Goal: Task Accomplishment & Management: Complete application form

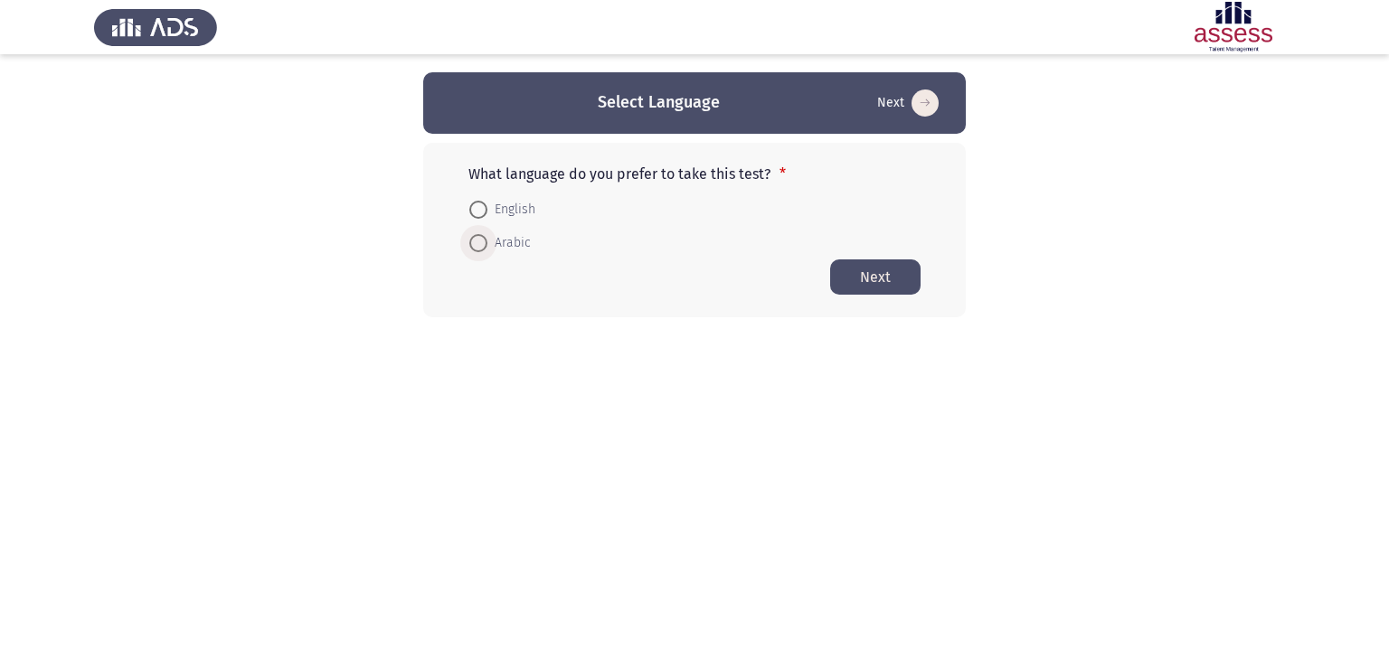
drag, startPoint x: 510, startPoint y: 243, endPoint x: 590, endPoint y: 250, distance: 80.8
click at [510, 243] on span "Arabic" at bounding box center [508, 243] width 43 height 22
click at [487, 243] on input "Arabic" at bounding box center [478, 243] width 18 height 18
radio input "true"
drag, startPoint x: 875, startPoint y: 279, endPoint x: 893, endPoint y: 268, distance: 21.6
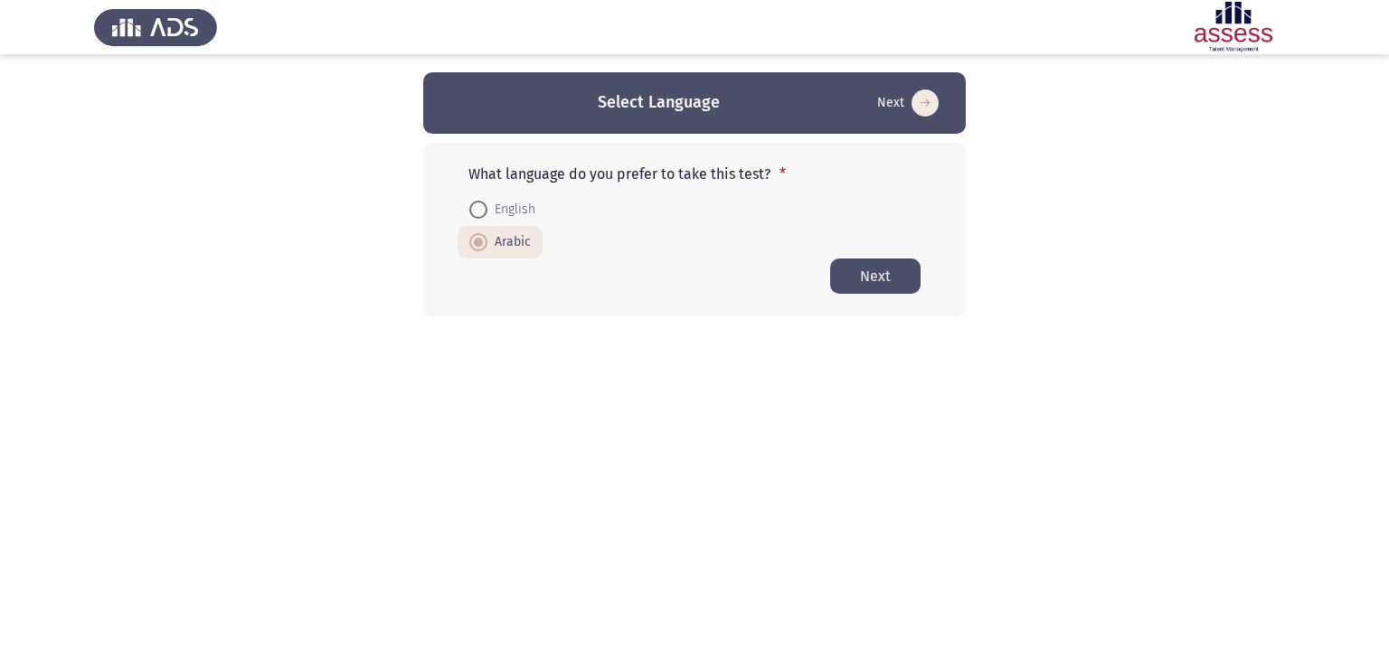
click at [885, 269] on button "Next" at bounding box center [875, 276] width 90 height 35
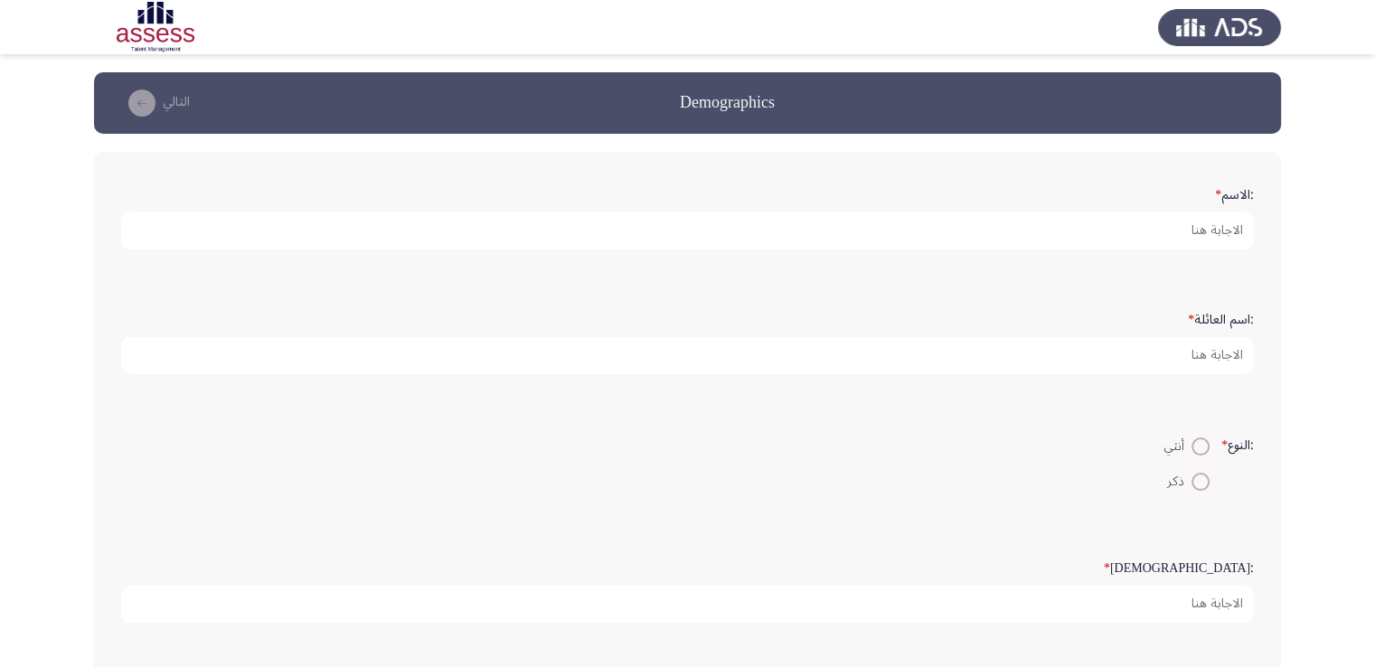
scroll to position [90, 0]
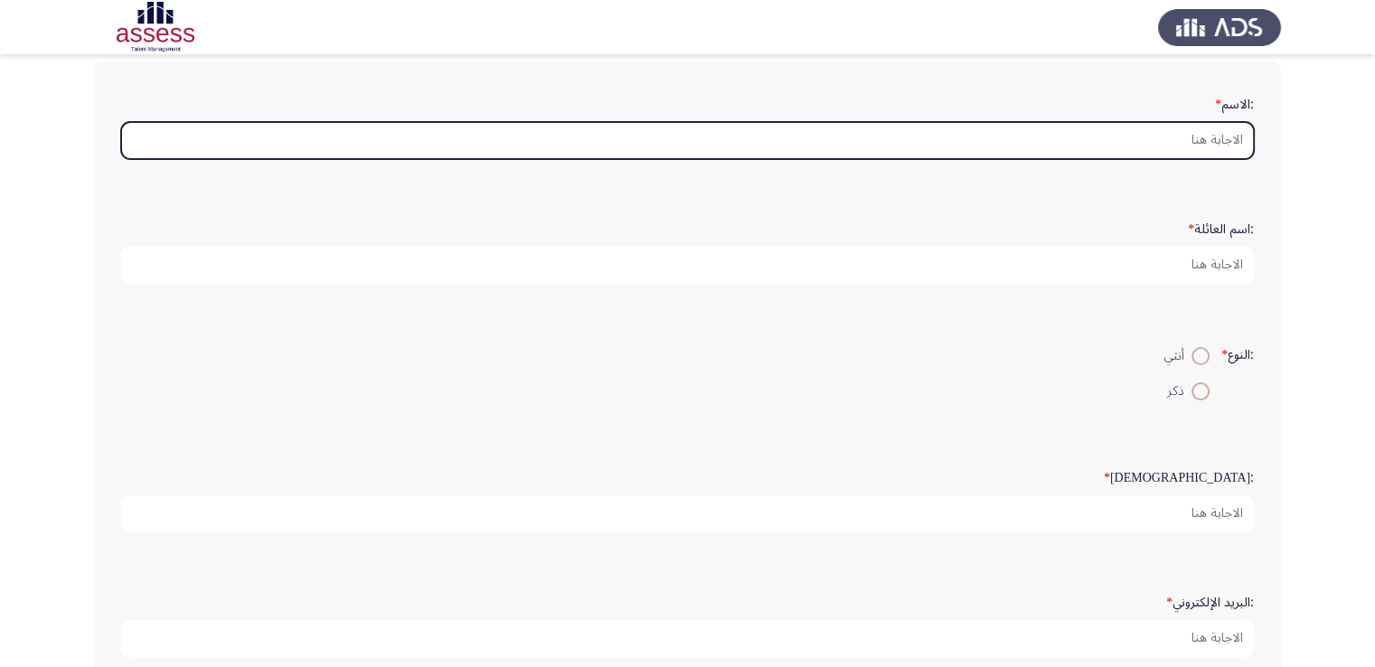
click at [1145, 144] on input ":الاسم *" at bounding box center [687, 140] width 1133 height 37
click at [1003, 146] on input ":الاسم *" at bounding box center [687, 140] width 1133 height 37
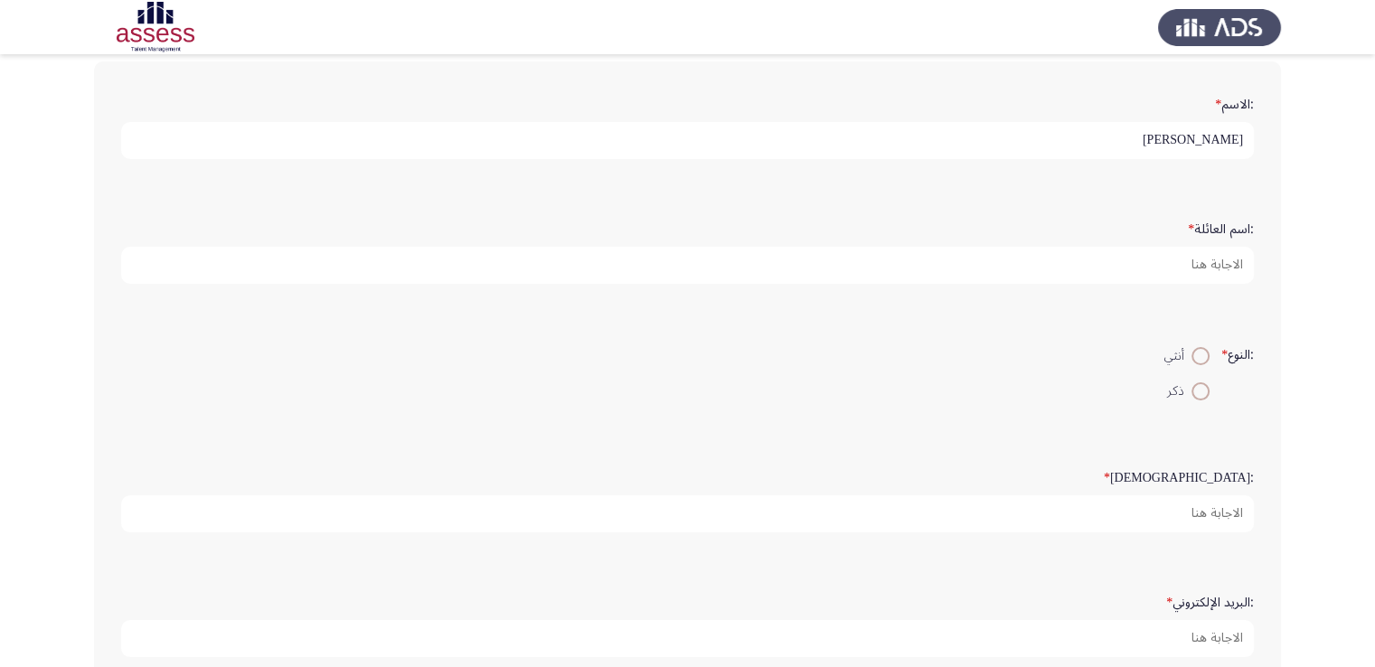
type input "[PERSON_NAME]"
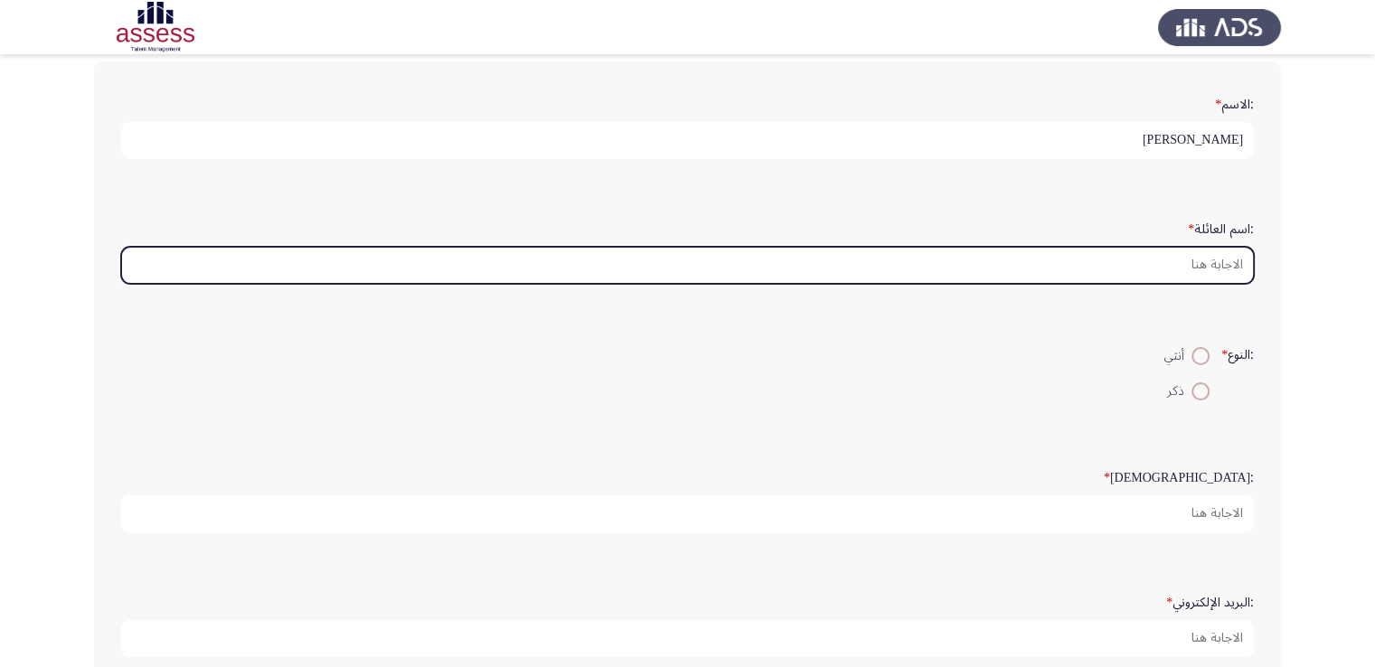
click at [1207, 262] on input ":اسم العائلة *" at bounding box center [687, 265] width 1133 height 37
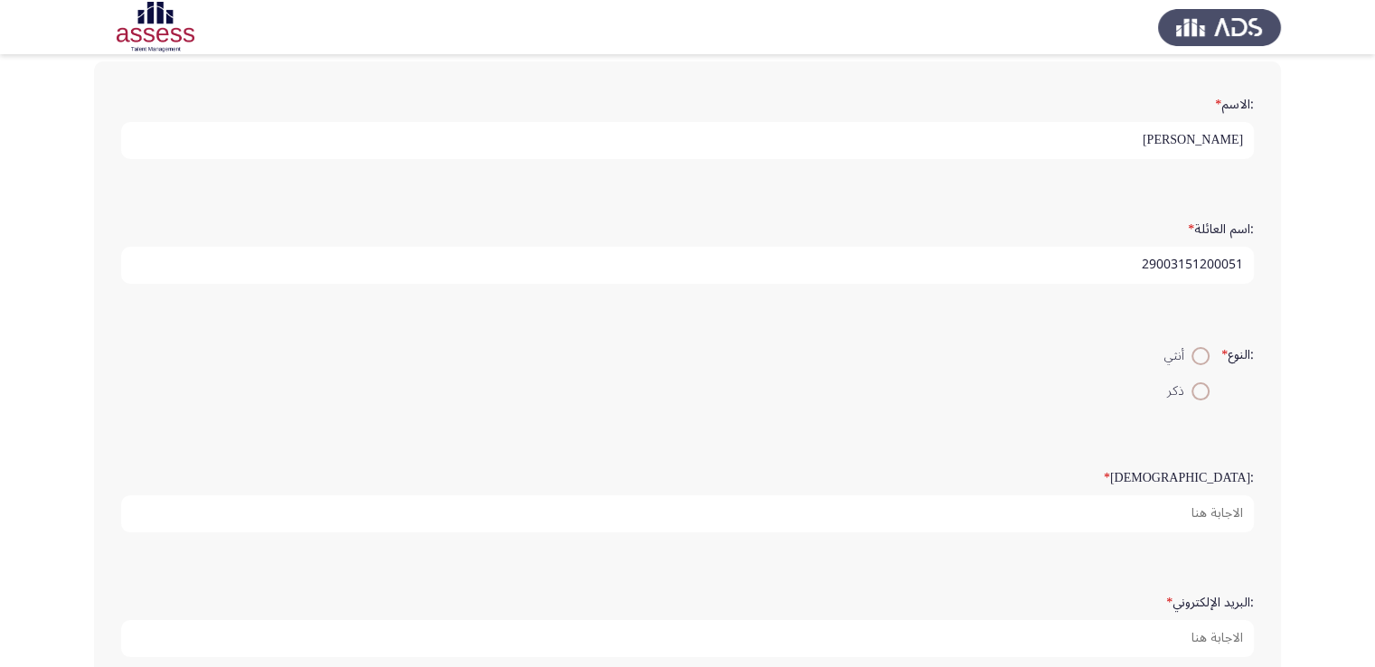
type input "29003151200051"
click at [1195, 393] on span at bounding box center [1200, 391] width 18 height 18
click at [1195, 393] on input "ذكر" at bounding box center [1200, 391] width 18 height 18
radio input "true"
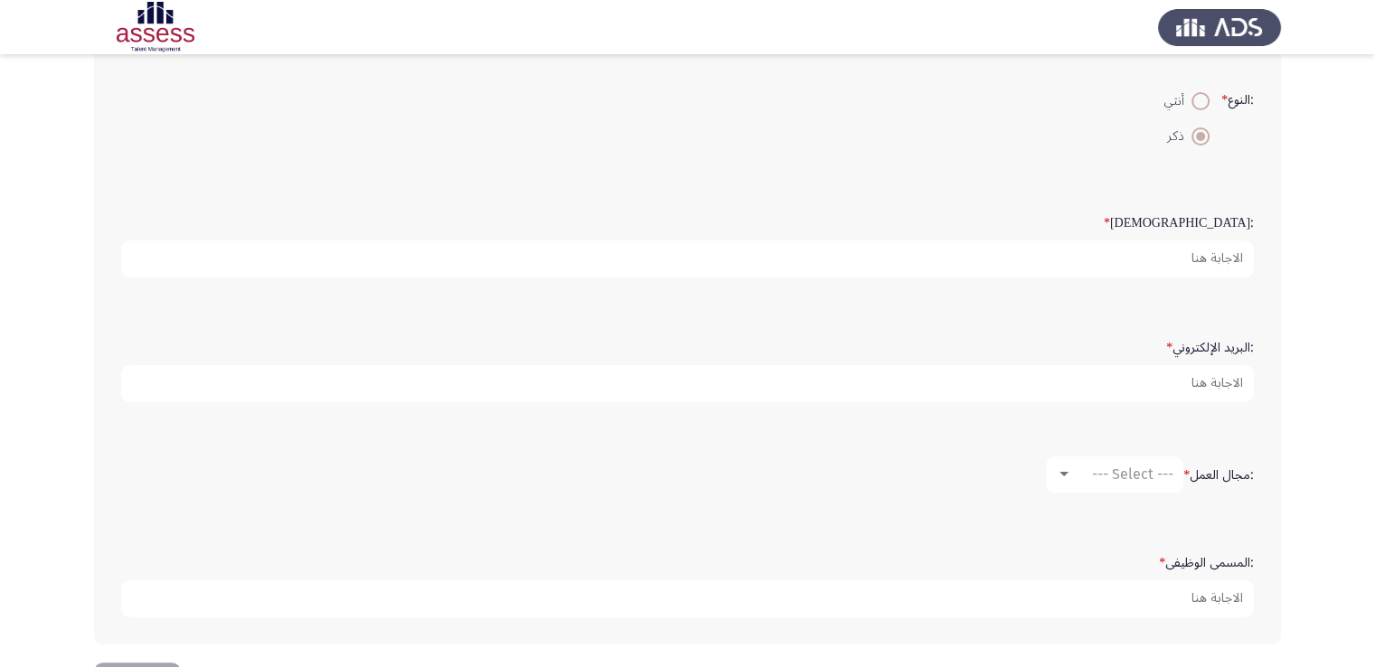
scroll to position [362, 0]
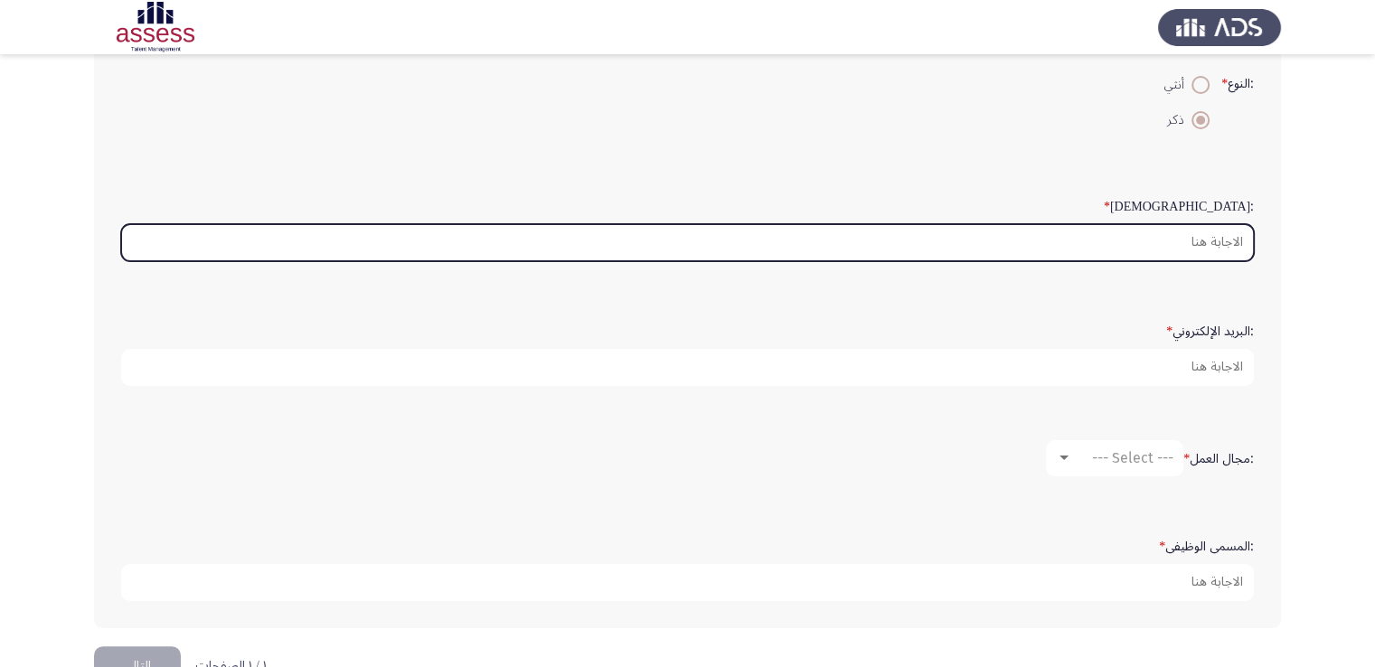
click at [1188, 247] on input ":السن *" at bounding box center [687, 242] width 1133 height 37
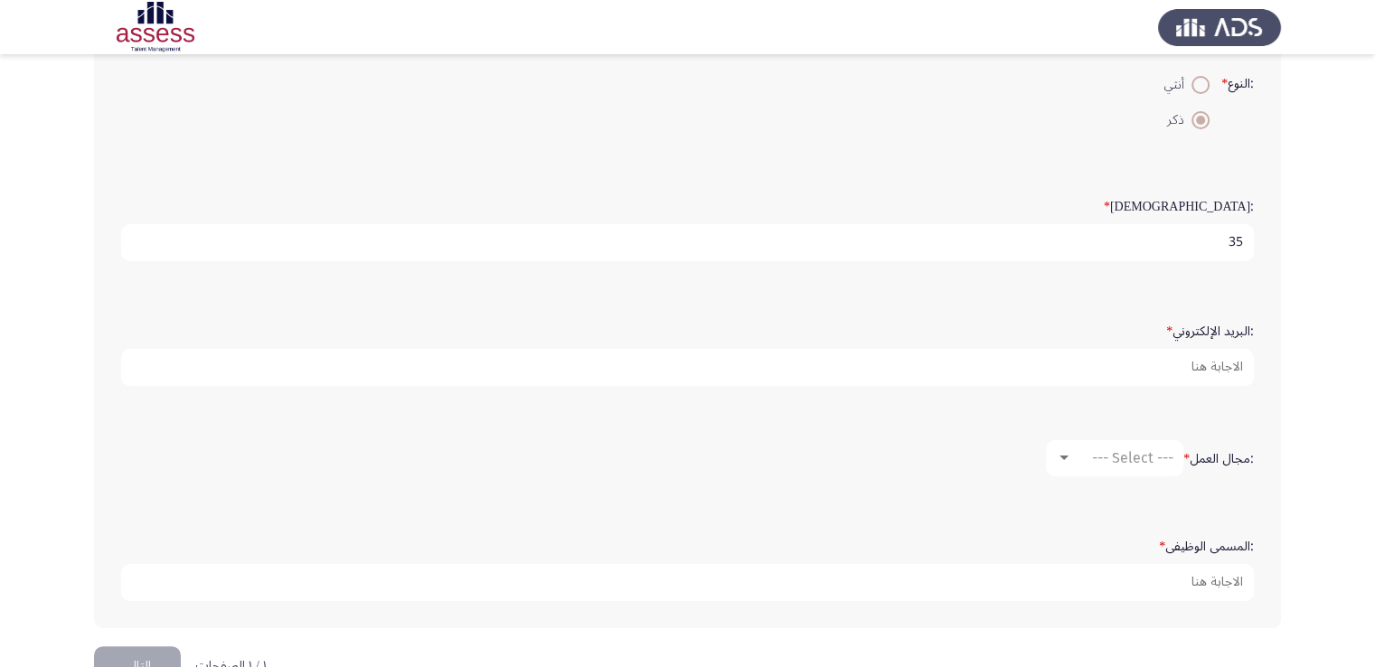
type input "35"
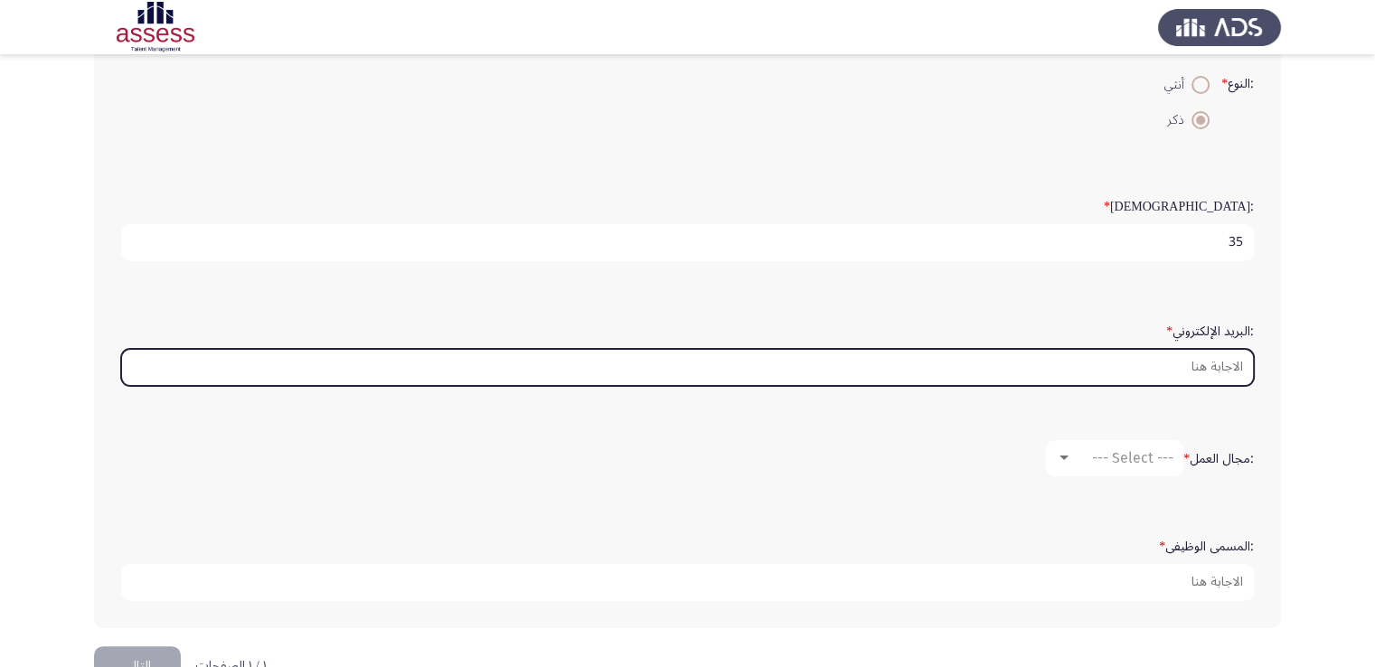
click at [1175, 375] on input ":البريد الإلكتروني *" at bounding box center [687, 367] width 1133 height 37
paste input "[PERSON_NAME][EMAIL_ADDRESS][DOMAIN_NAME]"
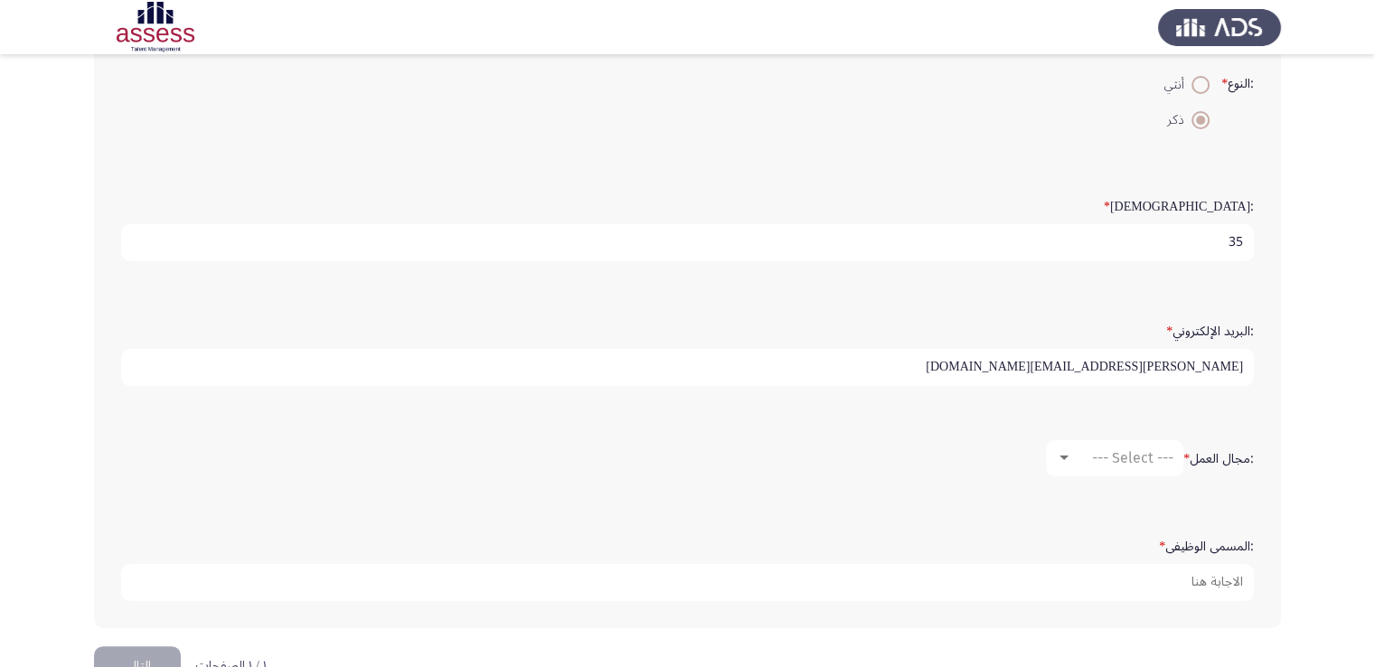
type input "[PERSON_NAME][EMAIL_ADDRESS][DOMAIN_NAME]"
click at [1118, 458] on span "--- Select ---" at bounding box center [1132, 457] width 81 height 17
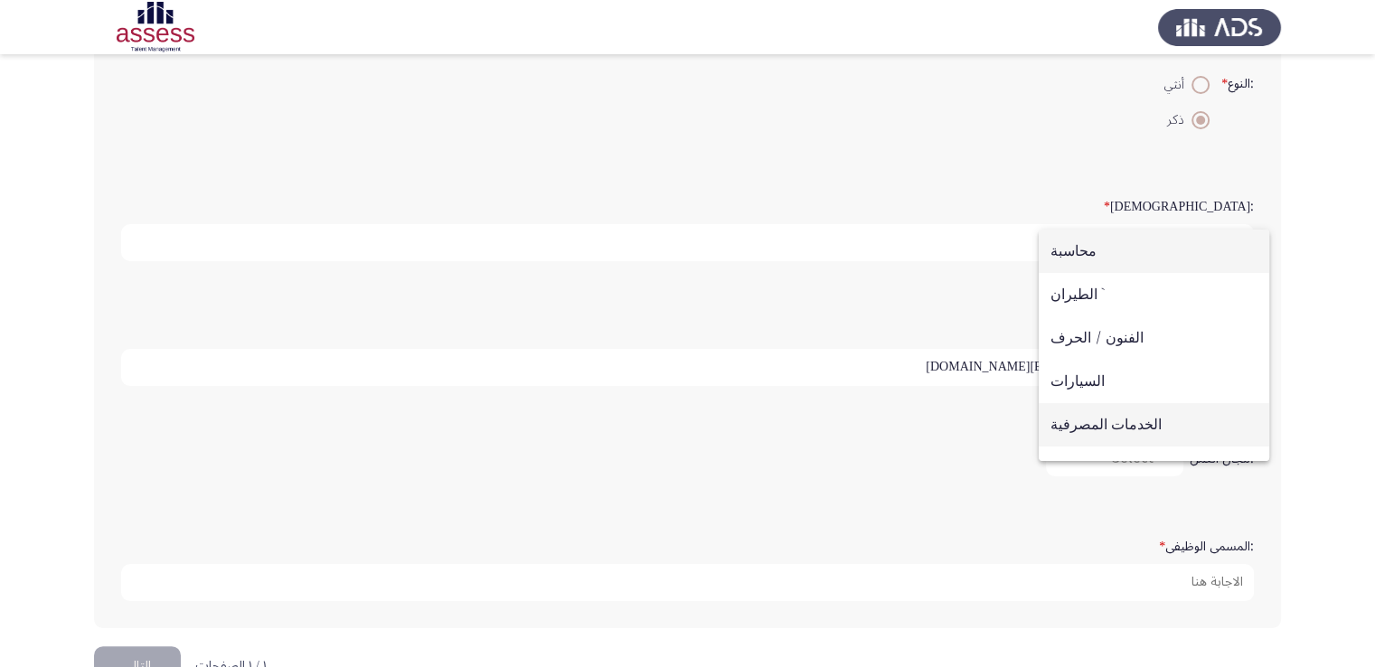
click at [1095, 435] on span "الخدمات المصرفية" at bounding box center [1153, 424] width 207 height 43
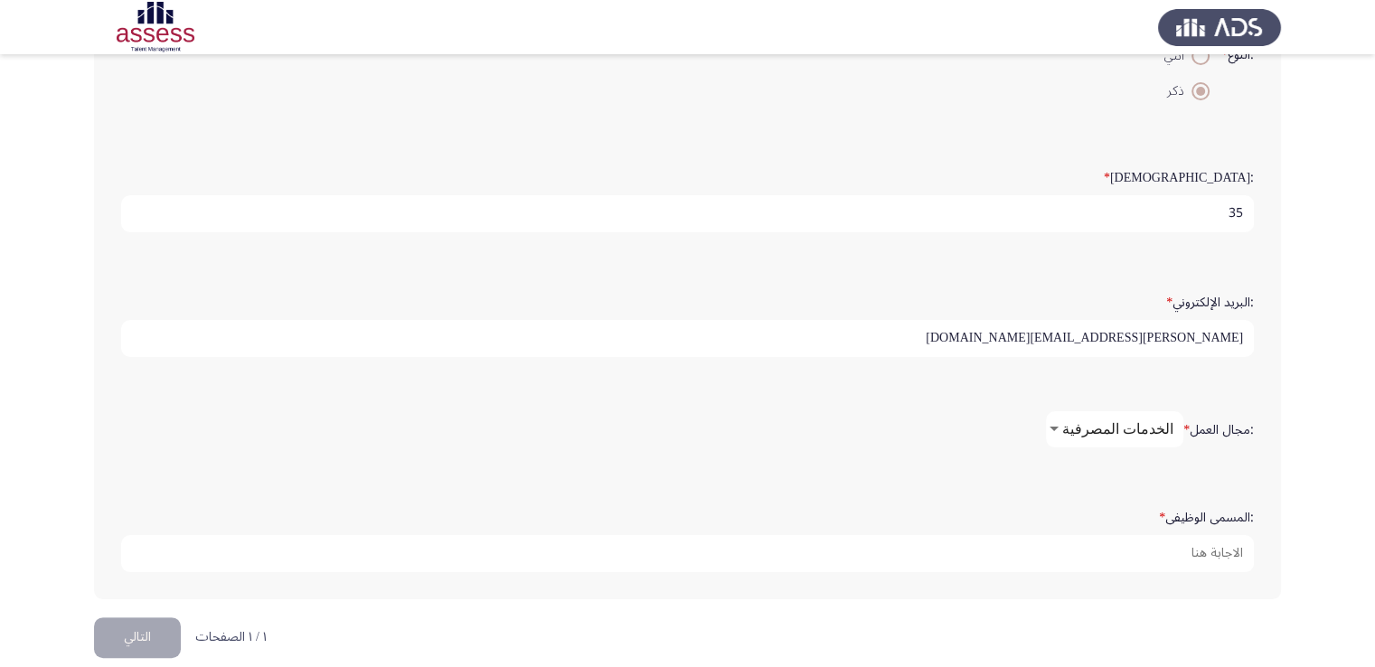
scroll to position [407, 0]
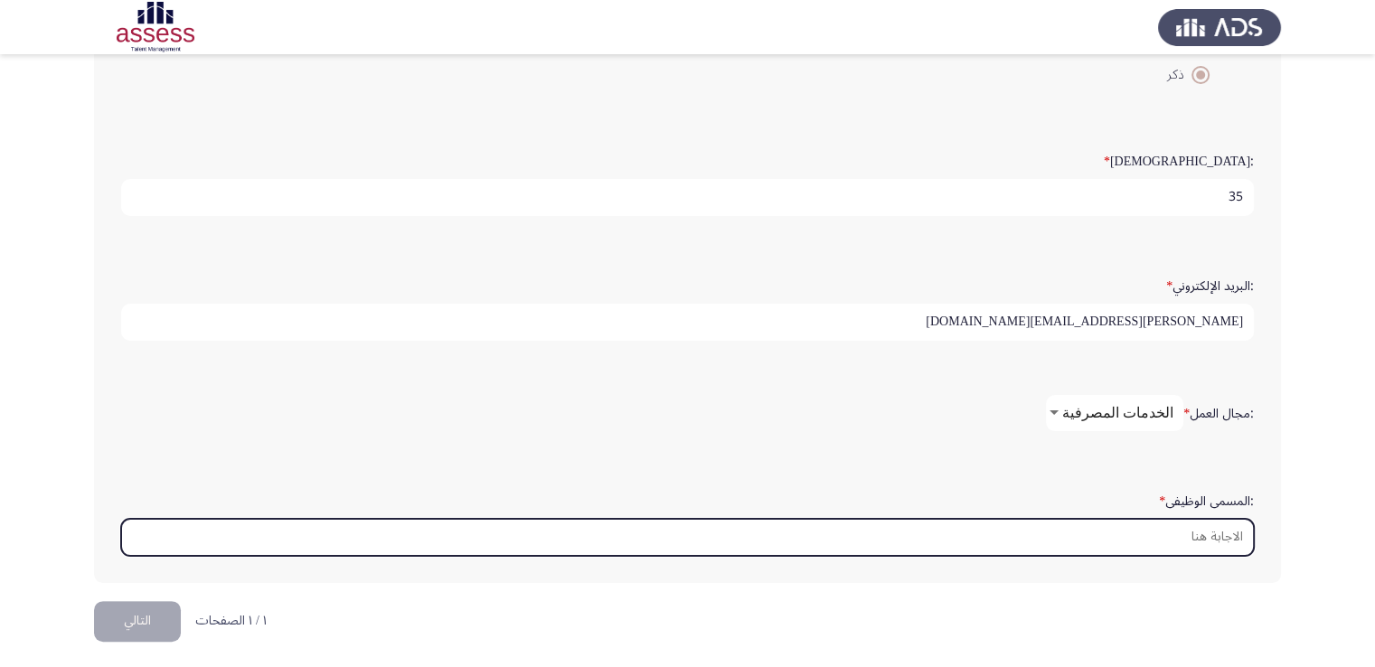
click at [1205, 531] on input ":المسمى الوظيفى *" at bounding box center [687, 537] width 1133 height 37
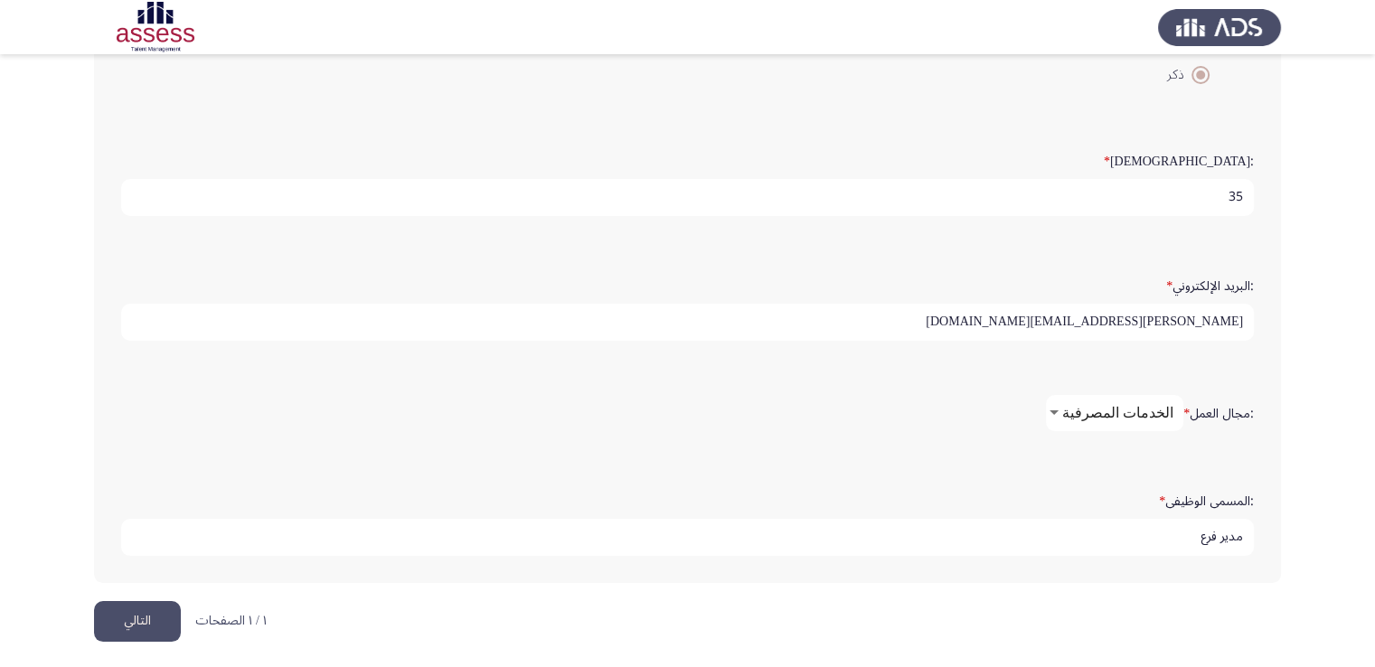
type input "مدير فرع"
drag, startPoint x: 155, startPoint y: 618, endPoint x: 380, endPoint y: 577, distance: 228.9
click at [159, 616] on button "التالي" at bounding box center [137, 621] width 87 height 41
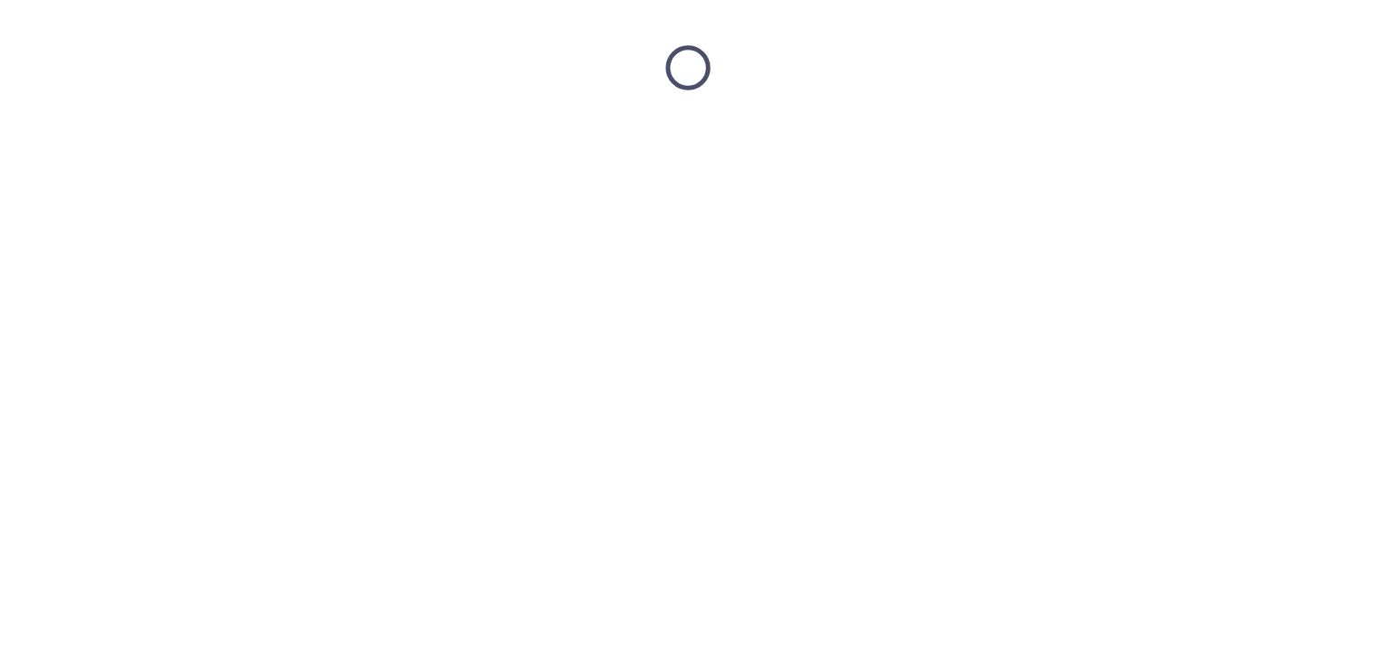
scroll to position [0, 0]
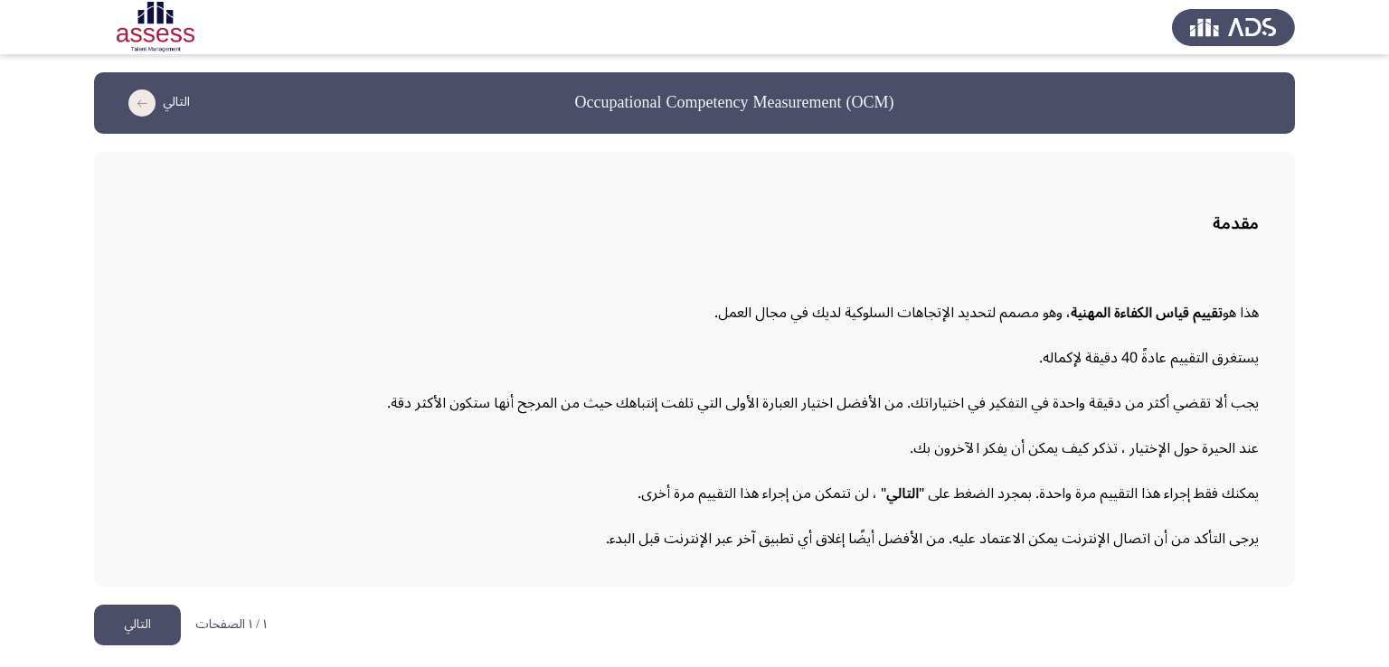
click at [152, 620] on button "التالي" at bounding box center [137, 625] width 87 height 41
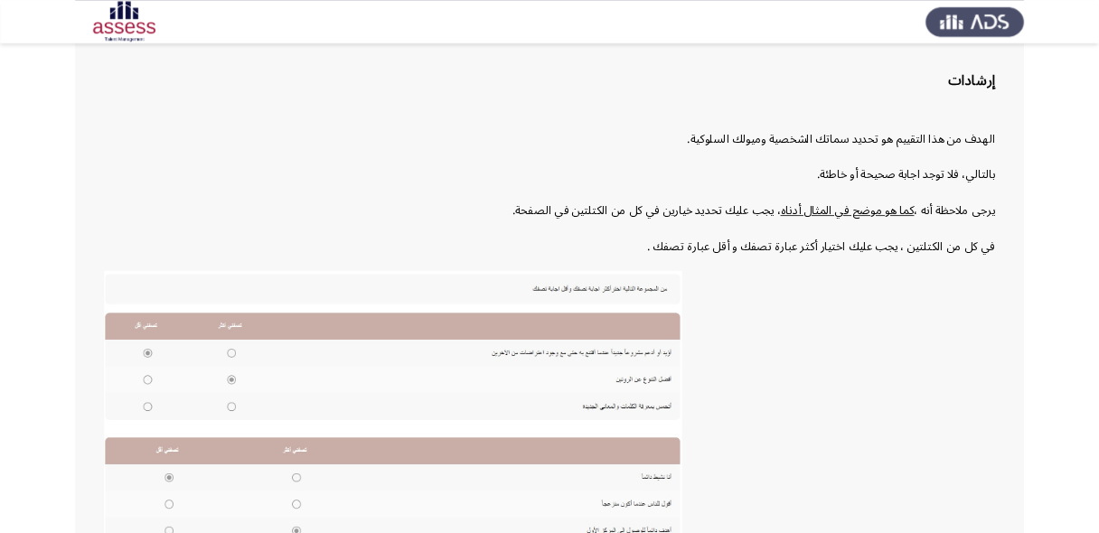
scroll to position [304, 0]
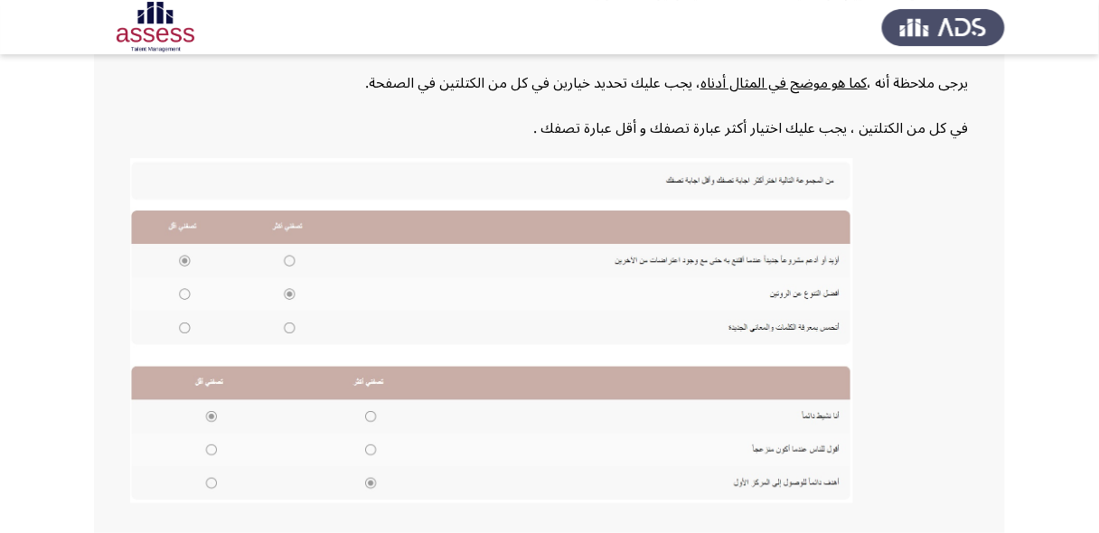
click at [282, 259] on img at bounding box center [491, 330] width 723 height 345
click at [287, 256] on img at bounding box center [491, 330] width 723 height 345
click at [288, 259] on img at bounding box center [491, 330] width 723 height 345
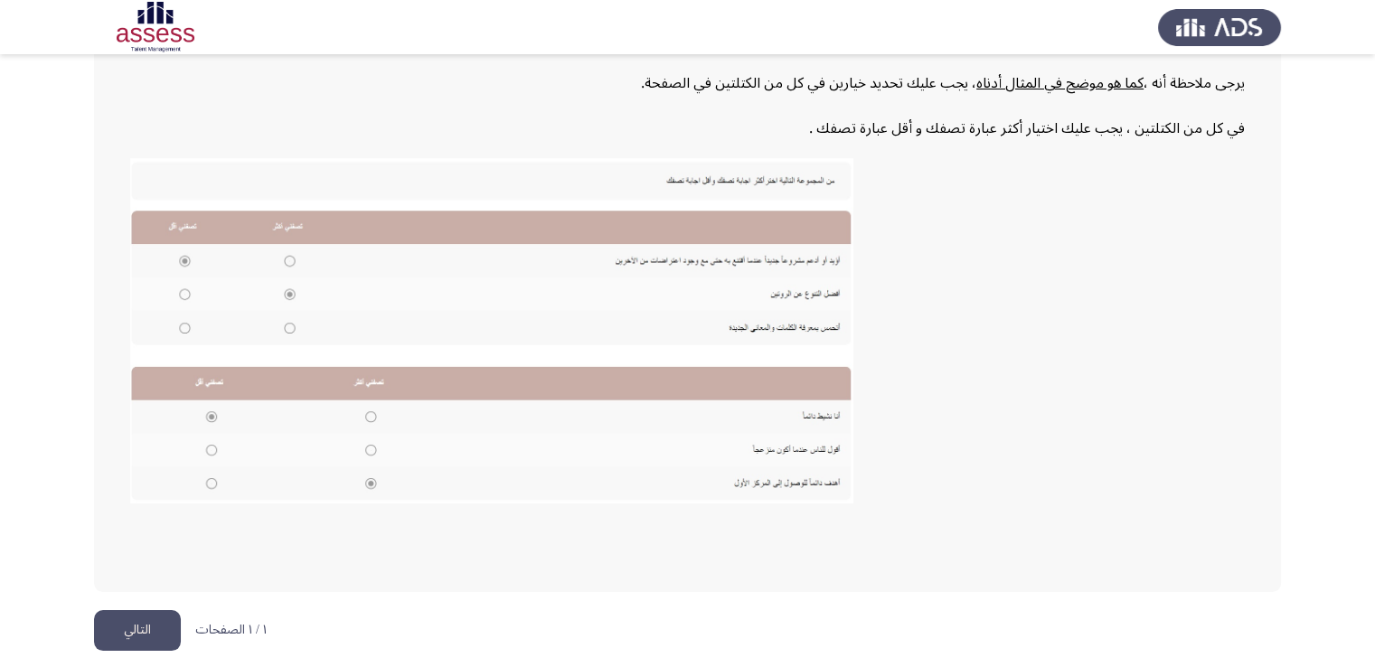
click at [159, 634] on button "التالي" at bounding box center [137, 630] width 87 height 41
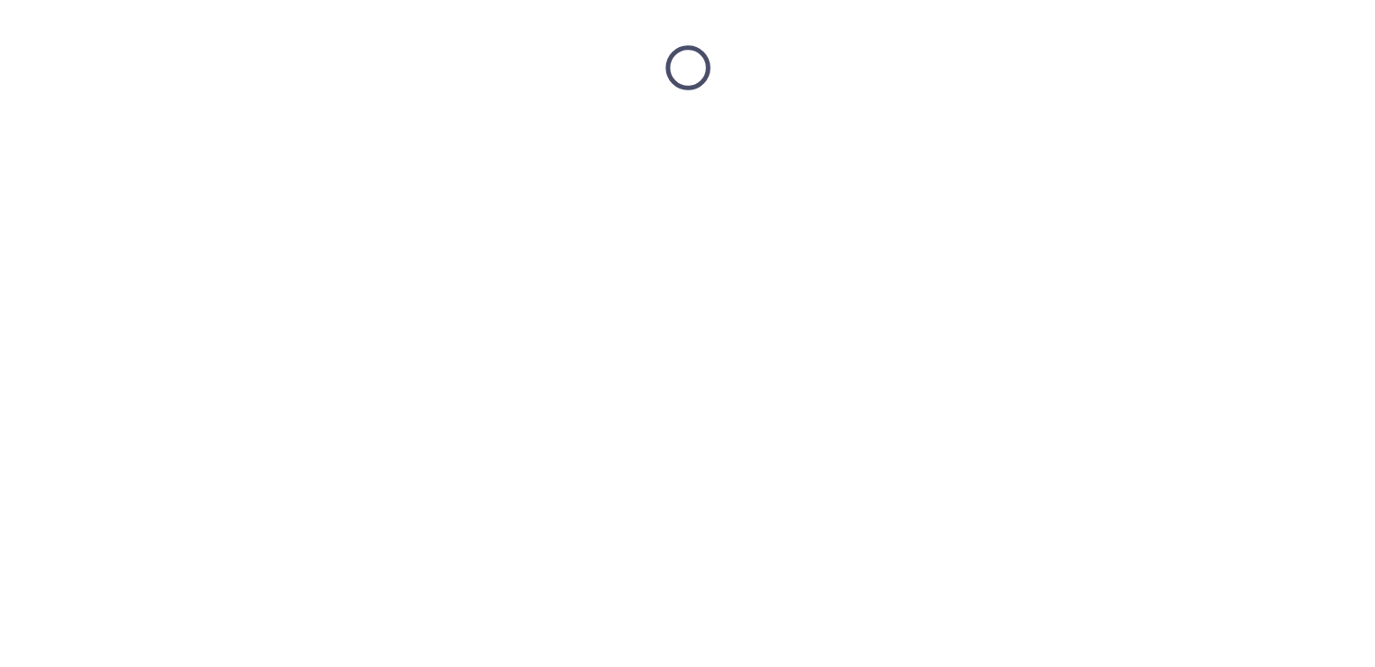
scroll to position [0, 0]
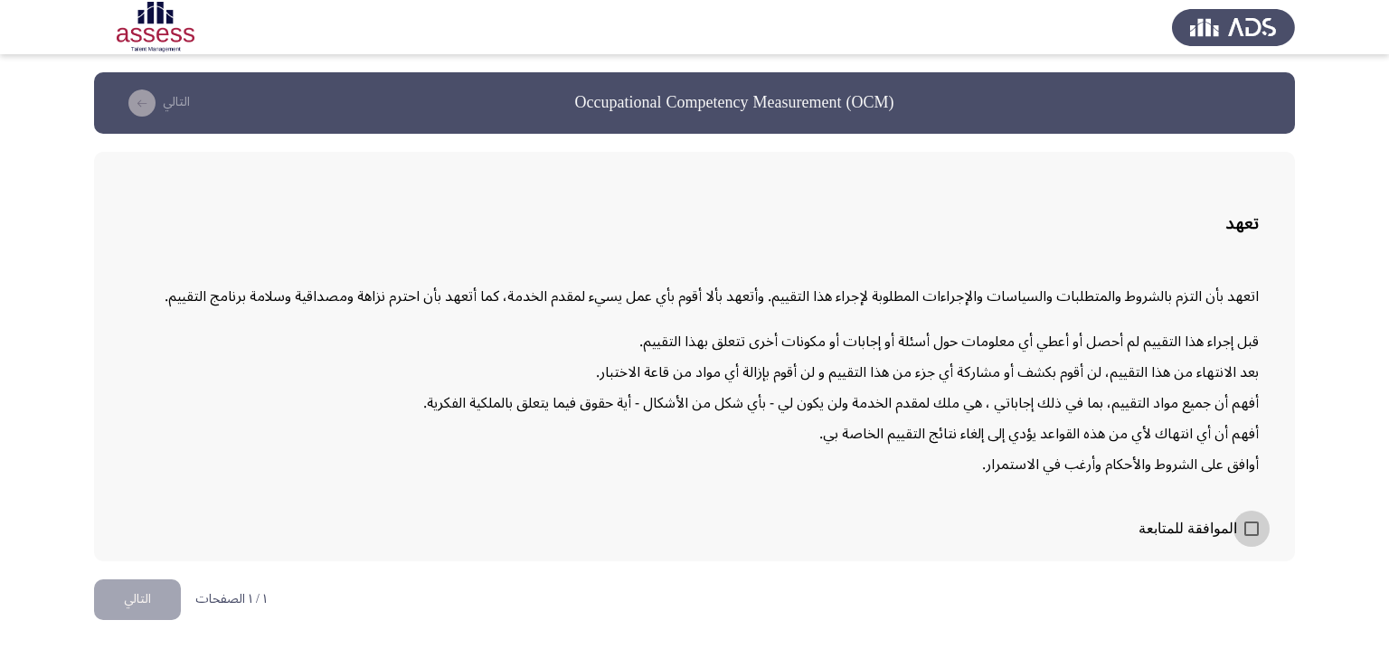
click at [1250, 522] on span at bounding box center [1251, 529] width 14 height 14
click at [1250, 536] on input "الموافقة للمتابعة" at bounding box center [1250, 536] width 1 height 1
checkbox input "true"
click at [146, 593] on button "التالي" at bounding box center [137, 599] width 87 height 41
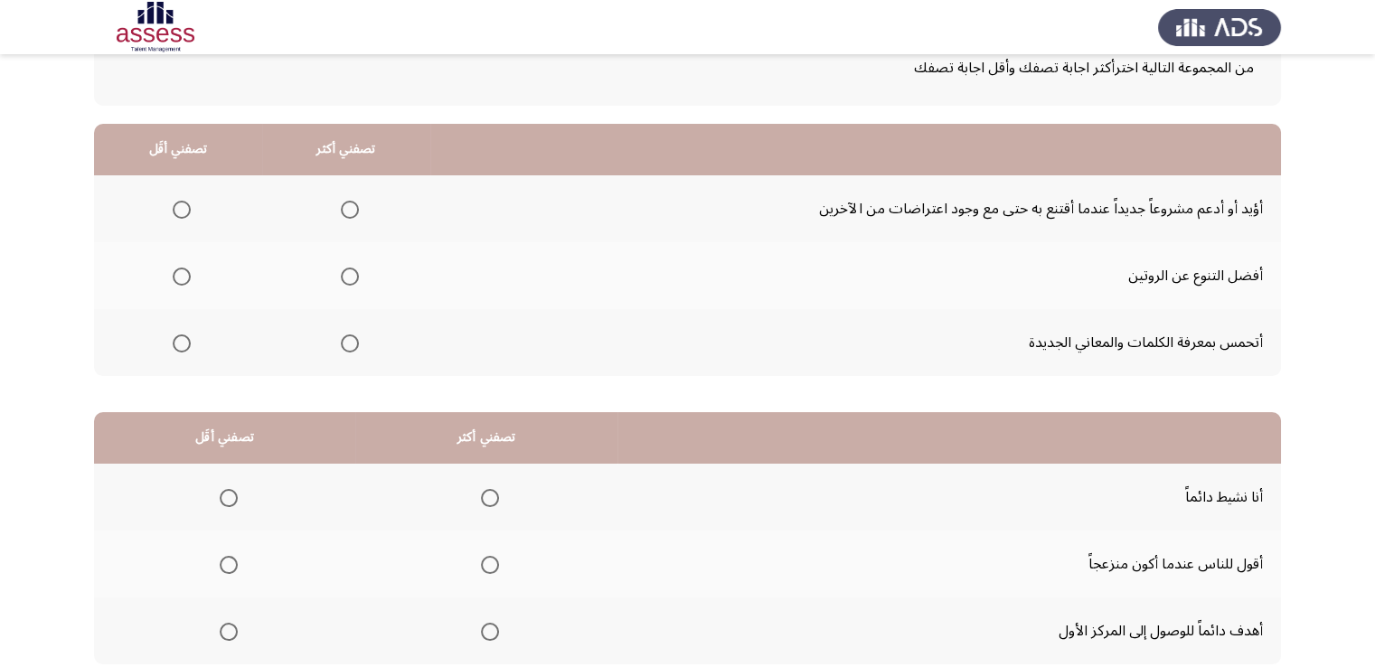
scroll to position [90, 0]
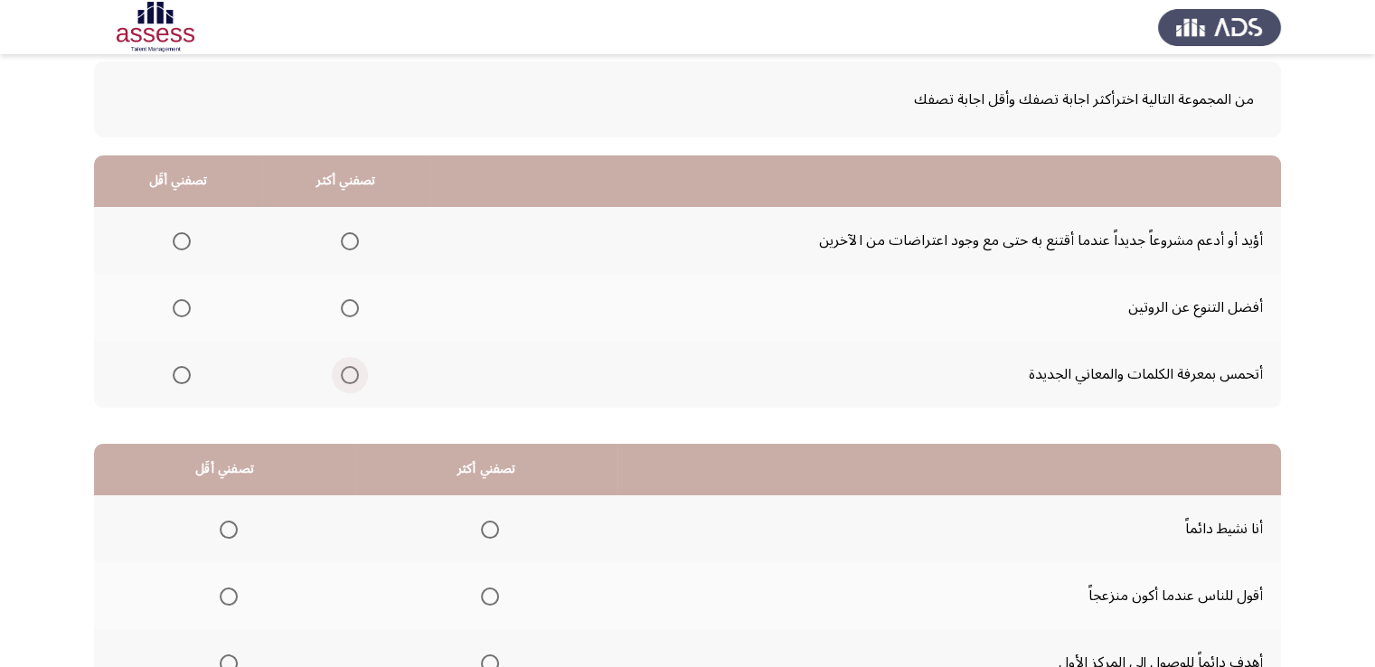
click at [351, 376] on span "Select an option" at bounding box center [350, 375] width 18 height 18
click at [351, 376] on input "Select an option" at bounding box center [350, 375] width 18 height 18
click at [177, 240] on span "Select an option" at bounding box center [182, 241] width 18 height 18
click at [177, 240] on input "Select an option" at bounding box center [182, 241] width 18 height 18
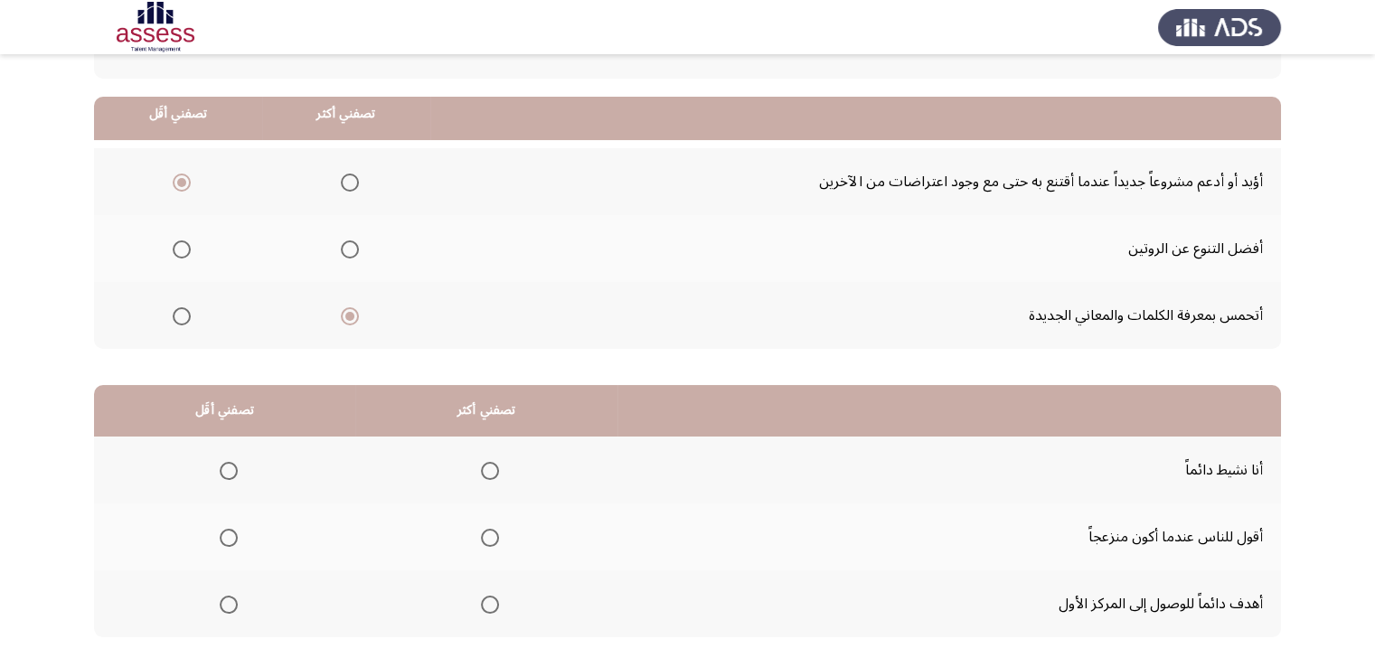
scroll to position [243, 0]
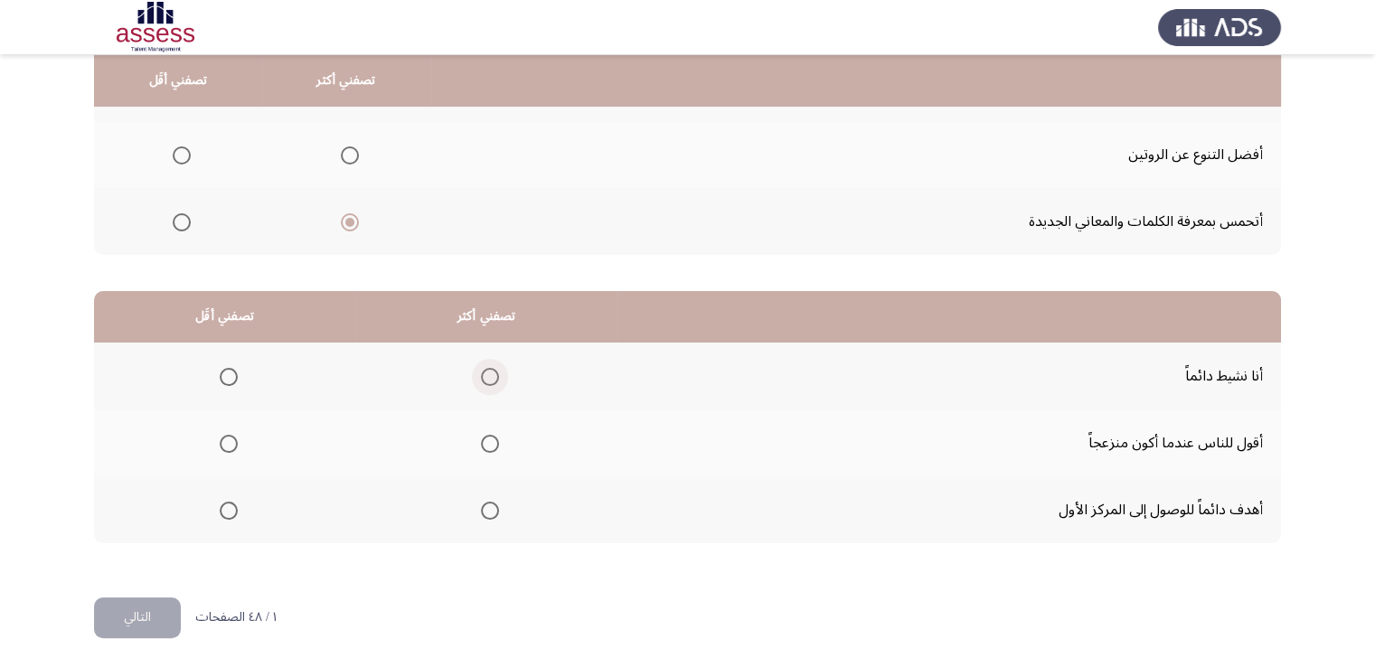
click at [491, 372] on span "Select an option" at bounding box center [490, 377] width 18 height 18
click at [491, 372] on input "Select an option" at bounding box center [490, 377] width 18 height 18
click at [490, 507] on span "Select an option" at bounding box center [490, 511] width 18 height 18
click at [490, 507] on input "Select an option" at bounding box center [490, 511] width 18 height 18
click at [231, 438] on span "Select an option" at bounding box center [229, 444] width 18 height 18
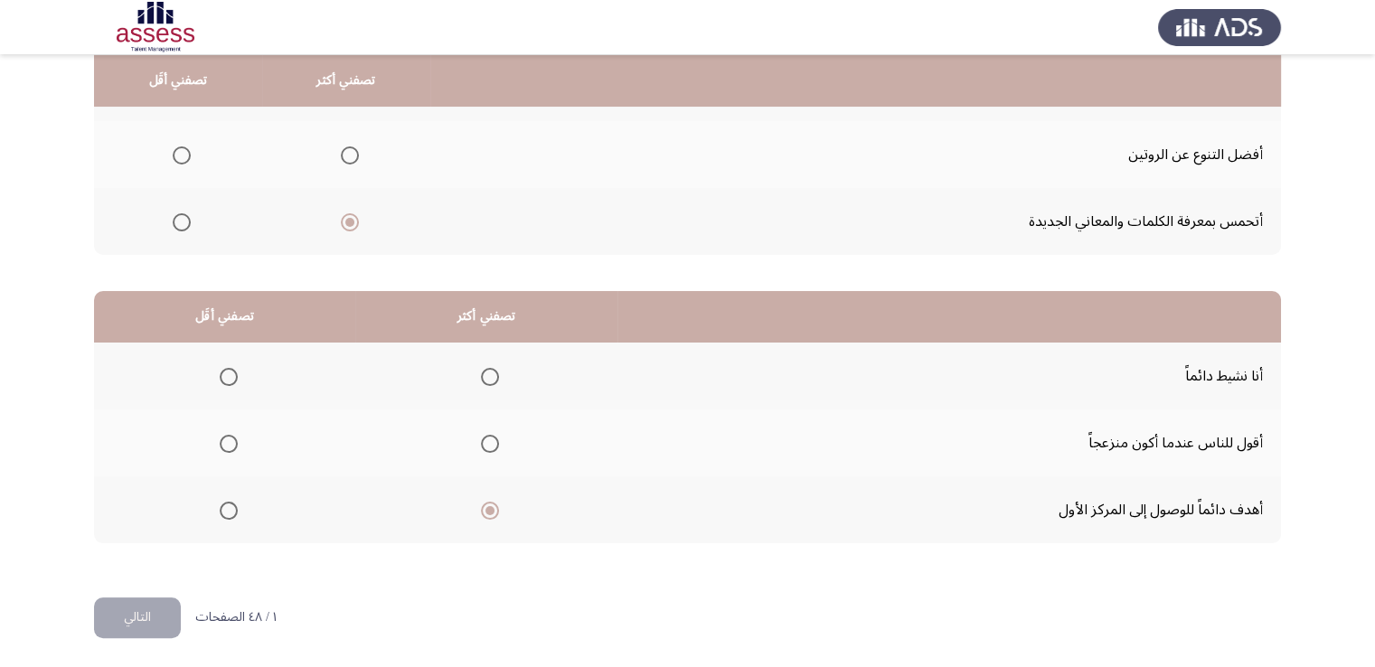
click at [231, 438] on input "Select an option" at bounding box center [229, 444] width 18 height 18
click at [148, 613] on button "التالي" at bounding box center [137, 618] width 87 height 41
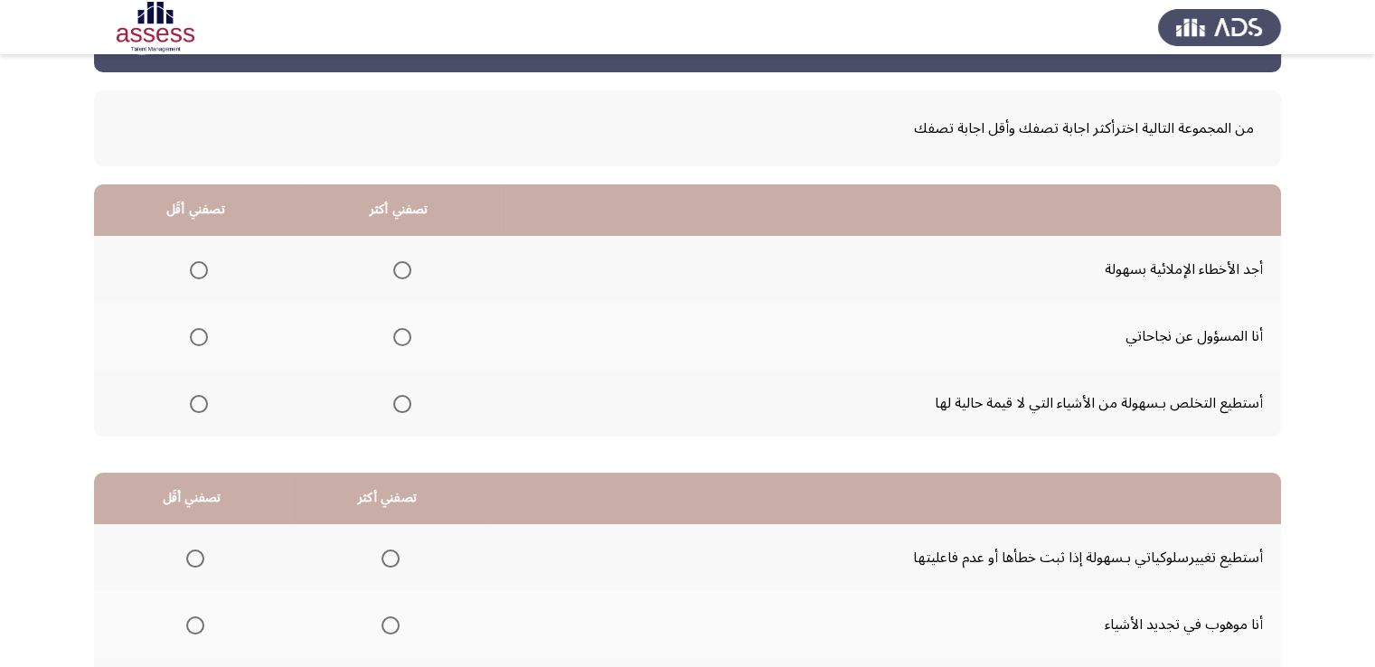
scroll to position [90, 0]
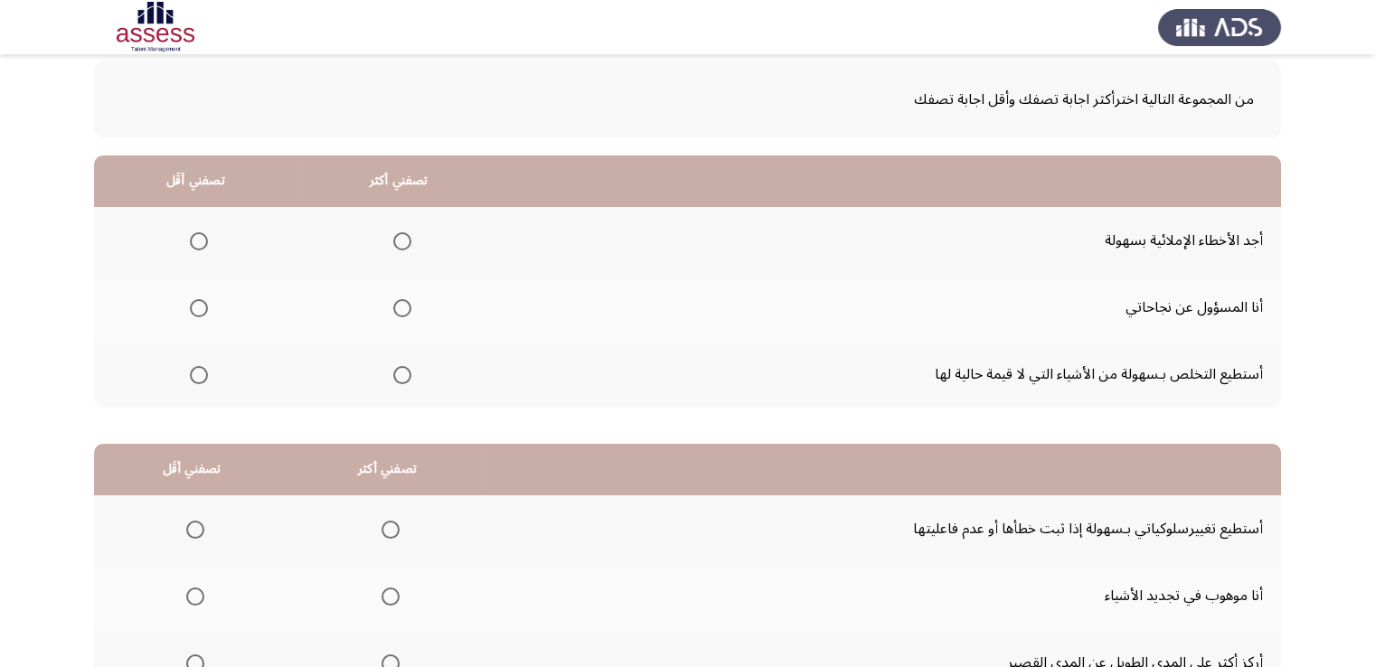
click at [394, 241] on span "Select an option" at bounding box center [402, 241] width 18 height 18
click at [394, 241] on input "Select an option" at bounding box center [402, 241] width 18 height 18
click at [202, 372] on span "Select an option" at bounding box center [199, 375] width 18 height 18
click at [202, 372] on input "Select an option" at bounding box center [199, 375] width 18 height 18
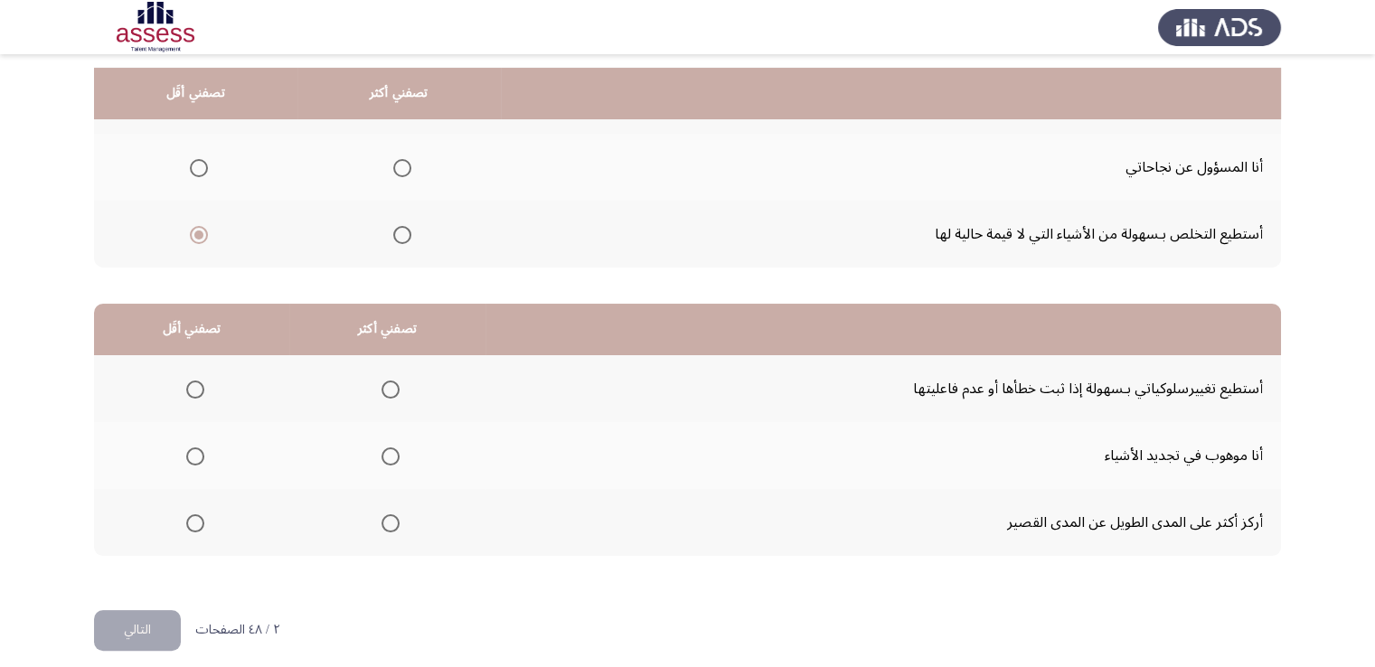
scroll to position [243, 0]
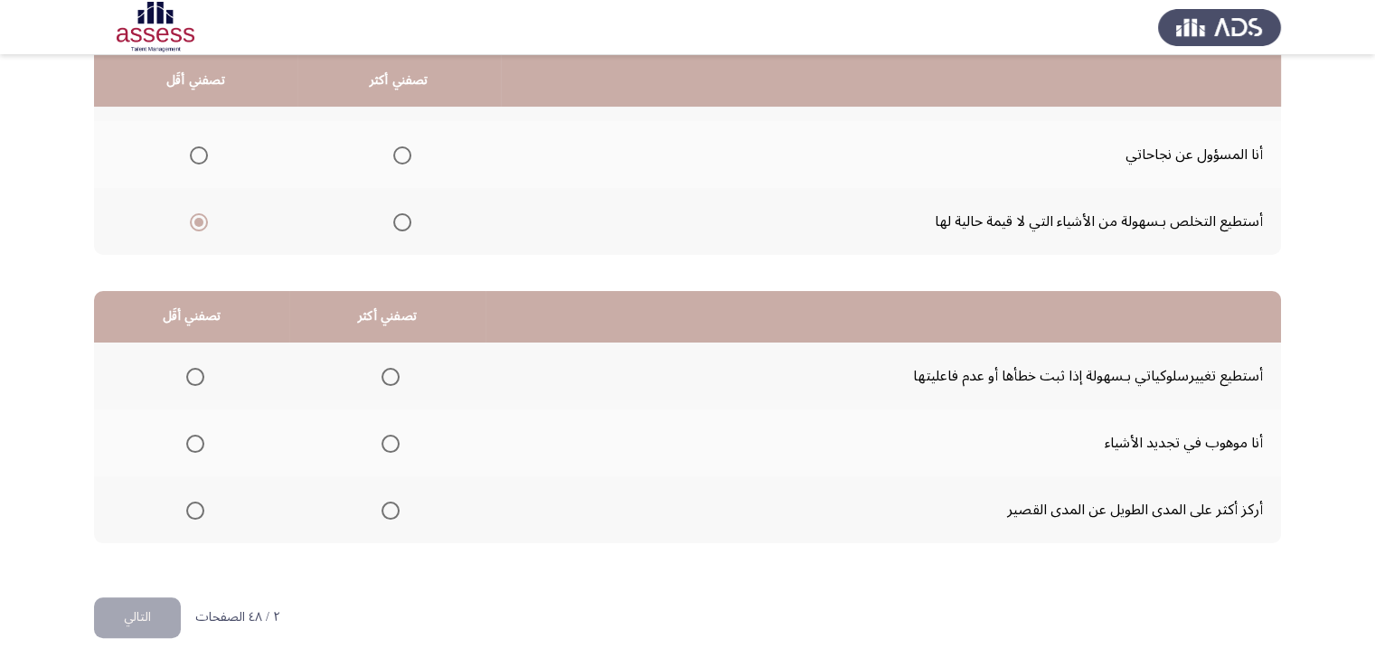
click at [381, 373] on span "Select an option" at bounding box center [390, 377] width 18 height 18
click at [381, 373] on input "Select an option" at bounding box center [390, 377] width 18 height 18
click at [196, 512] on span "Select an option" at bounding box center [195, 511] width 18 height 18
click at [196, 512] on input "Select an option" at bounding box center [195, 511] width 18 height 18
click at [164, 610] on button "التالي" at bounding box center [137, 618] width 87 height 41
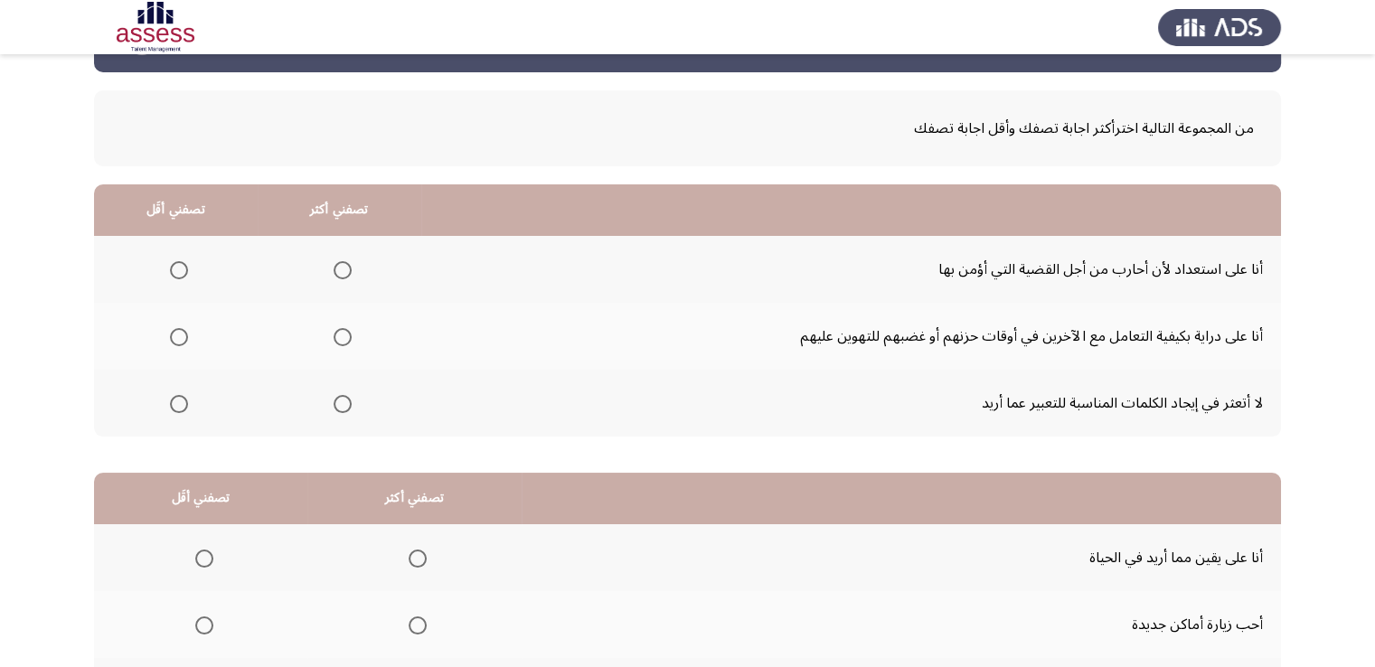
scroll to position [90, 0]
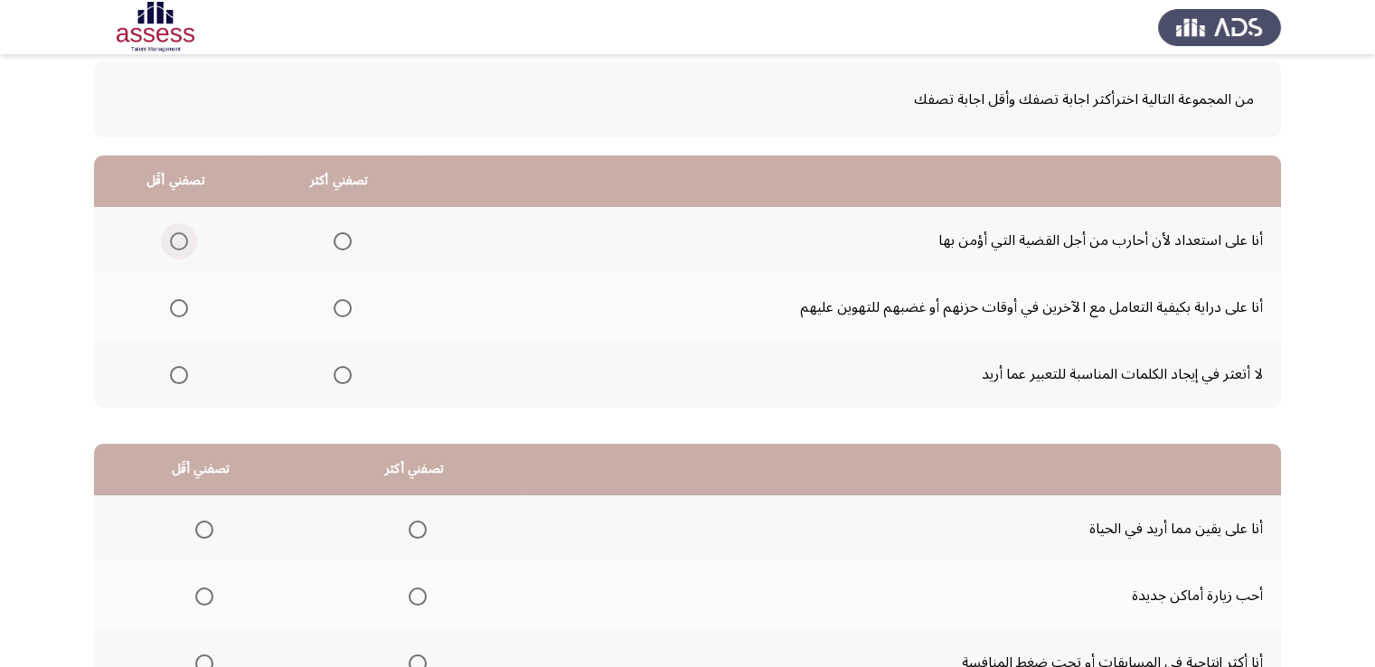
click at [185, 242] on span "Select an option" at bounding box center [179, 241] width 18 height 18
click at [185, 242] on input "Select an option" at bounding box center [179, 241] width 18 height 18
click at [338, 302] on span "Select an option" at bounding box center [343, 308] width 18 height 18
click at [338, 302] on input "Select an option" at bounding box center [343, 308] width 18 height 18
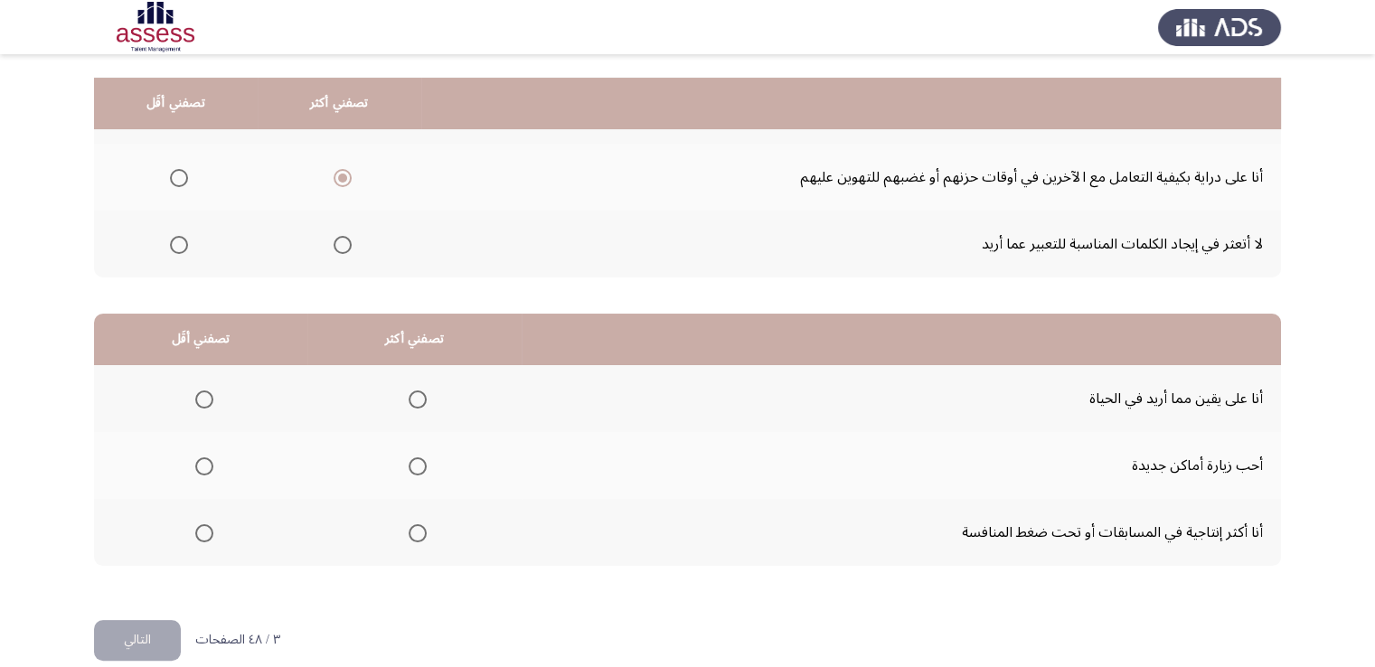
scroll to position [243, 0]
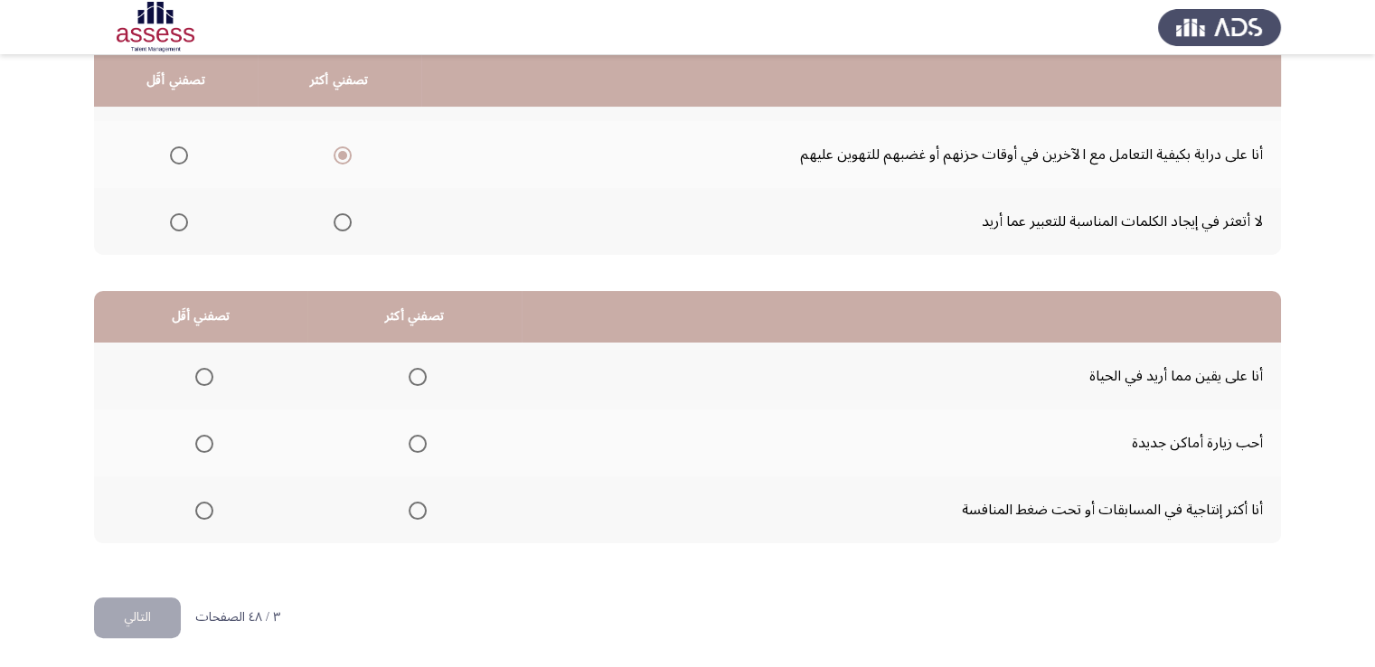
click at [198, 443] on span "Select an option" at bounding box center [204, 444] width 18 height 18
click at [198, 443] on input "Select an option" at bounding box center [204, 444] width 18 height 18
click at [418, 505] on span "Select an option" at bounding box center [418, 511] width 18 height 18
click at [418, 505] on input "Select an option" at bounding box center [418, 511] width 18 height 18
click at [163, 607] on button "التالي" at bounding box center [137, 618] width 87 height 41
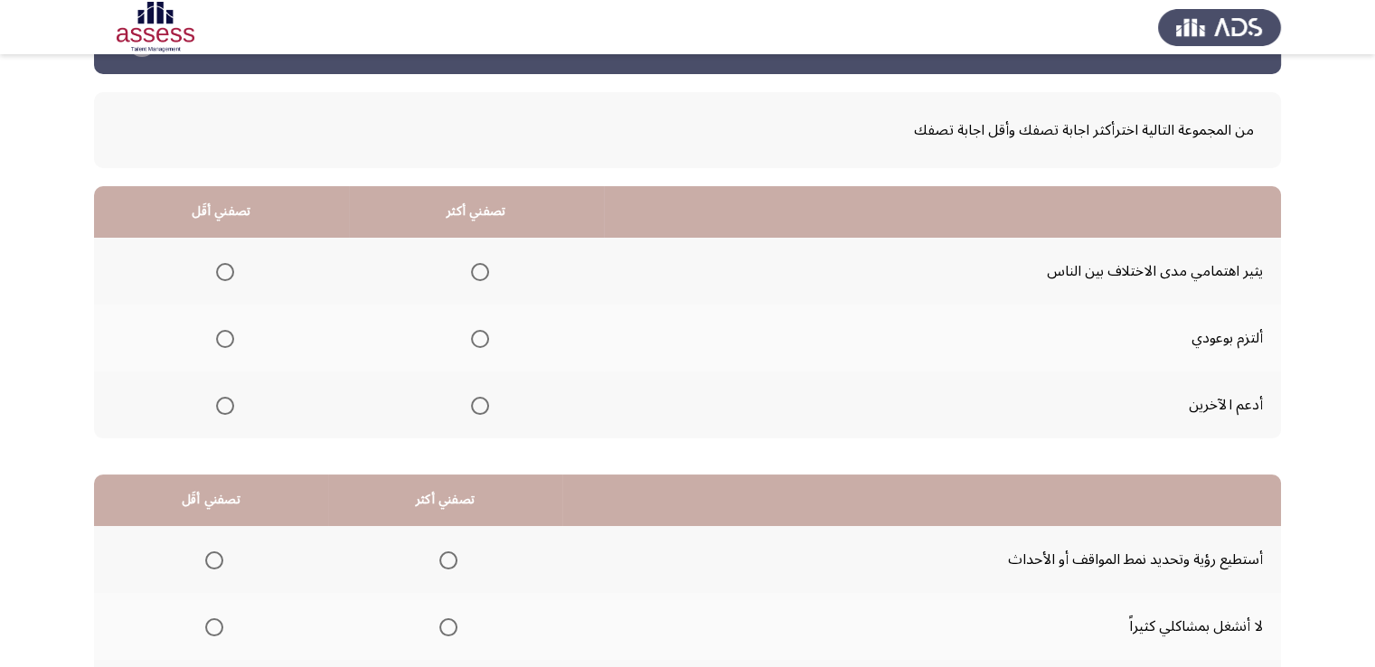
scroll to position [90, 0]
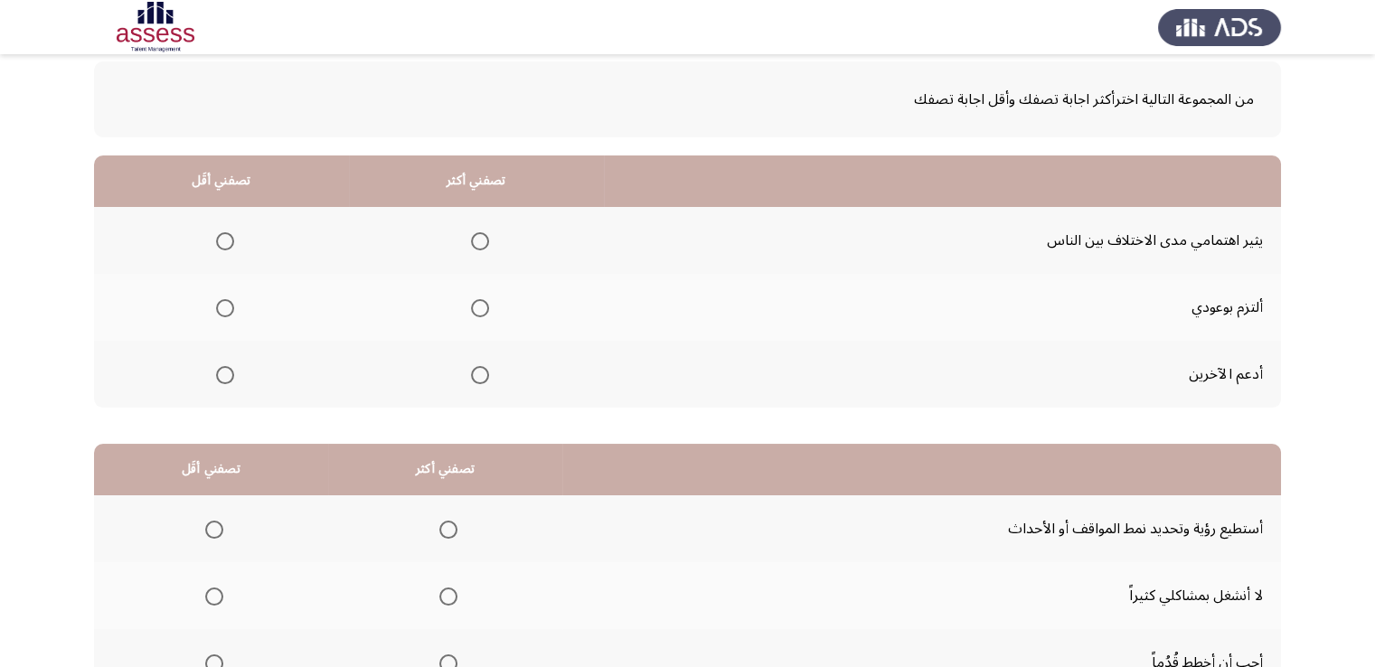
click at [476, 367] on span "Select an option" at bounding box center [480, 375] width 18 height 18
click at [476, 367] on input "Select an option" at bounding box center [480, 375] width 18 height 18
click at [221, 237] on span "Select an option" at bounding box center [225, 241] width 18 height 18
click at [221, 237] on input "Select an option" at bounding box center [225, 241] width 18 height 18
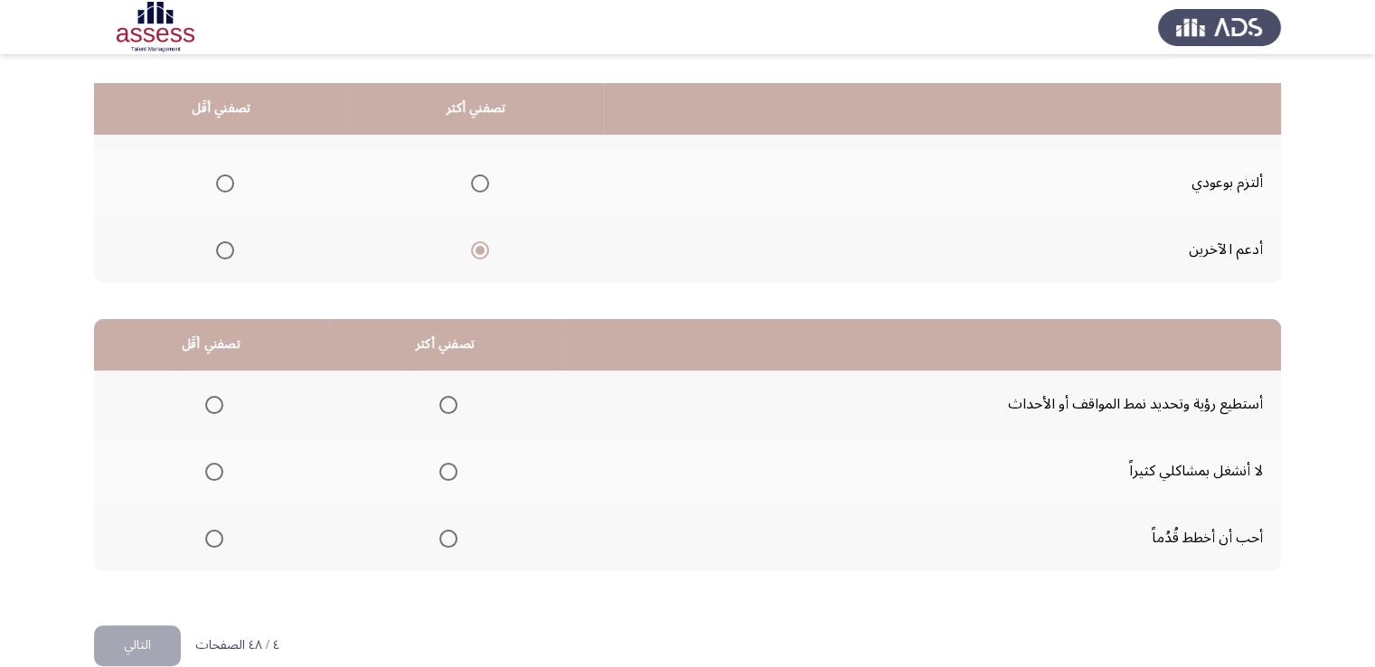
scroll to position [243, 0]
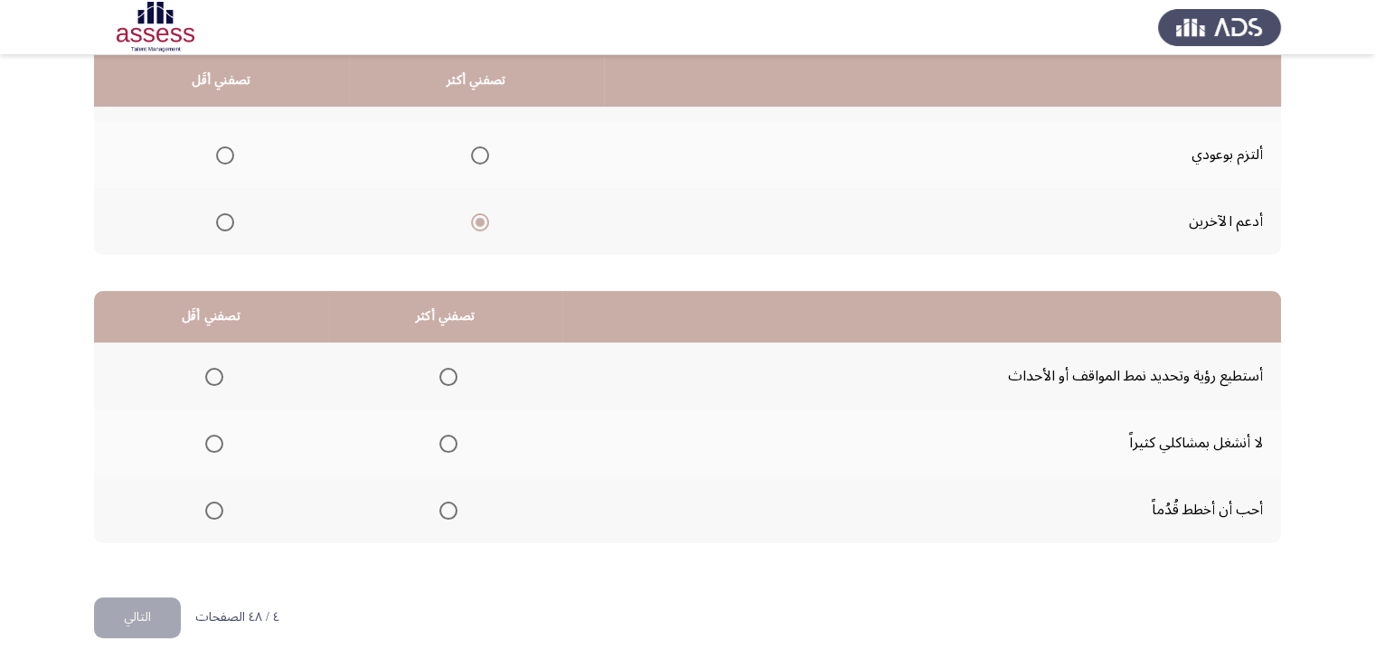
click at [447, 503] on span "Select an option" at bounding box center [448, 511] width 18 height 18
click at [447, 503] on input "Select an option" at bounding box center [448, 511] width 18 height 18
click at [217, 447] on span "Select an option" at bounding box center [214, 444] width 18 height 18
click at [217, 447] on input "Select an option" at bounding box center [214, 444] width 18 height 18
click at [140, 616] on button "التالي" at bounding box center [137, 618] width 87 height 41
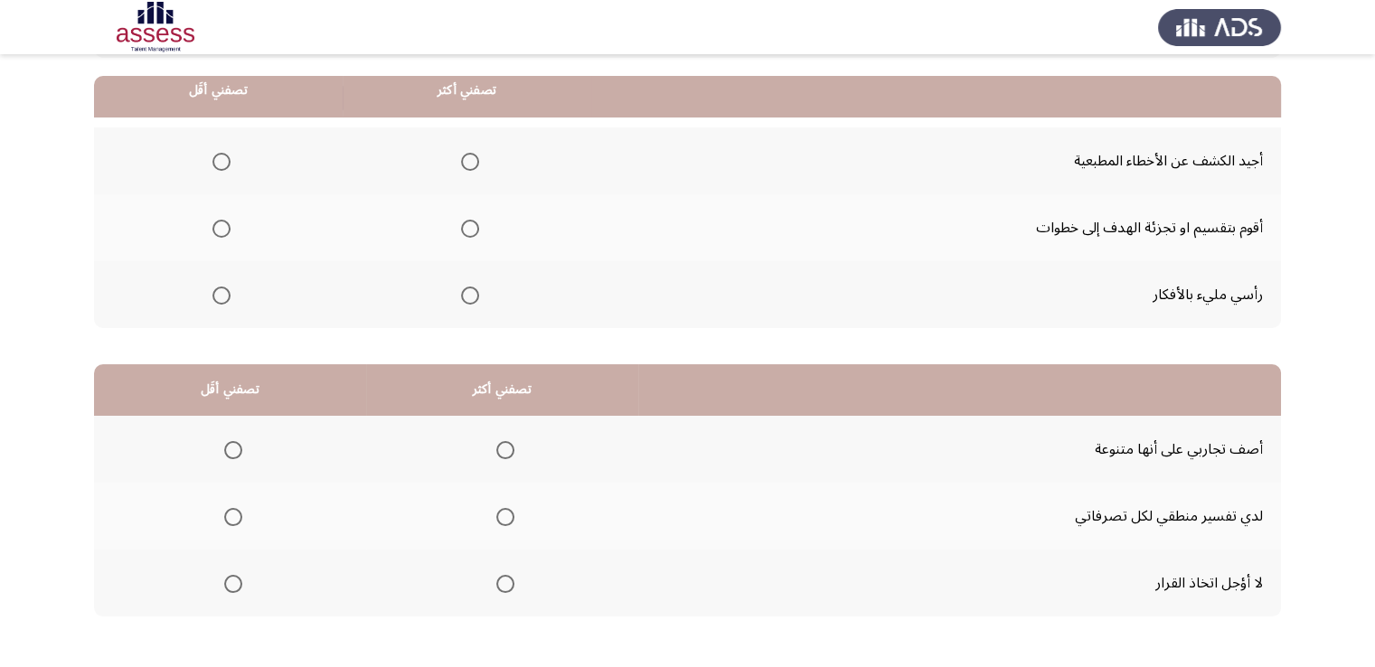
scroll to position [181, 0]
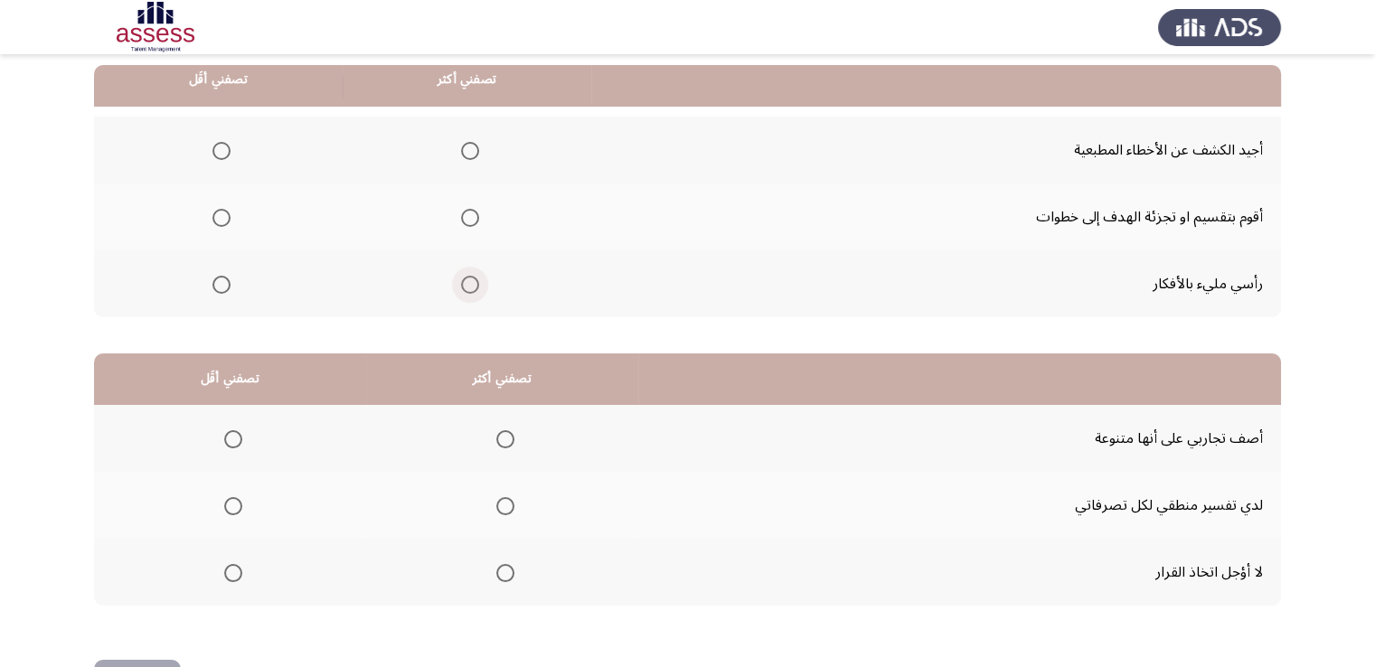
click at [469, 287] on span "Select an option" at bounding box center [470, 285] width 18 height 18
click at [469, 287] on input "Select an option" at bounding box center [470, 285] width 18 height 18
click at [465, 209] on span "Select an option" at bounding box center [470, 218] width 18 height 18
click at [465, 209] on input "Select an option" at bounding box center [470, 218] width 18 height 18
click at [218, 278] on span "Select an option" at bounding box center [221, 285] width 18 height 18
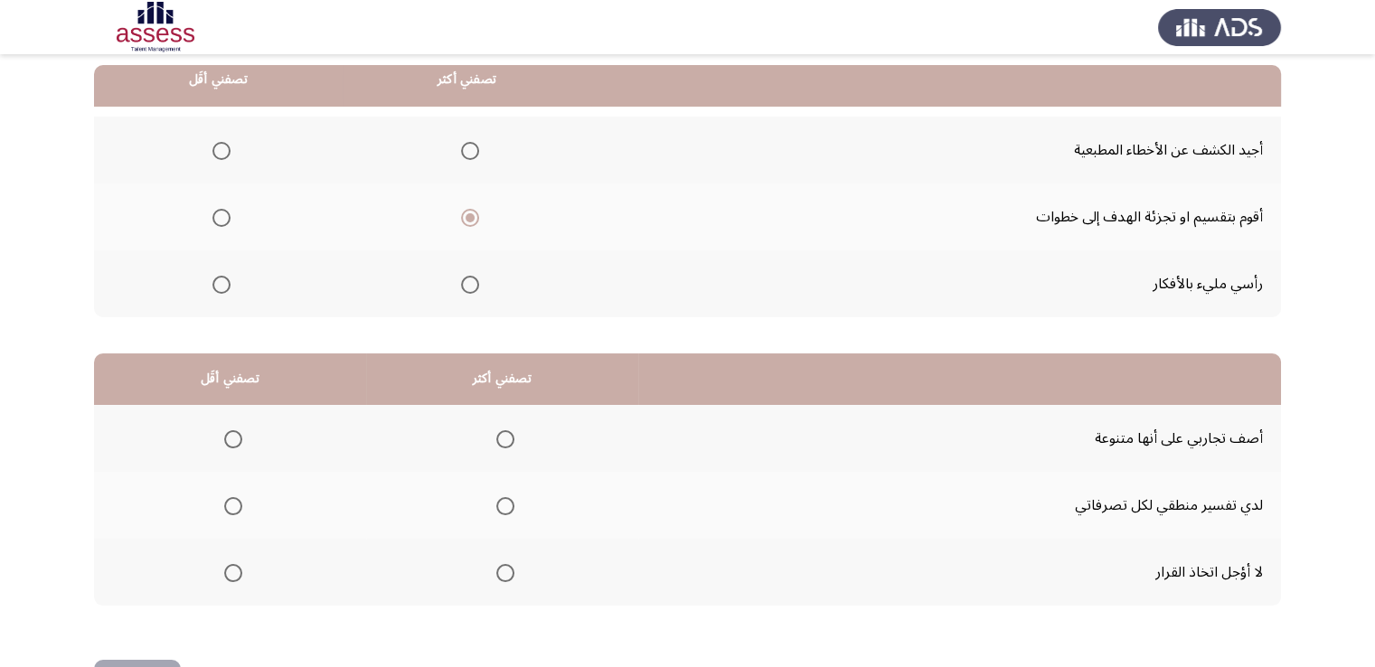
click at [218, 278] on input "Select an option" at bounding box center [221, 285] width 18 height 18
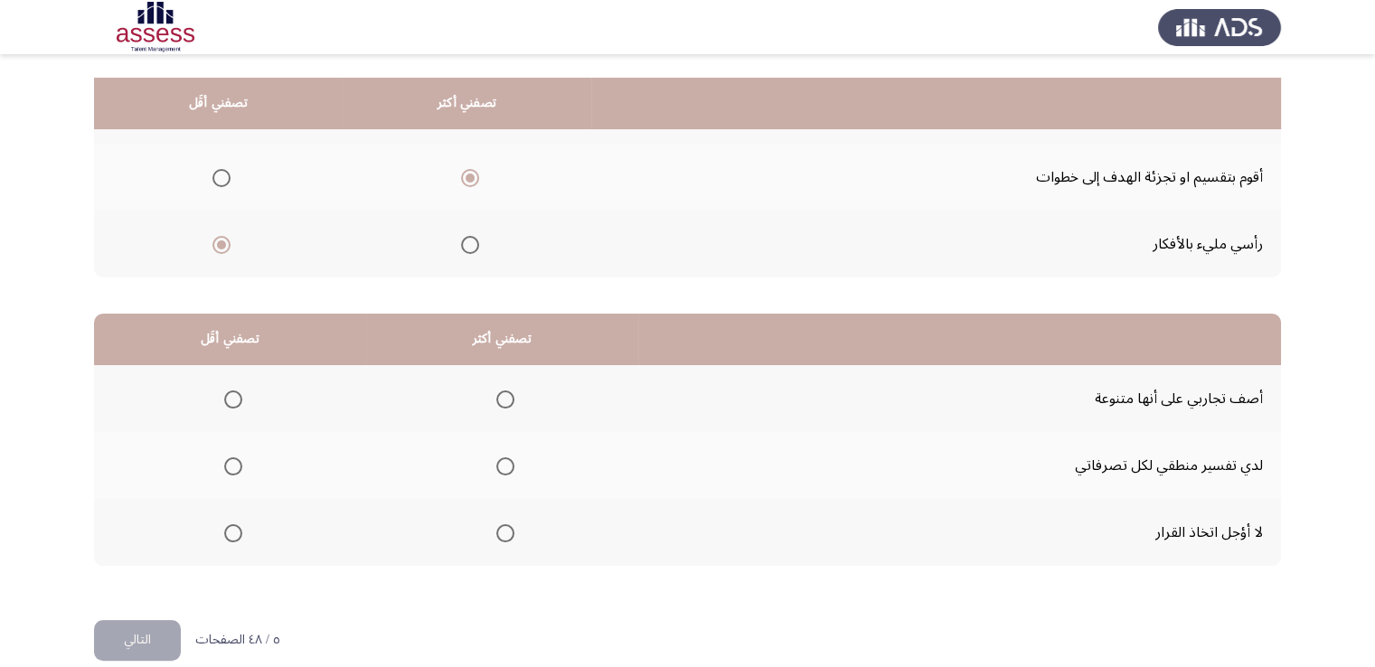
scroll to position [243, 0]
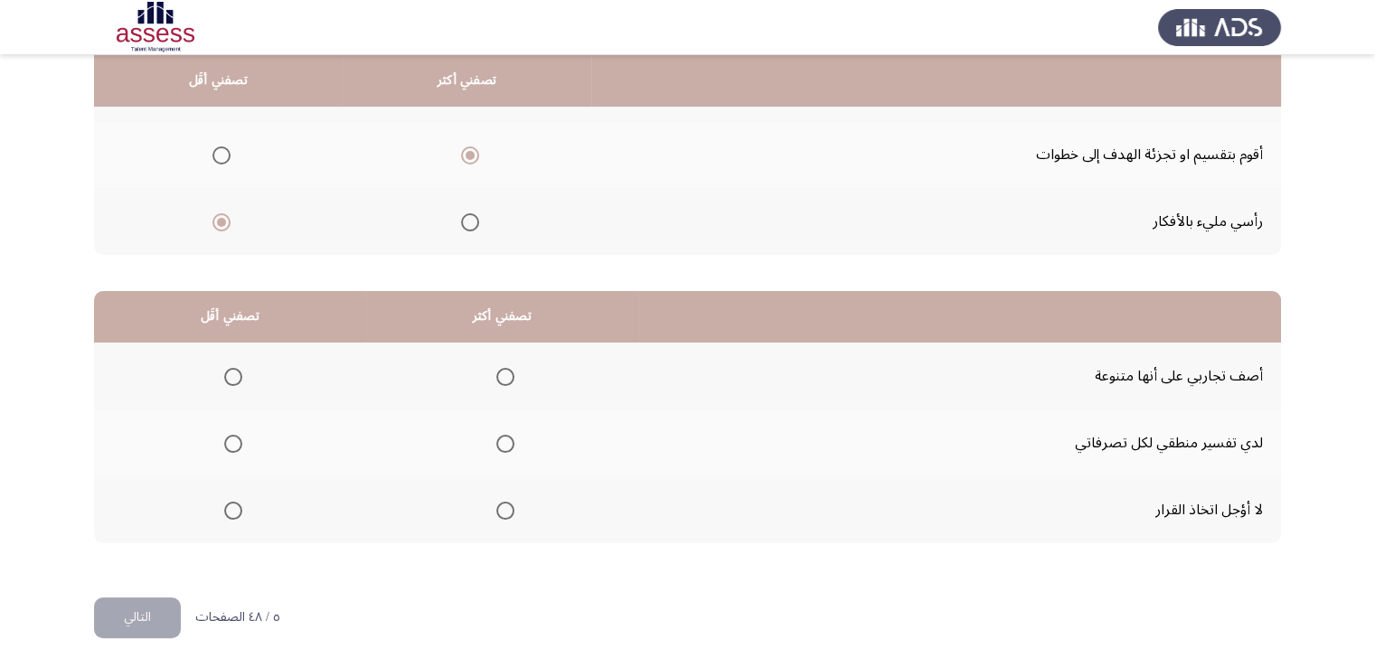
click at [501, 440] on span "Select an option" at bounding box center [505, 444] width 18 height 18
click at [501, 440] on input "Select an option" at bounding box center [505, 444] width 18 height 18
click at [232, 511] on span "Select an option" at bounding box center [233, 511] width 18 height 18
click at [232, 511] on input "Select an option" at bounding box center [233, 511] width 18 height 18
click at [134, 616] on button "التالي" at bounding box center [137, 618] width 87 height 41
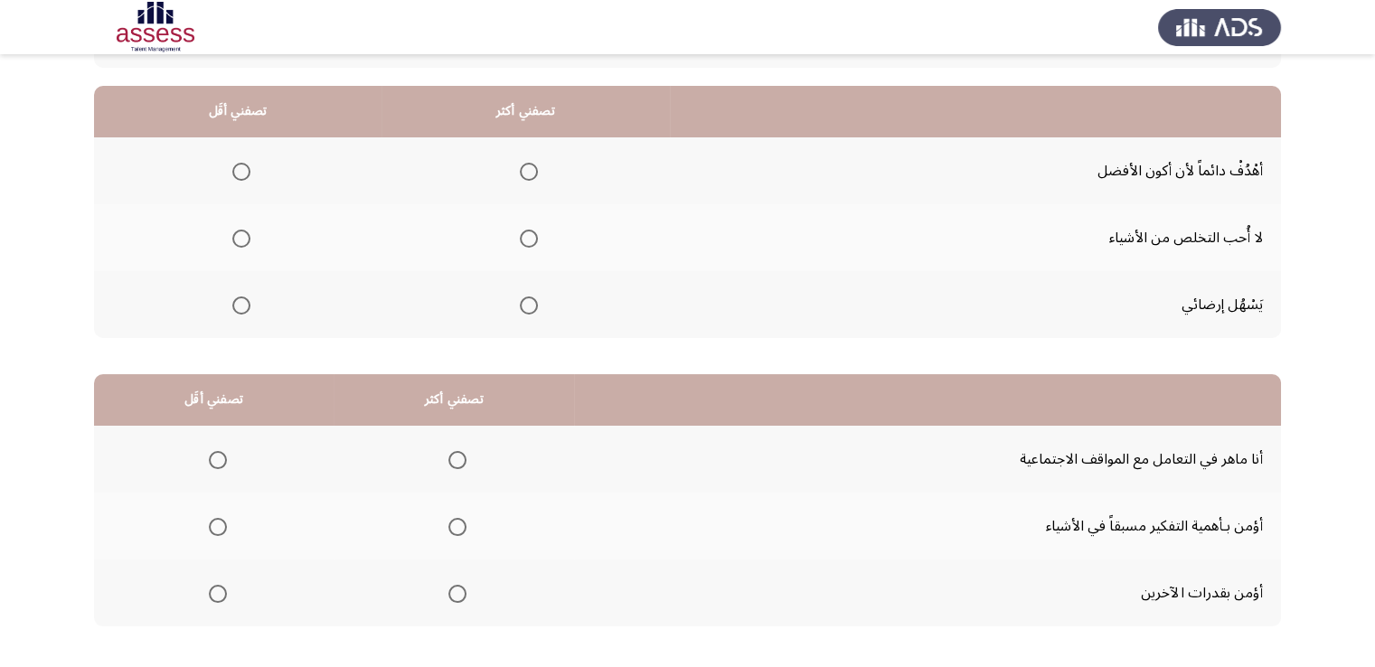
scroll to position [153, 0]
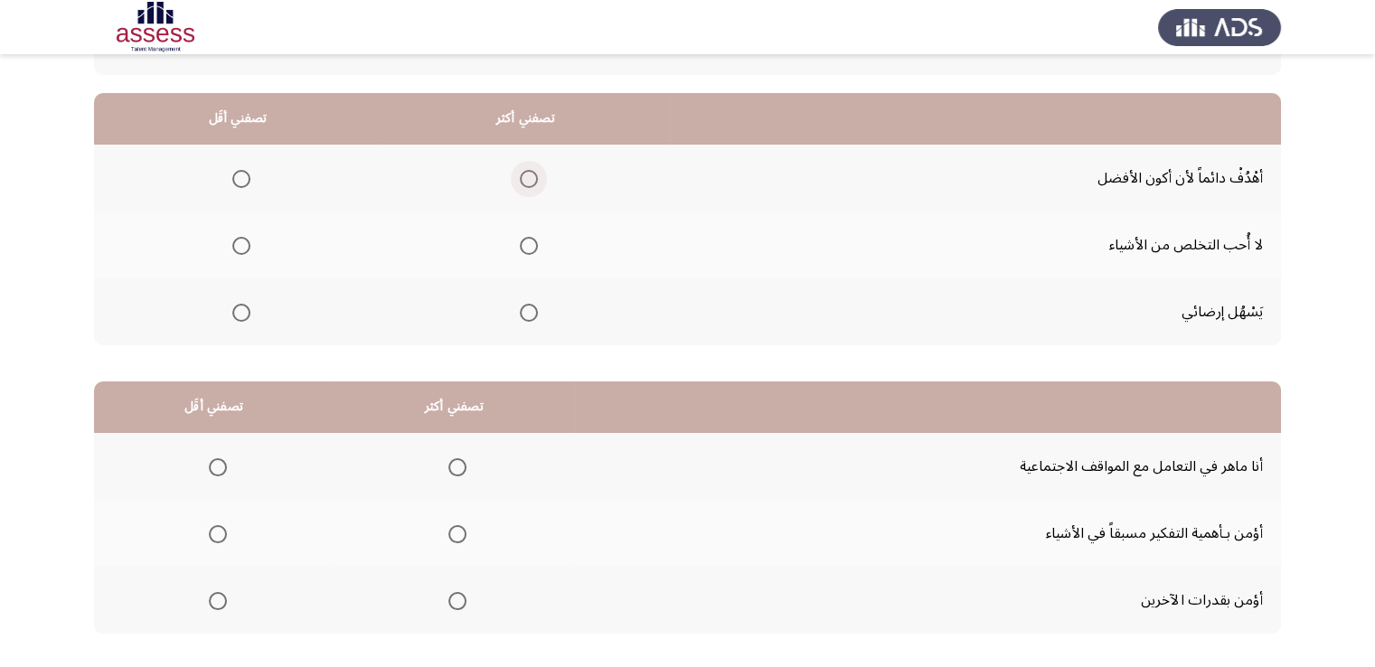
click at [530, 176] on span "Select an option" at bounding box center [529, 179] width 18 height 18
click at [530, 176] on input "Select an option" at bounding box center [529, 179] width 18 height 18
click at [238, 319] on span "Select an option" at bounding box center [241, 313] width 18 height 18
click at [238, 319] on input "Select an option" at bounding box center [241, 313] width 18 height 18
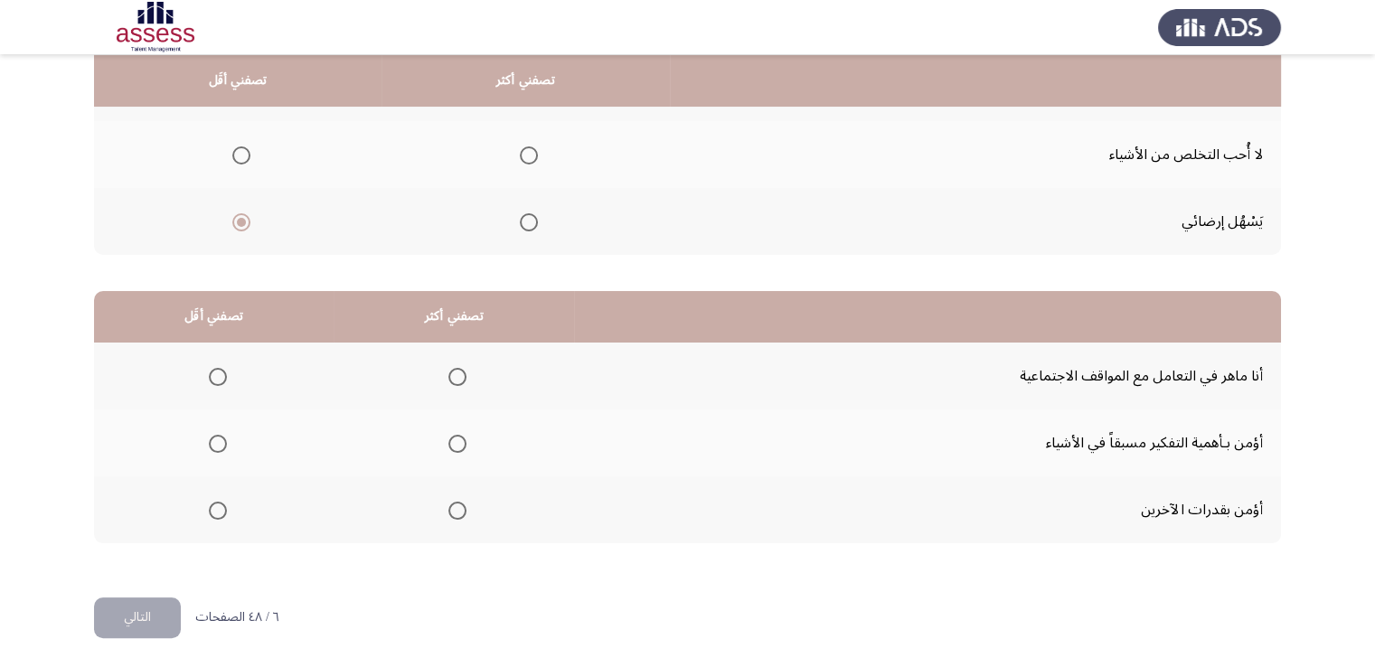
click at [459, 373] on span "Select an option" at bounding box center [457, 377] width 18 height 18
click at [459, 373] on input "Select an option" at bounding box center [457, 377] width 18 height 18
click at [214, 447] on span "Select an option" at bounding box center [218, 444] width 18 height 18
click at [214, 447] on input "Select an option" at bounding box center [218, 444] width 18 height 18
click at [157, 603] on button "التالي" at bounding box center [137, 618] width 87 height 41
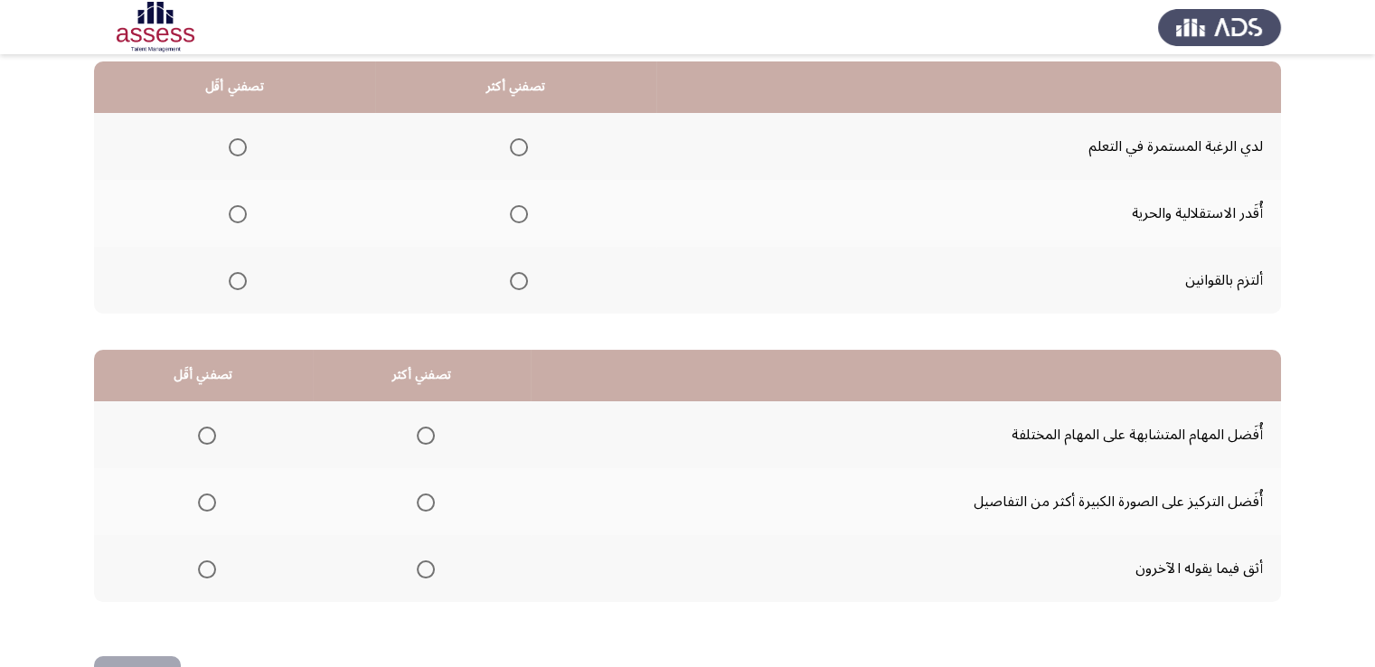
scroll to position [153, 0]
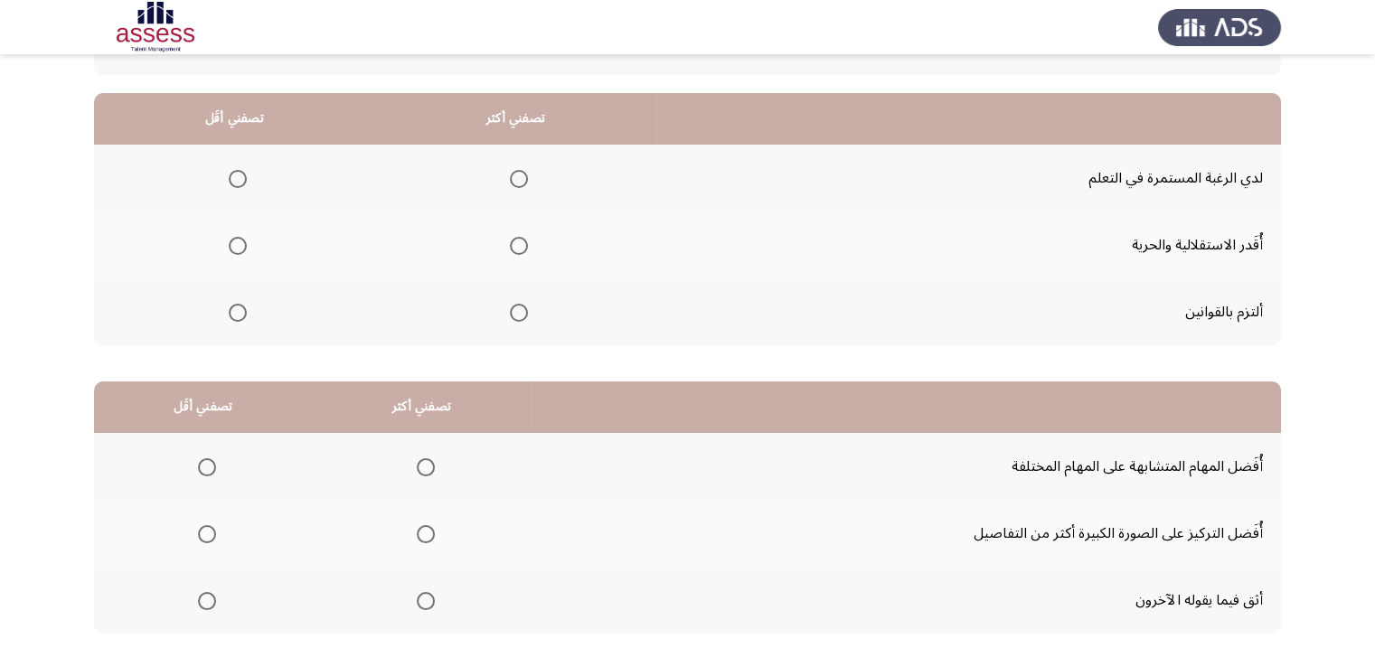
click at [518, 316] on span "Select an option" at bounding box center [519, 313] width 18 height 18
click at [518, 316] on input "Select an option" at bounding box center [519, 313] width 18 height 18
click at [231, 252] on span "Select an option" at bounding box center [238, 246] width 18 height 18
click at [231, 252] on input "Select an option" at bounding box center [238, 246] width 18 height 18
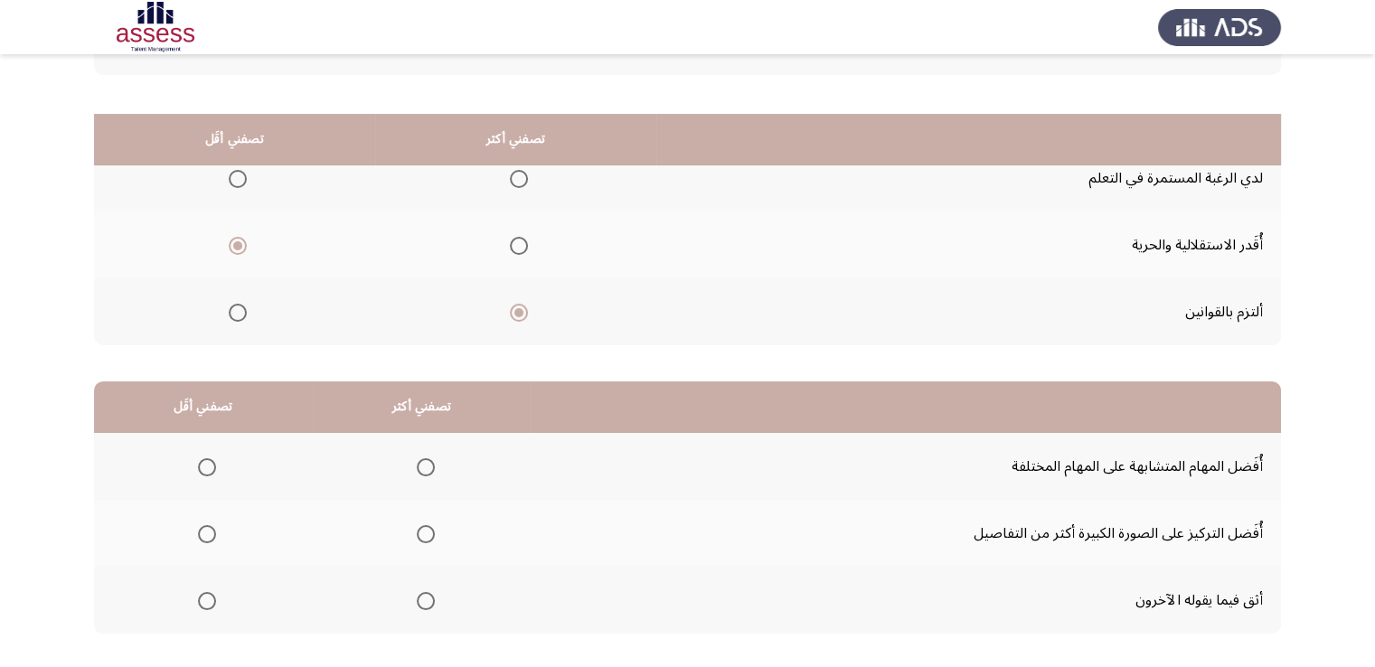
scroll to position [243, 0]
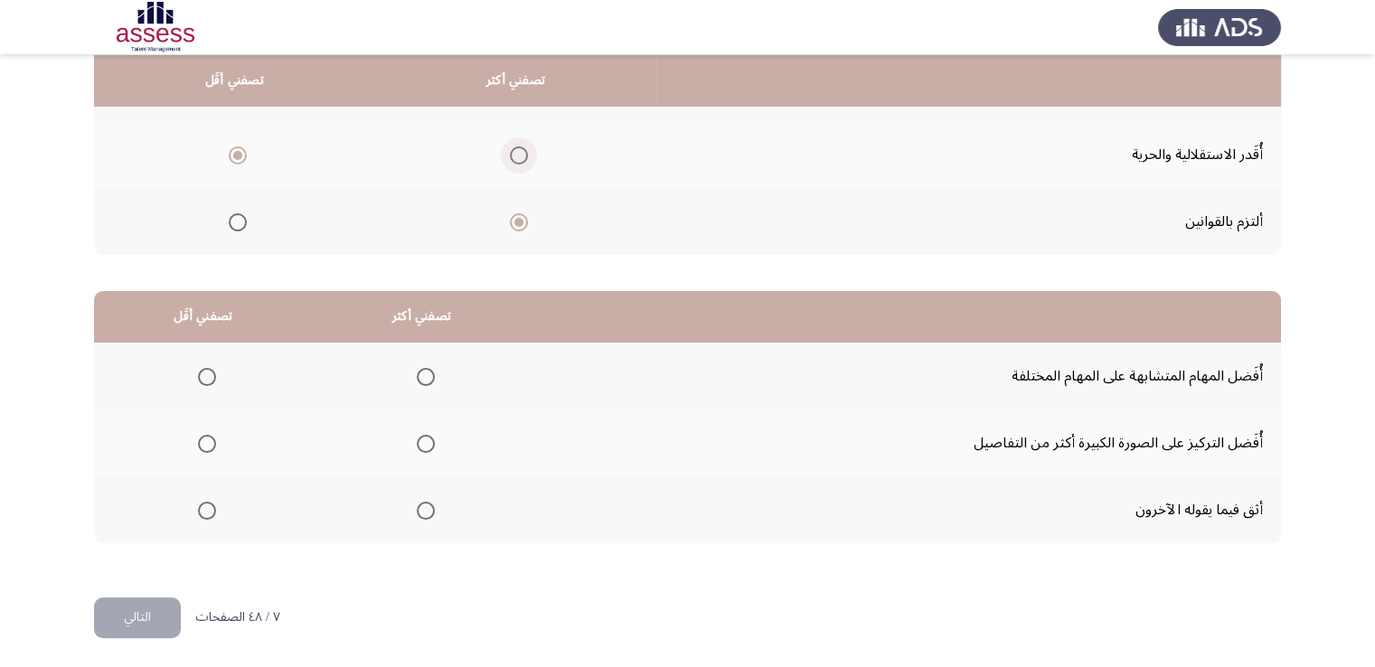
click at [524, 156] on span "Select an option" at bounding box center [519, 155] width 18 height 18
click at [524, 156] on input "Select an option" at bounding box center [519, 155] width 18 height 18
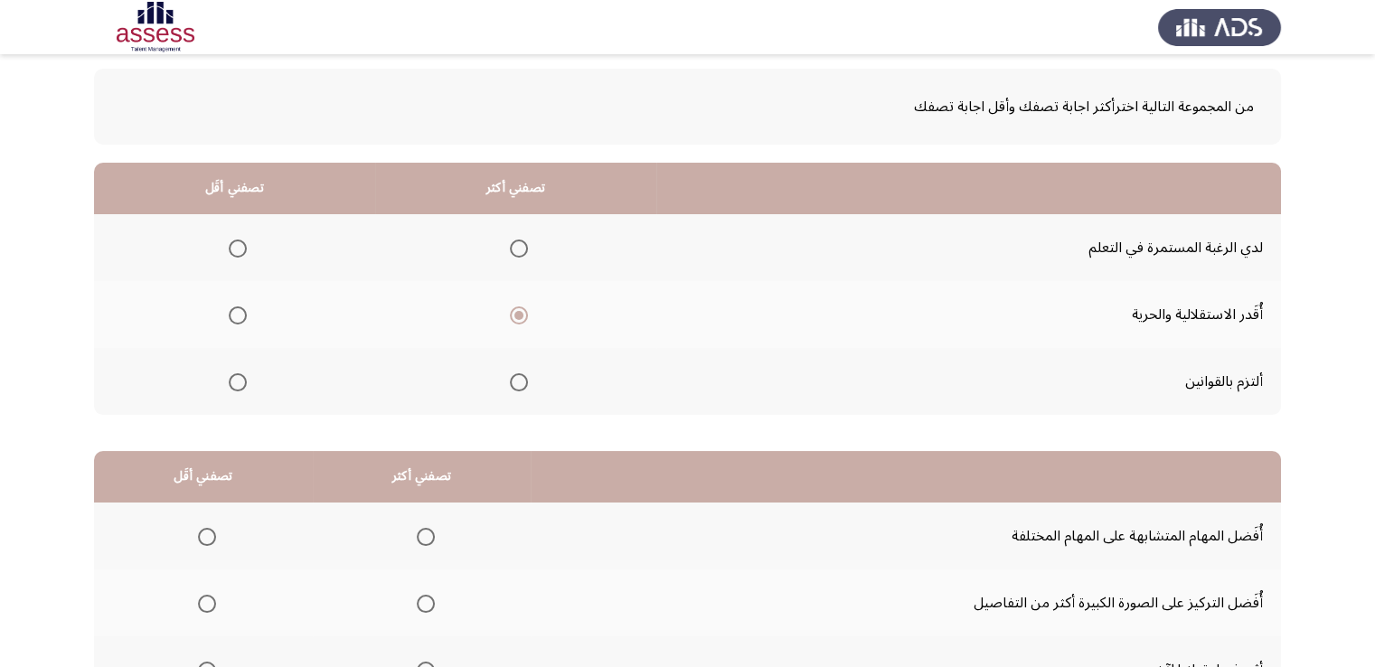
scroll to position [181, 0]
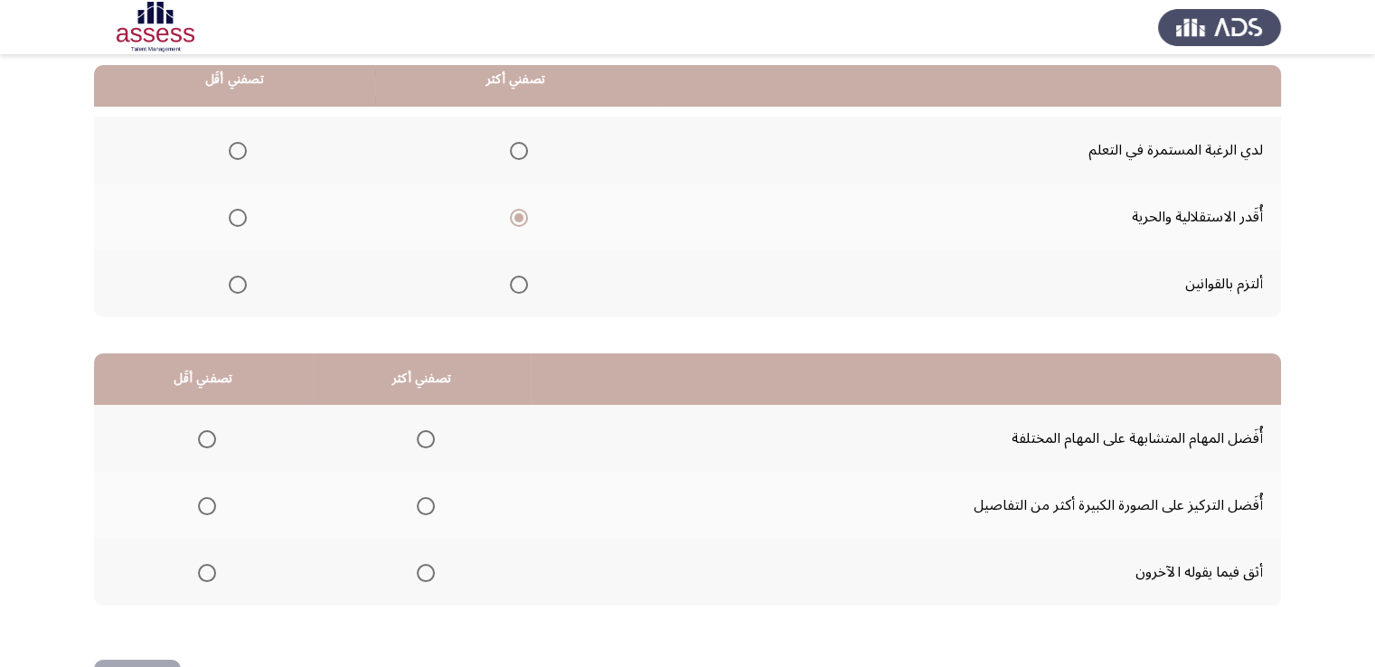
click at [427, 435] on span "Select an option" at bounding box center [426, 439] width 18 height 18
click at [427, 435] on input "Select an option" at bounding box center [426, 439] width 18 height 18
click at [208, 565] on span "Select an option" at bounding box center [207, 573] width 18 height 18
click at [208, 565] on input "Select an option" at bounding box center [207, 573] width 18 height 18
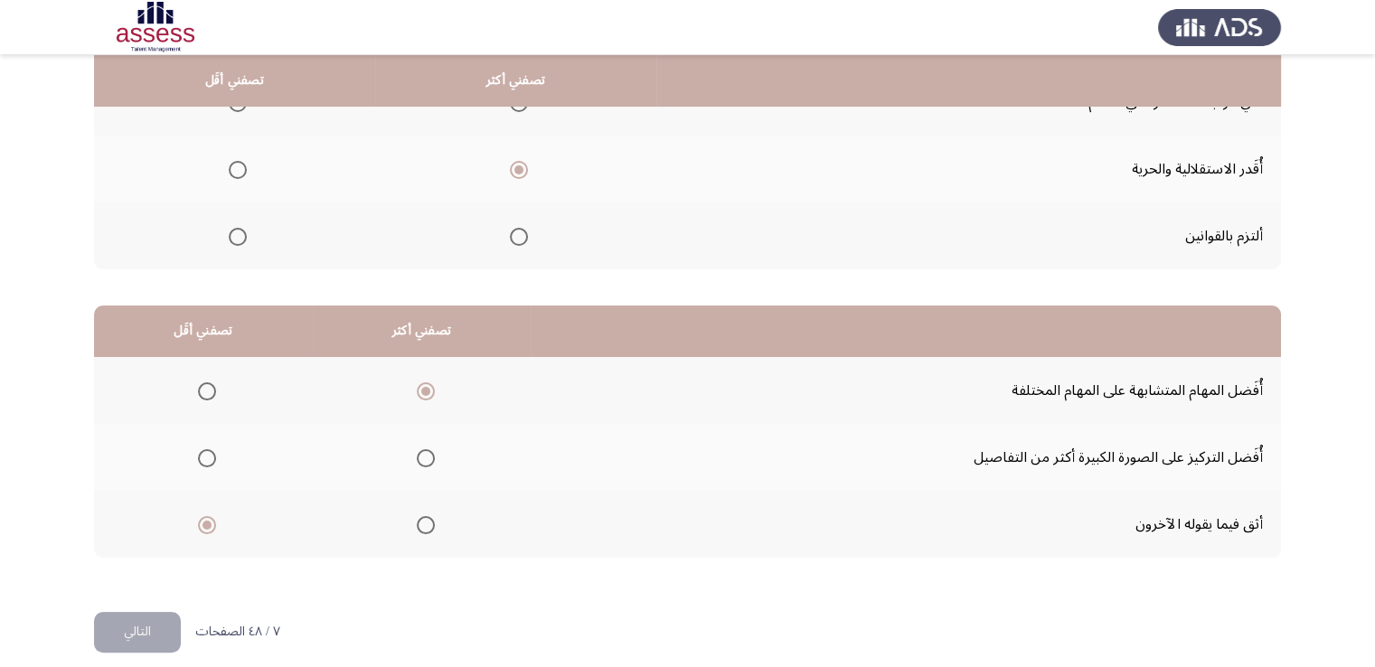
scroll to position [243, 0]
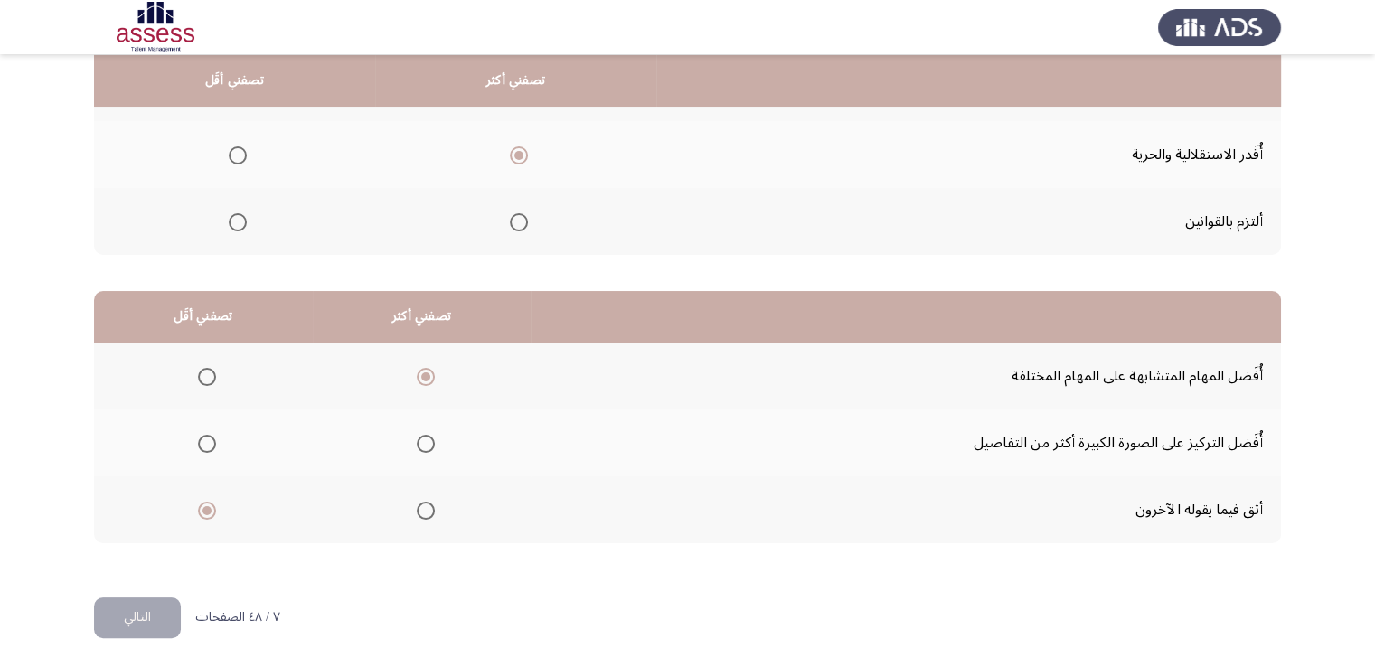
click at [161, 616] on button "التالي" at bounding box center [137, 618] width 87 height 41
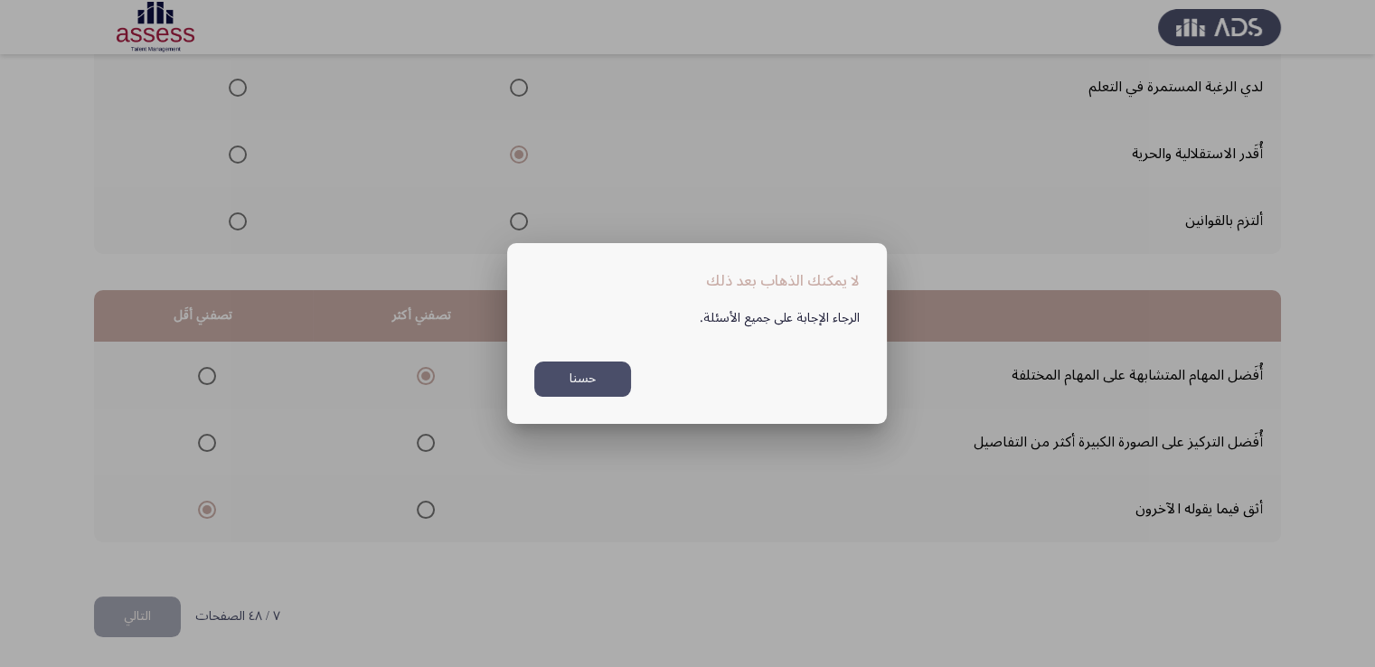
scroll to position [0, 0]
click at [589, 381] on button "حسنا" at bounding box center [582, 379] width 97 height 35
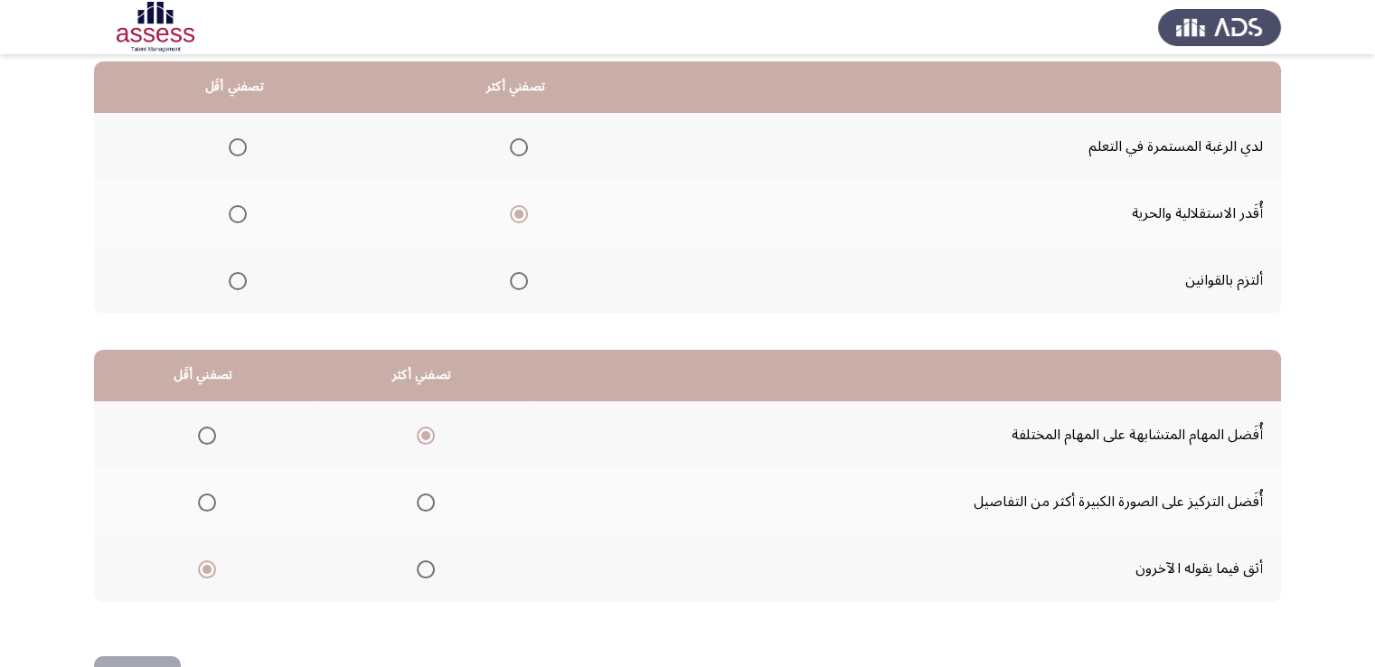
scroll to position [153, 0]
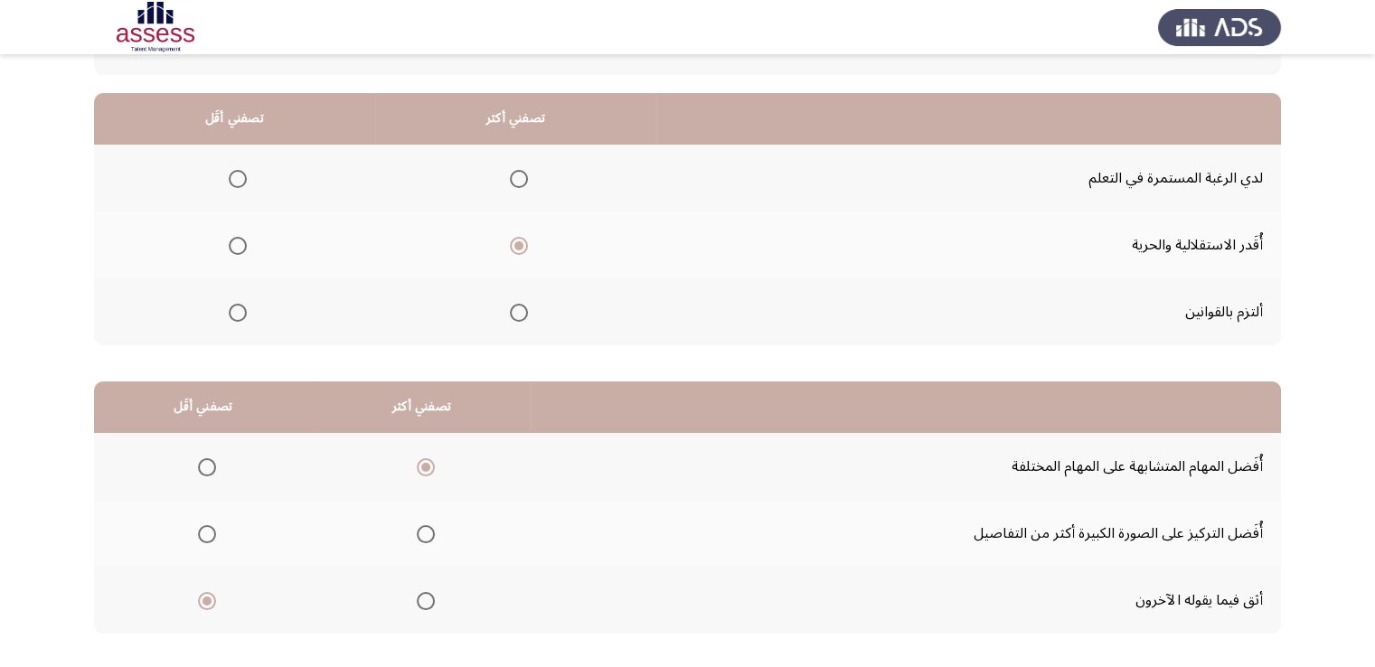
click at [240, 169] on mat-radio-button "Select an option" at bounding box center [233, 178] width 25 height 19
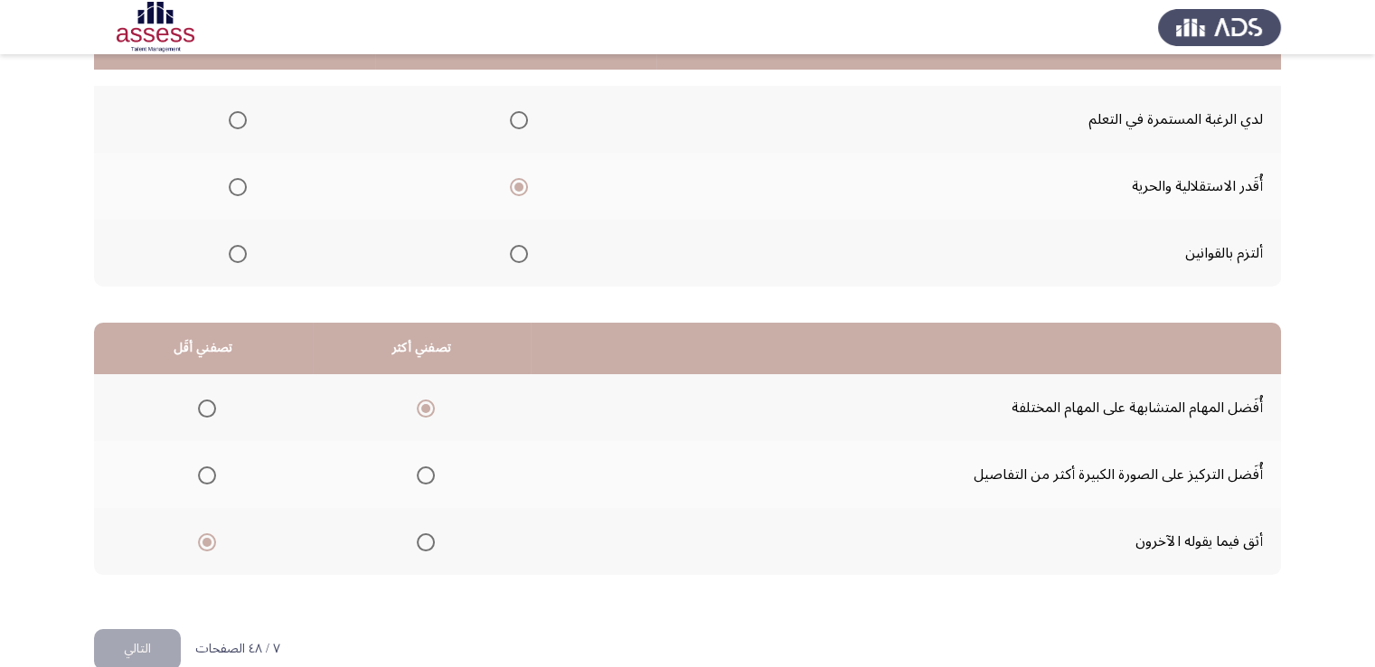
scroll to position [243, 0]
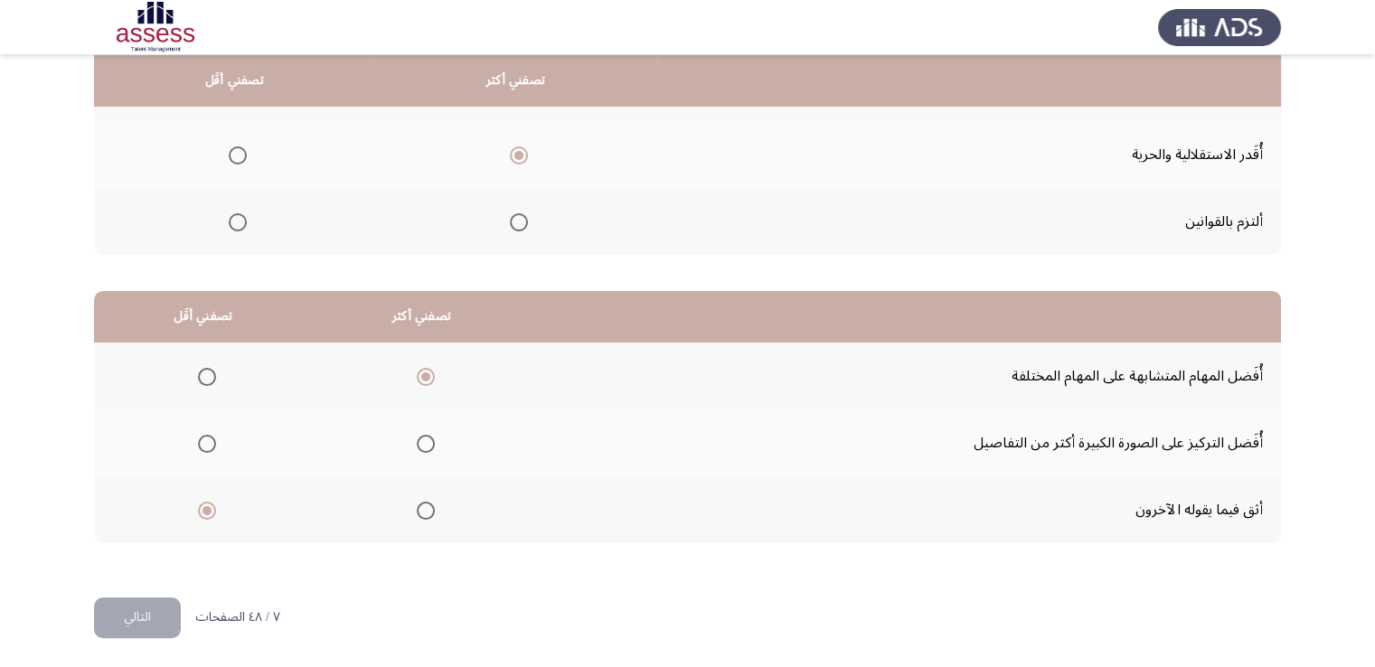
click at [146, 622] on button "التالي" at bounding box center [137, 618] width 87 height 41
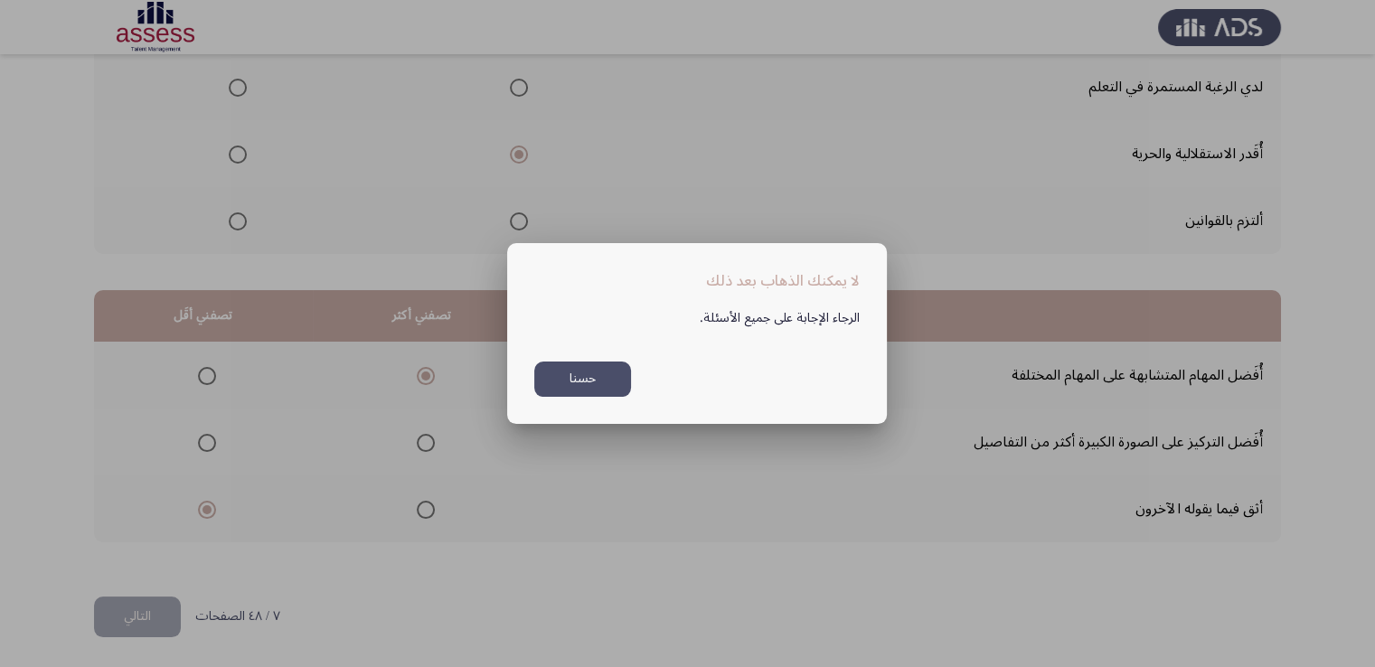
click at [596, 381] on button "حسنا" at bounding box center [582, 379] width 97 height 35
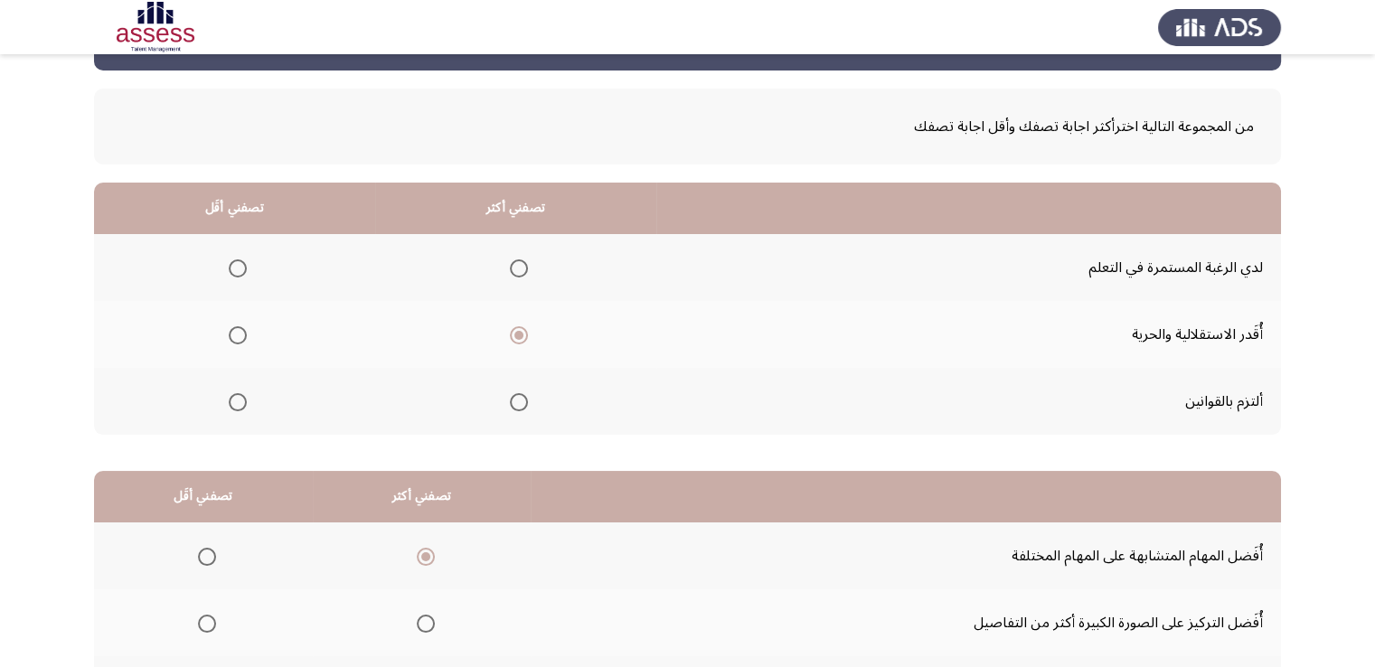
scroll to position [62, 0]
click at [236, 267] on span "Select an option" at bounding box center [238, 269] width 18 height 18
click at [236, 267] on input "Select an option" at bounding box center [238, 269] width 18 height 18
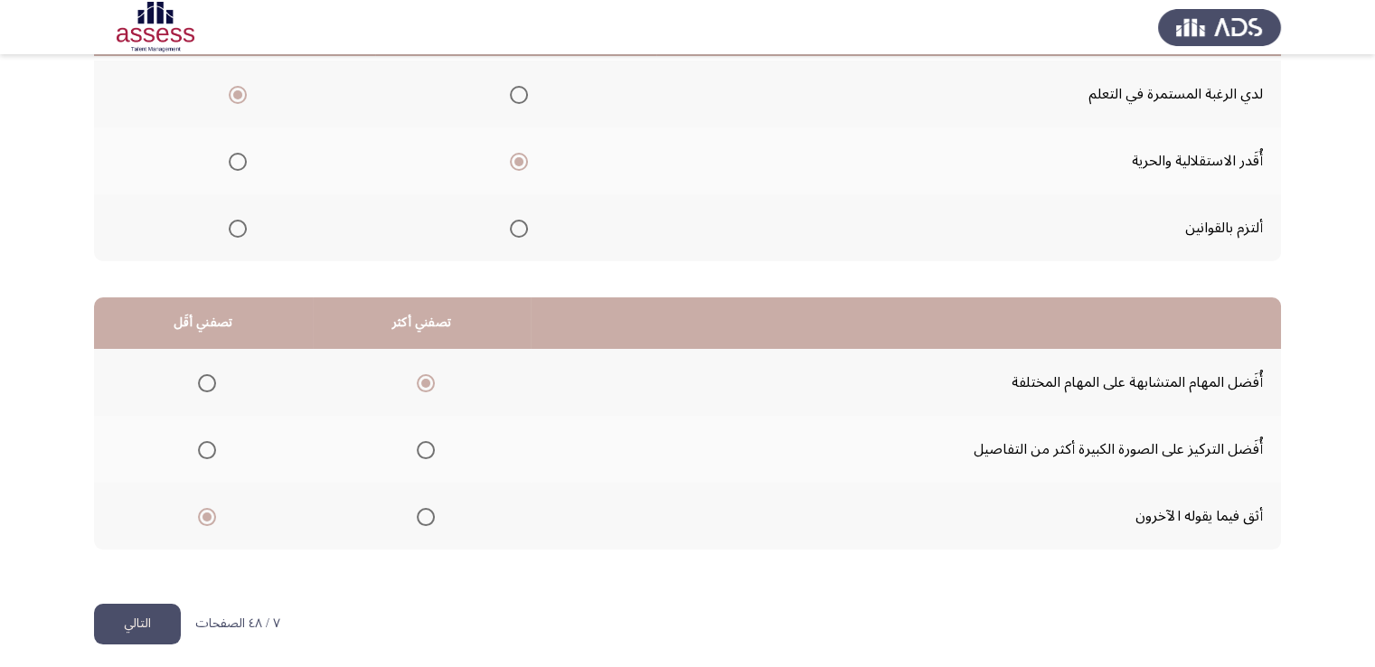
scroll to position [243, 0]
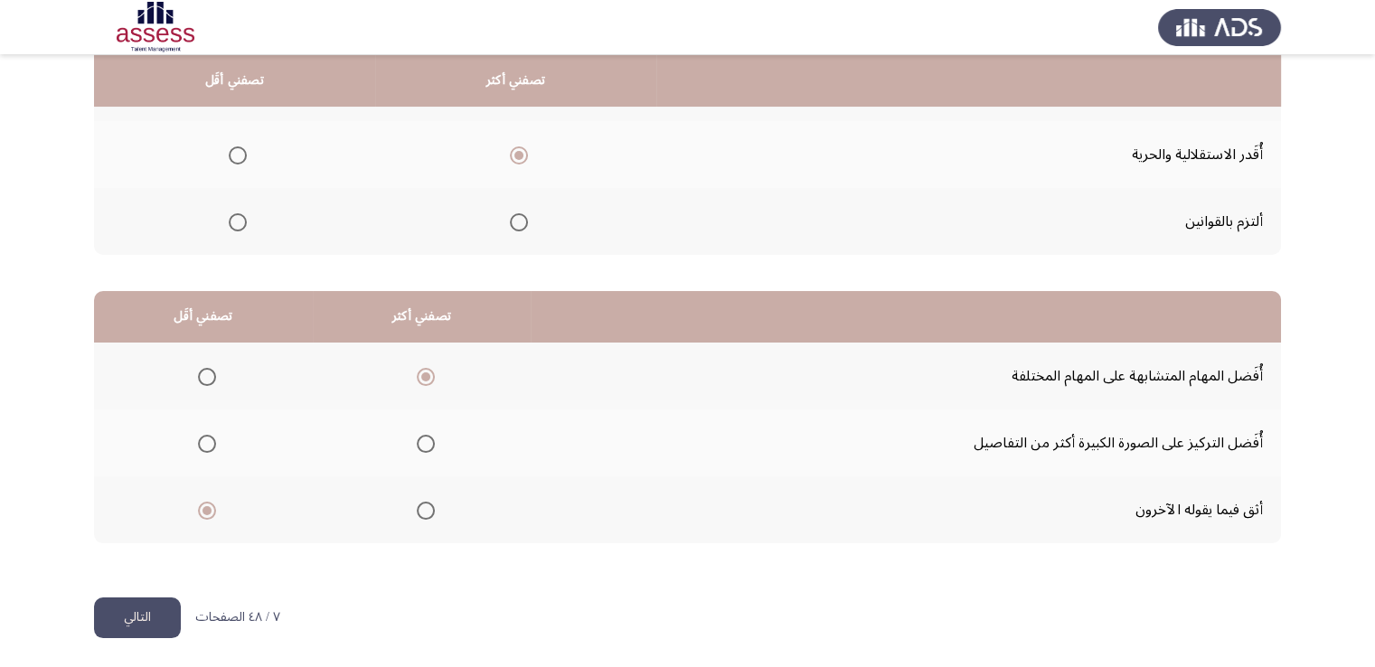
click at [159, 615] on button "التالي" at bounding box center [137, 618] width 87 height 41
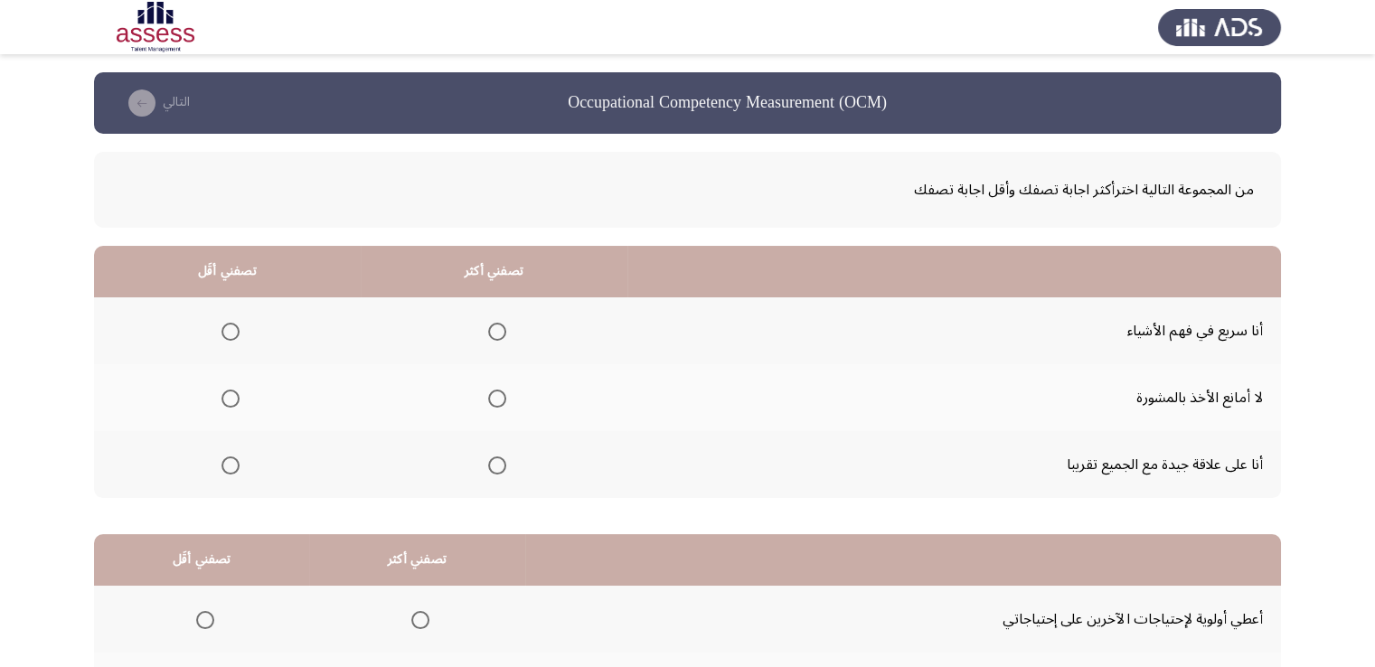
click at [495, 470] on span "Select an option" at bounding box center [497, 466] width 18 height 18
click at [495, 470] on input "Select an option" at bounding box center [497, 466] width 18 height 18
click at [231, 332] on span "Select an option" at bounding box center [230, 332] width 18 height 18
click at [231, 332] on input "Select an option" at bounding box center [230, 332] width 18 height 18
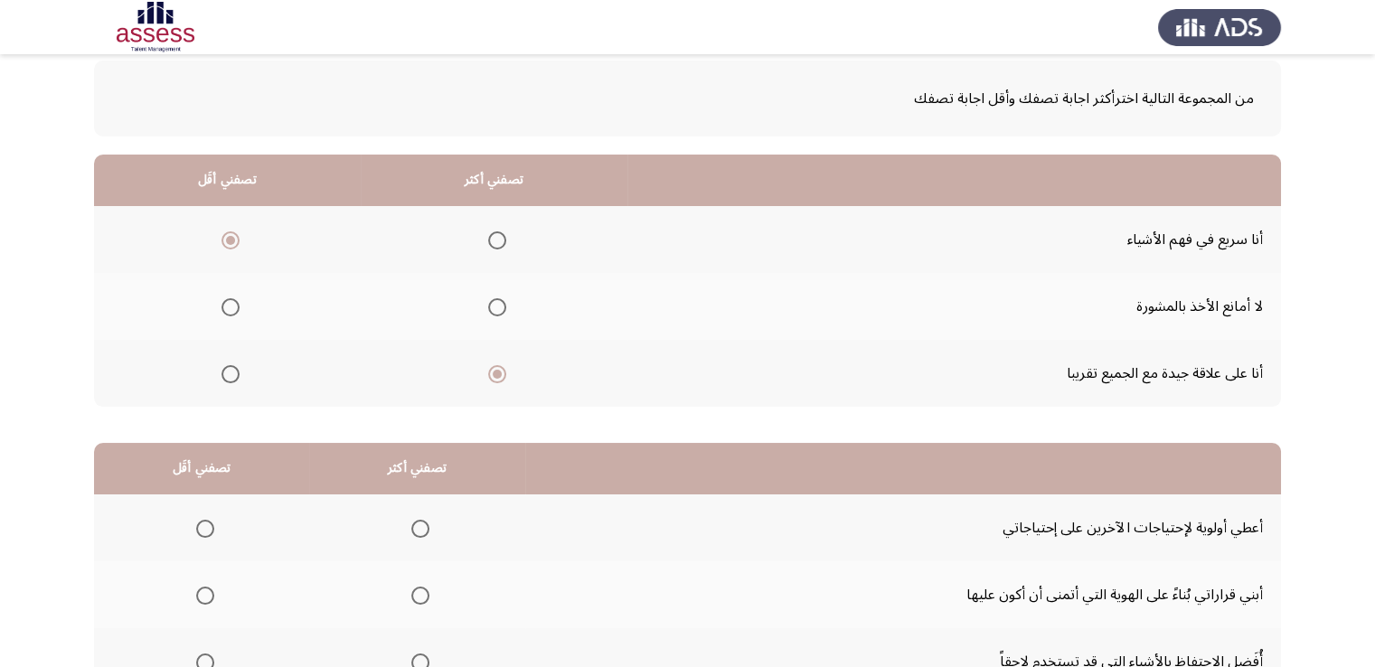
scroll to position [243, 0]
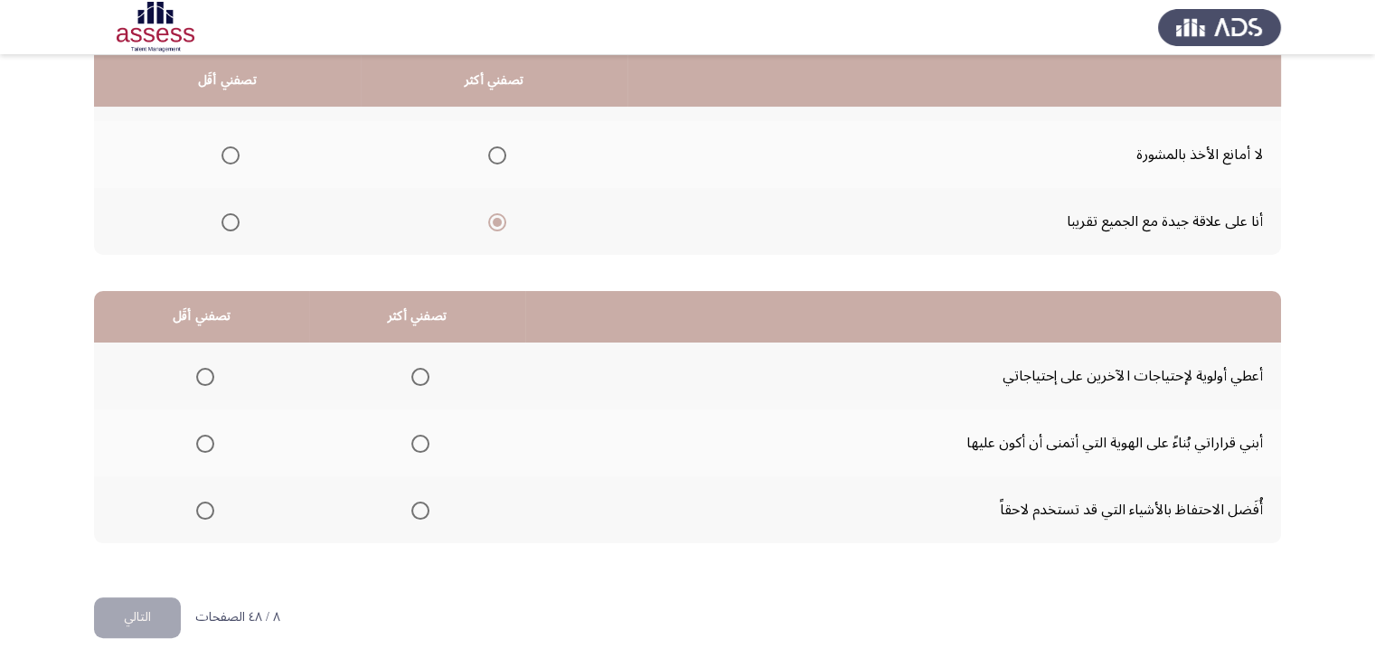
click at [203, 373] on span "Select an option" at bounding box center [205, 377] width 18 height 18
click at [203, 373] on input "Select an option" at bounding box center [205, 377] width 18 height 18
click at [423, 511] on span "Select an option" at bounding box center [420, 511] width 18 height 18
click at [423, 511] on input "Select an option" at bounding box center [420, 511] width 18 height 18
click at [157, 620] on button "التالي" at bounding box center [137, 618] width 87 height 41
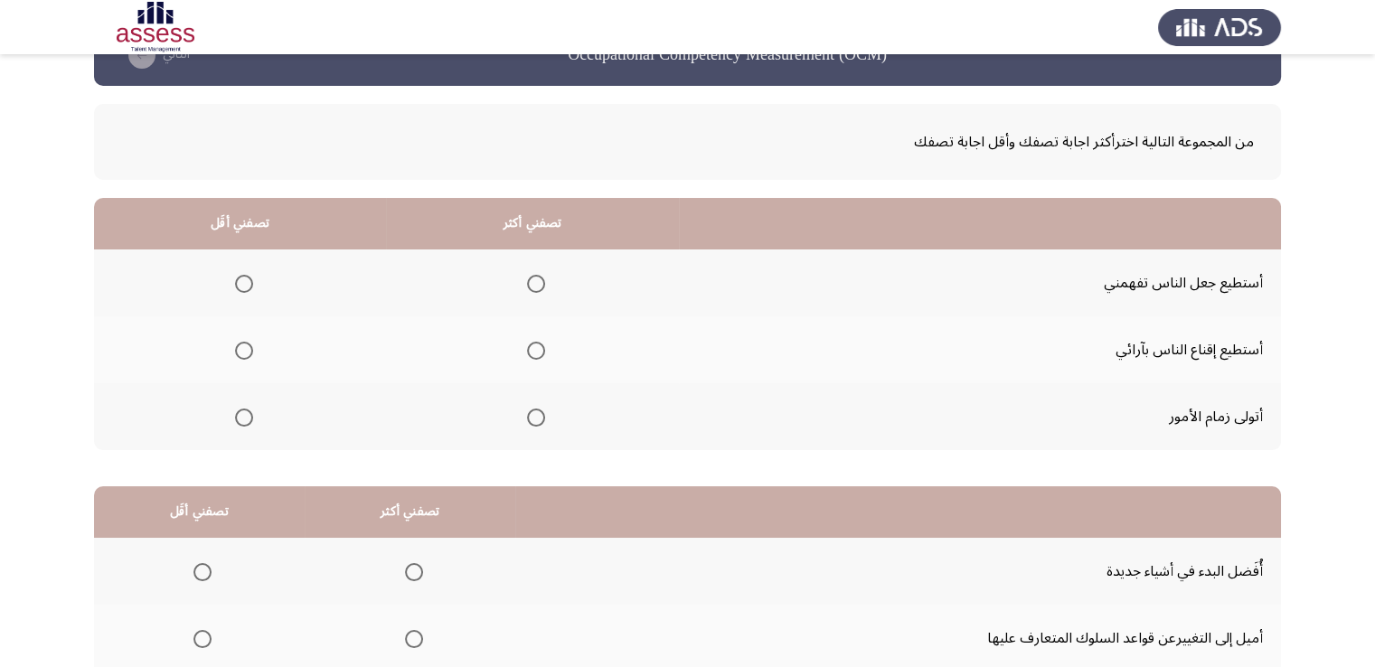
scroll to position [90, 0]
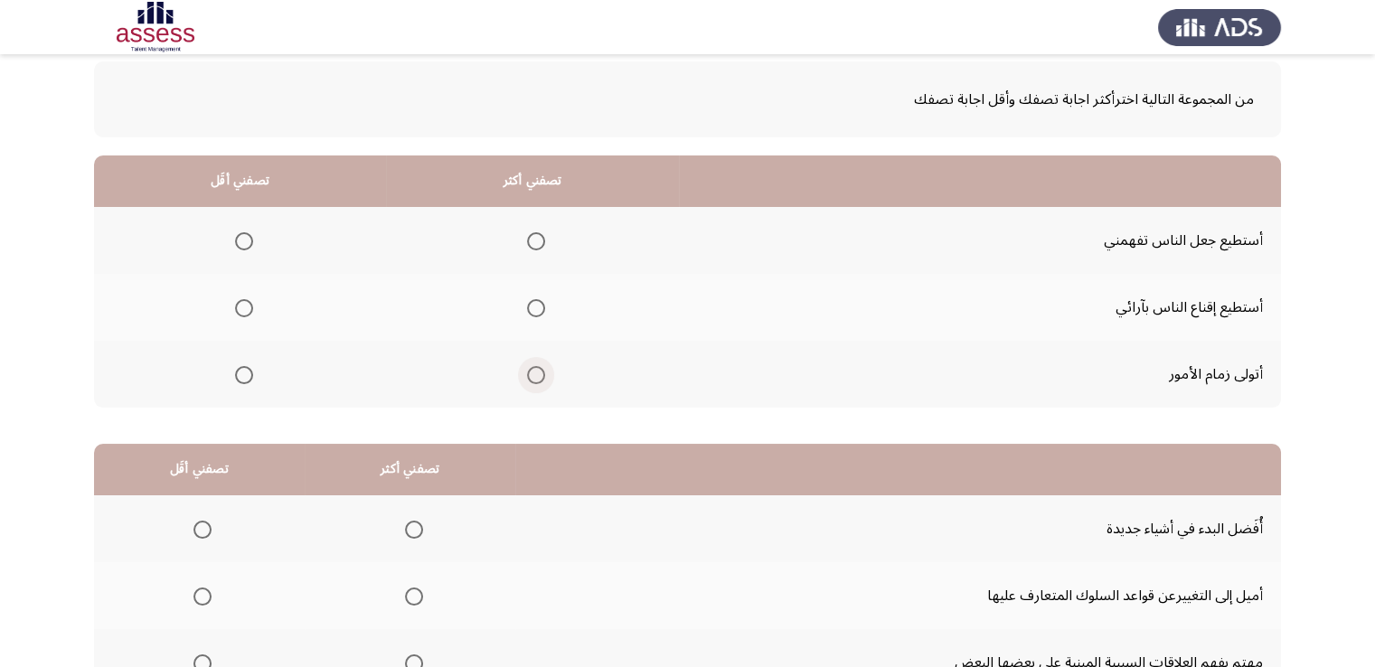
click at [528, 381] on span "Select an option" at bounding box center [536, 375] width 18 height 18
click at [528, 381] on input "Select an option" at bounding box center [536, 375] width 18 height 18
click at [243, 313] on span "Select an option" at bounding box center [244, 308] width 18 height 18
click at [243, 313] on input "Select an option" at bounding box center [244, 308] width 18 height 18
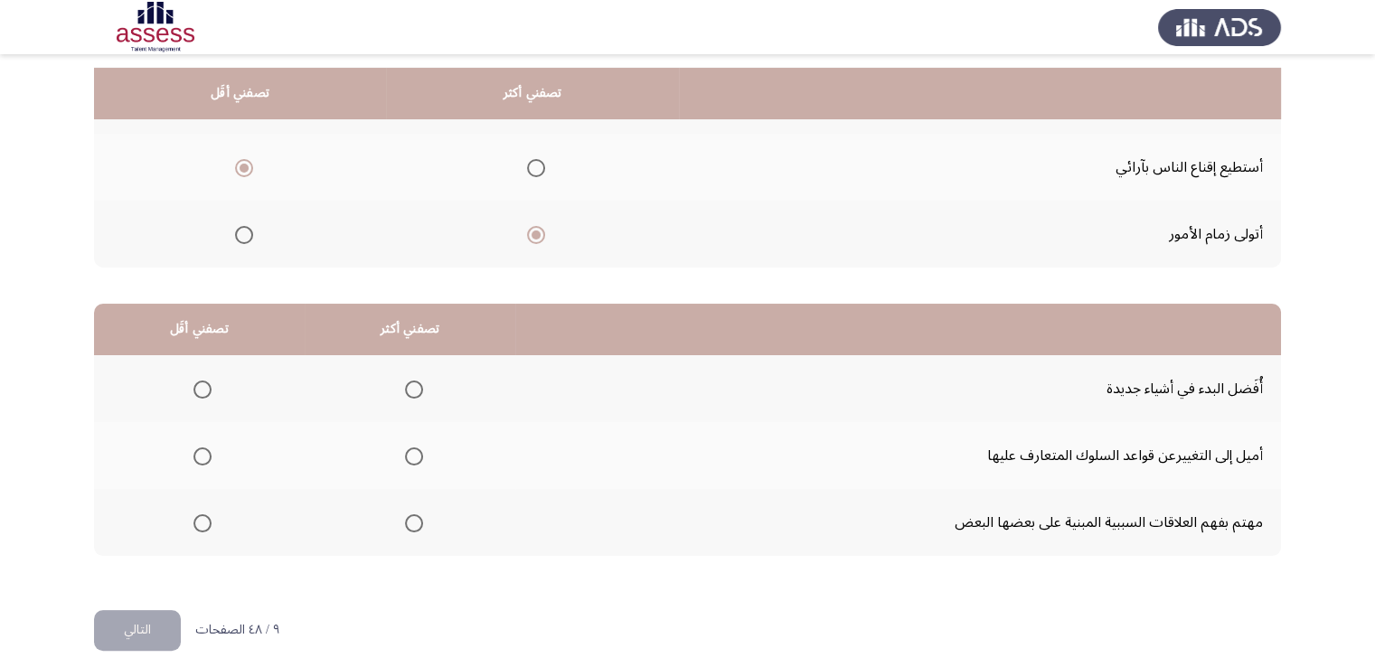
scroll to position [243, 0]
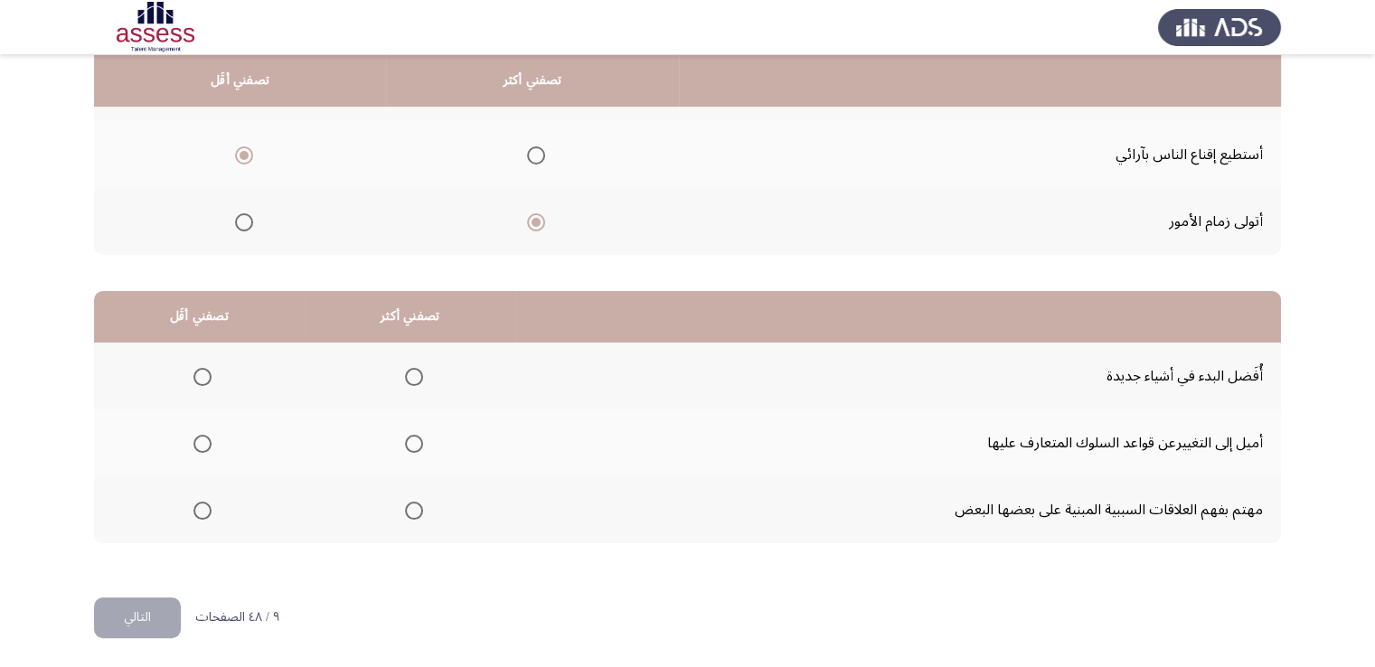
click at [201, 514] on span "Select an option" at bounding box center [202, 511] width 18 height 18
click at [201, 514] on input "Select an option" at bounding box center [202, 511] width 18 height 18
click at [206, 446] on span "Select an option" at bounding box center [202, 444] width 18 height 18
click at [206, 446] on input "Select an option" at bounding box center [202, 444] width 18 height 18
click at [408, 373] on span "Select an option" at bounding box center [414, 377] width 18 height 18
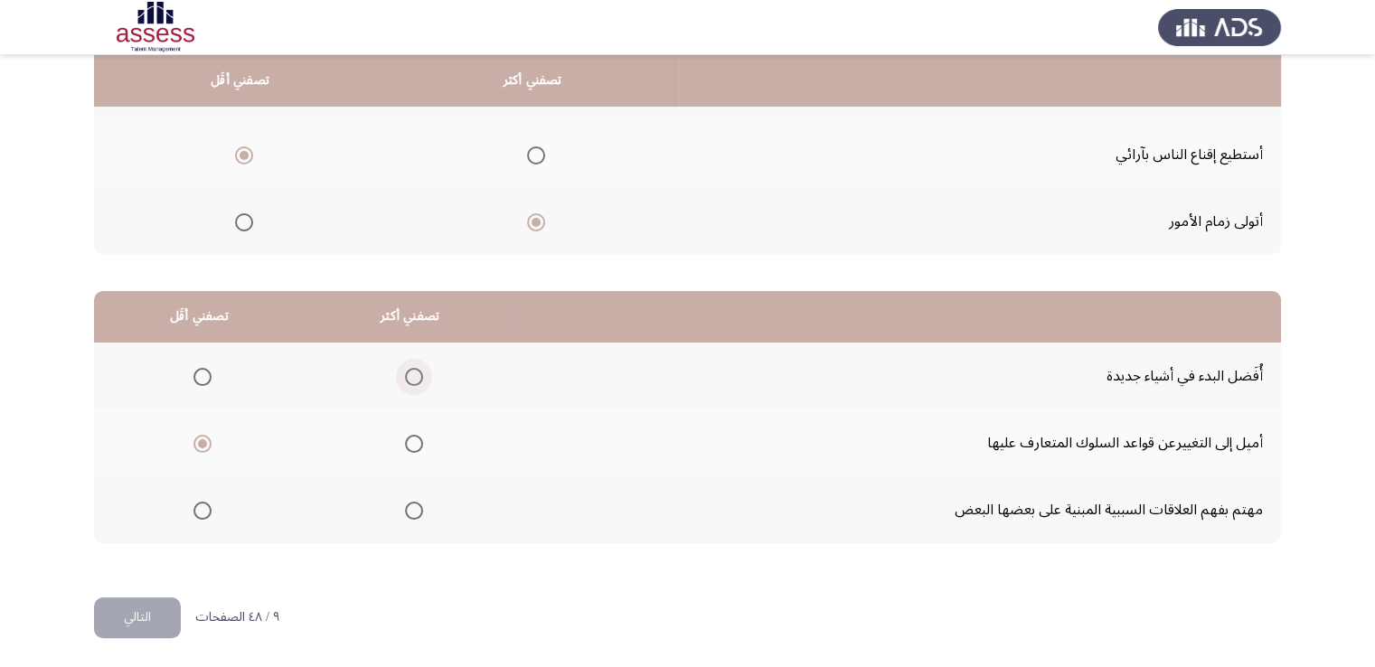
click at [408, 373] on input "Select an option" at bounding box center [414, 377] width 18 height 18
click at [145, 619] on button "التالي" at bounding box center [137, 618] width 87 height 41
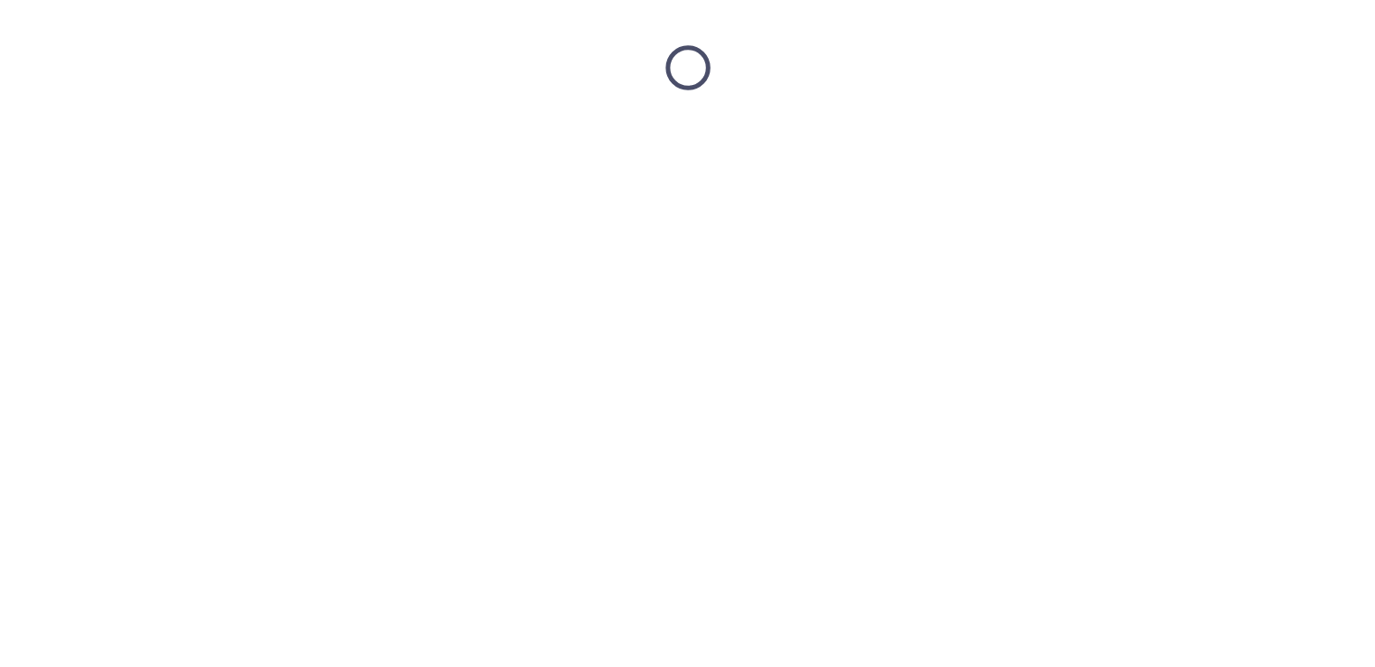
scroll to position [0, 0]
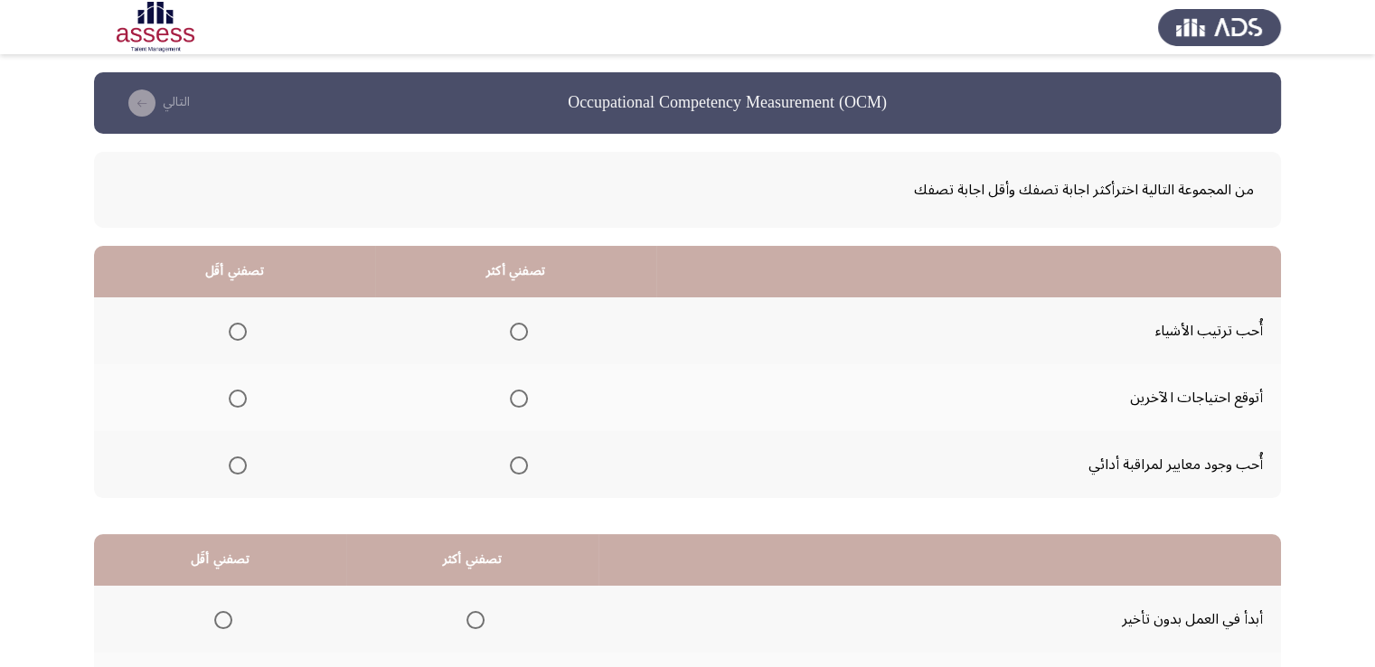
click at [521, 337] on span "Select an option" at bounding box center [519, 332] width 18 height 18
click at [521, 337] on input "Select an option" at bounding box center [519, 332] width 18 height 18
click at [239, 397] on span "Select an option" at bounding box center [238, 399] width 18 height 18
click at [239, 397] on input "Select an option" at bounding box center [238, 399] width 18 height 18
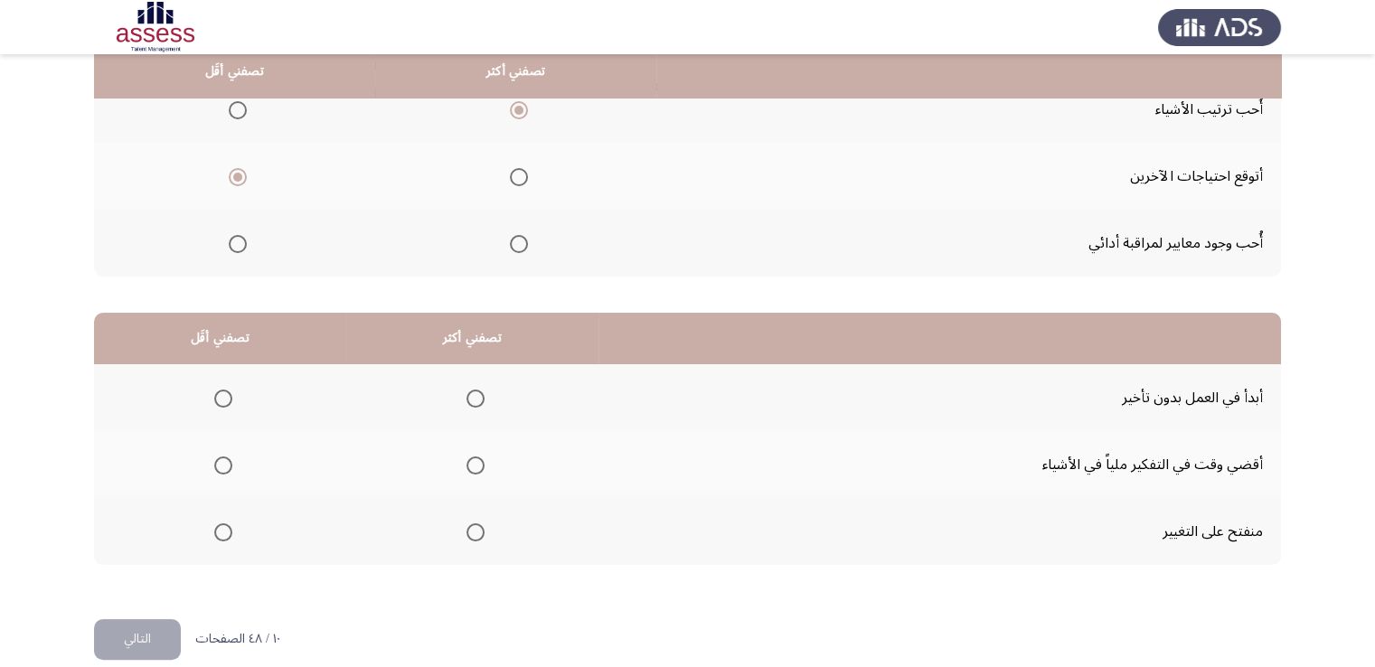
scroll to position [243, 0]
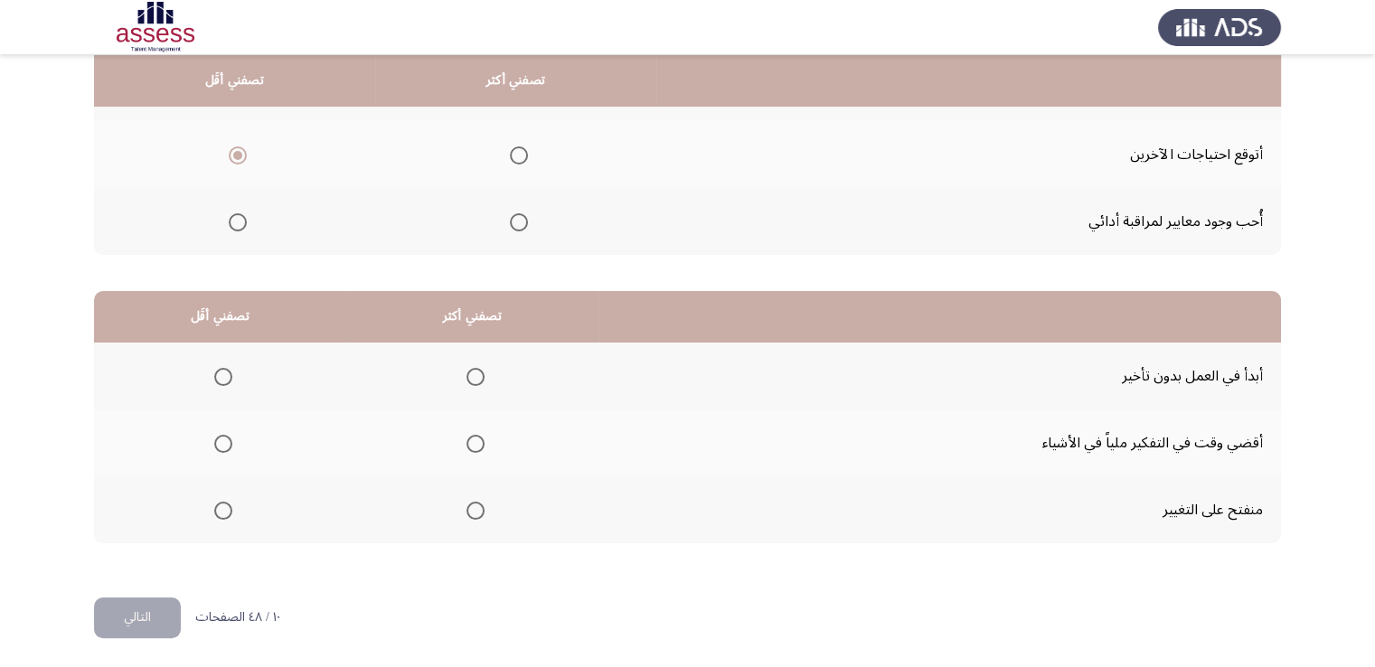
click at [476, 377] on span "Select an option" at bounding box center [475, 377] width 18 height 18
click at [476, 377] on input "Select an option" at bounding box center [475, 377] width 18 height 18
click at [223, 504] on span "Select an option" at bounding box center [223, 511] width 18 height 18
click at [223, 504] on input "Select an option" at bounding box center [223, 511] width 18 height 18
click at [145, 617] on button "التالي" at bounding box center [137, 618] width 87 height 41
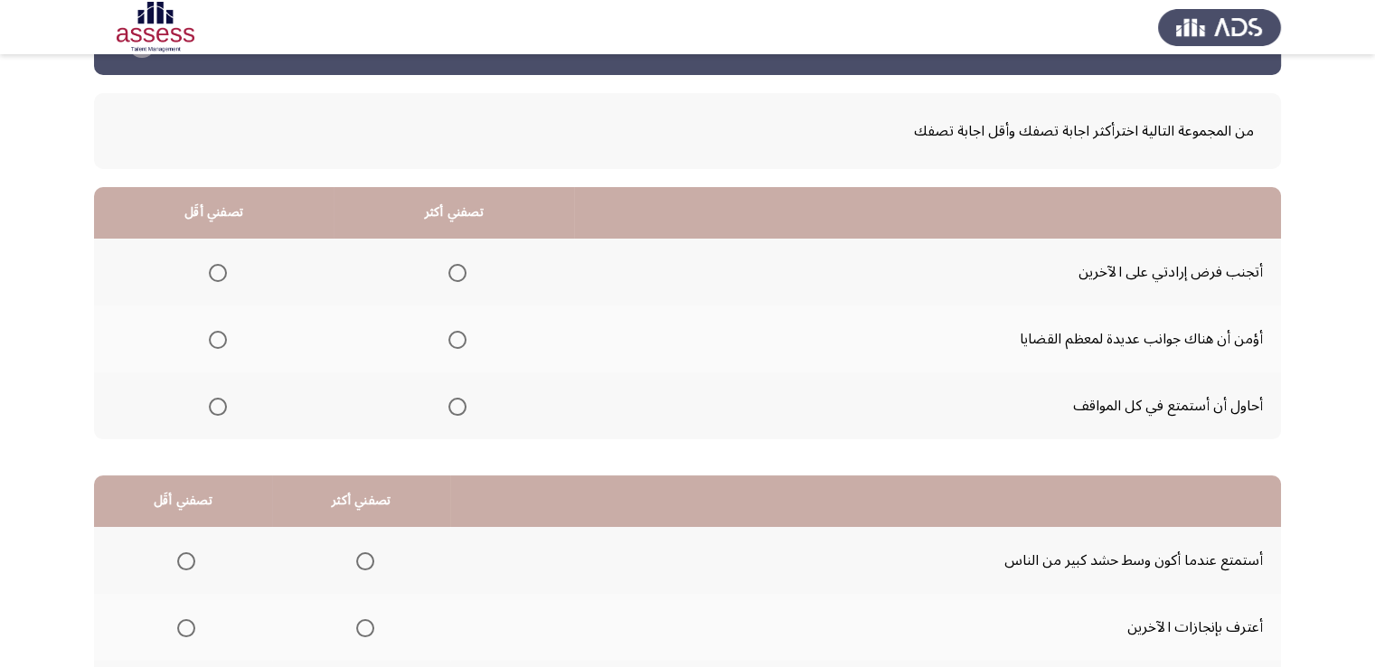
scroll to position [90, 0]
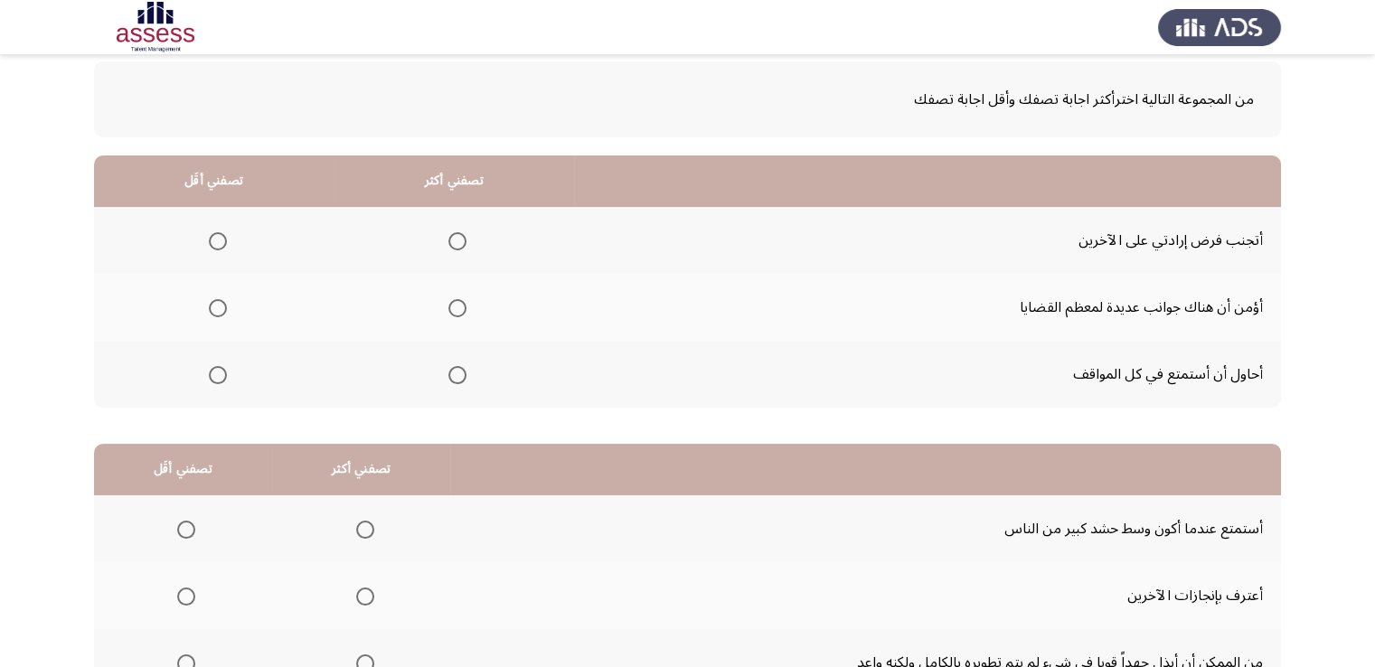
click at [457, 233] on span "Select an option" at bounding box center [457, 241] width 18 height 18
click at [457, 233] on input "Select an option" at bounding box center [457, 241] width 18 height 18
click at [221, 372] on span "Select an option" at bounding box center [218, 375] width 18 height 18
click at [221, 372] on input "Select an option" at bounding box center [218, 375] width 18 height 18
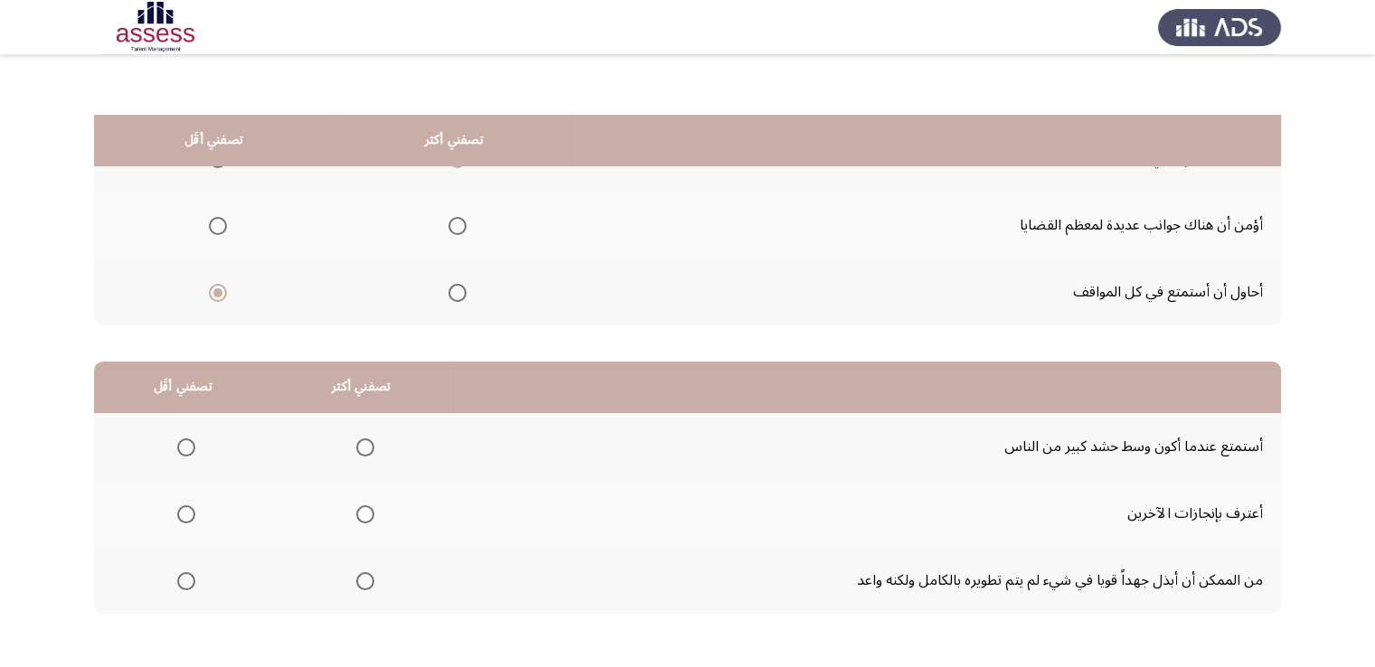
scroll to position [243, 0]
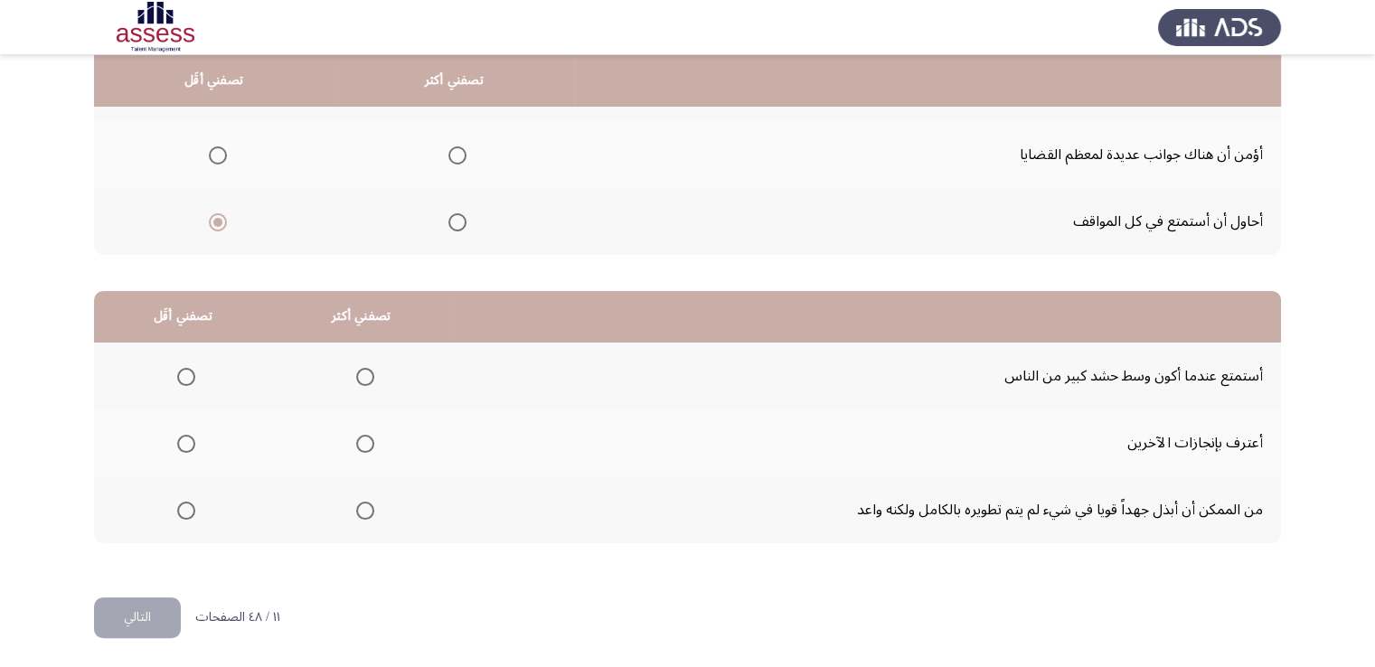
click at [356, 441] on span "Select an option" at bounding box center [365, 444] width 18 height 18
click at [356, 441] on input "Select an option" at bounding box center [365, 444] width 18 height 18
click at [186, 507] on span "Select an option" at bounding box center [186, 511] width 18 height 18
click at [186, 507] on input "Select an option" at bounding box center [186, 511] width 18 height 18
click at [156, 612] on button "التالي" at bounding box center [137, 618] width 87 height 41
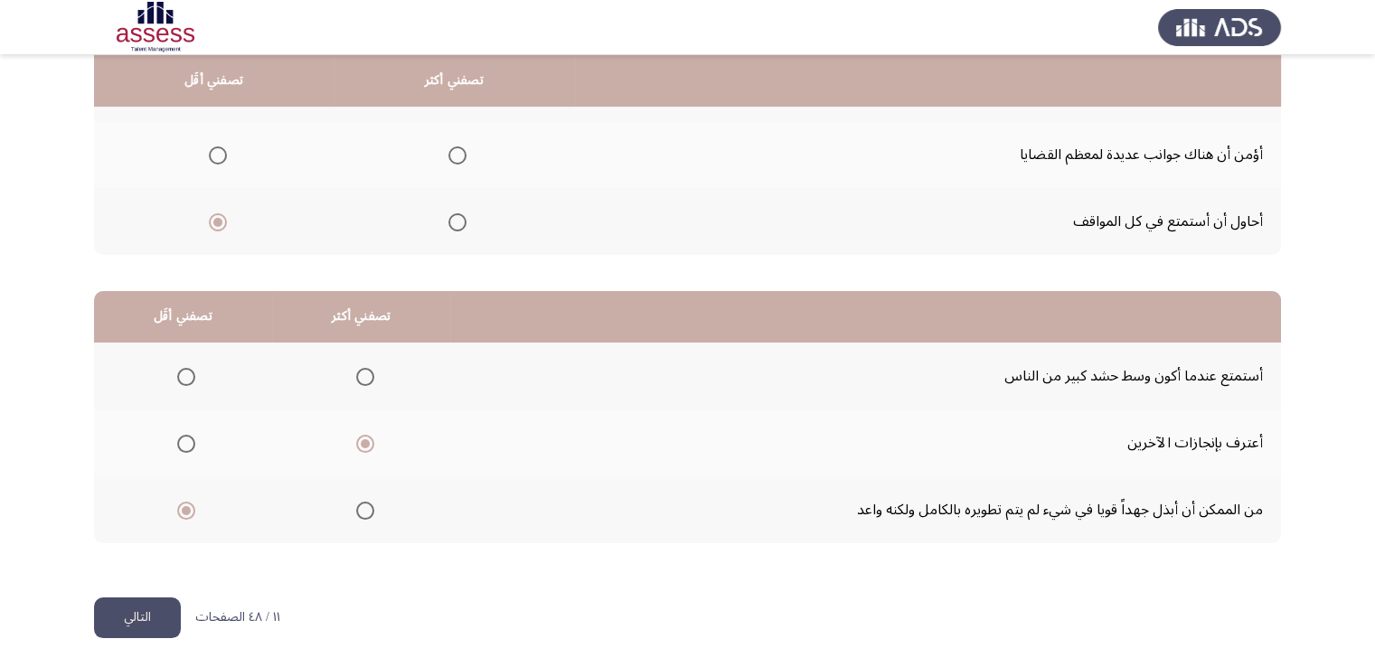
scroll to position [0, 0]
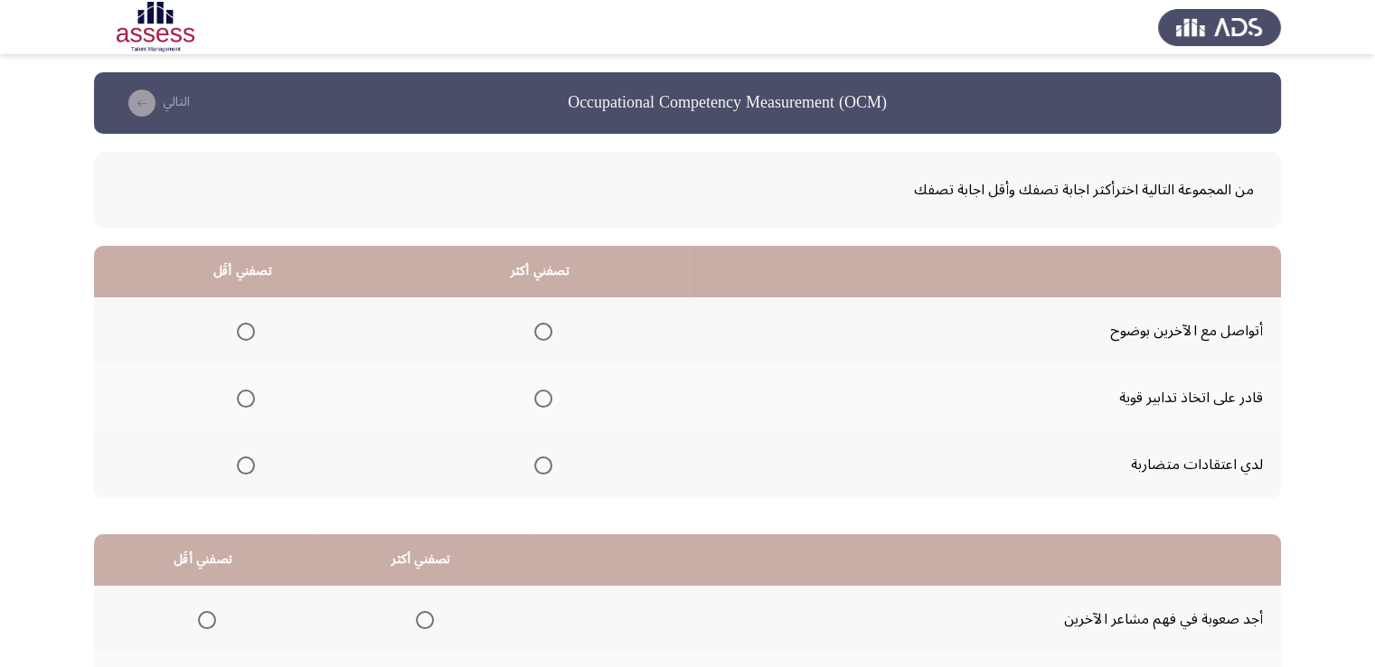
click at [540, 397] on span "Select an option" at bounding box center [543, 399] width 18 height 18
click at [540, 397] on input "Select an option" at bounding box center [543, 399] width 18 height 18
click at [250, 461] on span "Select an option" at bounding box center [246, 466] width 18 height 18
click at [250, 461] on input "Select an option" at bounding box center [246, 466] width 18 height 18
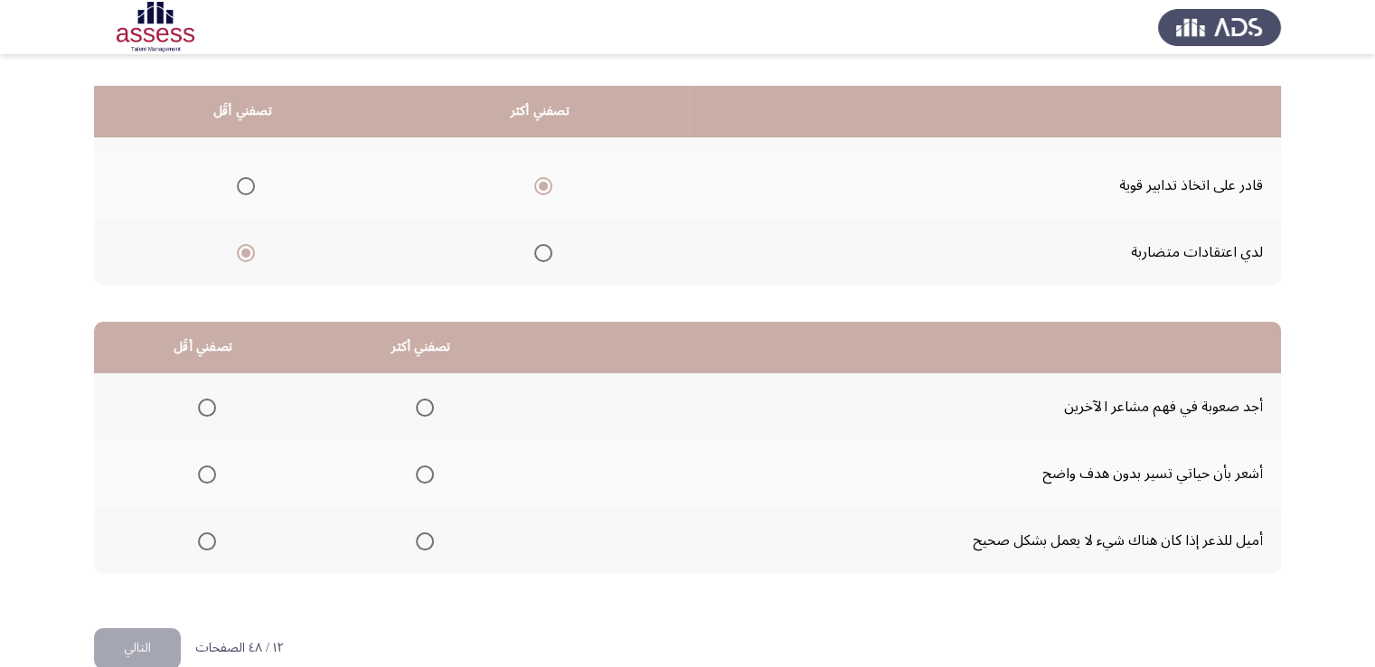
scroll to position [243, 0]
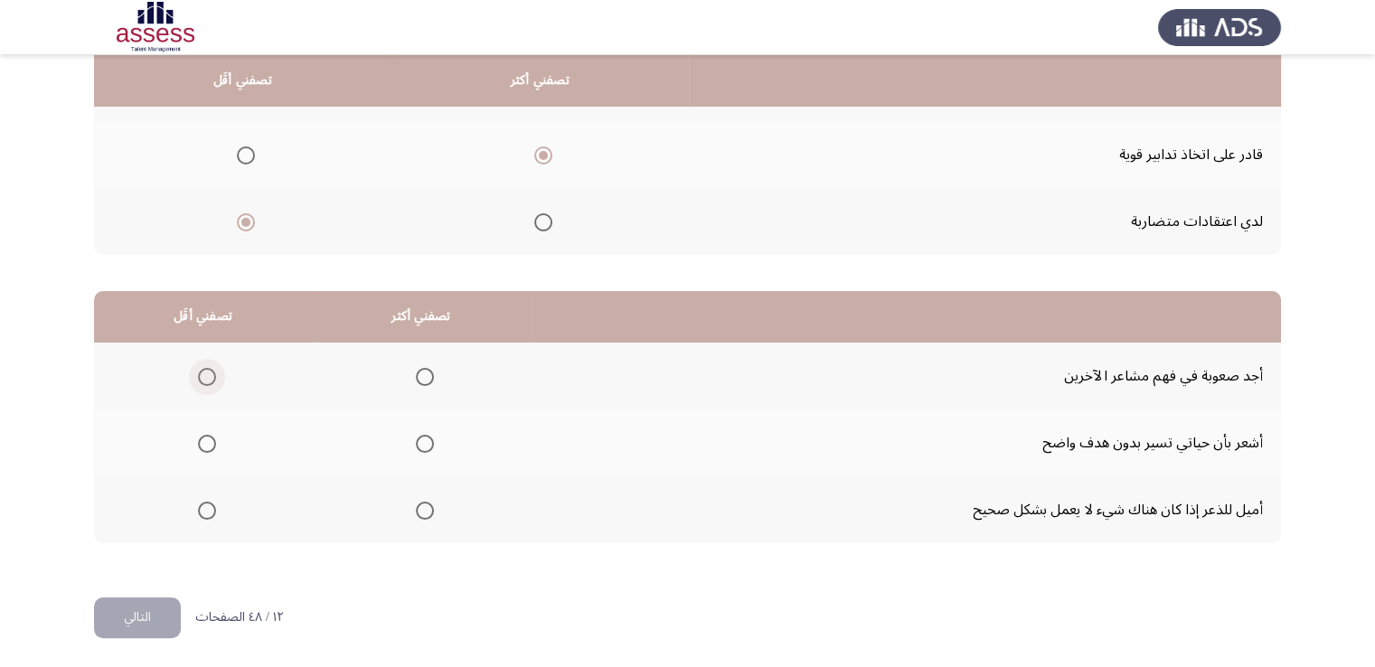
click at [201, 372] on span "Select an option" at bounding box center [207, 377] width 18 height 18
click at [201, 372] on input "Select an option" at bounding box center [207, 377] width 18 height 18
click at [423, 507] on span "Select an option" at bounding box center [425, 511] width 18 height 18
click at [423, 507] on input "Select an option" at bounding box center [425, 511] width 18 height 18
click at [152, 615] on button "التالي" at bounding box center [137, 618] width 87 height 41
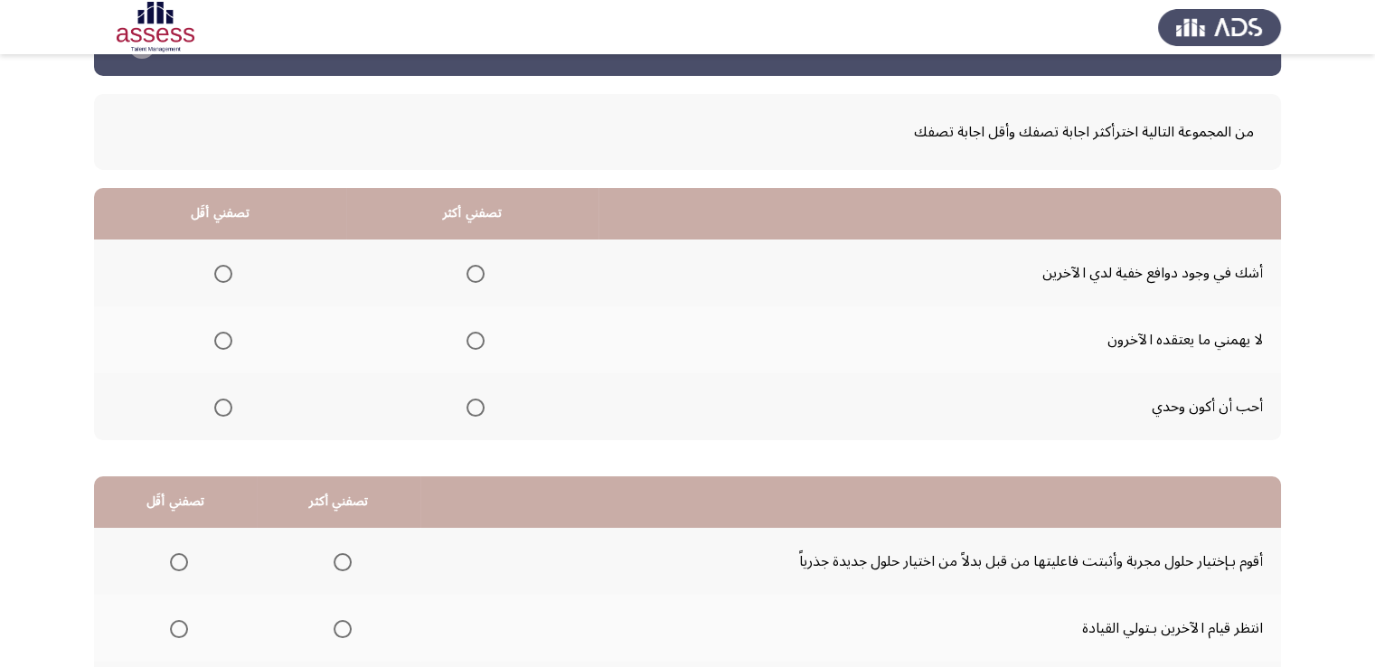
scroll to position [90, 0]
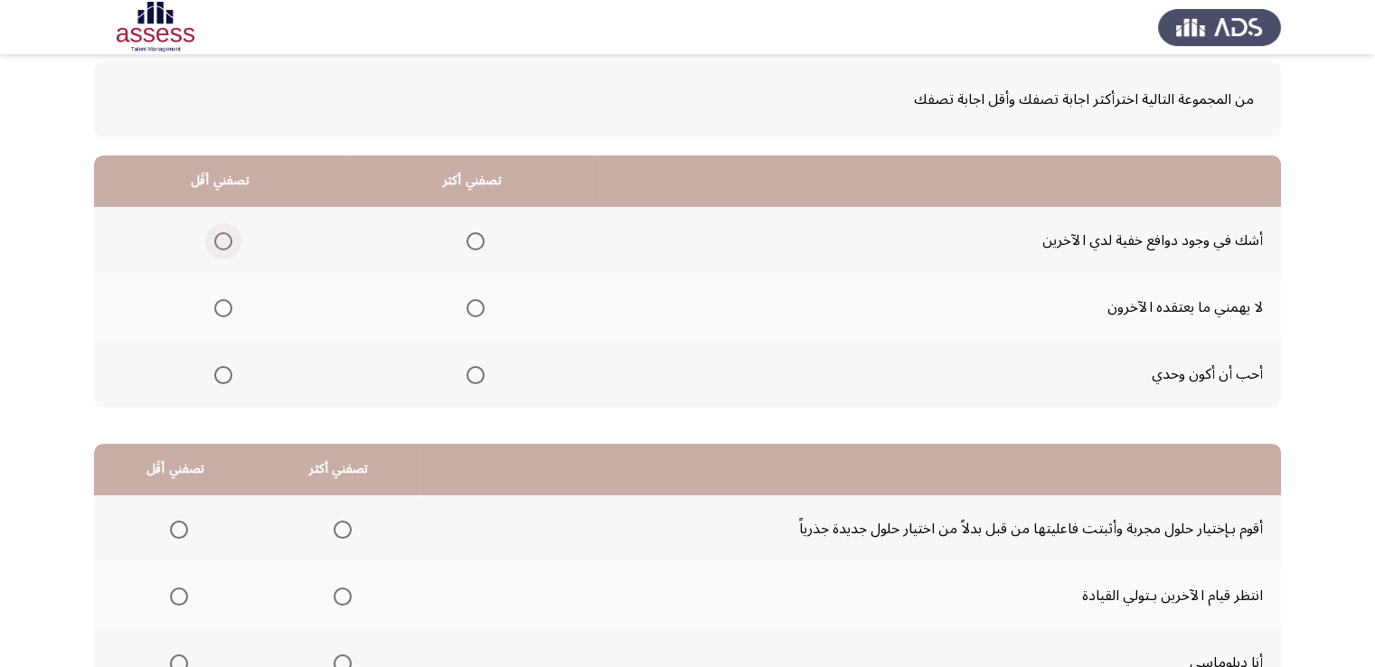
click at [223, 240] on span "Select an option" at bounding box center [223, 241] width 18 height 18
click at [223, 240] on input "Select an option" at bounding box center [223, 241] width 18 height 18
click at [221, 307] on span "Select an option" at bounding box center [223, 308] width 18 height 18
click at [221, 307] on input "Select an option" at bounding box center [223, 308] width 18 height 18
click at [226, 375] on span "Select an option" at bounding box center [223, 375] width 18 height 18
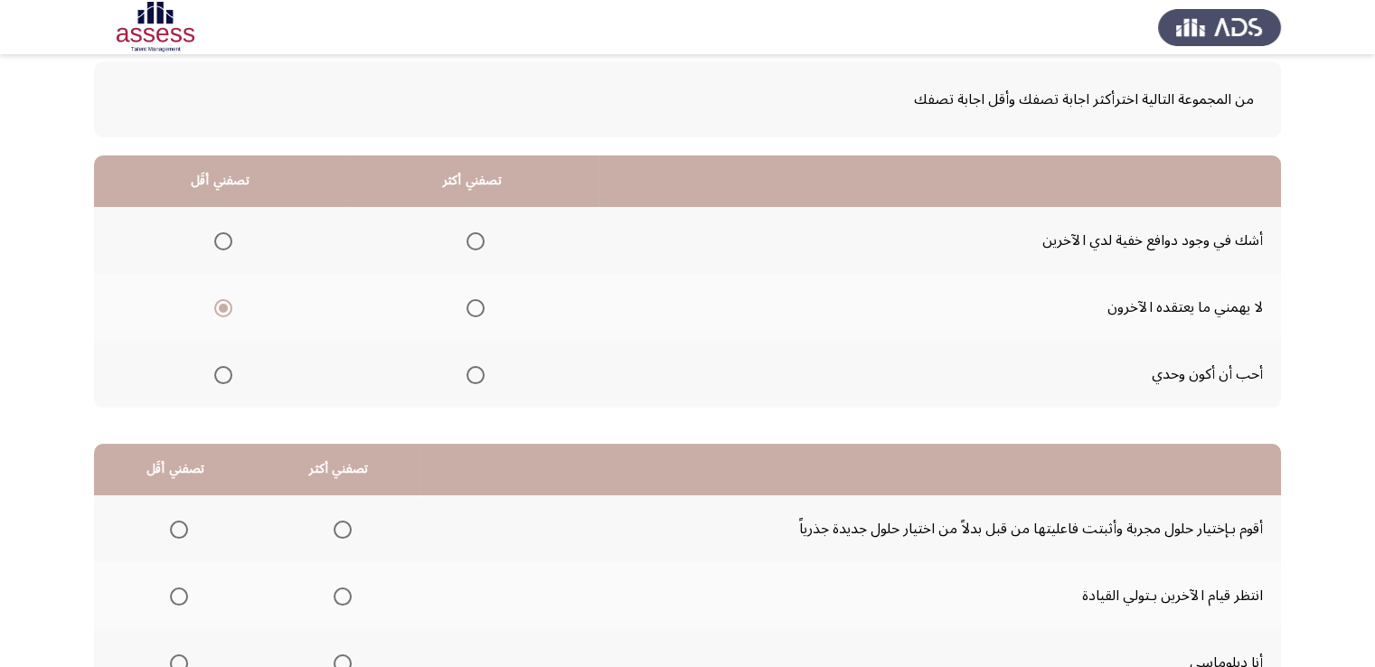
click at [226, 375] on input "Select an option" at bounding box center [223, 375] width 18 height 18
click at [470, 236] on span "Select an option" at bounding box center [475, 241] width 18 height 18
click at [470, 236] on input "Select an option" at bounding box center [475, 241] width 18 height 18
click at [466, 300] on span "Select an option" at bounding box center [475, 308] width 18 height 18
click at [466, 300] on input "Select an option" at bounding box center [475, 308] width 18 height 18
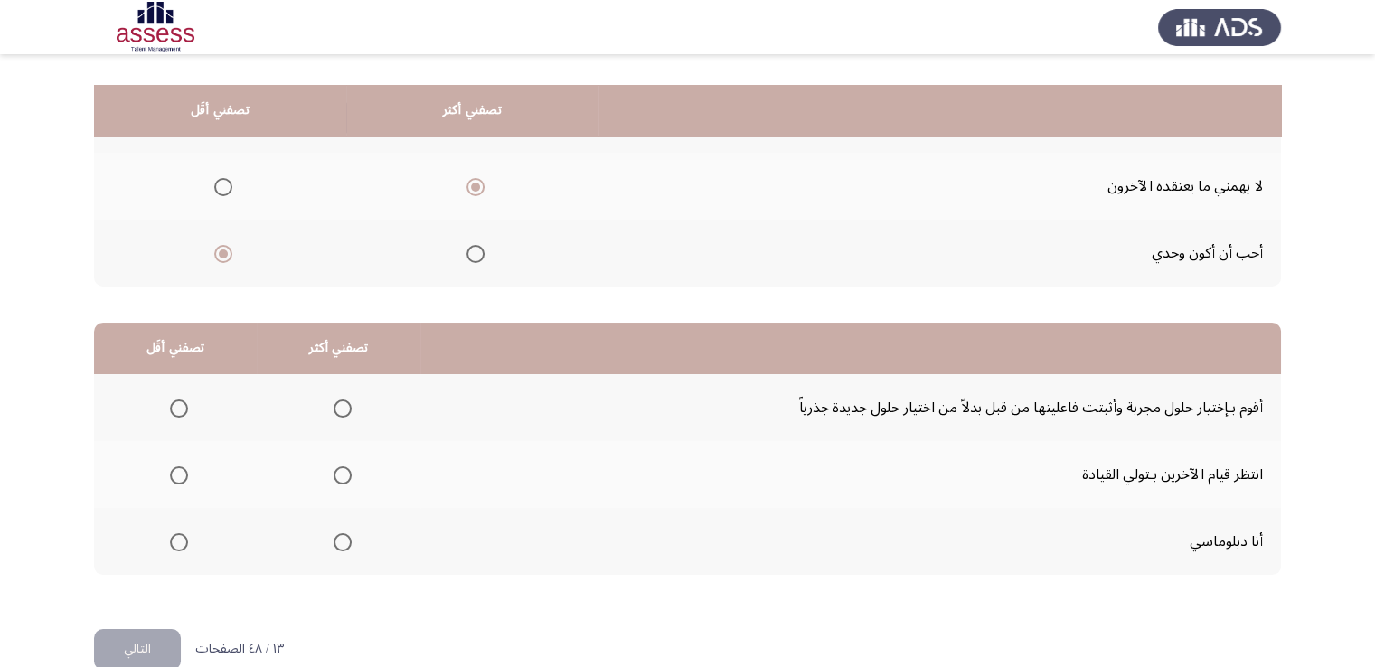
scroll to position [243, 0]
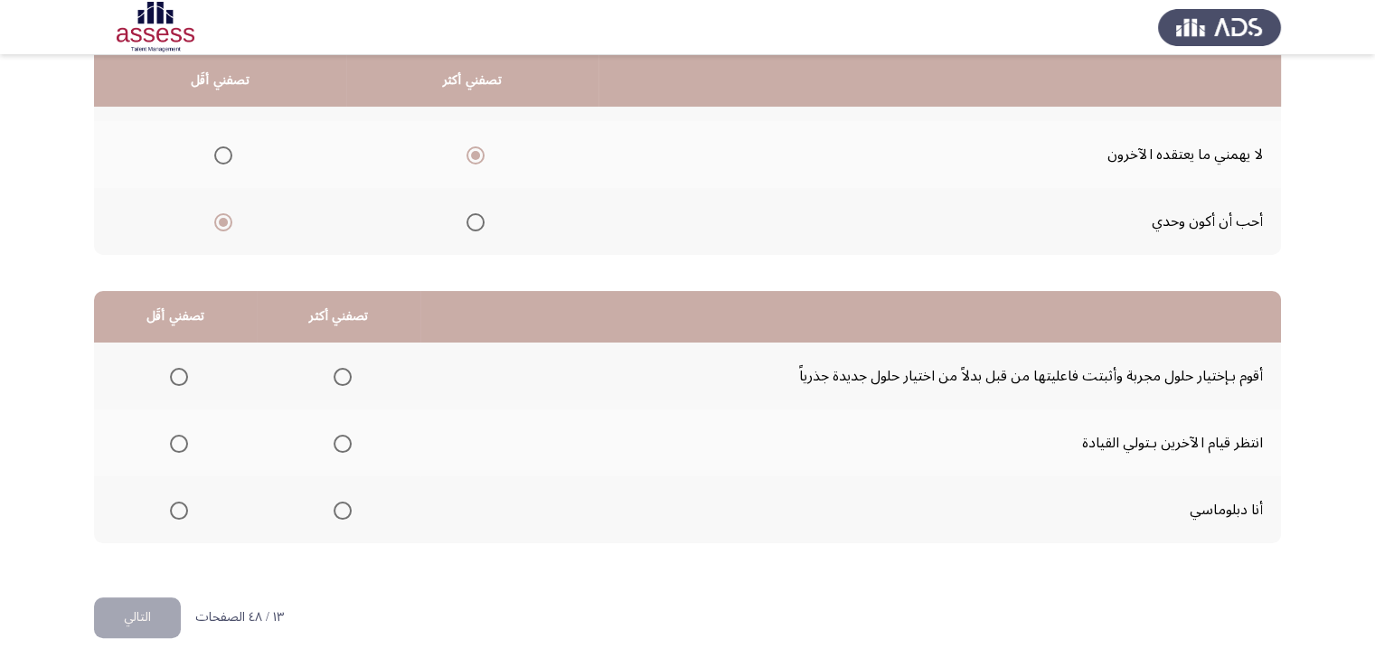
click at [340, 372] on span "Select an option" at bounding box center [343, 377] width 18 height 18
click at [340, 372] on input "Select an option" at bounding box center [343, 377] width 18 height 18
click at [184, 438] on span "Select an option" at bounding box center [179, 444] width 18 height 18
click at [184, 438] on input "Select an option" at bounding box center [179, 444] width 18 height 18
click at [137, 607] on button "التالي" at bounding box center [137, 618] width 87 height 41
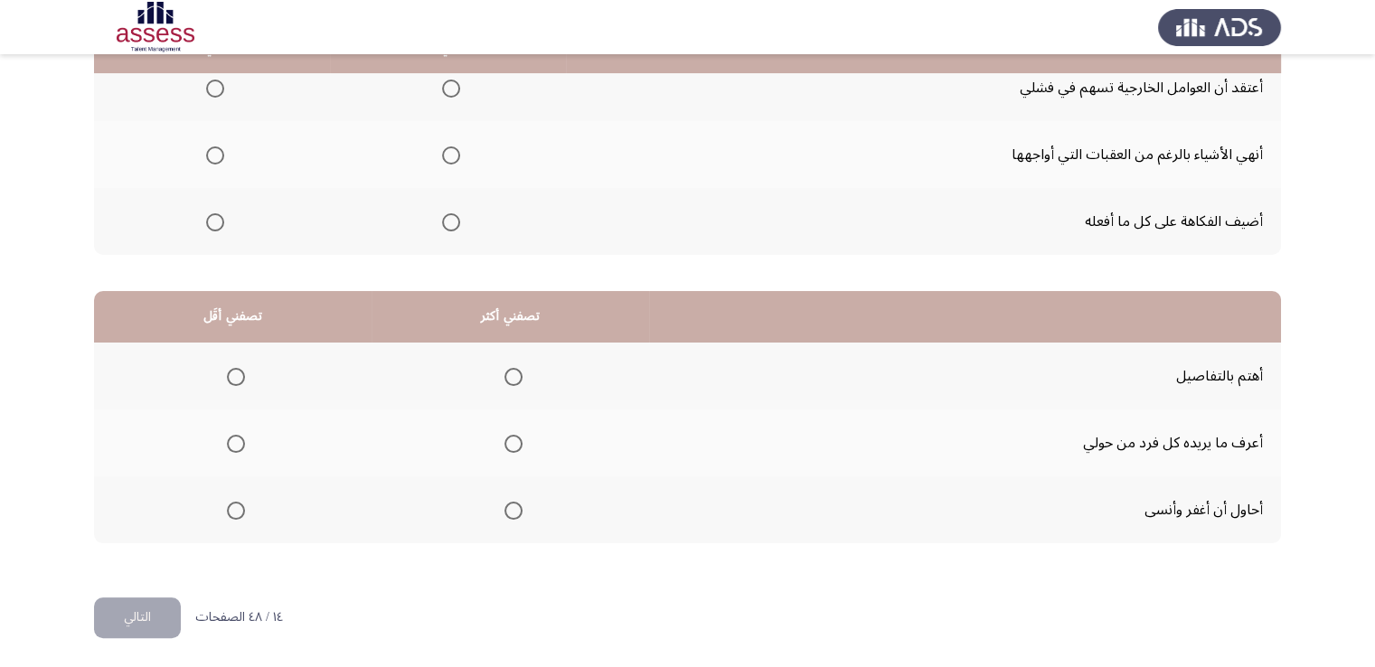
scroll to position [153, 0]
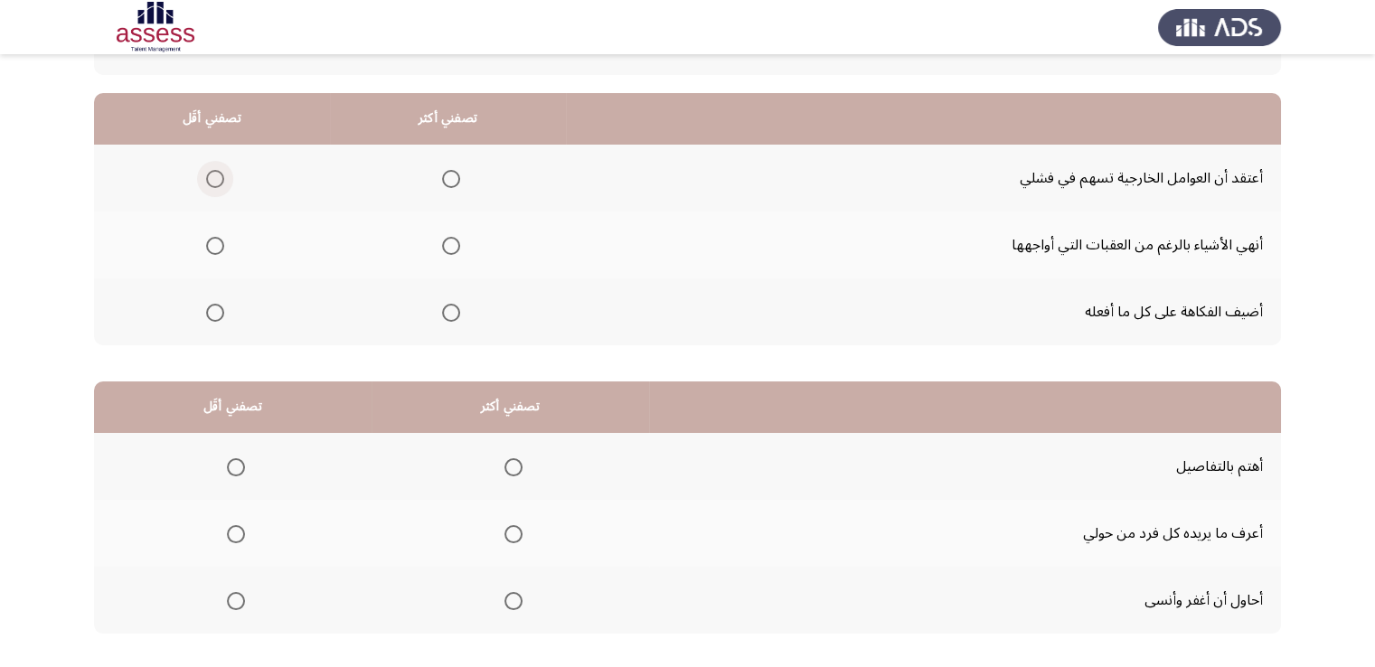
click at [214, 180] on span "Select an option" at bounding box center [215, 179] width 18 height 18
click at [214, 180] on input "Select an option" at bounding box center [215, 179] width 18 height 18
click at [451, 240] on span "Select an option" at bounding box center [451, 246] width 18 height 18
click at [451, 240] on input "Select an option" at bounding box center [451, 246] width 18 height 18
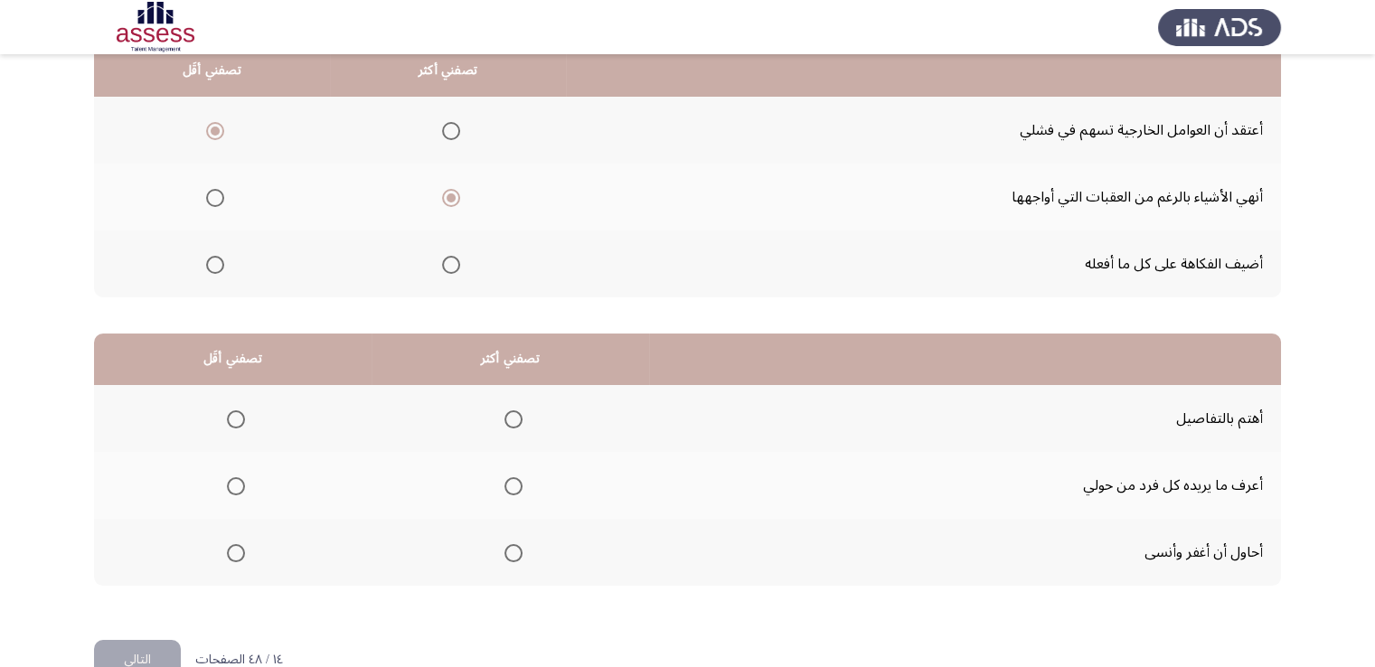
scroll to position [243, 0]
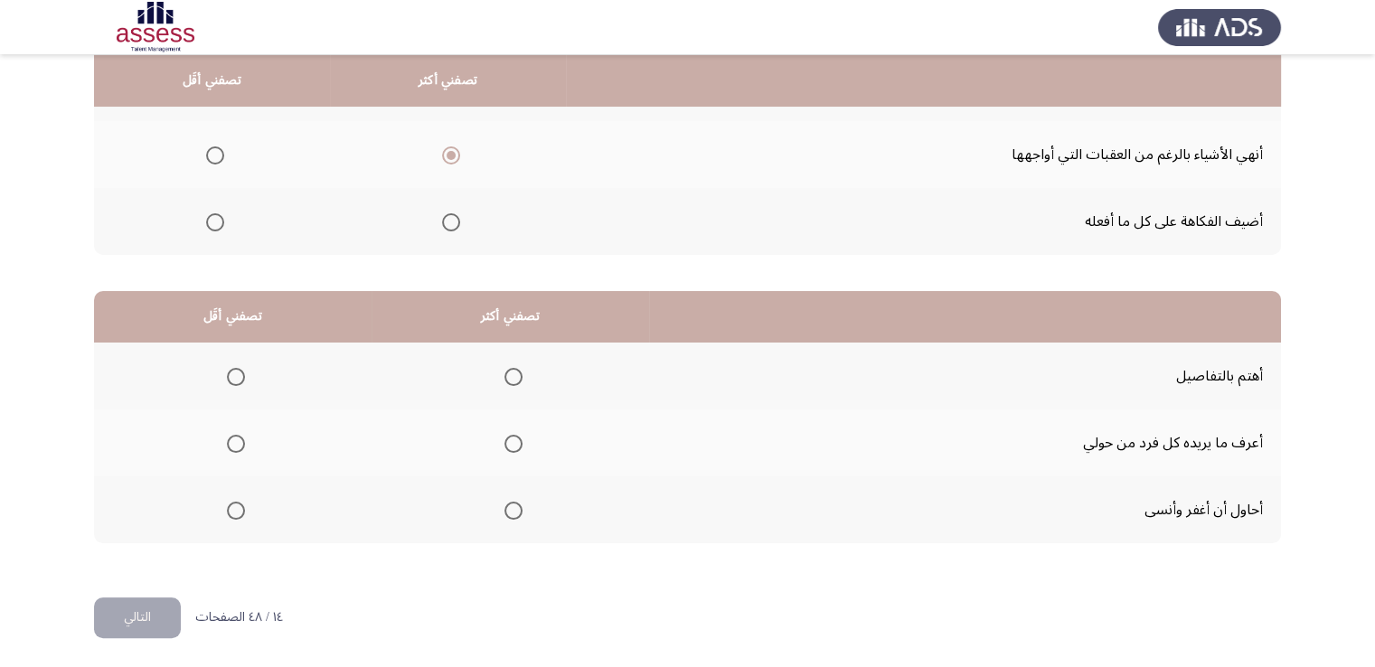
click at [513, 372] on span "Select an option" at bounding box center [513, 377] width 18 height 18
click at [513, 372] on input "Select an option" at bounding box center [513, 377] width 18 height 18
click at [239, 439] on span "Select an option" at bounding box center [236, 444] width 18 height 18
click at [239, 439] on input "Select an option" at bounding box center [236, 444] width 18 height 18
click at [242, 504] on span "Select an option" at bounding box center [236, 511] width 18 height 18
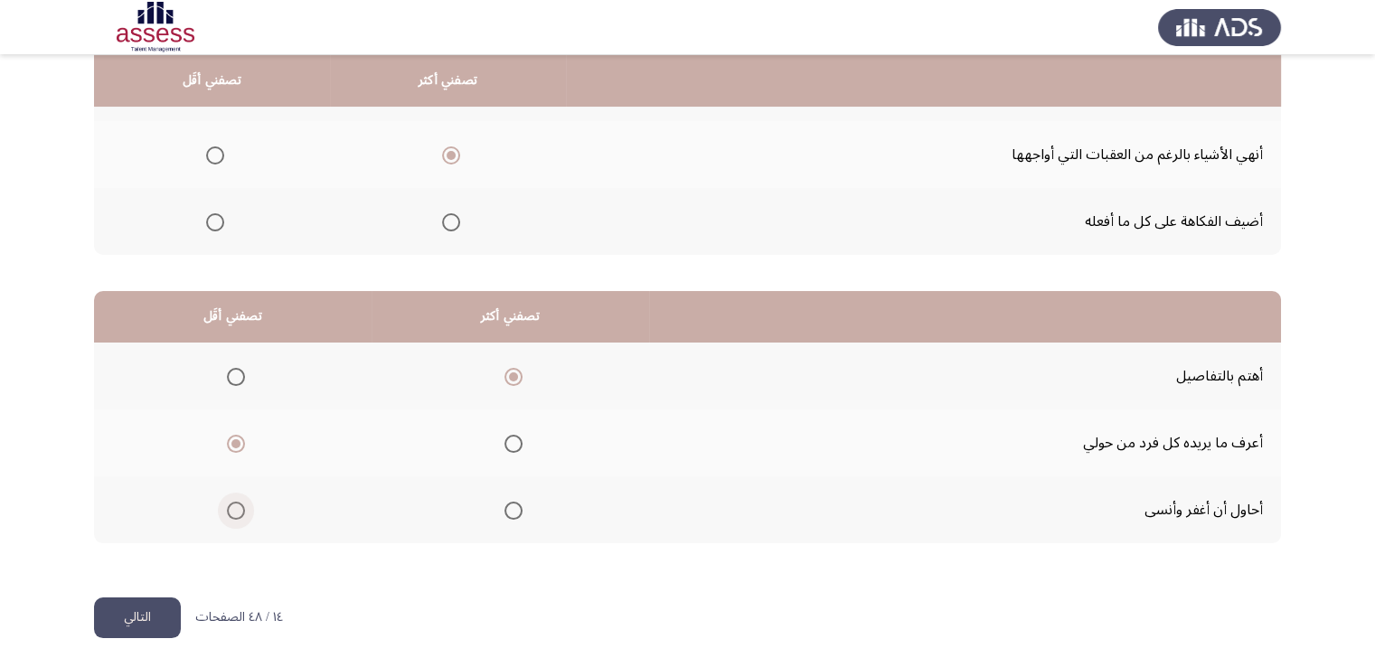
click at [242, 504] on input "Select an option" at bounding box center [236, 511] width 18 height 18
click at [161, 612] on button "التالي" at bounding box center [137, 618] width 87 height 41
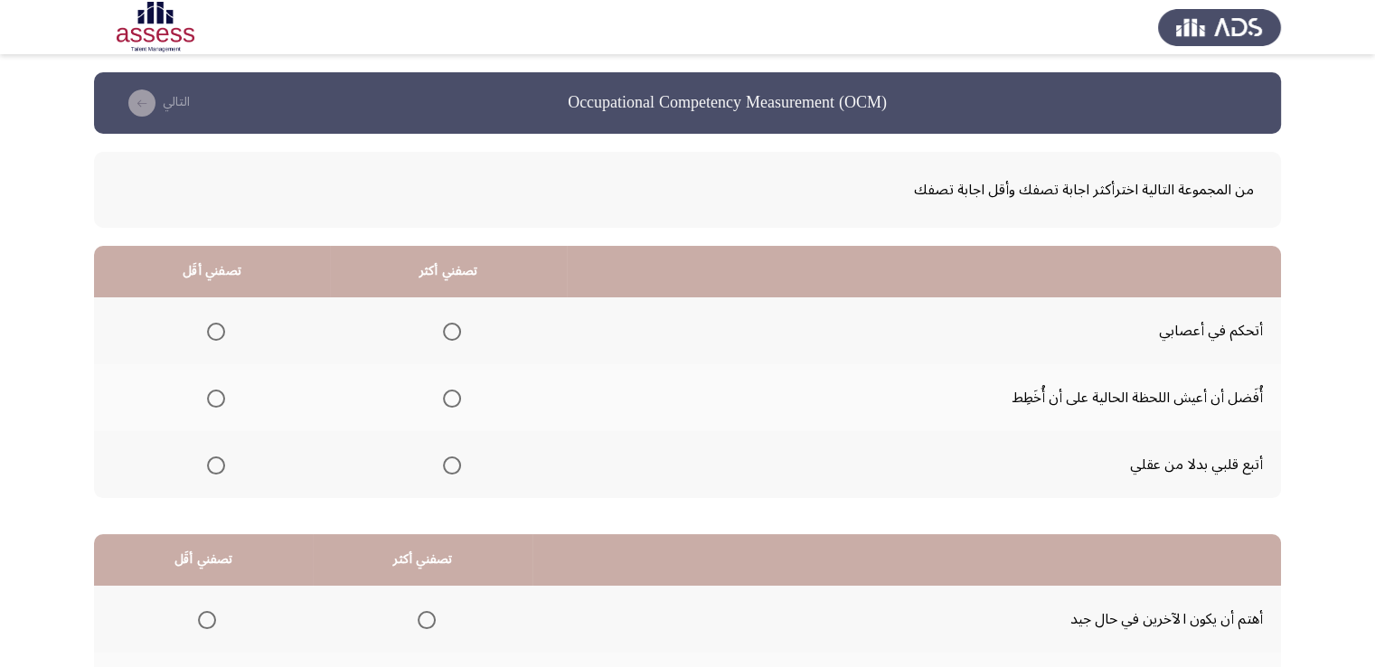
click at [443, 329] on span "Select an option" at bounding box center [452, 332] width 18 height 18
click at [443, 329] on input "Select an option" at bounding box center [452, 332] width 18 height 18
click at [213, 464] on span "Select an option" at bounding box center [216, 466] width 18 height 18
click at [213, 464] on input "Select an option" at bounding box center [216, 466] width 18 height 18
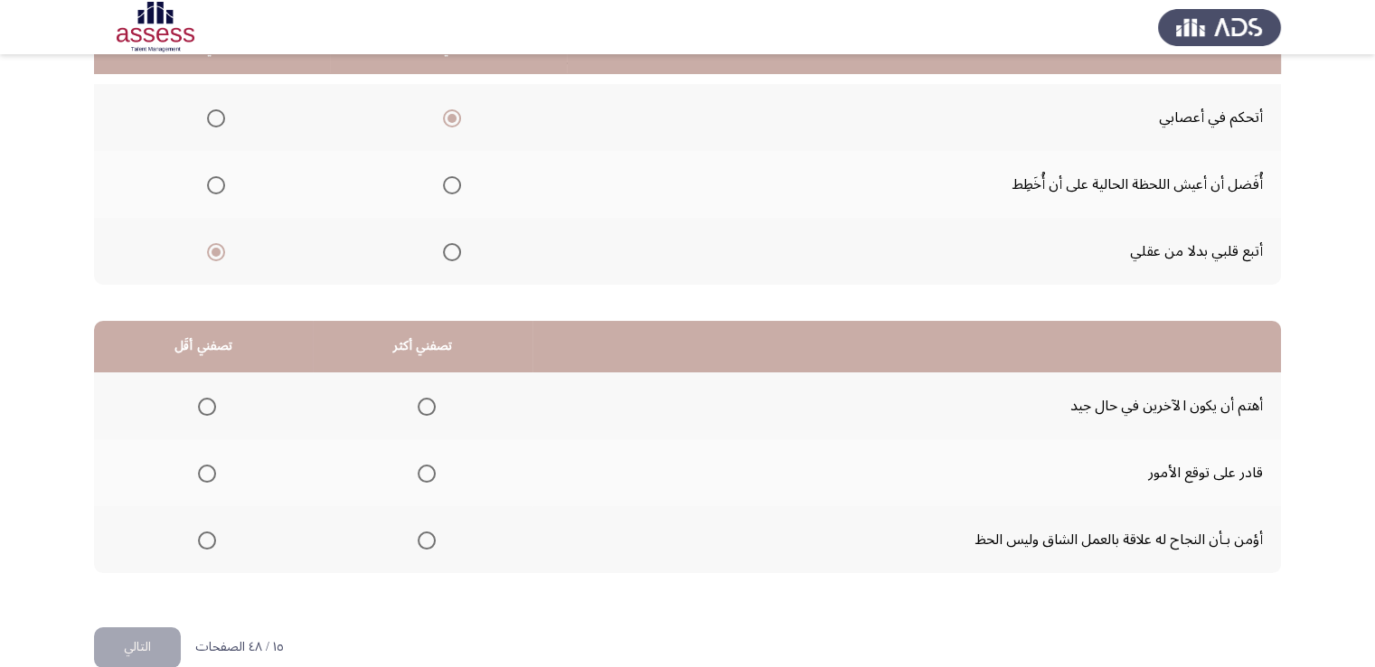
scroll to position [243, 0]
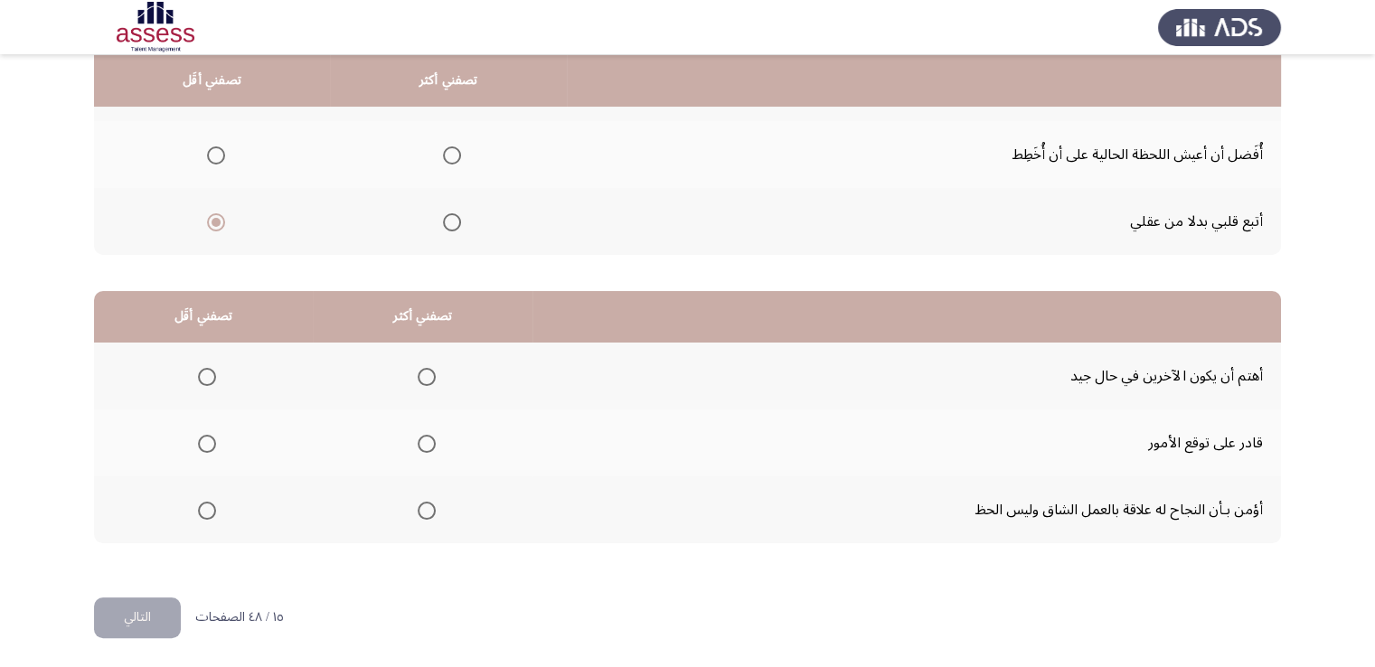
click at [419, 372] on span "Select an option" at bounding box center [427, 377] width 18 height 18
click at [419, 372] on input "Select an option" at bounding box center [427, 377] width 18 height 18
click at [201, 442] on span "Select an option" at bounding box center [207, 444] width 18 height 18
click at [201, 442] on input "Select an option" at bounding box center [207, 444] width 18 height 18
click at [157, 610] on button "التالي" at bounding box center [137, 618] width 87 height 41
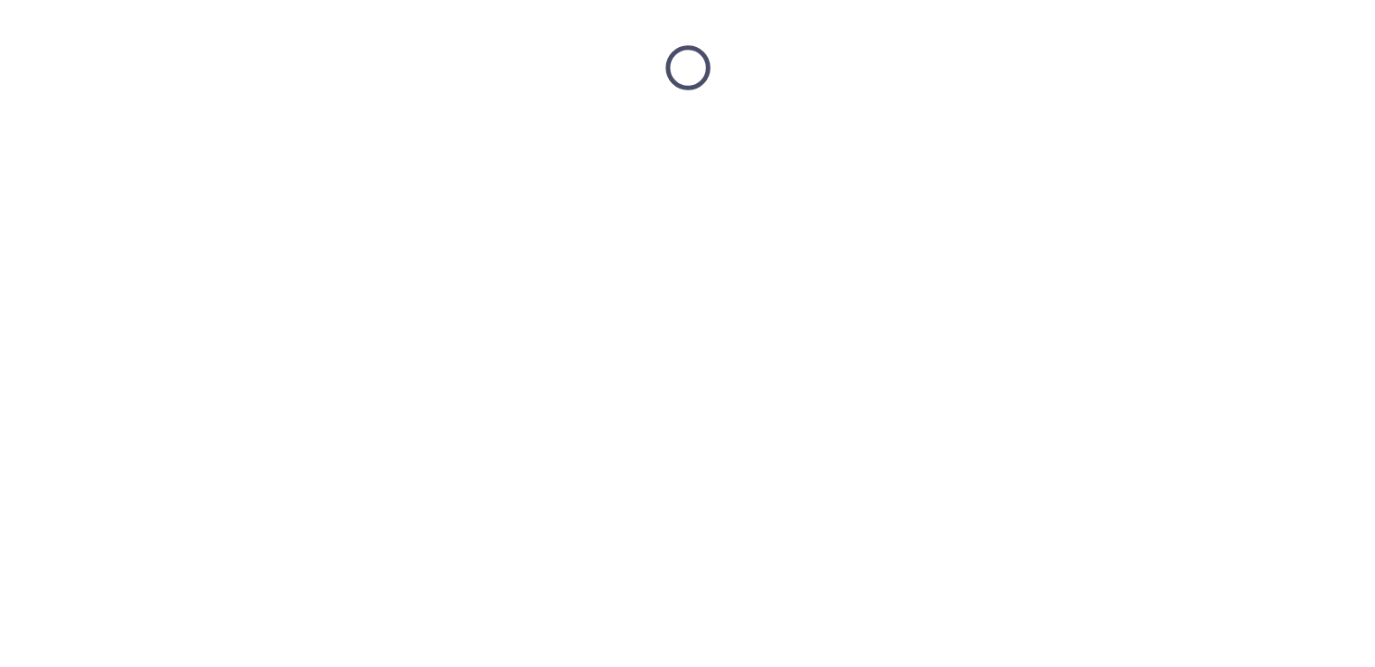
scroll to position [0, 0]
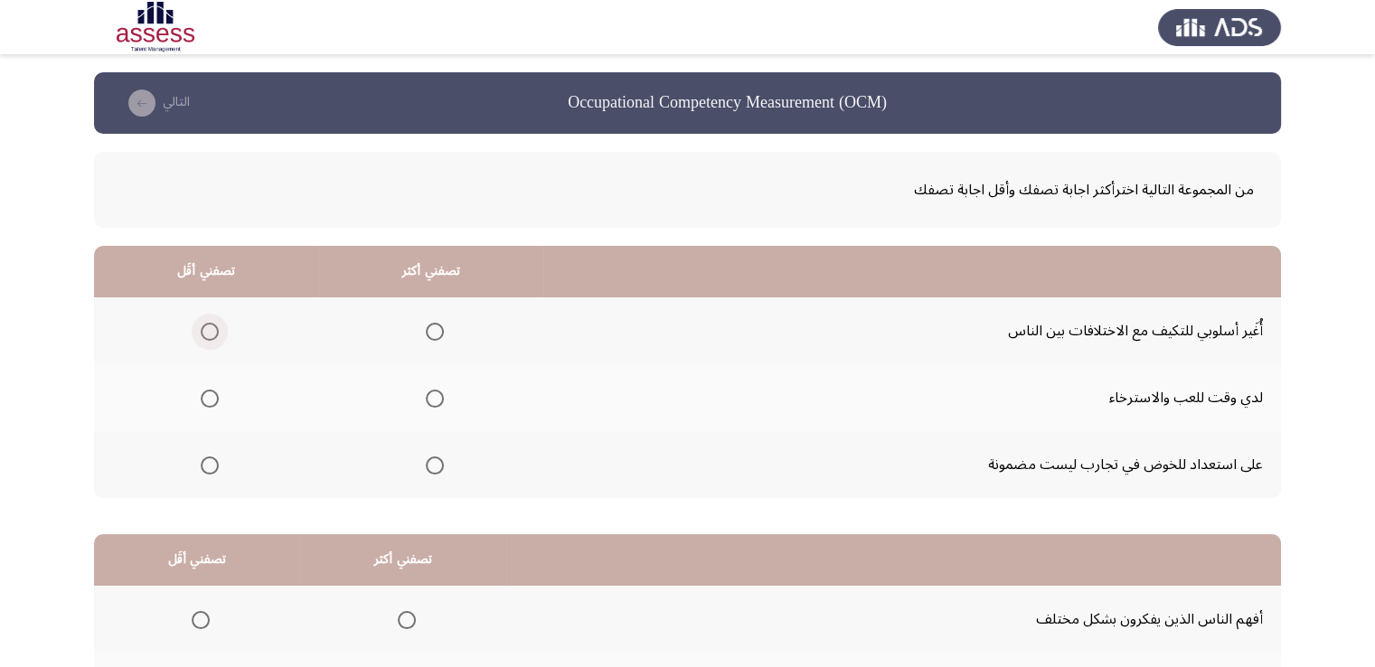
click at [210, 327] on span "Select an option" at bounding box center [210, 332] width 18 height 18
click at [210, 327] on input "Select an option" at bounding box center [210, 332] width 18 height 18
click at [210, 461] on span "Select an option" at bounding box center [210, 466] width 18 height 18
click at [210, 461] on input "Select an option" at bounding box center [210, 466] width 18 height 18
click at [430, 329] on span "Select an option" at bounding box center [435, 332] width 18 height 18
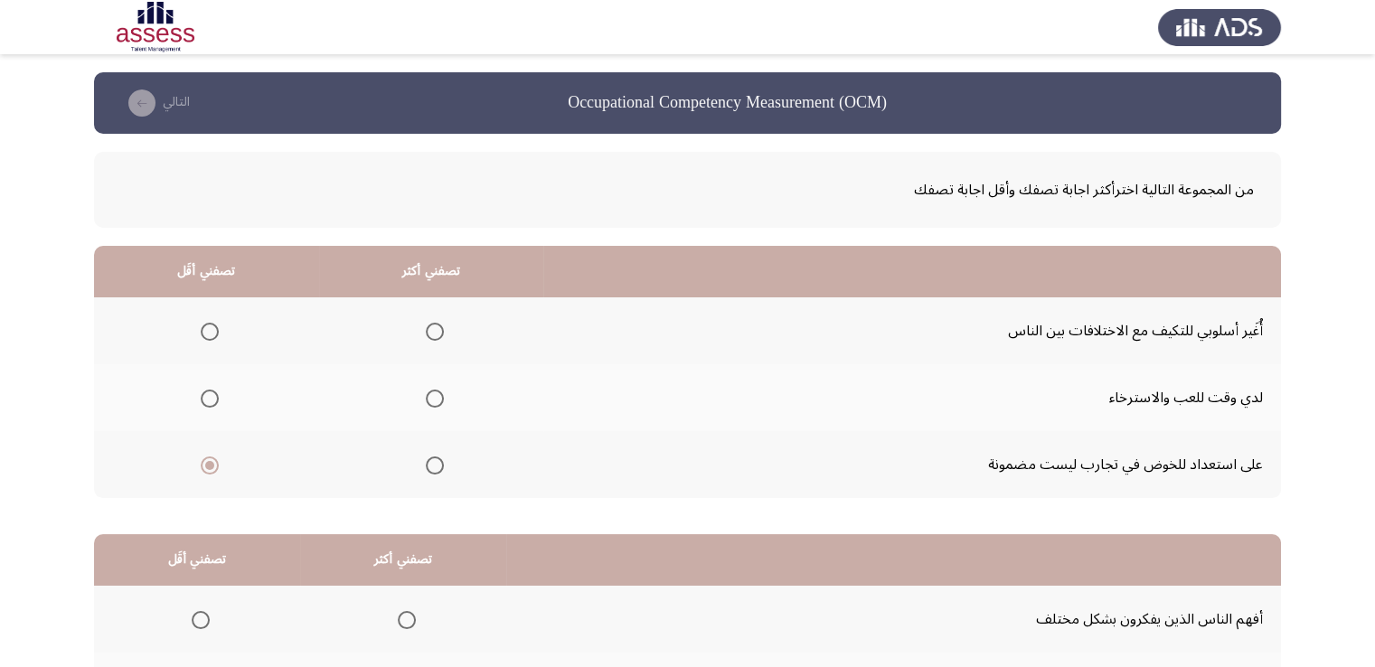
click at [430, 329] on input "Select an option" at bounding box center [435, 332] width 18 height 18
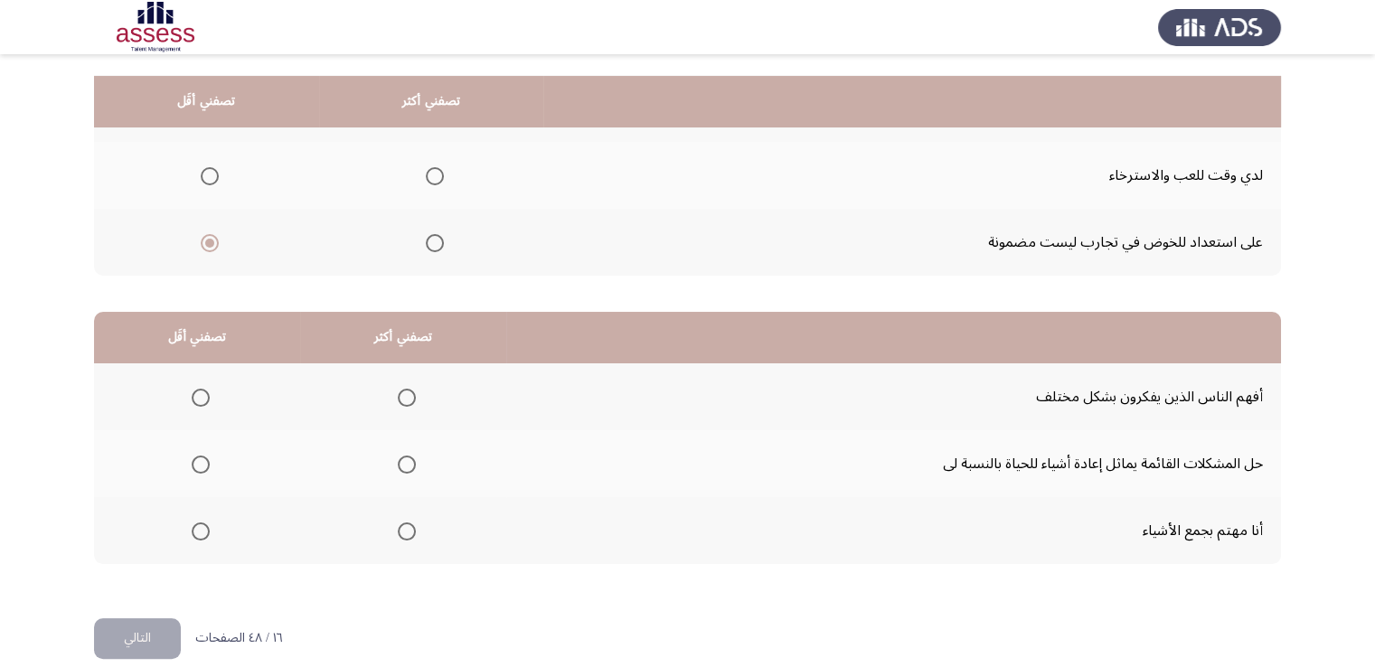
scroll to position [243, 0]
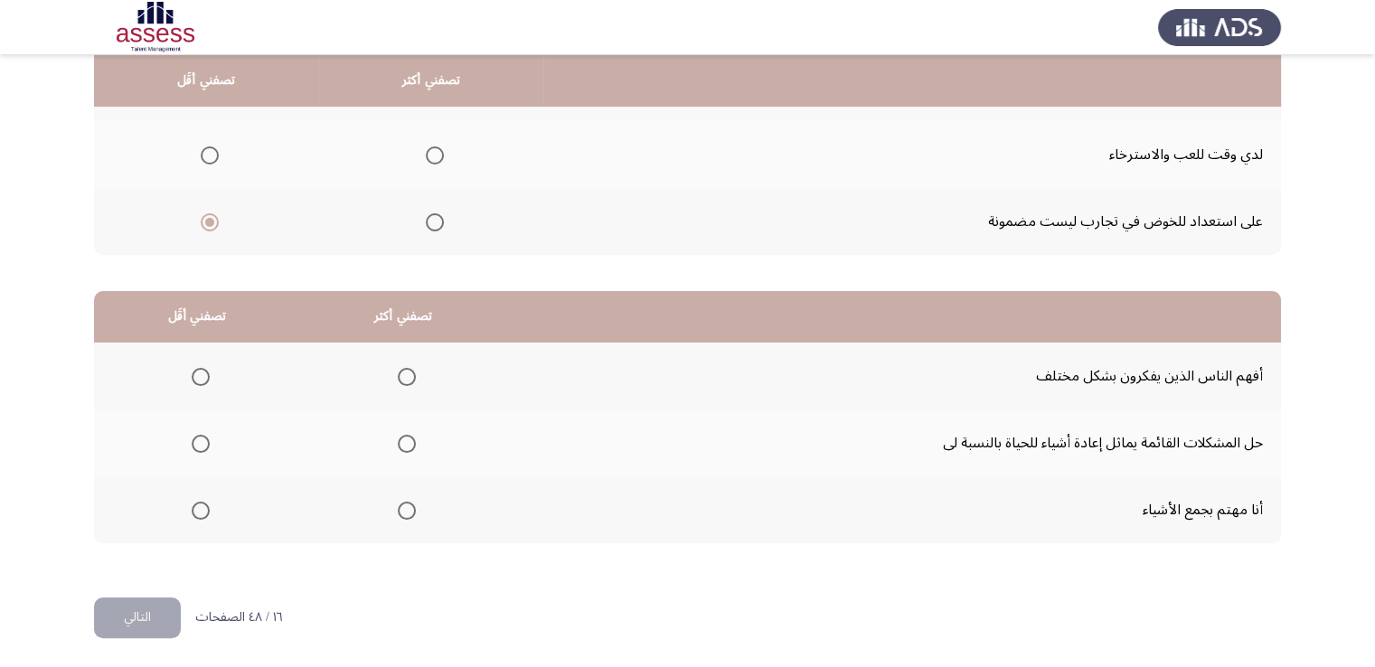
click at [193, 511] on span "Select an option" at bounding box center [201, 511] width 18 height 18
click at [193, 511] on input "Select an option" at bounding box center [201, 511] width 18 height 18
click at [407, 377] on span "Select an option" at bounding box center [407, 377] width 0 height 0
click at [400, 373] on input "Select an option" at bounding box center [407, 377] width 18 height 18
click at [145, 605] on button "التالي" at bounding box center [137, 618] width 87 height 41
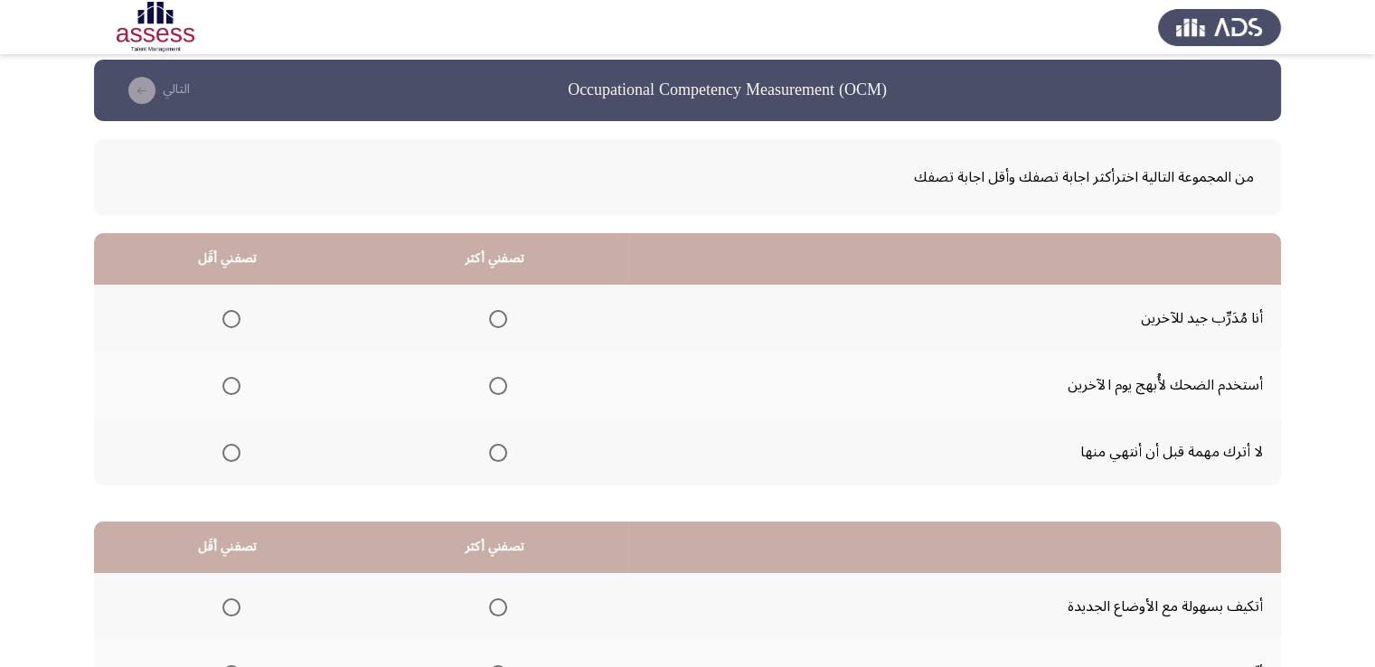
scroll to position [90, 0]
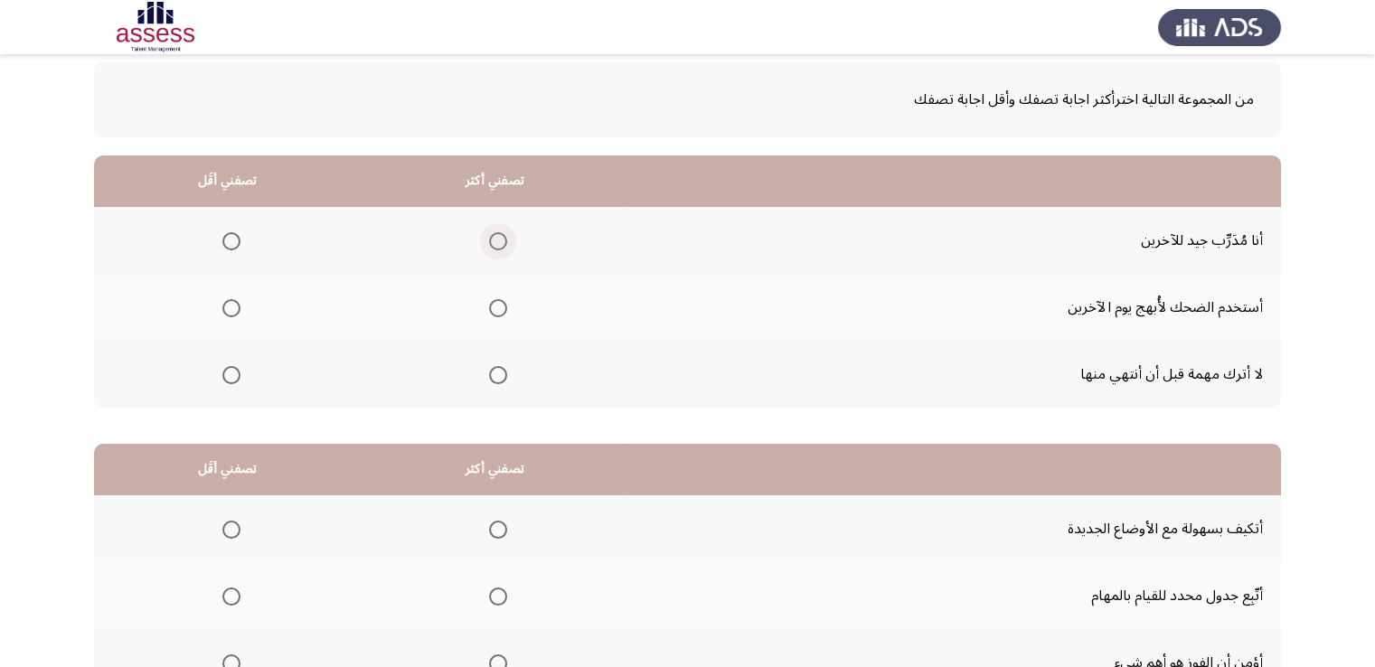
click at [498, 244] on span "Select an option" at bounding box center [498, 241] width 18 height 18
click at [498, 244] on input "Select an option" at bounding box center [498, 241] width 18 height 18
click at [231, 312] on span "Select an option" at bounding box center [231, 308] width 18 height 18
click at [231, 312] on input "Select an option" at bounding box center [231, 308] width 18 height 18
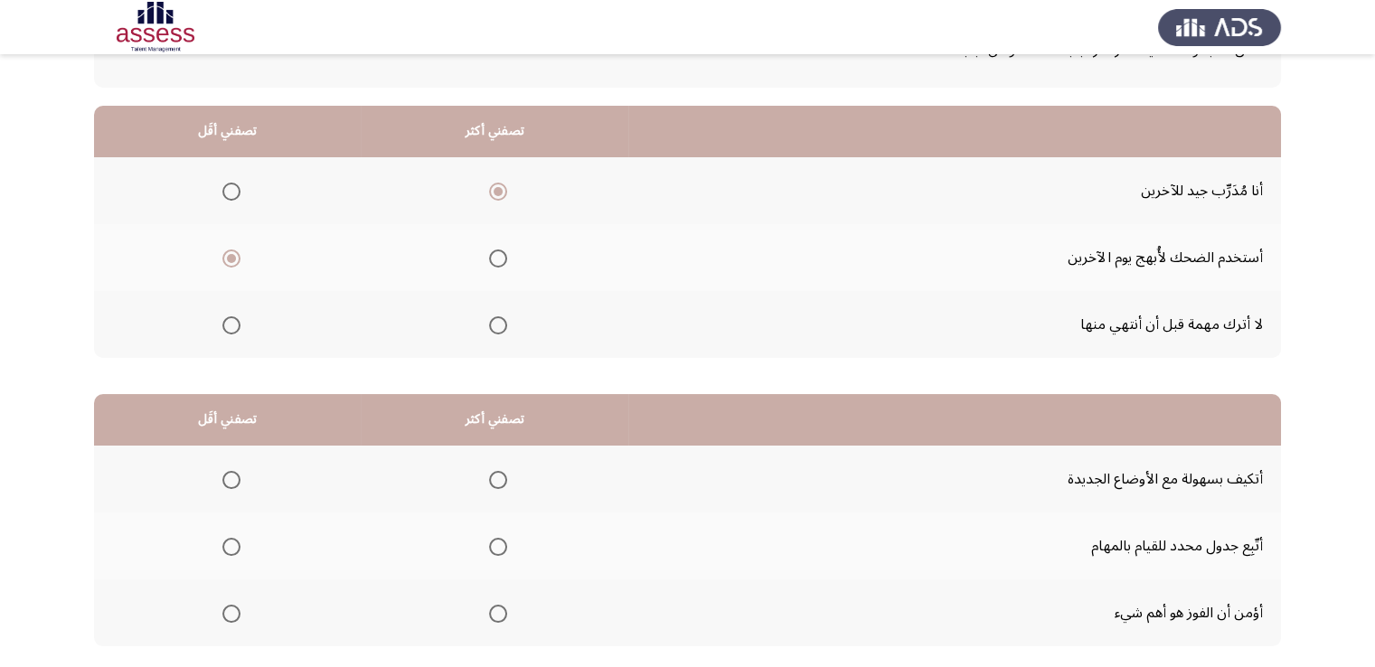
scroll to position [243, 0]
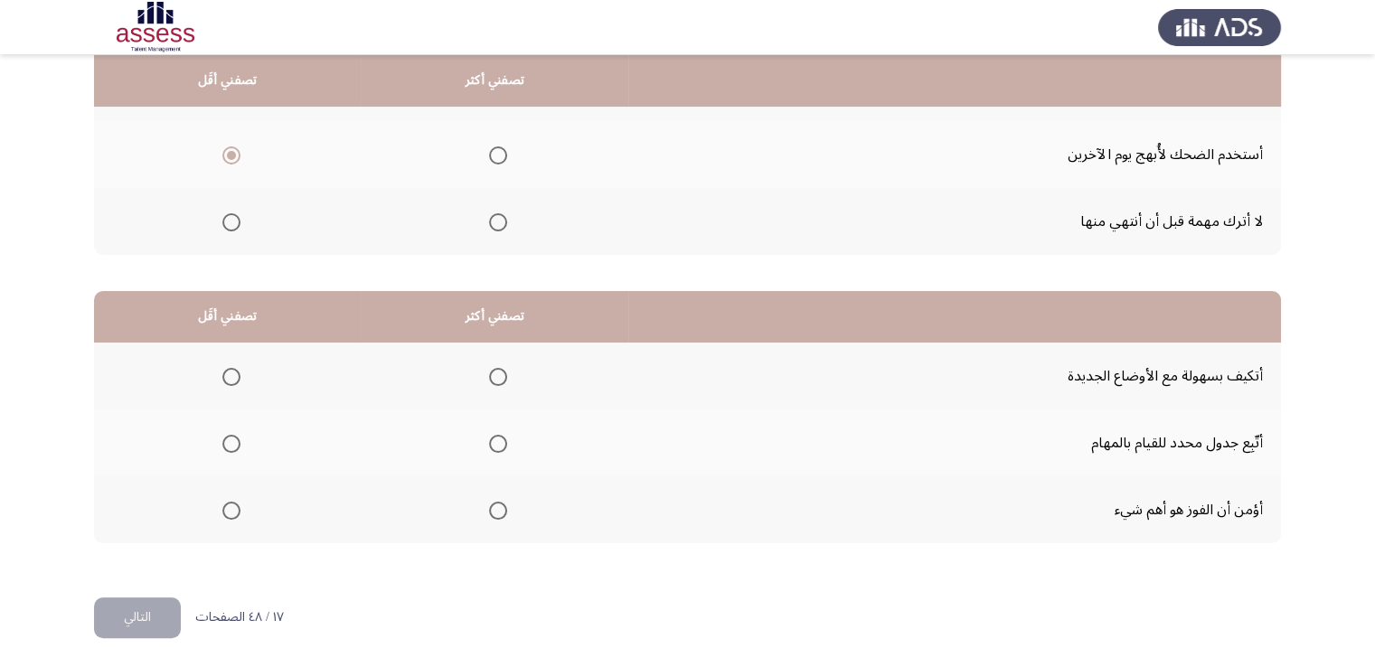
click at [497, 375] on span "Select an option" at bounding box center [498, 377] width 18 height 18
click at [497, 375] on input "Select an option" at bounding box center [498, 377] width 18 height 18
click at [233, 514] on span "Select an option" at bounding box center [231, 511] width 18 height 18
click at [233, 514] on input "Select an option" at bounding box center [231, 511] width 18 height 18
click at [143, 619] on button "التالي" at bounding box center [137, 618] width 87 height 41
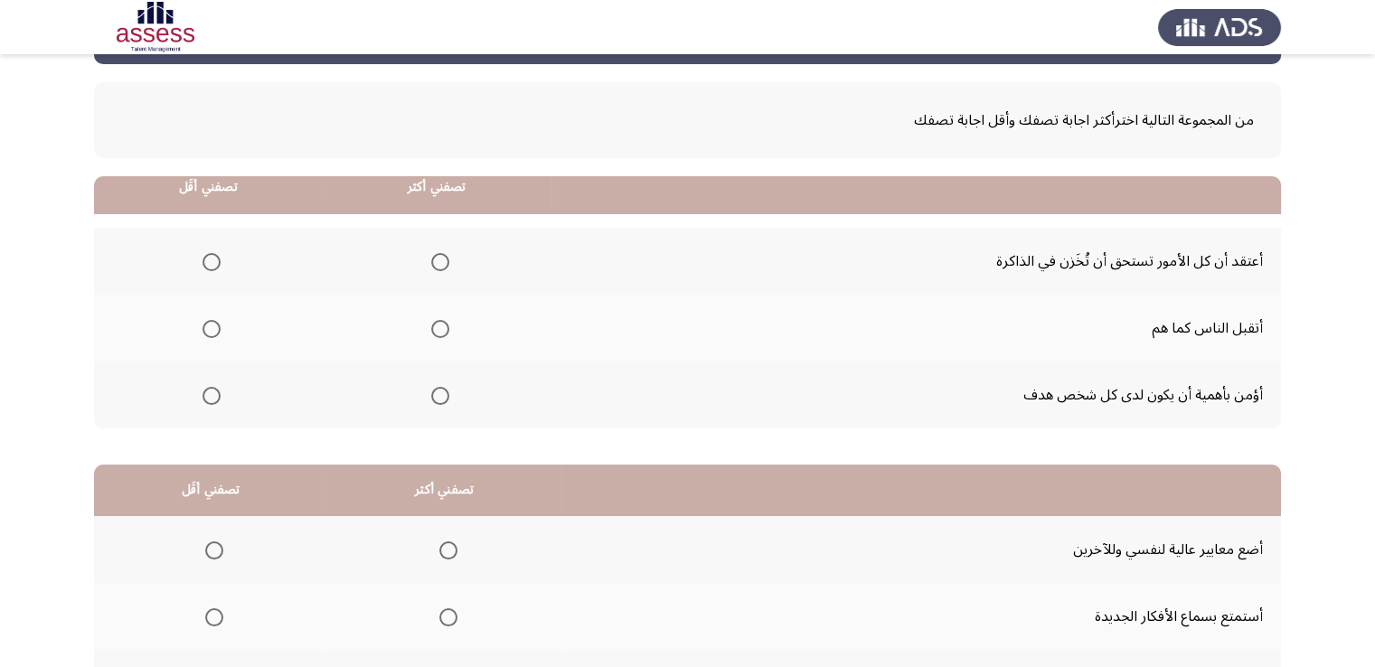
scroll to position [181, 0]
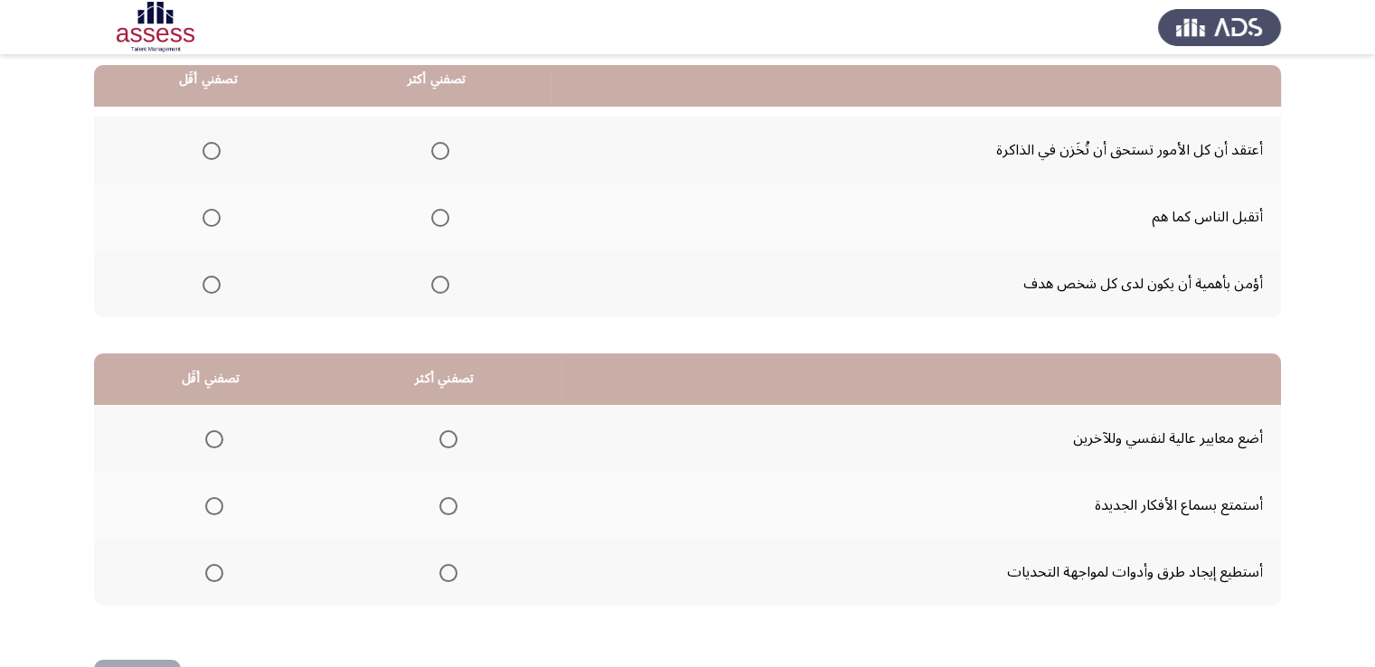
click at [439, 277] on span "Select an option" at bounding box center [440, 285] width 18 height 18
click at [439, 277] on input "Select an option" at bounding box center [440, 285] width 18 height 18
click at [210, 220] on span "Select an option" at bounding box center [211, 218] width 18 height 18
click at [210, 220] on input "Select an option" at bounding box center [211, 218] width 18 height 18
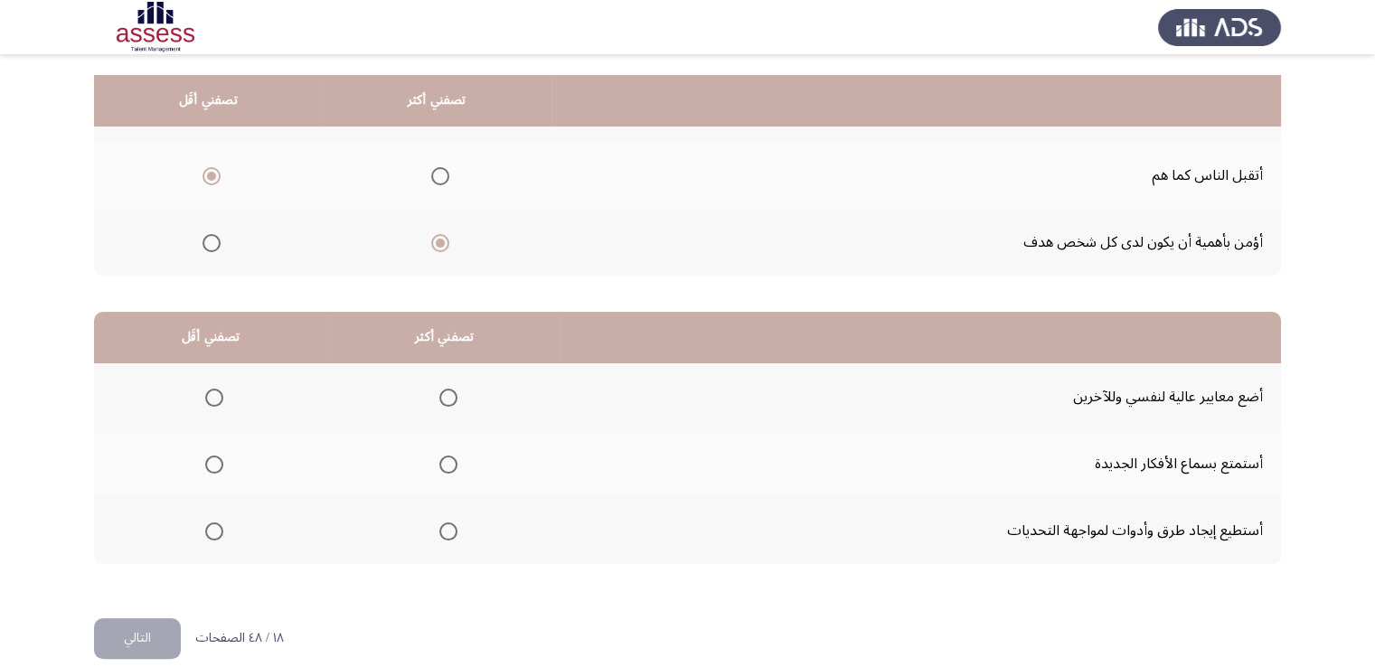
scroll to position [243, 0]
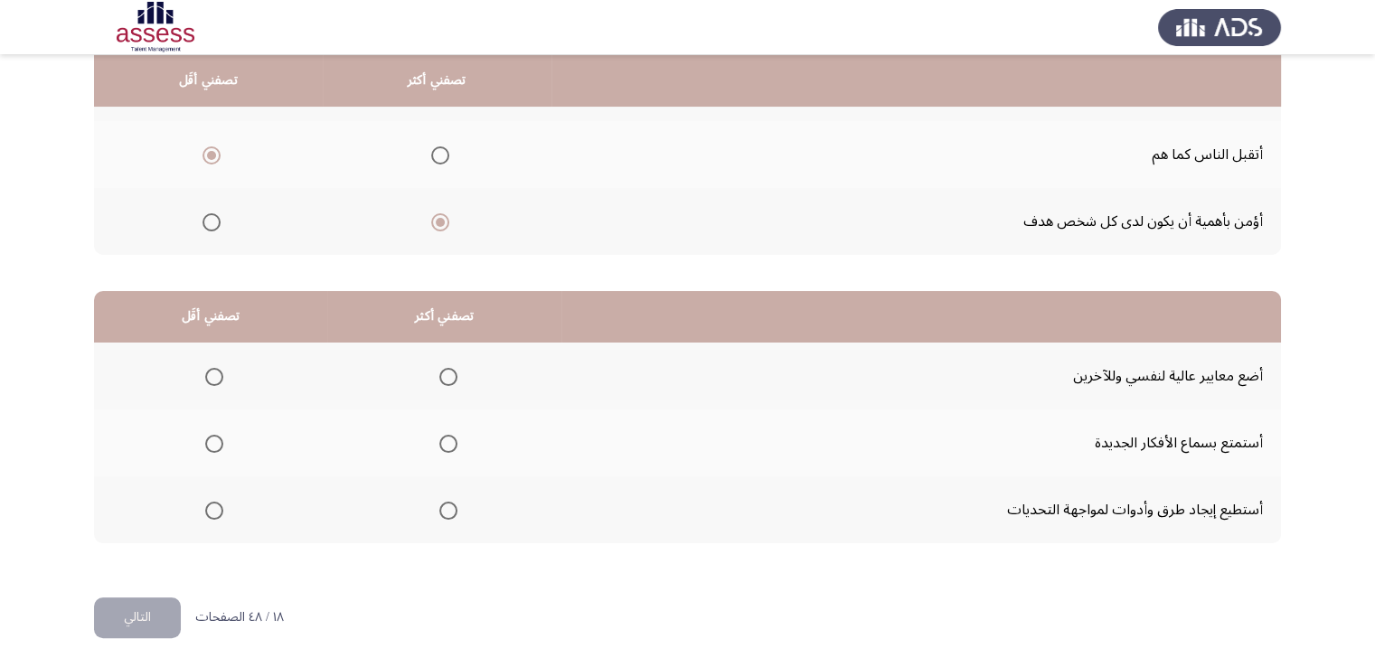
click at [447, 507] on span "Select an option" at bounding box center [448, 511] width 18 height 18
click at [447, 507] on input "Select an option" at bounding box center [448, 511] width 18 height 18
click at [212, 372] on span "Select an option" at bounding box center [214, 377] width 18 height 18
click at [212, 372] on input "Select an option" at bounding box center [214, 377] width 18 height 18
click at [445, 368] on span "Select an option" at bounding box center [448, 377] width 18 height 18
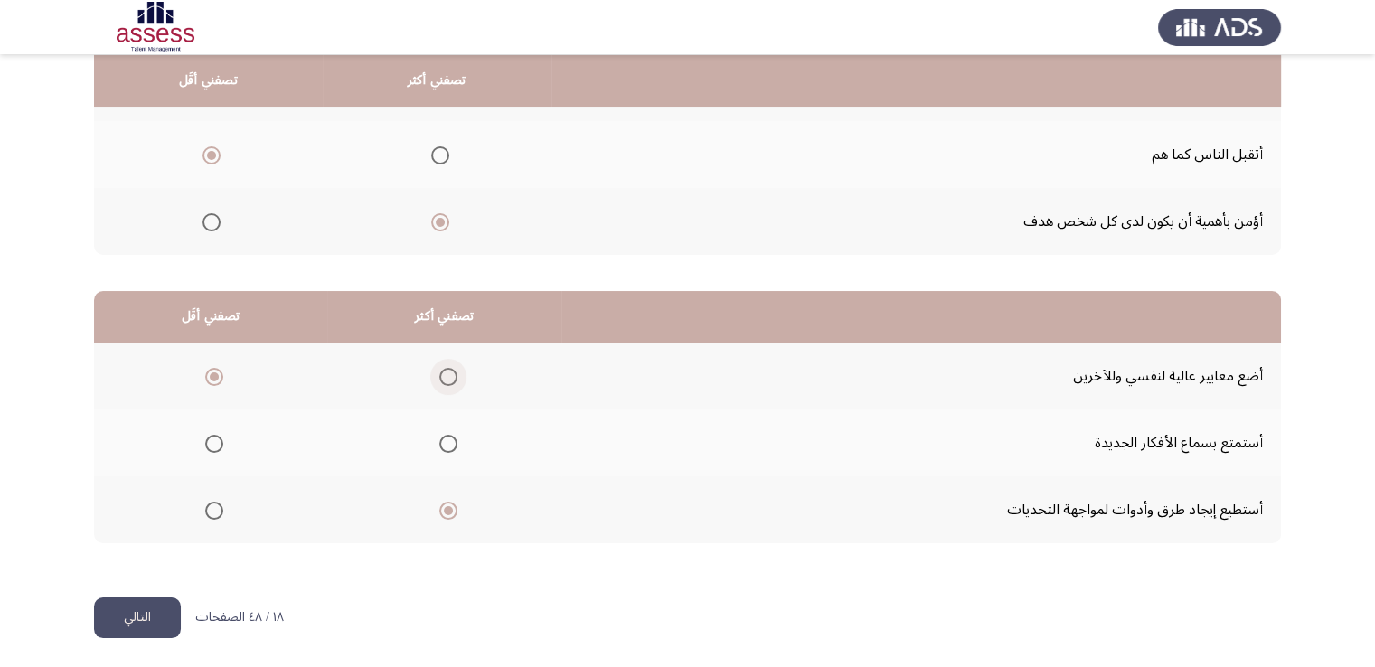
click at [445, 368] on input "Select an option" at bounding box center [448, 377] width 18 height 18
click at [212, 508] on span "Select an option" at bounding box center [214, 511] width 18 height 18
click at [212, 508] on input "Select an option" at bounding box center [214, 511] width 18 height 18
click at [161, 598] on button "التالي" at bounding box center [137, 618] width 87 height 41
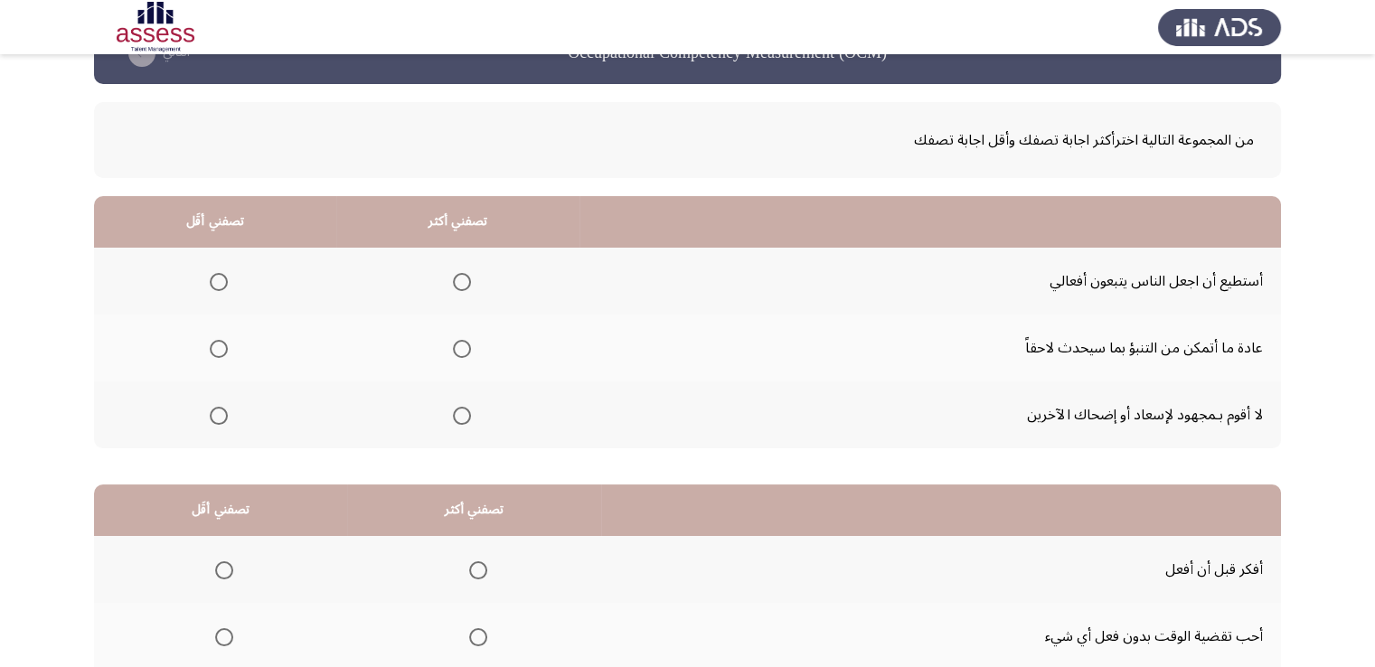
scroll to position [181, 0]
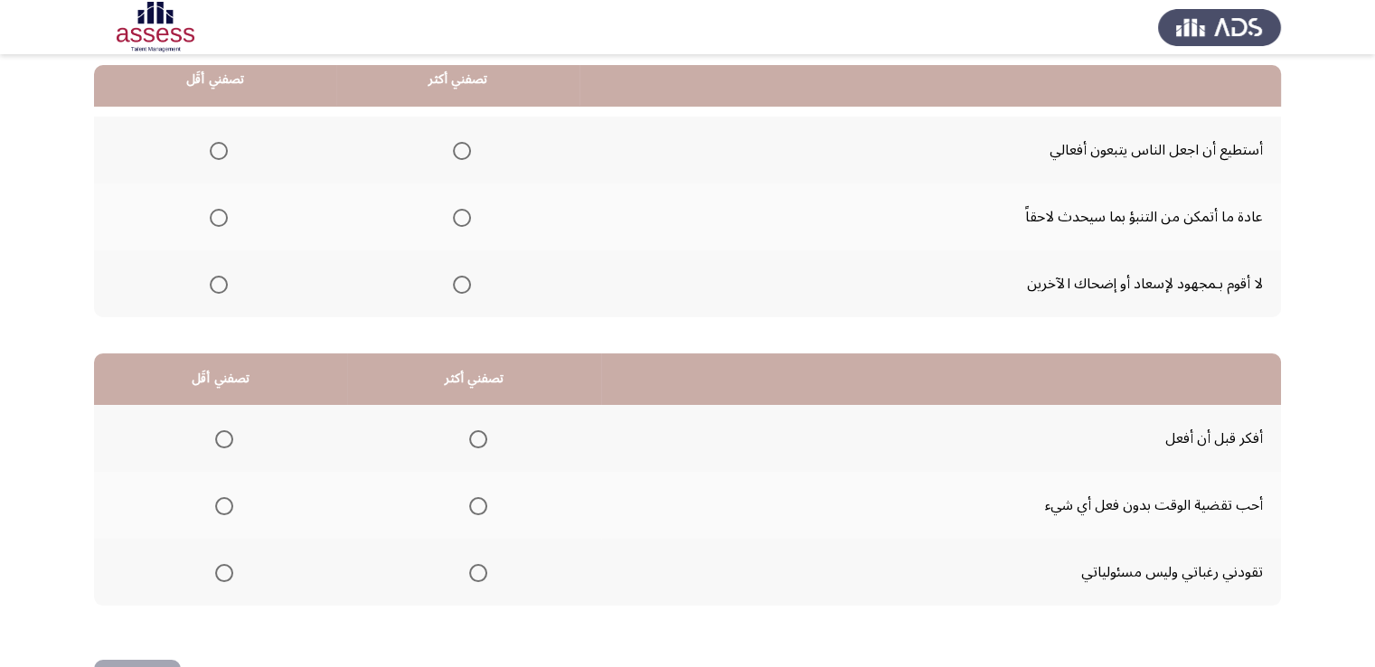
click at [217, 218] on span "Select an option" at bounding box center [219, 218] width 18 height 18
click at [217, 218] on input "Select an option" at bounding box center [219, 218] width 18 height 18
click at [221, 283] on span "Select an option" at bounding box center [219, 285] width 18 height 18
click at [221, 283] on input "Select an option" at bounding box center [219, 285] width 18 height 18
click at [459, 153] on span "Select an option" at bounding box center [462, 151] width 18 height 18
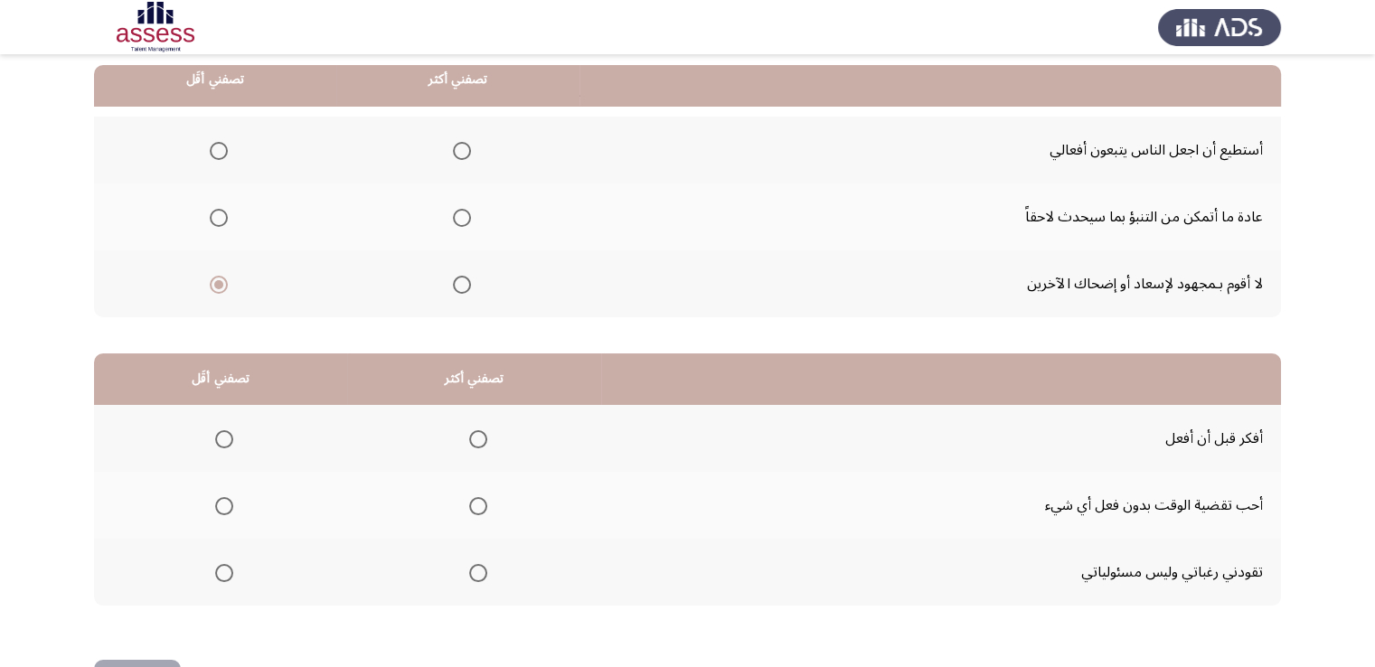
click at [459, 153] on input "Select an option" at bounding box center [462, 151] width 18 height 18
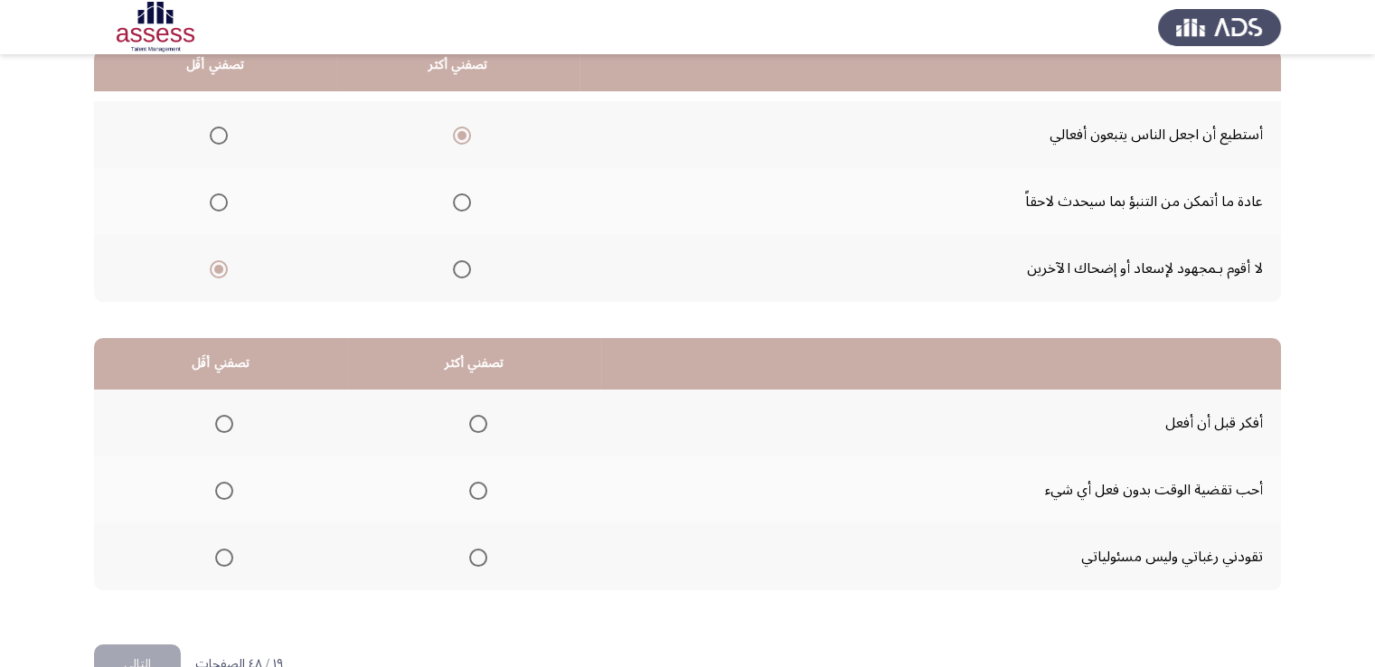
scroll to position [243, 0]
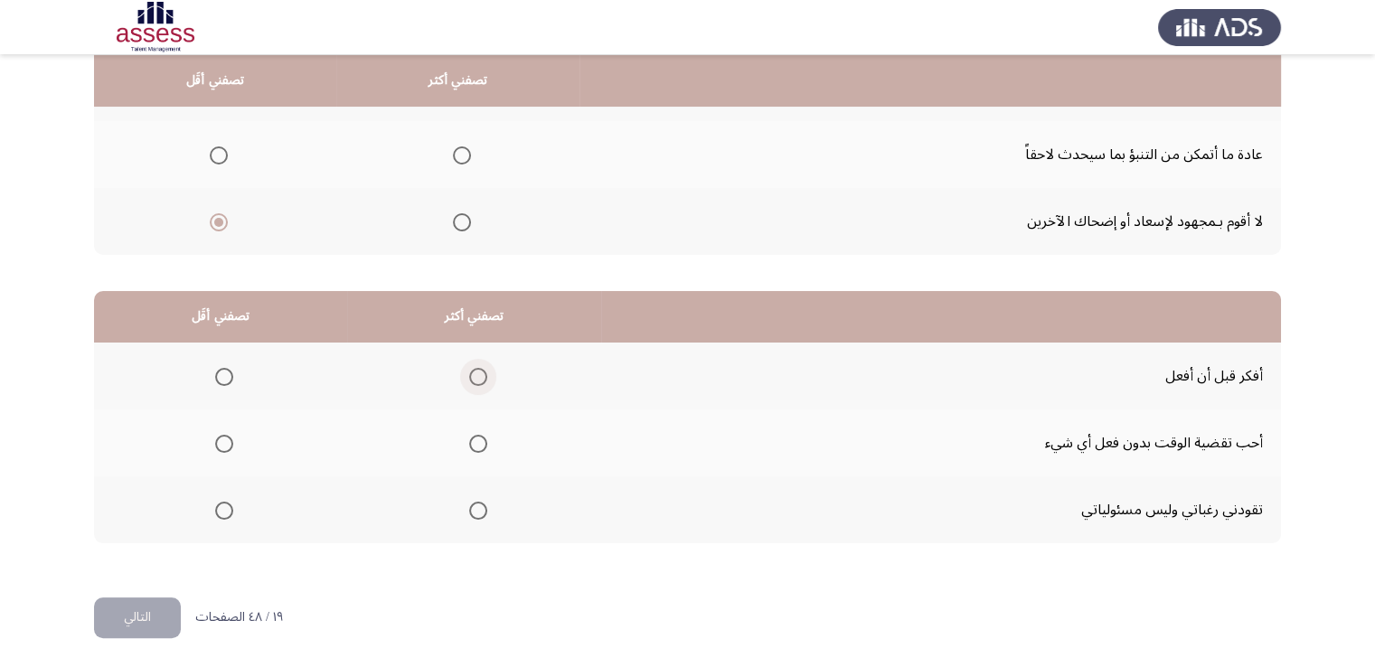
click at [473, 376] on span "Select an option" at bounding box center [478, 377] width 18 height 18
click at [473, 376] on input "Select an option" at bounding box center [478, 377] width 18 height 18
click at [218, 438] on span "Select an option" at bounding box center [224, 444] width 18 height 18
click at [218, 438] on input "Select an option" at bounding box center [224, 444] width 18 height 18
click at [152, 609] on button "التالي" at bounding box center [137, 618] width 87 height 41
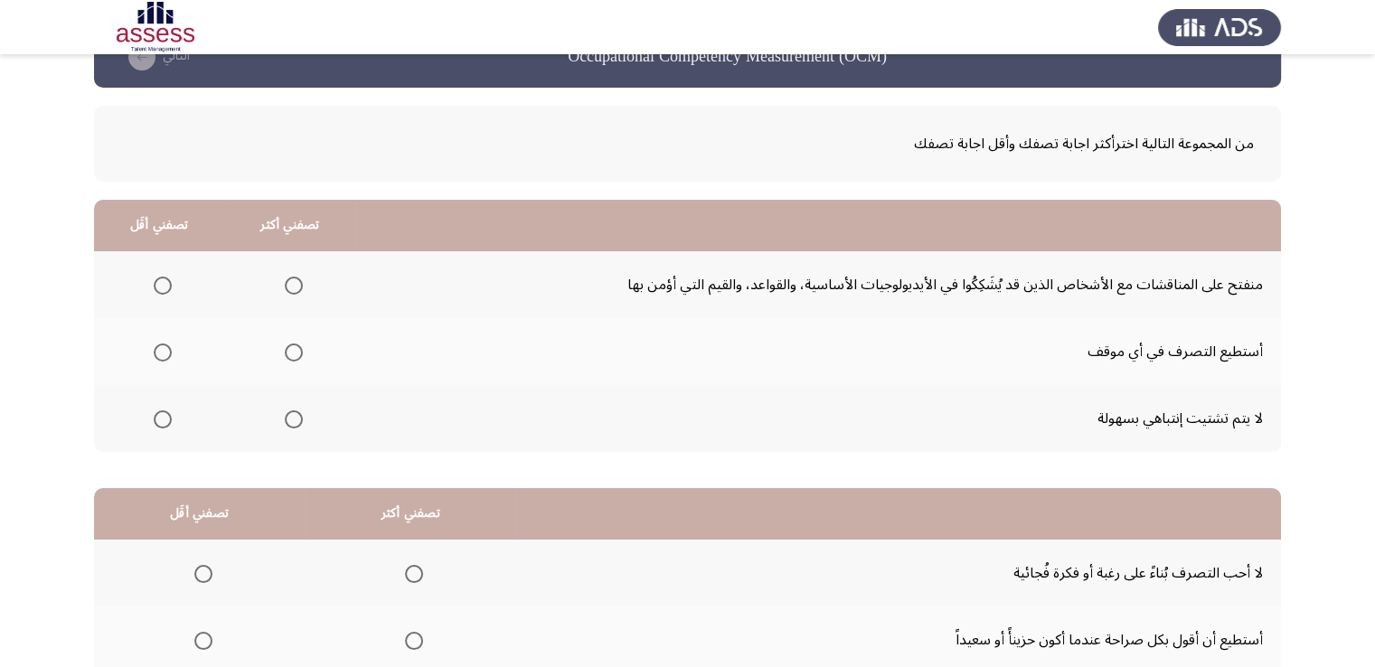
scroll to position [90, 0]
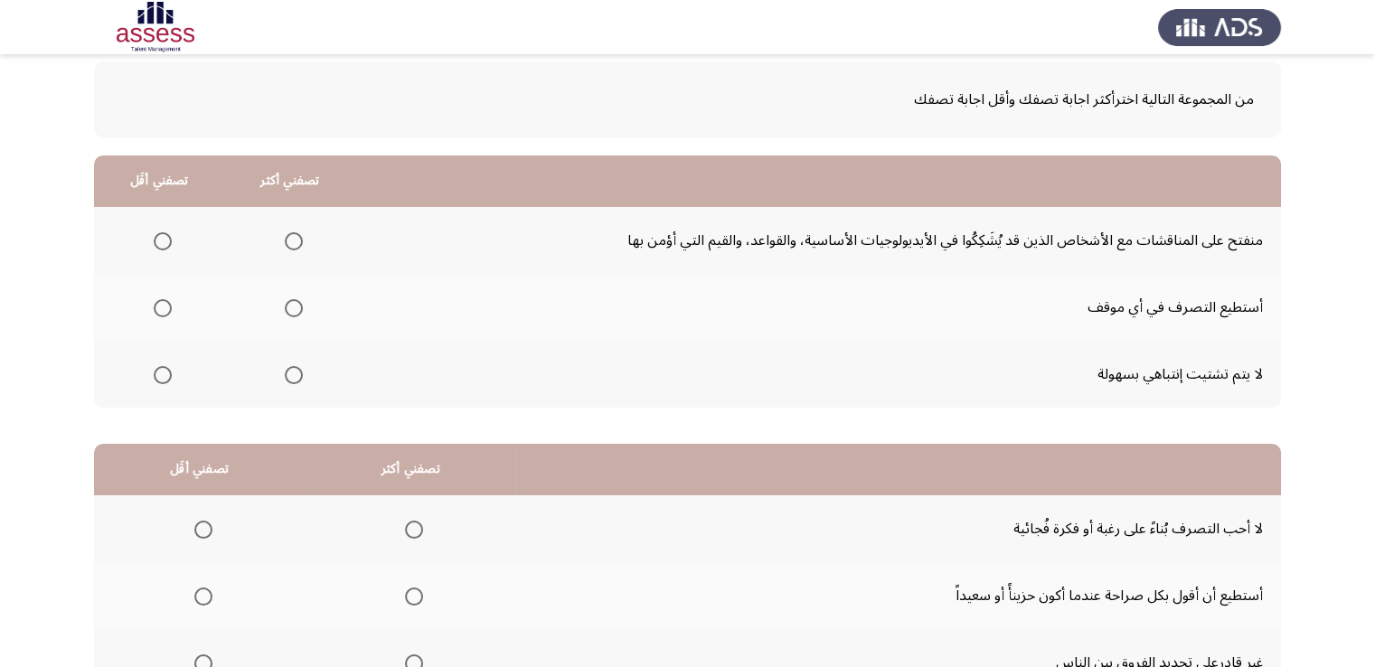
click at [294, 245] on span "Select an option" at bounding box center [294, 241] width 18 height 18
click at [294, 245] on input "Select an option" at bounding box center [294, 241] width 18 height 18
click at [159, 374] on span "Select an option" at bounding box center [163, 375] width 18 height 18
click at [159, 374] on input "Select an option" at bounding box center [163, 375] width 18 height 18
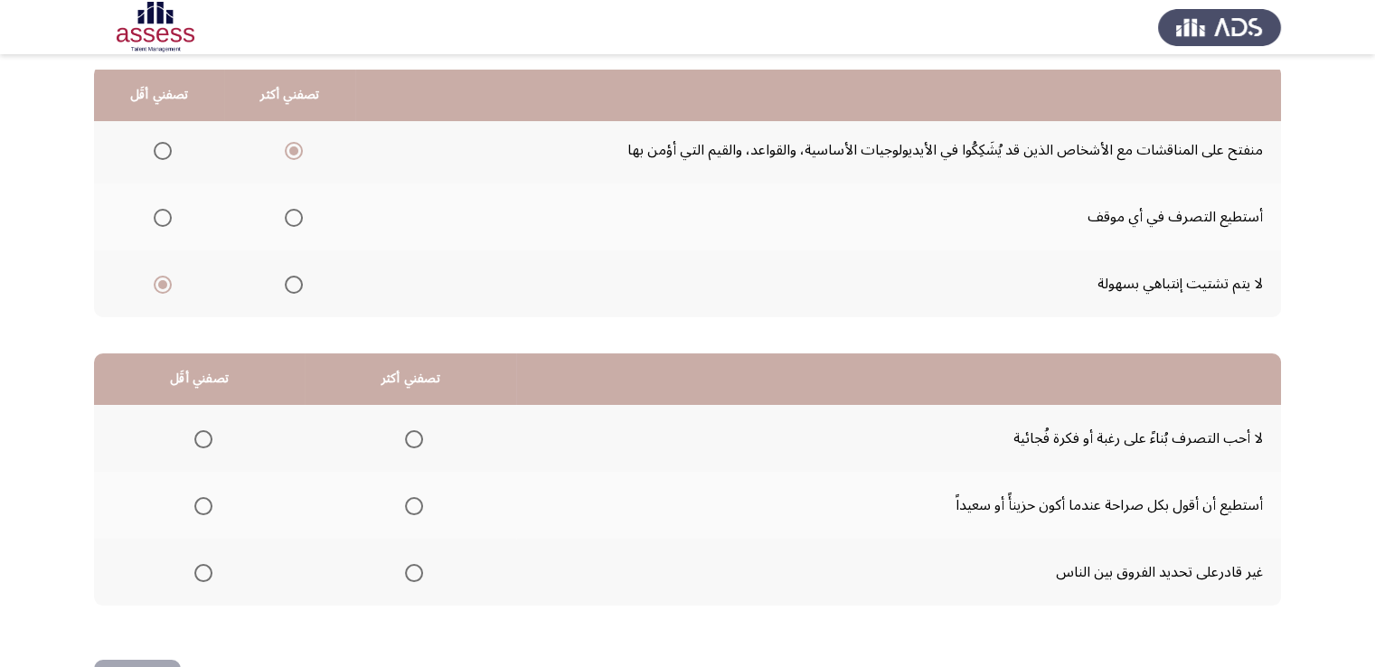
scroll to position [243, 0]
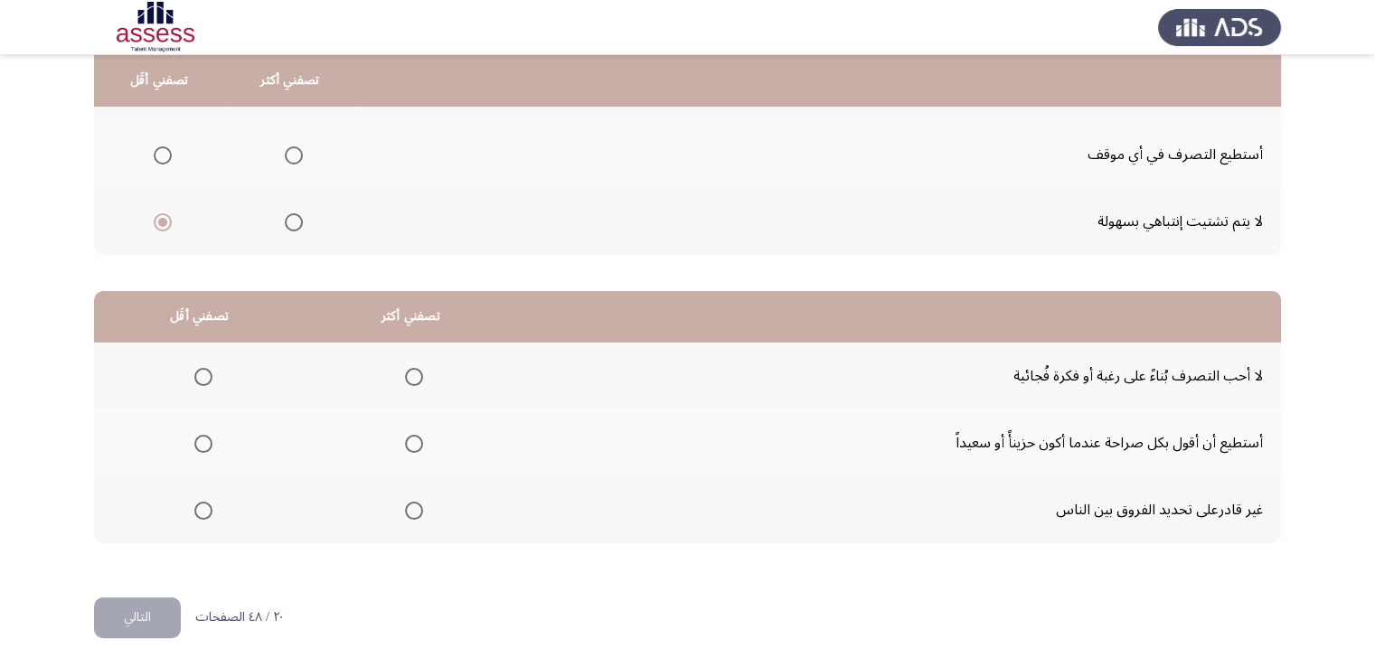
click at [204, 512] on span "Select an option" at bounding box center [203, 511] width 18 height 18
click at [204, 512] on input "Select an option" at bounding box center [203, 511] width 18 height 18
click at [416, 448] on span "Select an option" at bounding box center [414, 444] width 18 height 18
click at [416, 448] on input "Select an option" at bounding box center [414, 444] width 18 height 18
click at [146, 616] on button "التالي" at bounding box center [137, 618] width 87 height 41
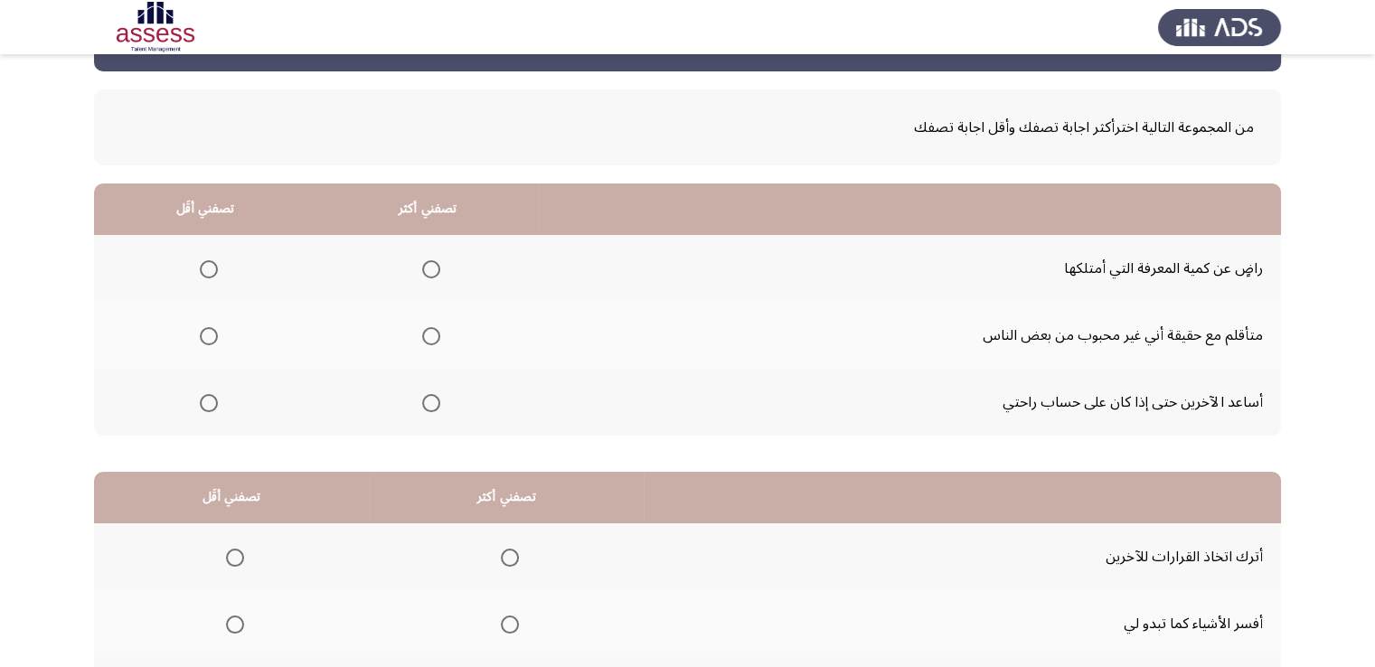
scroll to position [0, 0]
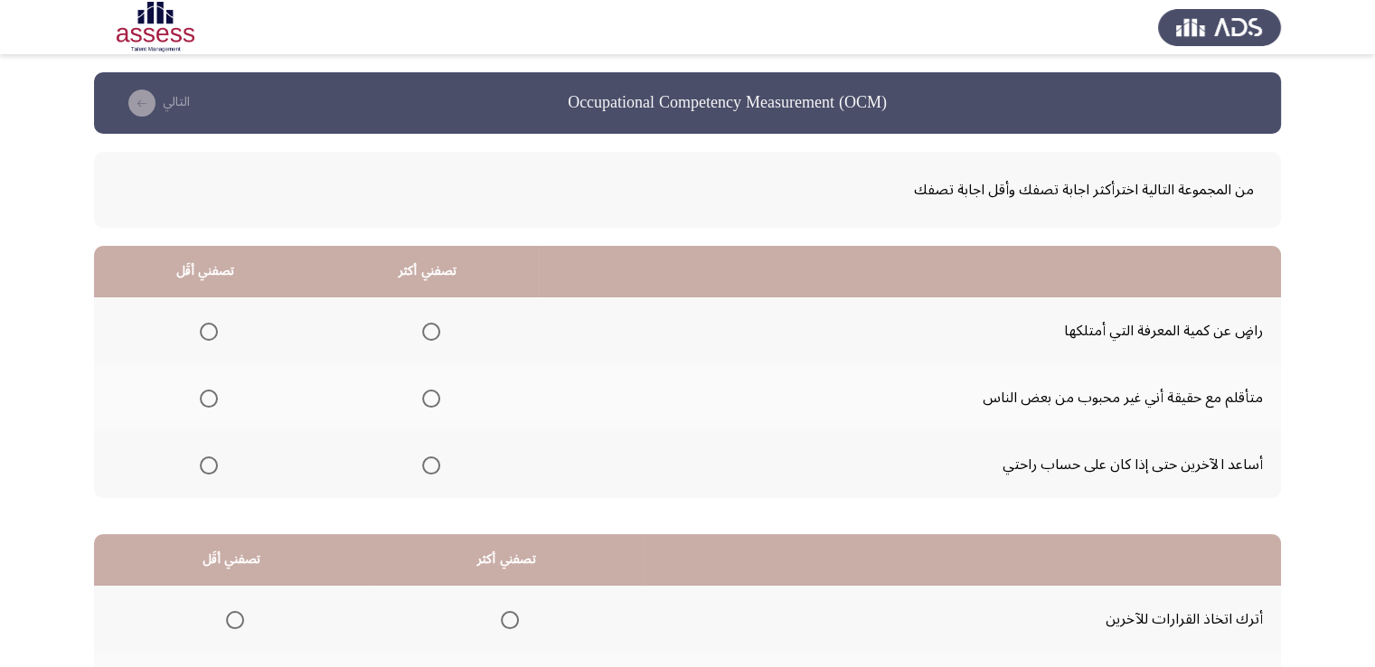
click at [207, 332] on span "Select an option" at bounding box center [209, 332] width 18 height 18
click at [207, 332] on input "Select an option" at bounding box center [209, 332] width 18 height 18
click at [430, 399] on span "Select an option" at bounding box center [431, 399] width 18 height 18
click at [430, 399] on input "Select an option" at bounding box center [431, 399] width 18 height 18
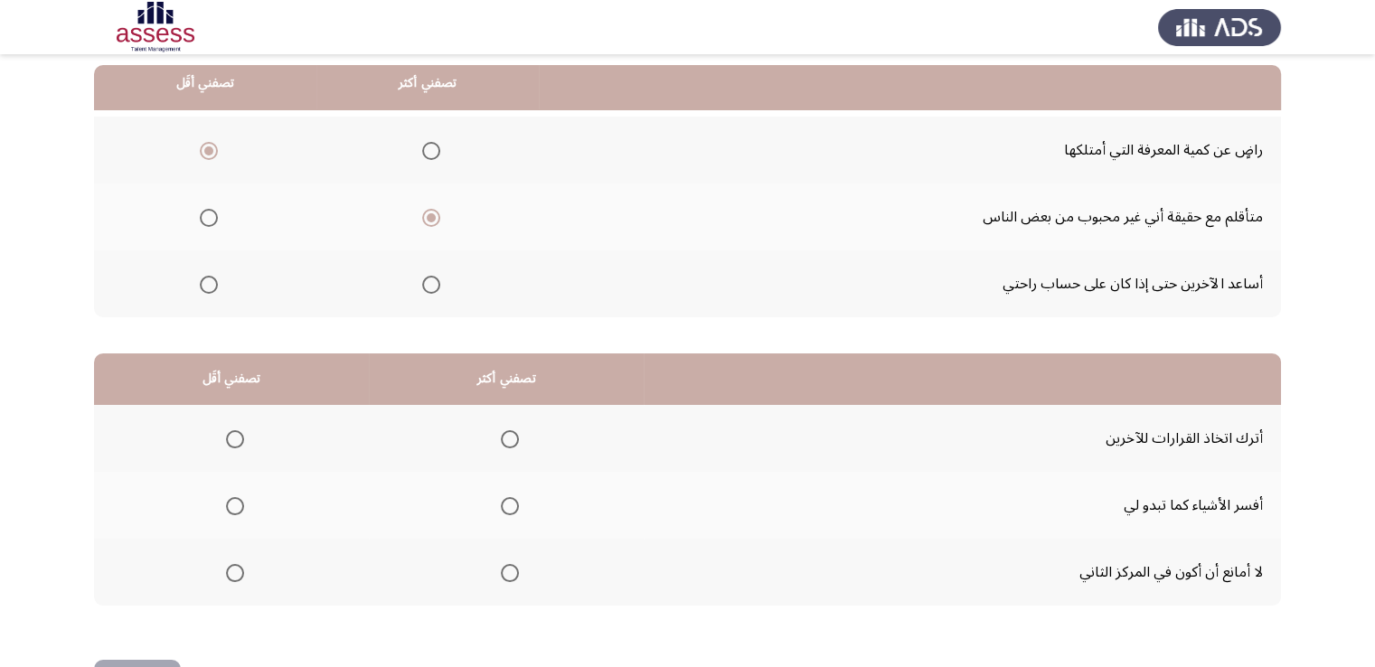
scroll to position [243, 0]
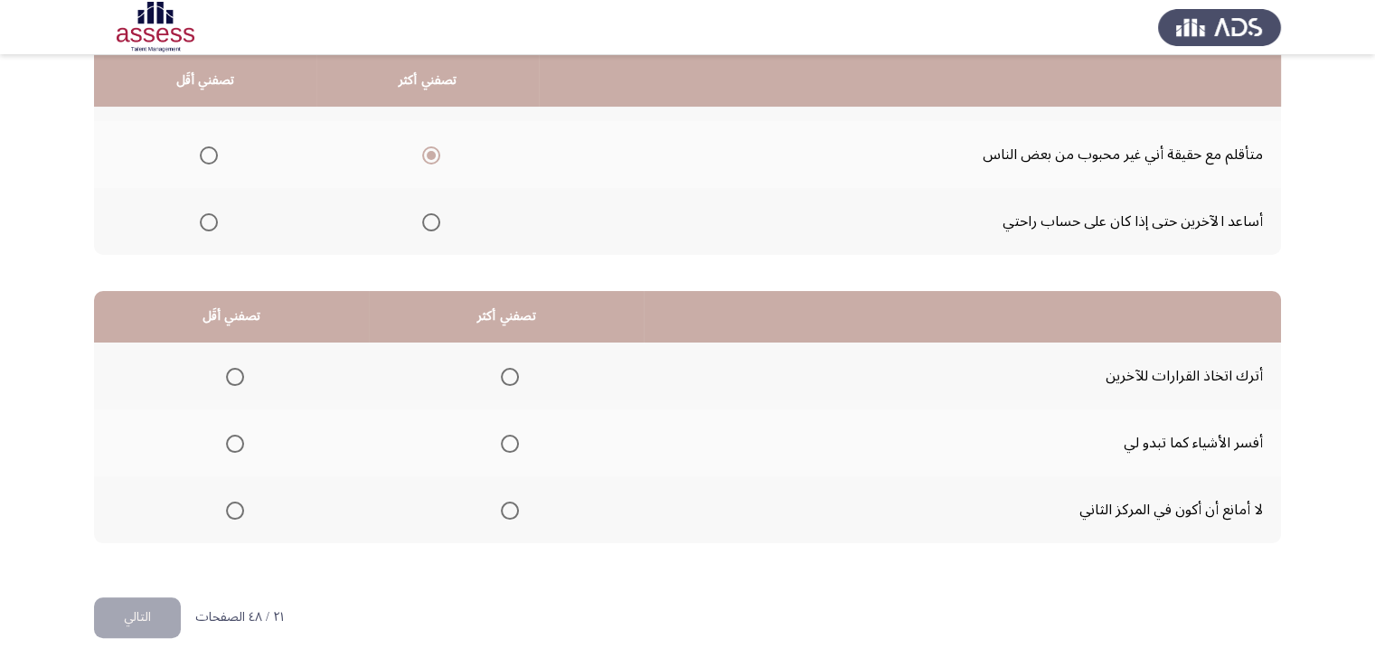
click at [235, 373] on span "Select an option" at bounding box center [235, 377] width 18 height 18
click at [235, 373] on input "Select an option" at bounding box center [235, 377] width 18 height 18
click at [516, 504] on span "Select an option" at bounding box center [510, 511] width 18 height 18
click at [516, 504] on input "Select an option" at bounding box center [510, 511] width 18 height 18
click at [517, 446] on span "Select an option" at bounding box center [510, 444] width 18 height 18
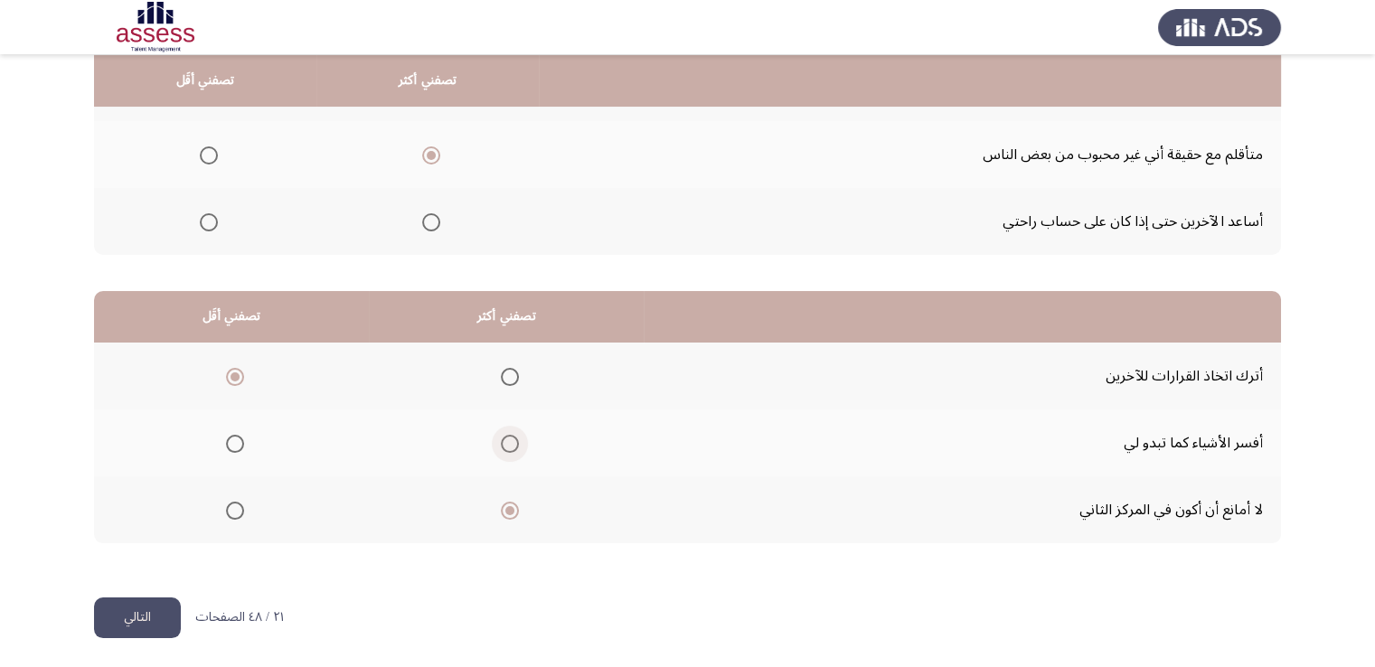
click at [517, 446] on input "Select an option" at bounding box center [510, 444] width 18 height 18
click at [140, 617] on button "التالي" at bounding box center [137, 618] width 87 height 41
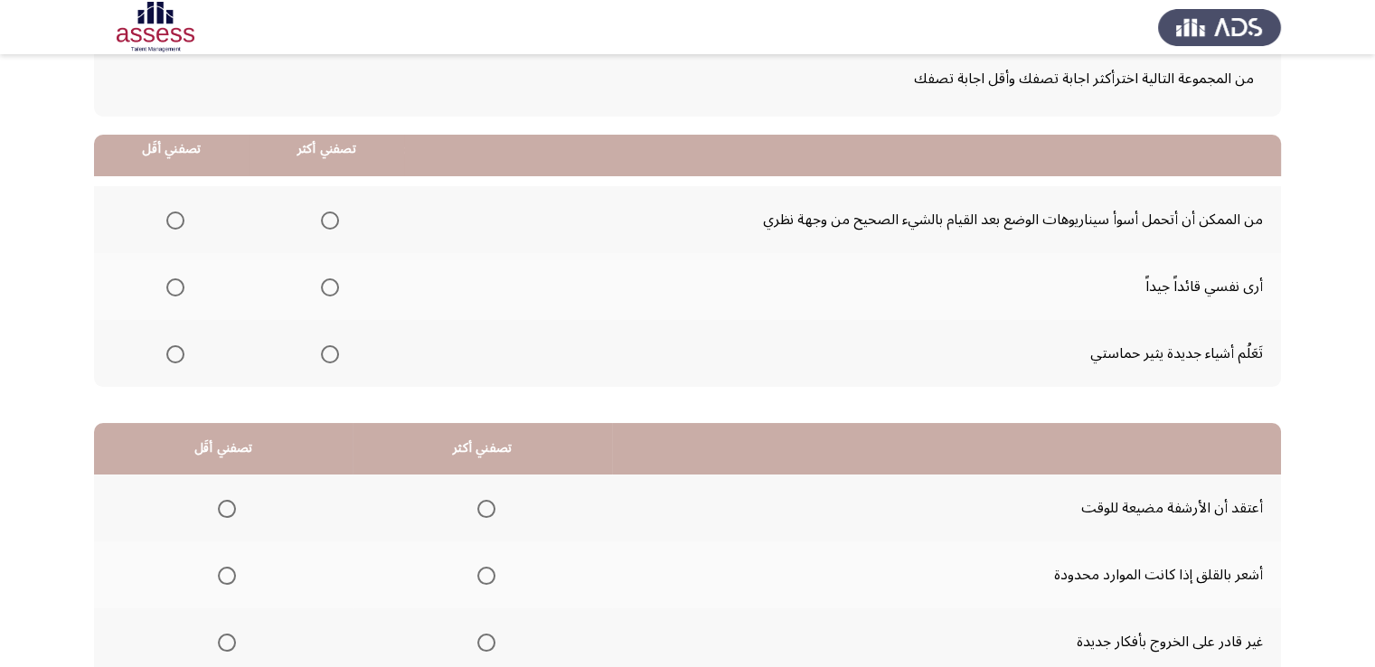
scroll to position [181, 0]
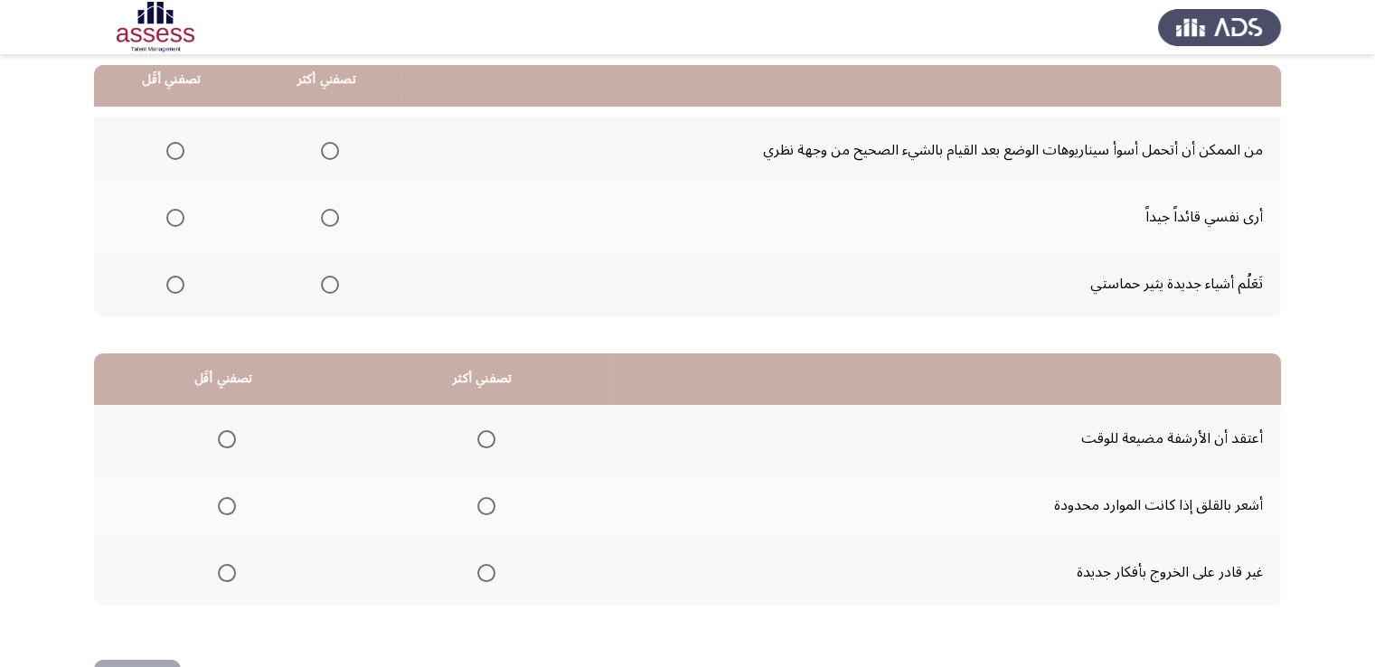
click at [329, 153] on span "Select an option" at bounding box center [330, 151] width 18 height 18
click at [329, 153] on input "Select an option" at bounding box center [330, 151] width 18 height 18
click at [329, 216] on span "Select an option" at bounding box center [330, 218] width 18 height 18
click at [329, 216] on input "Select an option" at bounding box center [330, 218] width 18 height 18
click at [167, 153] on span "Select an option" at bounding box center [175, 151] width 18 height 18
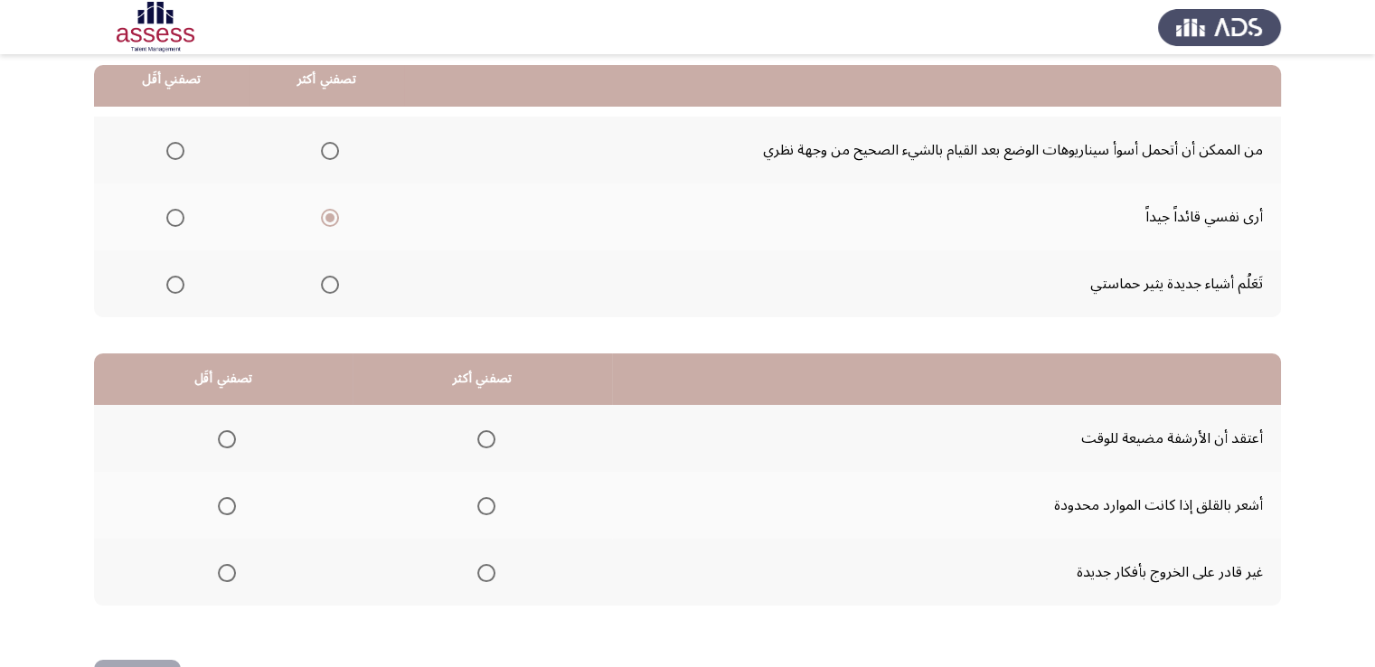
click at [167, 153] on input "Select an option" at bounding box center [175, 151] width 18 height 18
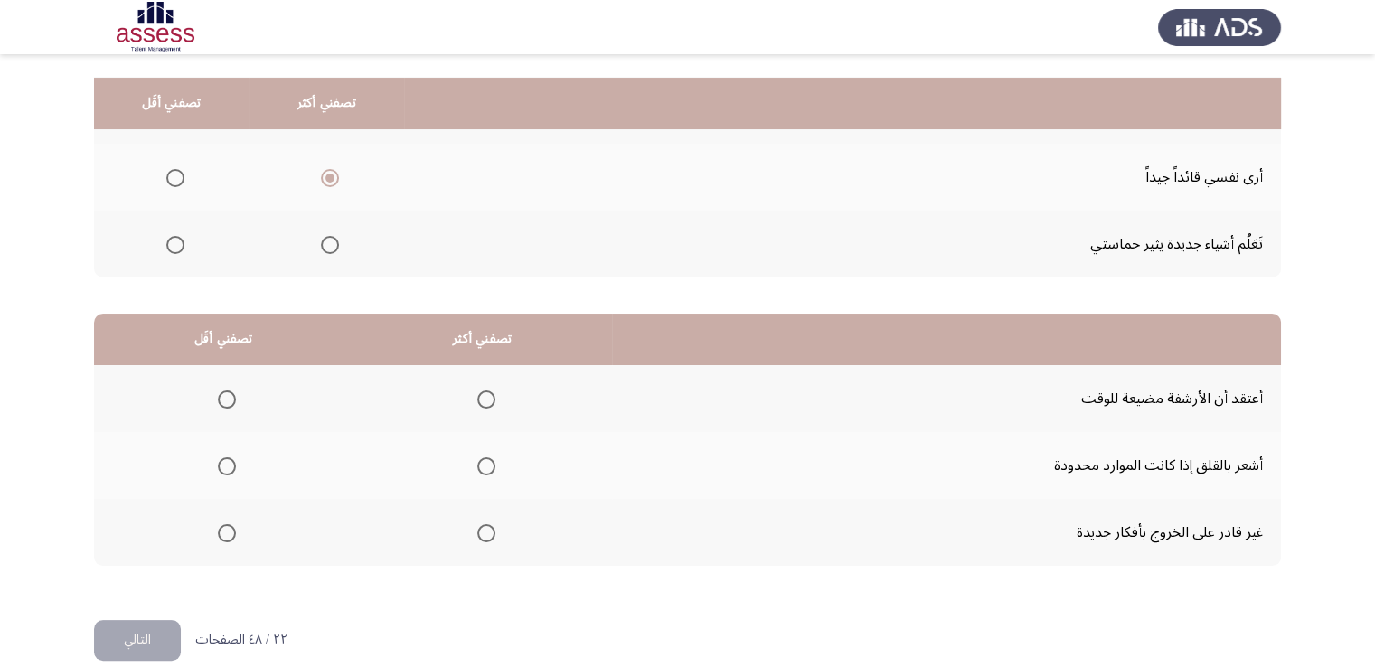
scroll to position [243, 0]
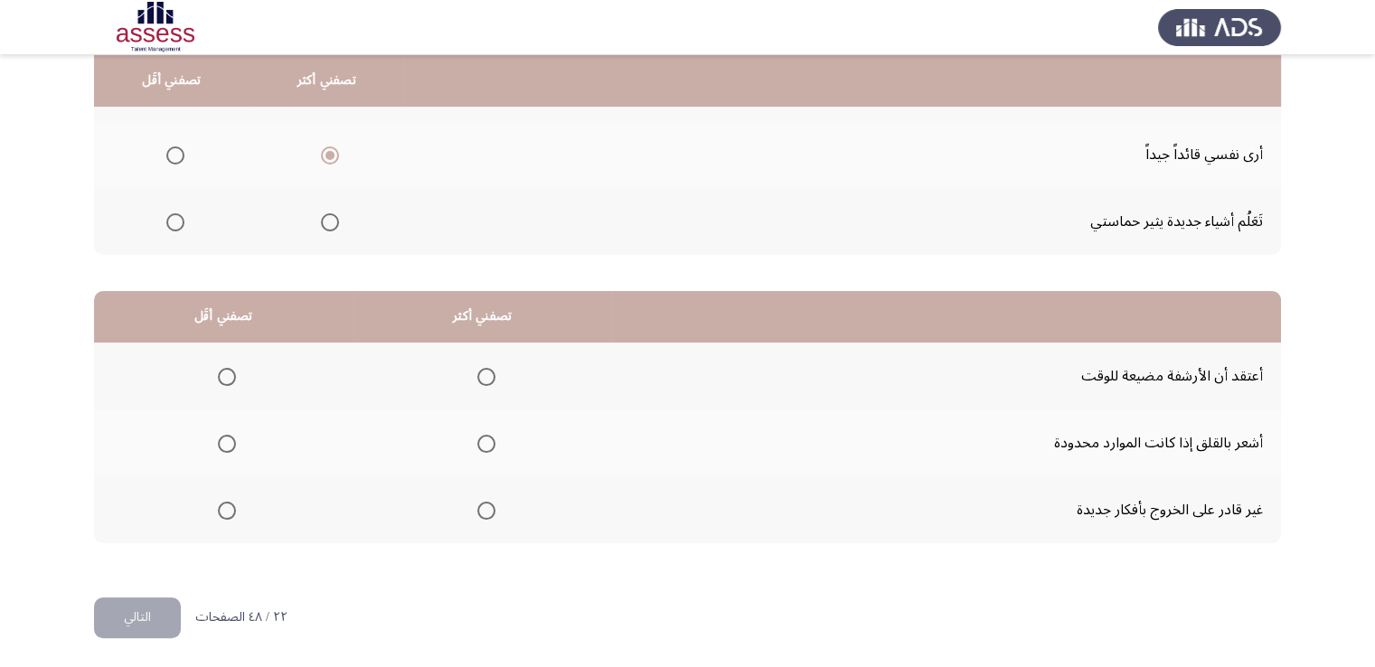
click at [481, 446] on span "Select an option" at bounding box center [486, 444] width 18 height 18
click at [481, 446] on input "Select an option" at bounding box center [486, 444] width 18 height 18
click at [485, 505] on span "Select an option" at bounding box center [486, 511] width 18 height 18
click at [485, 505] on input "Select an option" at bounding box center [486, 511] width 18 height 18
click at [231, 441] on span "Select an option" at bounding box center [227, 444] width 18 height 18
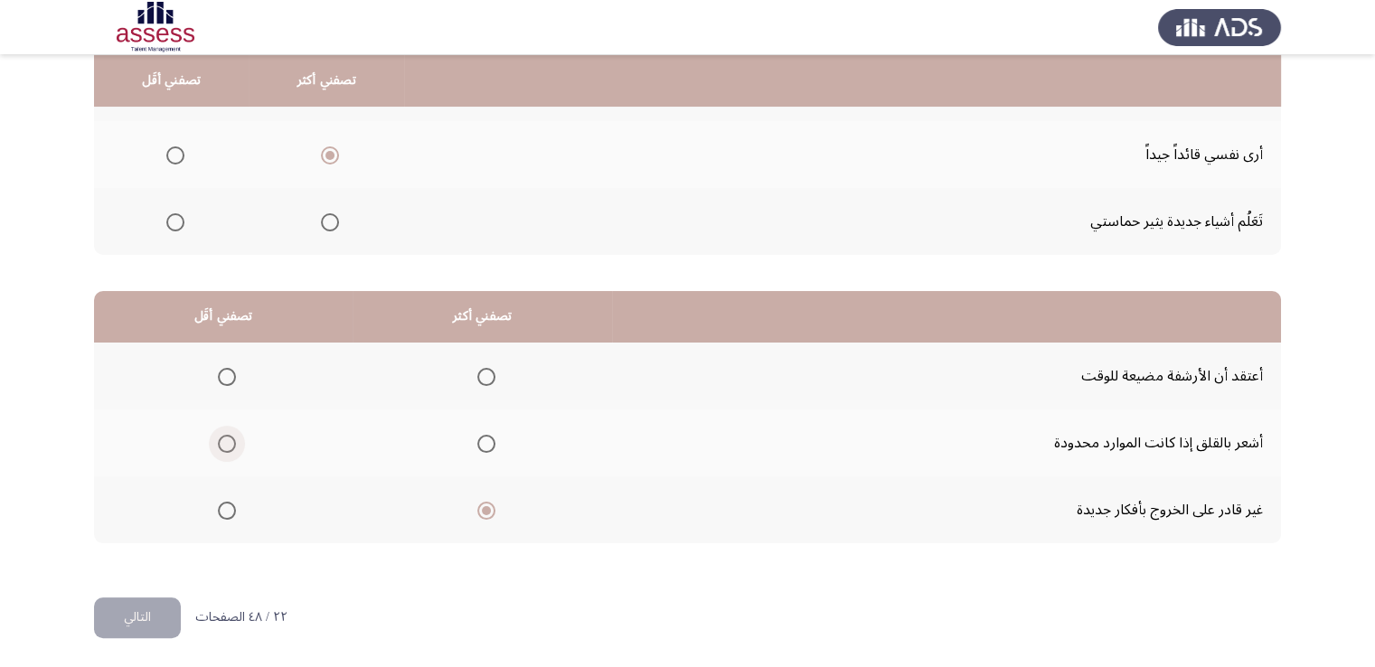
click at [231, 441] on input "Select an option" at bounding box center [227, 444] width 18 height 18
click at [166, 601] on button "التالي" at bounding box center [137, 618] width 87 height 41
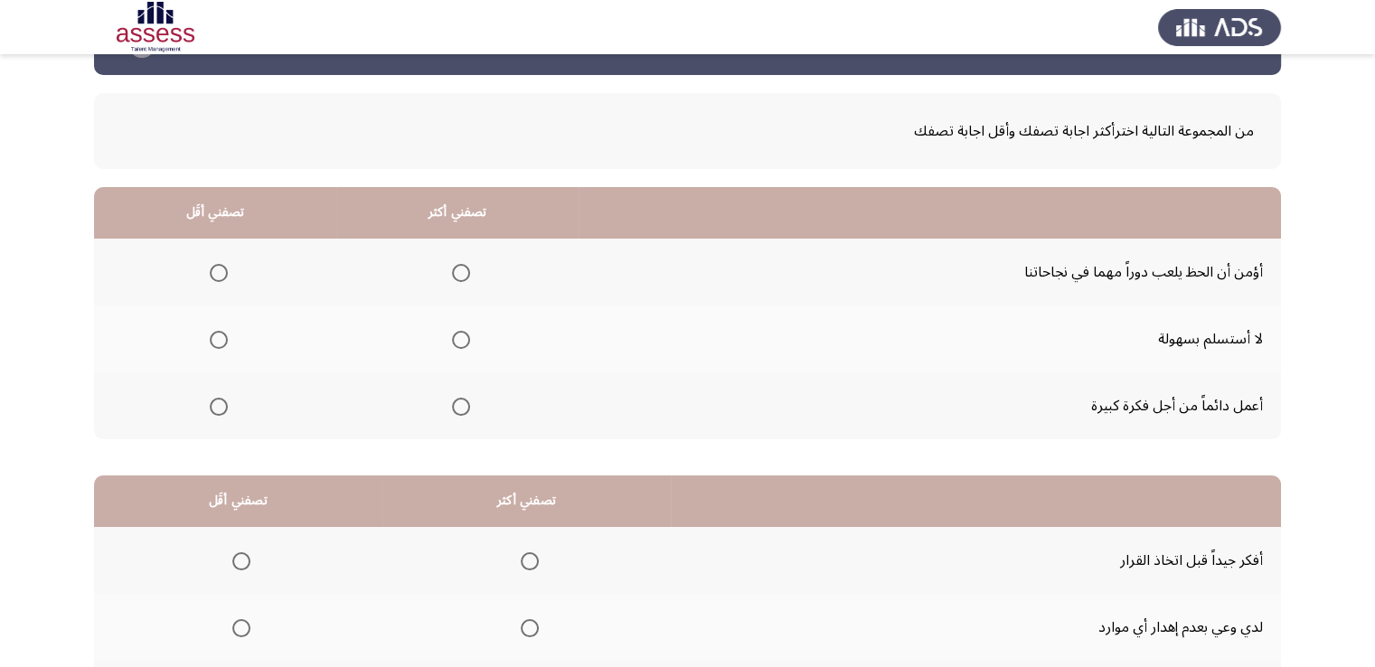
scroll to position [90, 0]
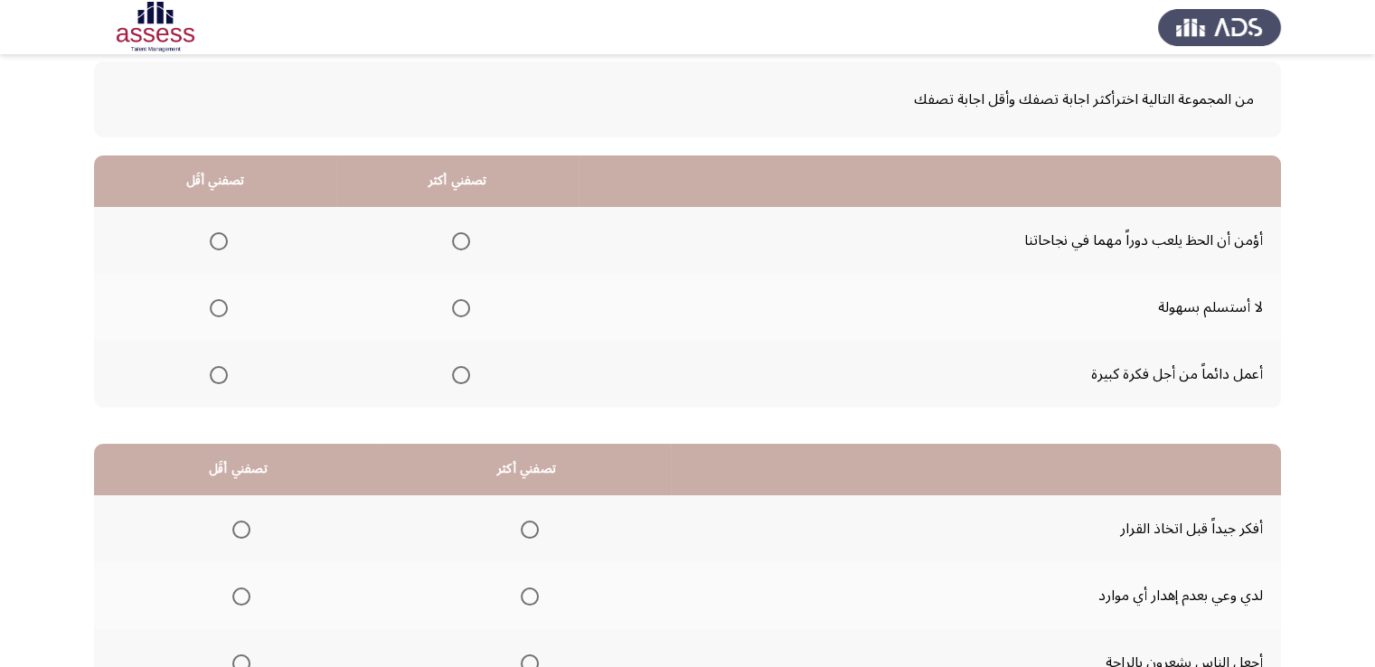
click at [222, 240] on span "Select an option" at bounding box center [219, 241] width 18 height 18
click at [222, 240] on input "Select an option" at bounding box center [219, 241] width 18 height 18
click at [454, 312] on span "Select an option" at bounding box center [461, 308] width 18 height 18
click at [454, 312] on input "Select an option" at bounding box center [461, 308] width 18 height 18
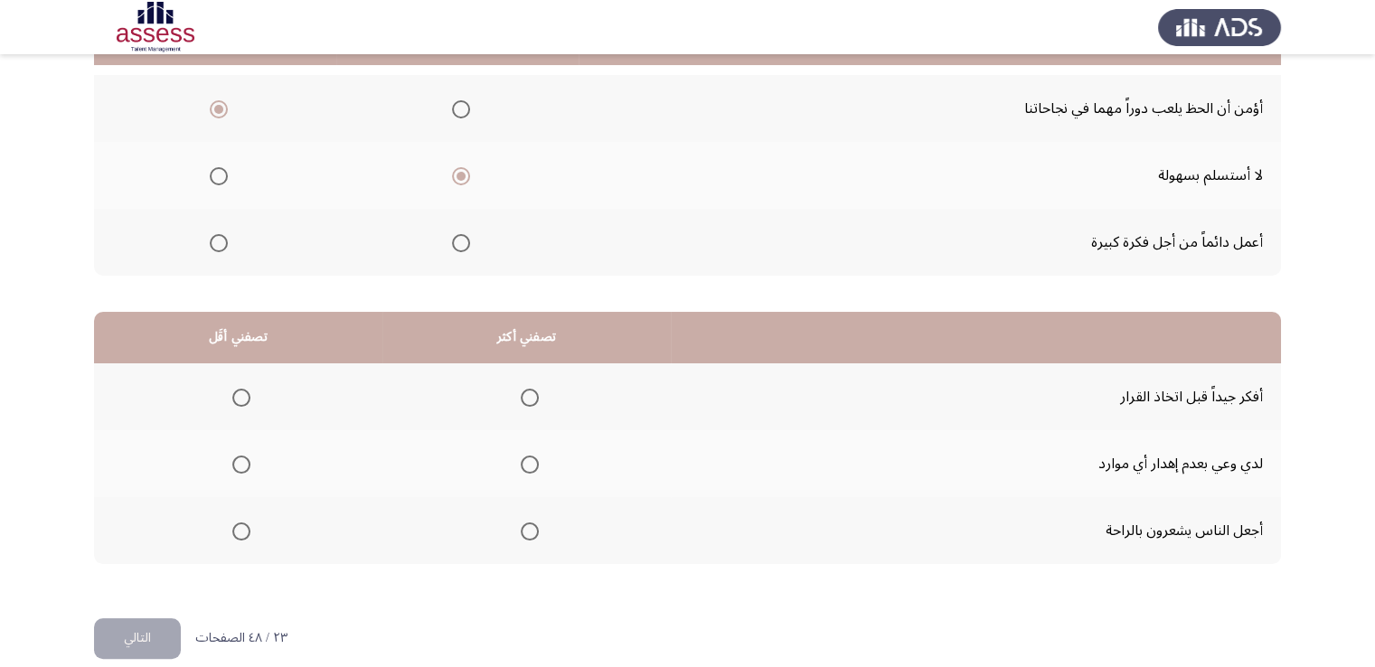
scroll to position [243, 0]
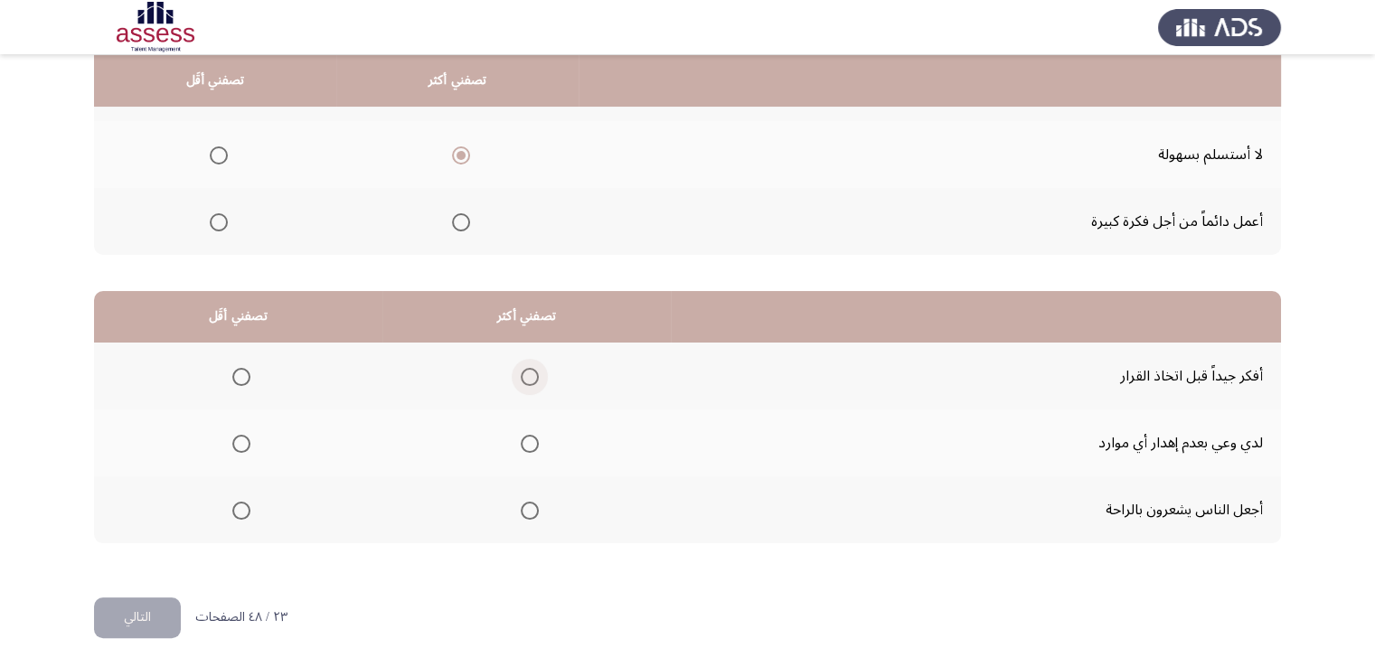
click at [521, 377] on span "Select an option" at bounding box center [530, 377] width 18 height 18
click at [521, 377] on input "Select an option" at bounding box center [530, 377] width 18 height 18
click at [233, 438] on span "Select an option" at bounding box center [241, 444] width 18 height 18
click at [233, 438] on input "Select an option" at bounding box center [241, 444] width 18 height 18
click at [161, 609] on button "التالي" at bounding box center [137, 618] width 87 height 41
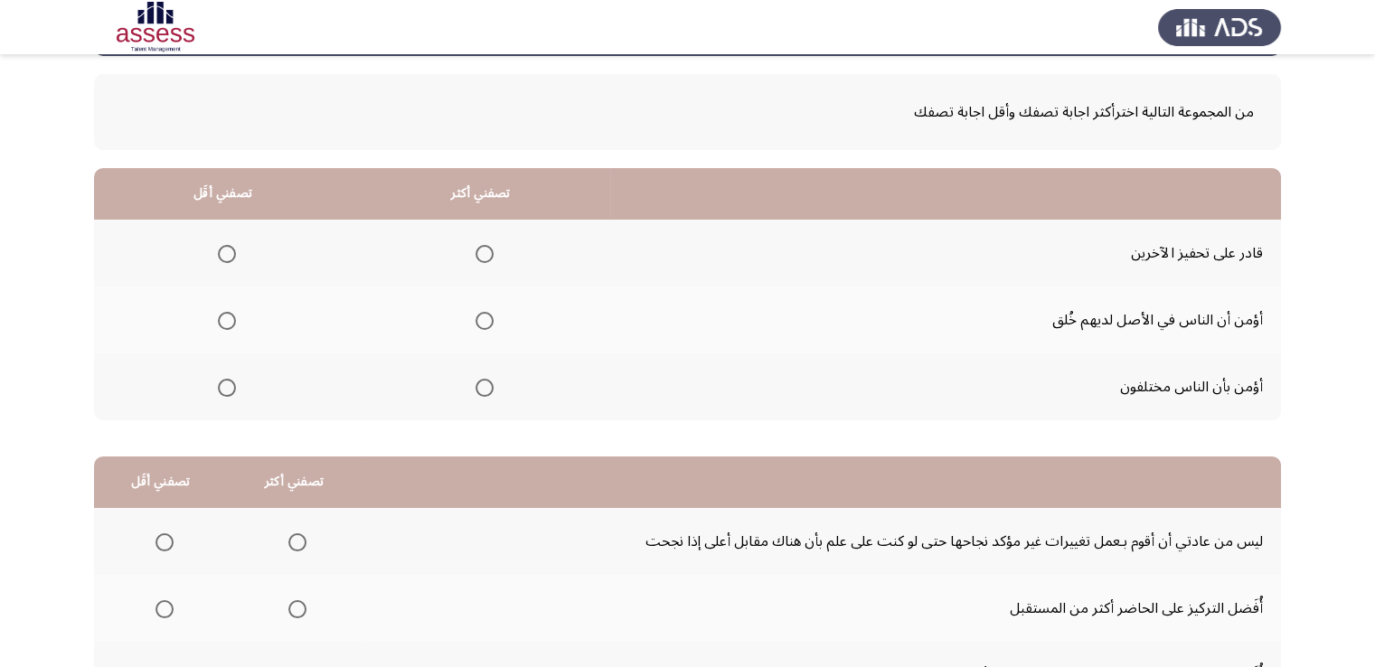
scroll to position [62, 0]
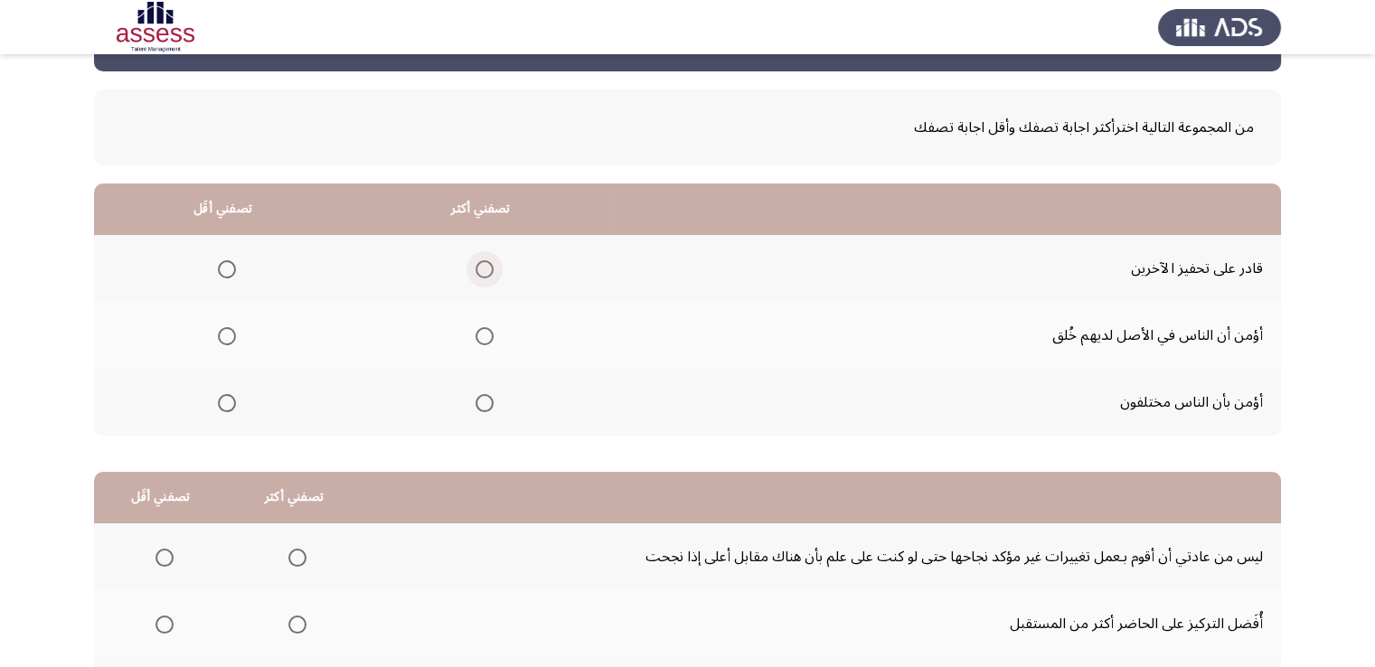
click at [484, 268] on span "Select an option" at bounding box center [485, 269] width 18 height 18
click at [484, 268] on input "Select an option" at bounding box center [485, 269] width 18 height 18
click at [229, 337] on span "Select an option" at bounding box center [227, 336] width 18 height 18
click at [229, 337] on input "Select an option" at bounding box center [227, 336] width 18 height 18
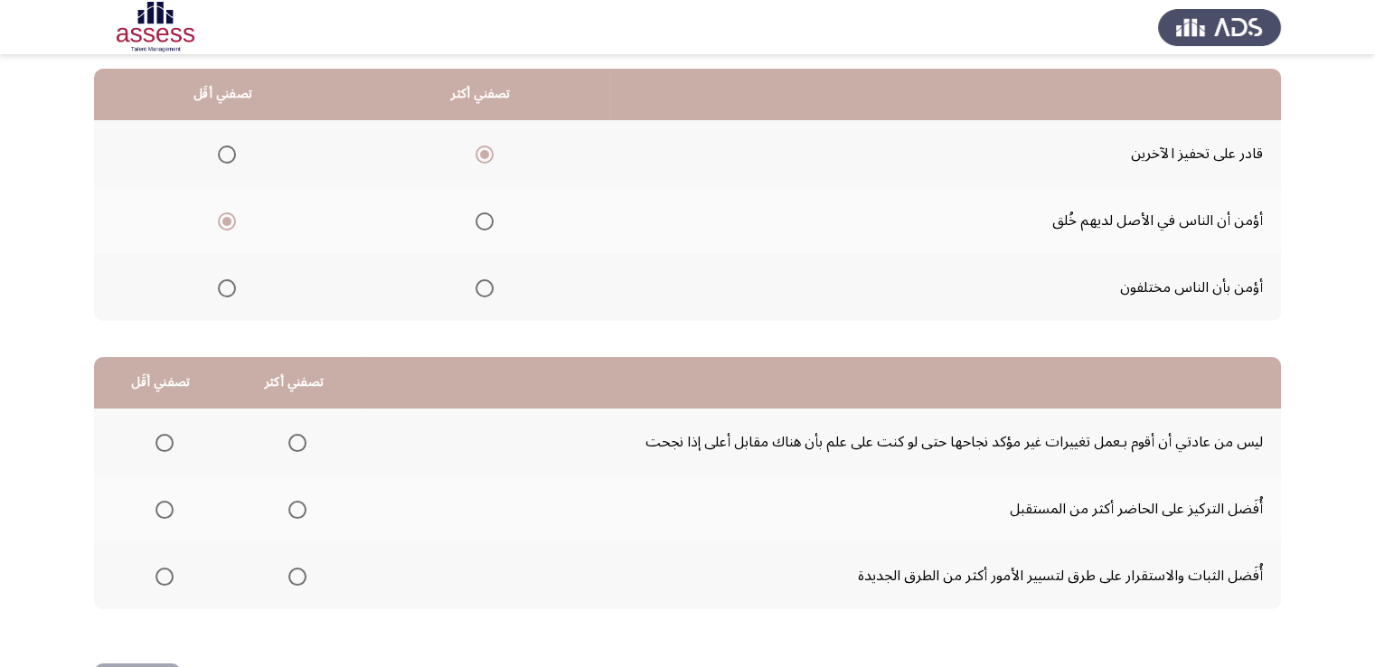
scroll to position [243, 0]
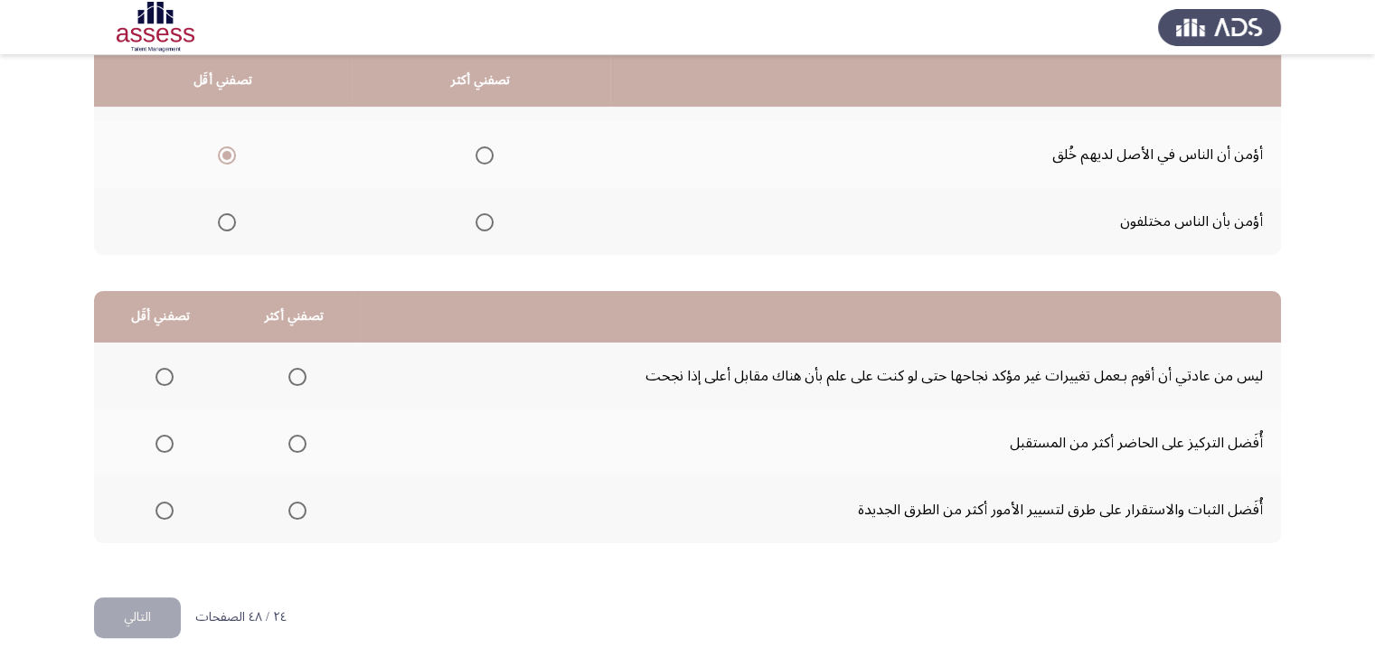
click at [297, 506] on span "Select an option" at bounding box center [297, 511] width 18 height 18
click at [297, 506] on input "Select an option" at bounding box center [297, 511] width 18 height 18
click at [165, 375] on span "Select an option" at bounding box center [164, 377] width 18 height 18
click at [165, 375] on input "Select an option" at bounding box center [164, 377] width 18 height 18
click at [135, 611] on button "التالي" at bounding box center [137, 618] width 87 height 41
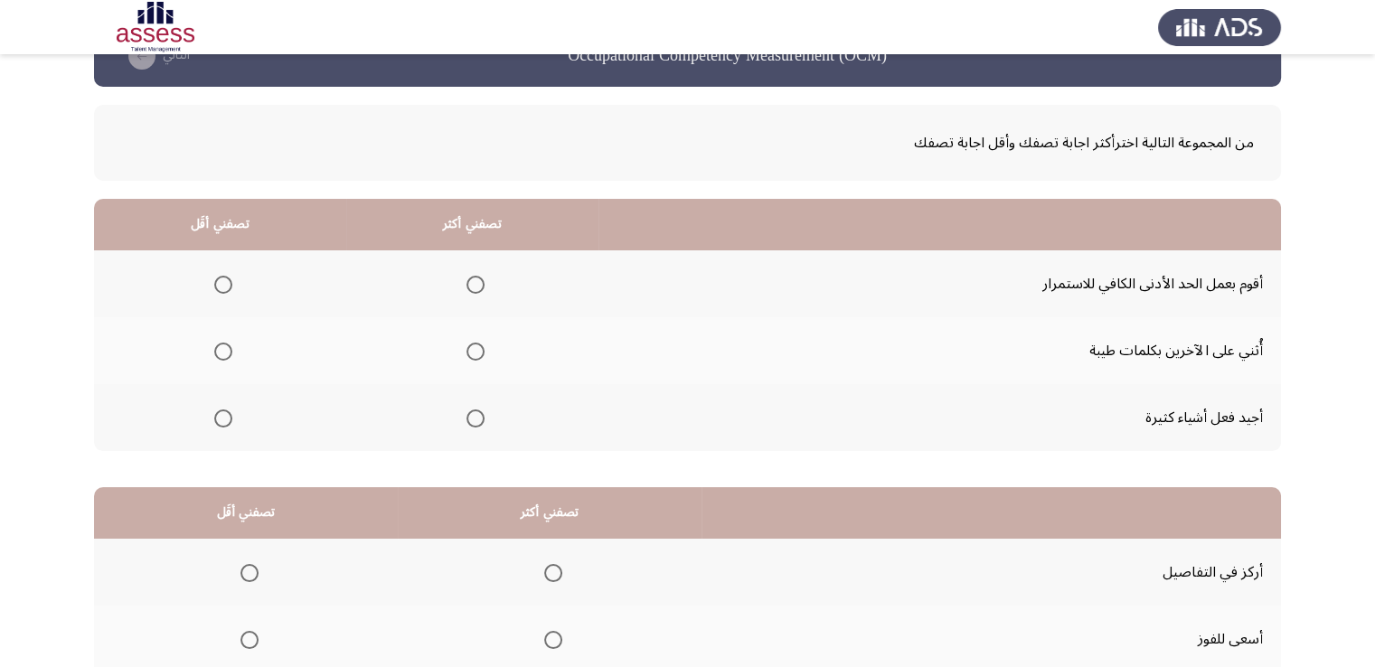
scroll to position [181, 0]
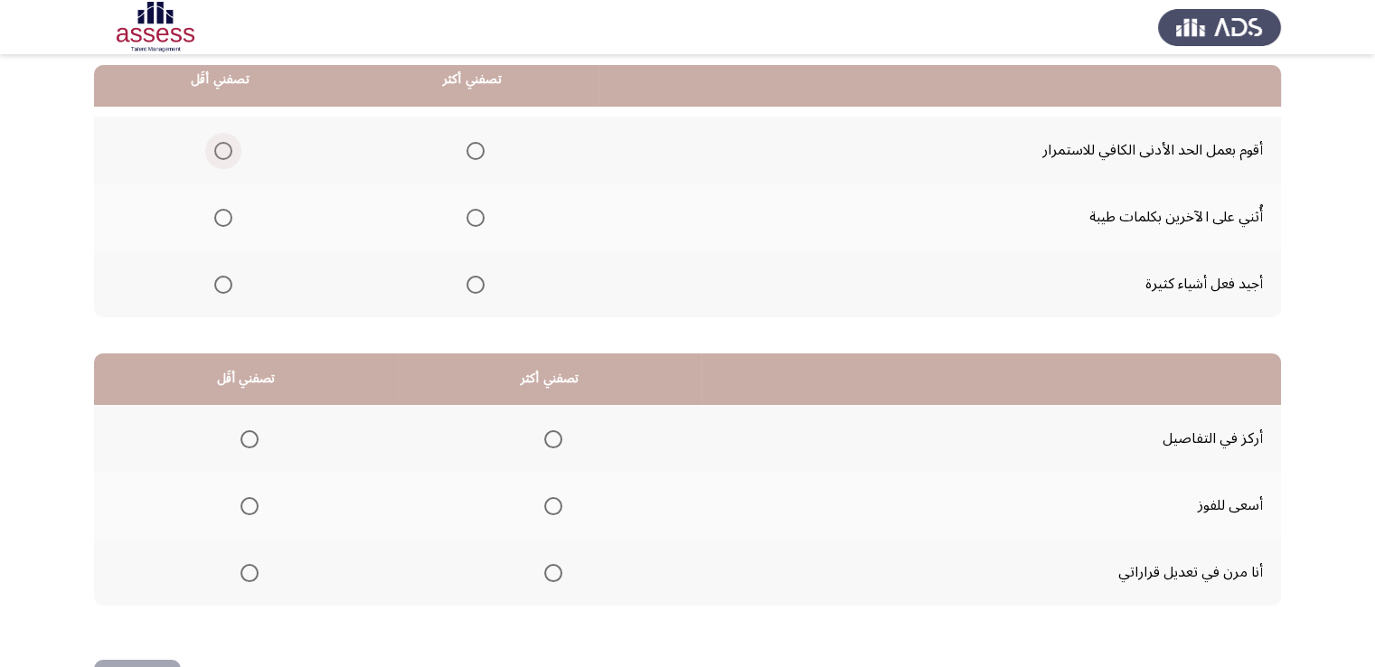
click at [217, 149] on span "Select an option" at bounding box center [223, 151] width 18 height 18
click at [217, 149] on input "Select an option" at bounding box center [223, 151] width 18 height 18
click at [470, 216] on span "Select an option" at bounding box center [475, 218] width 18 height 18
click at [470, 216] on input "Select an option" at bounding box center [475, 218] width 18 height 18
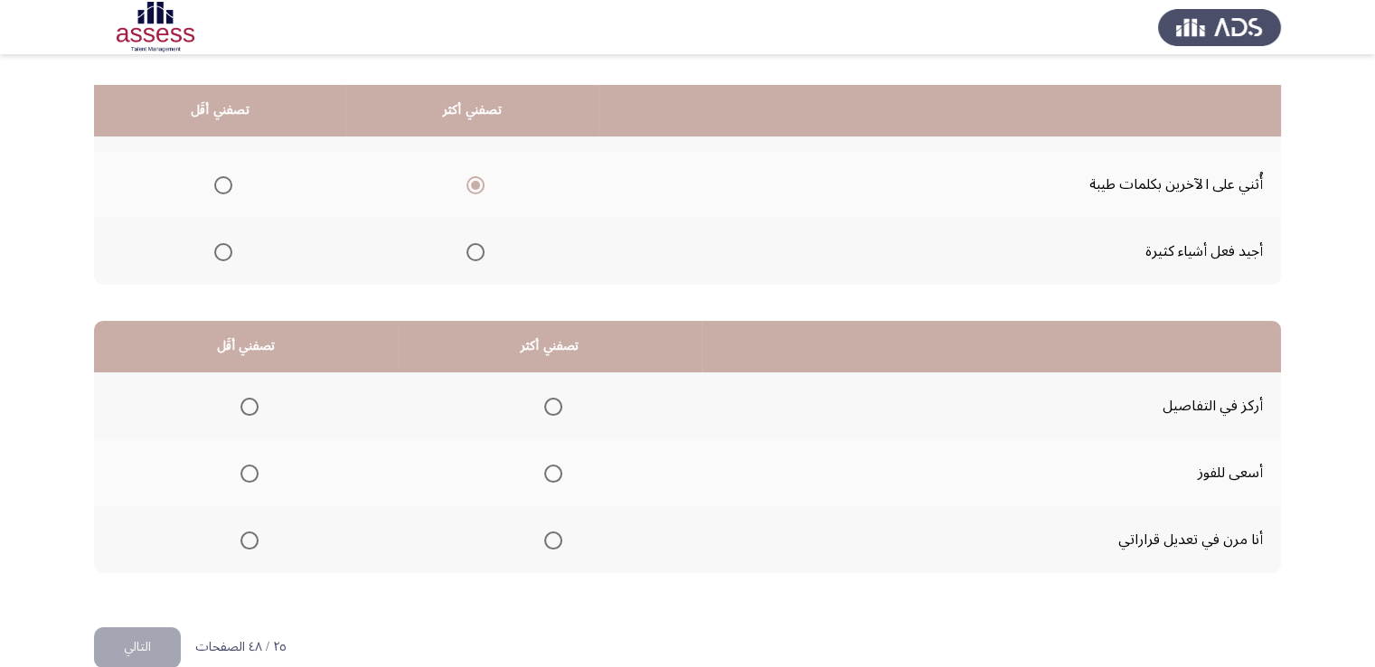
scroll to position [243, 0]
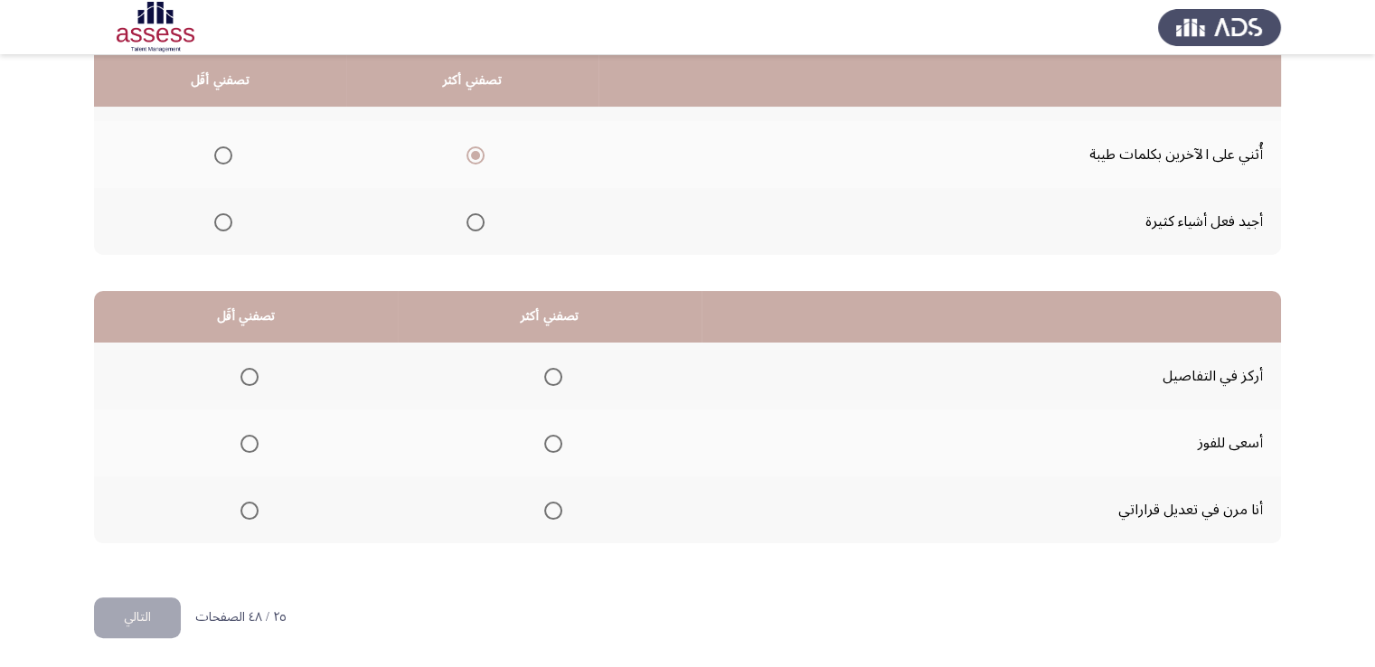
click at [551, 372] on span "Select an option" at bounding box center [553, 377] width 18 height 18
click at [551, 372] on input "Select an option" at bounding box center [553, 377] width 18 height 18
click at [552, 506] on span "Select an option" at bounding box center [553, 511] width 18 height 18
click at [552, 506] on input "Select an option" at bounding box center [553, 511] width 18 height 18
click at [549, 372] on span "Select an option" at bounding box center [553, 377] width 18 height 18
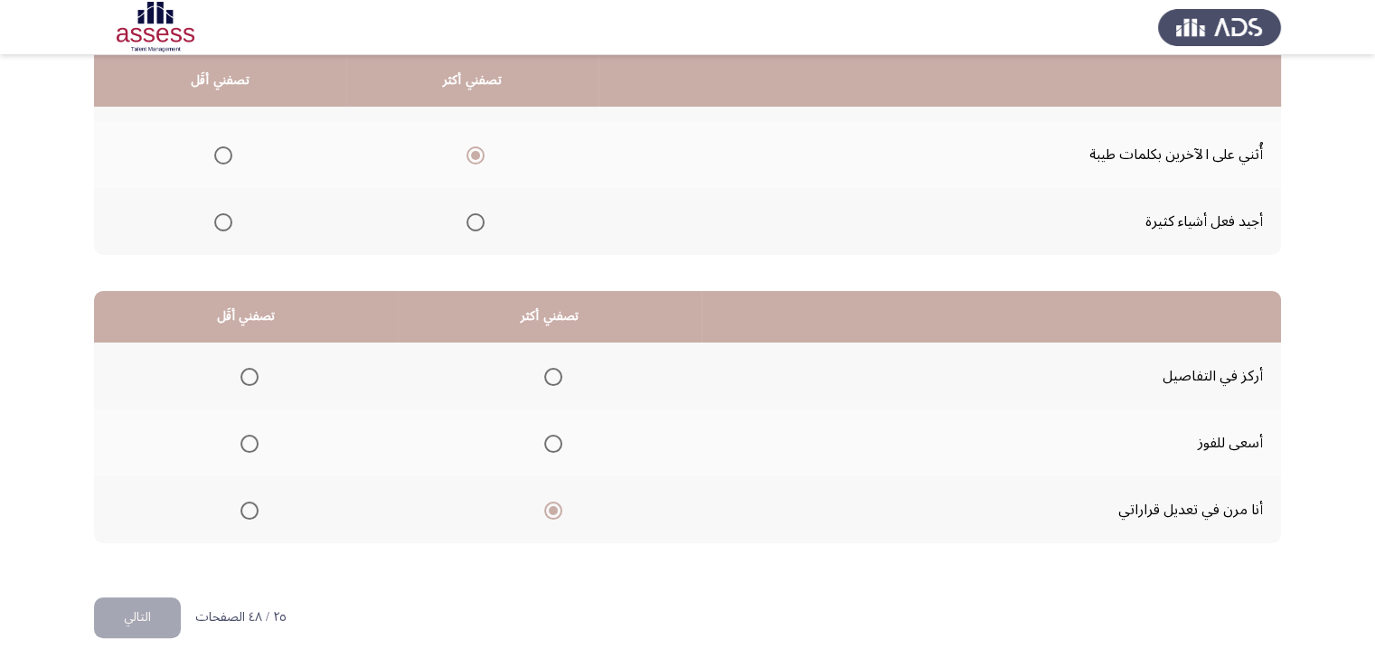
click at [549, 372] on input "Select an option" at bounding box center [553, 377] width 18 height 18
click at [242, 440] on span "Select an option" at bounding box center [249, 444] width 18 height 18
click at [242, 440] on input "Select an option" at bounding box center [249, 444] width 18 height 18
click at [162, 617] on button "التالي" at bounding box center [137, 618] width 87 height 41
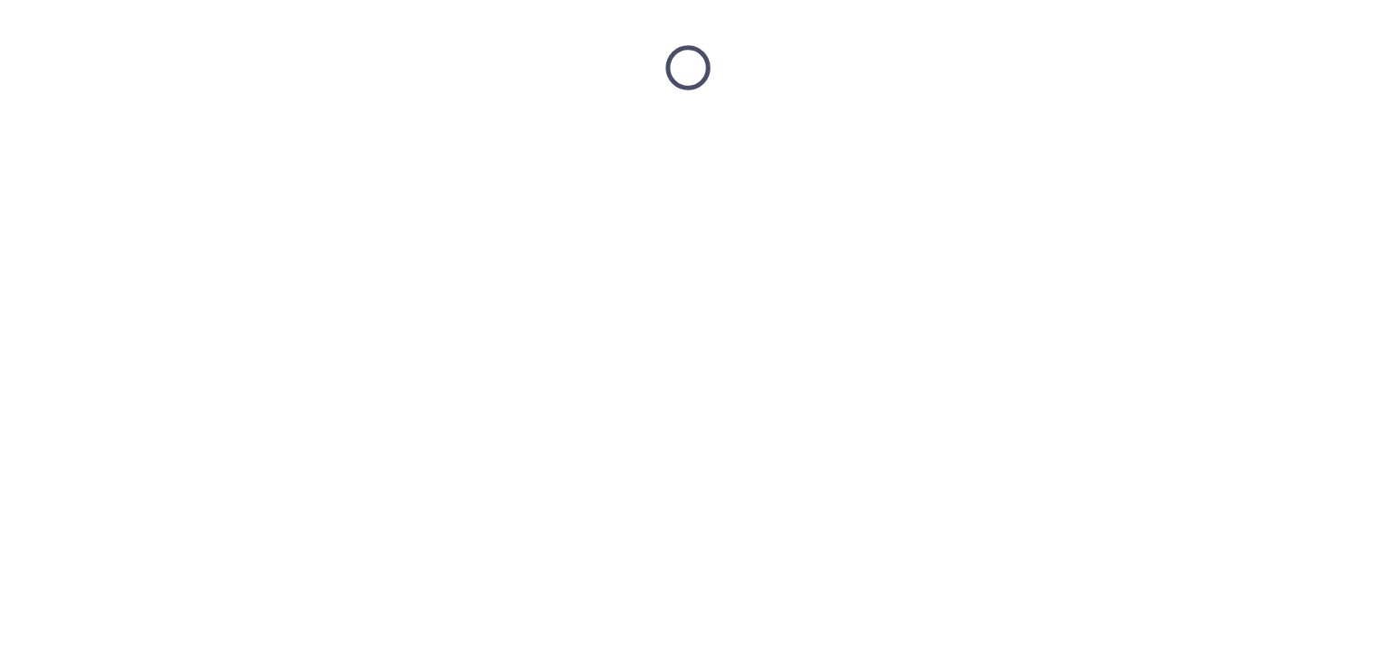
scroll to position [0, 0]
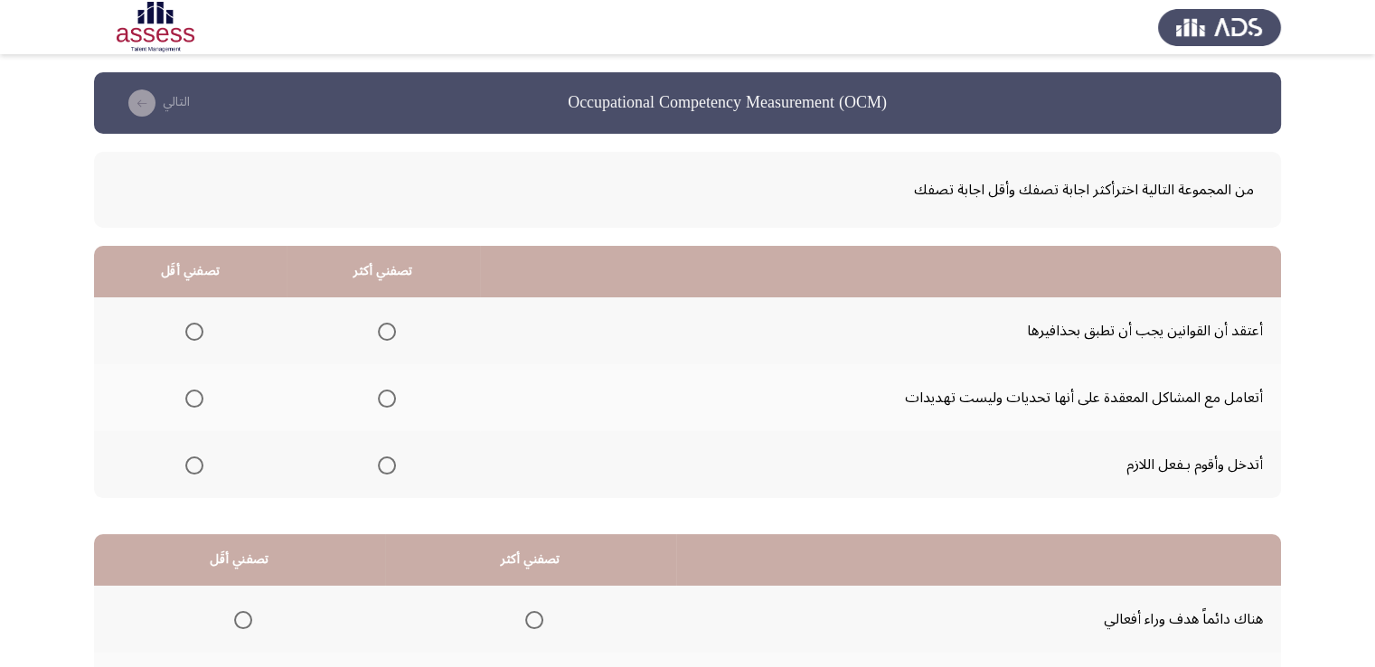
click at [391, 332] on span "Select an option" at bounding box center [387, 332] width 18 height 18
click at [391, 332] on input "Select an option" at bounding box center [387, 332] width 18 height 18
click at [192, 466] on span "Select an option" at bounding box center [194, 466] width 18 height 18
click at [192, 466] on input "Select an option" at bounding box center [194, 466] width 18 height 18
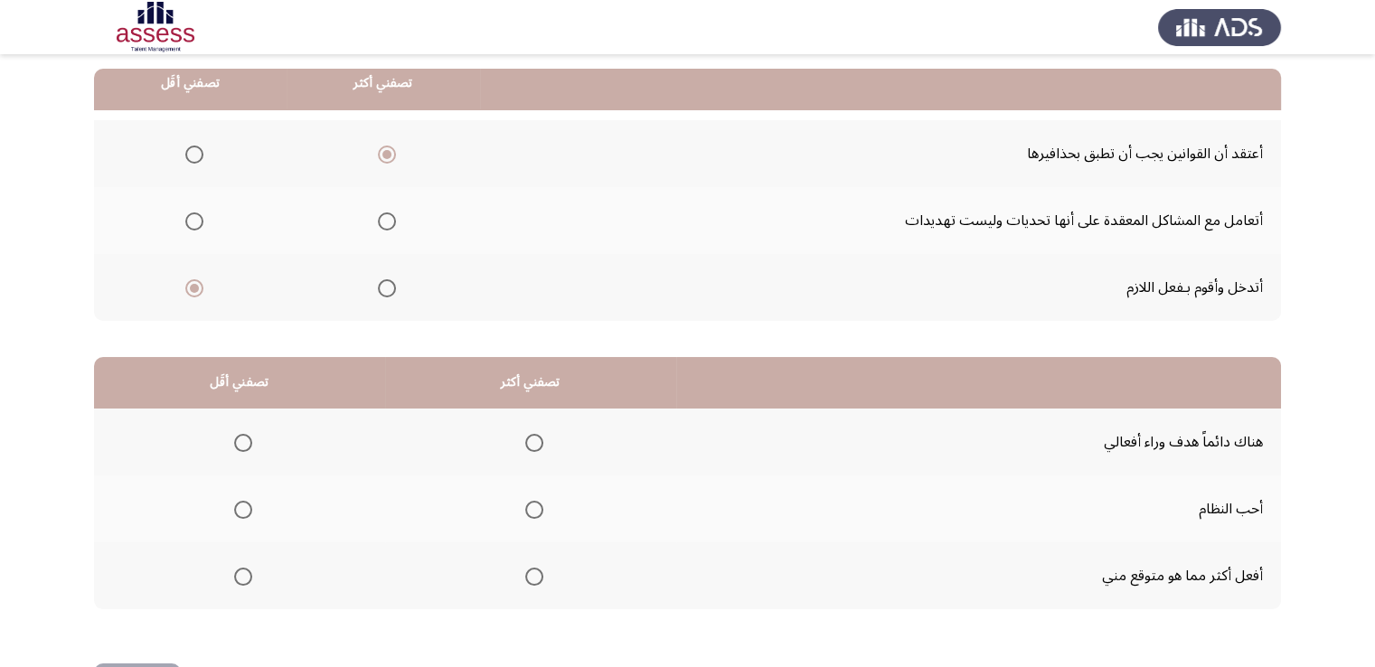
scroll to position [181, 0]
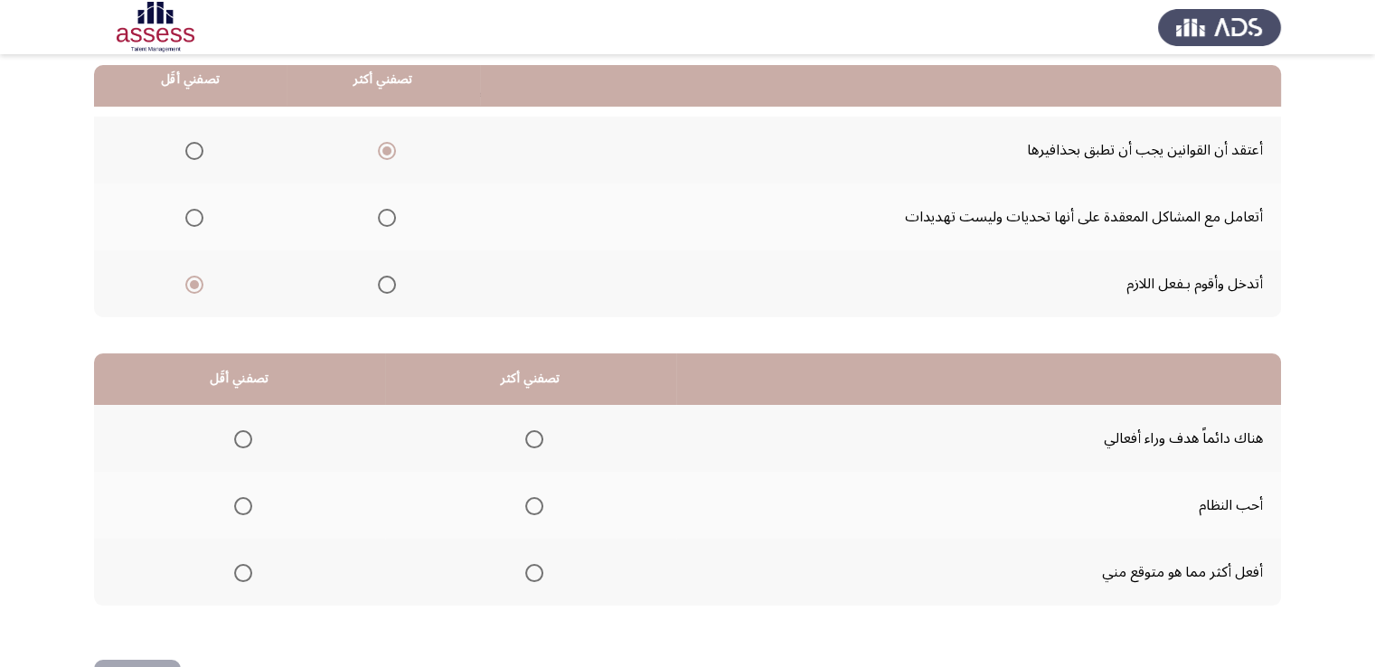
click at [525, 442] on span "Select an option" at bounding box center [534, 439] width 18 height 18
click at [525, 442] on input "Select an option" at bounding box center [534, 439] width 18 height 18
click at [250, 569] on span "Select an option" at bounding box center [243, 573] width 18 height 18
click at [250, 569] on input "Select an option" at bounding box center [243, 573] width 18 height 18
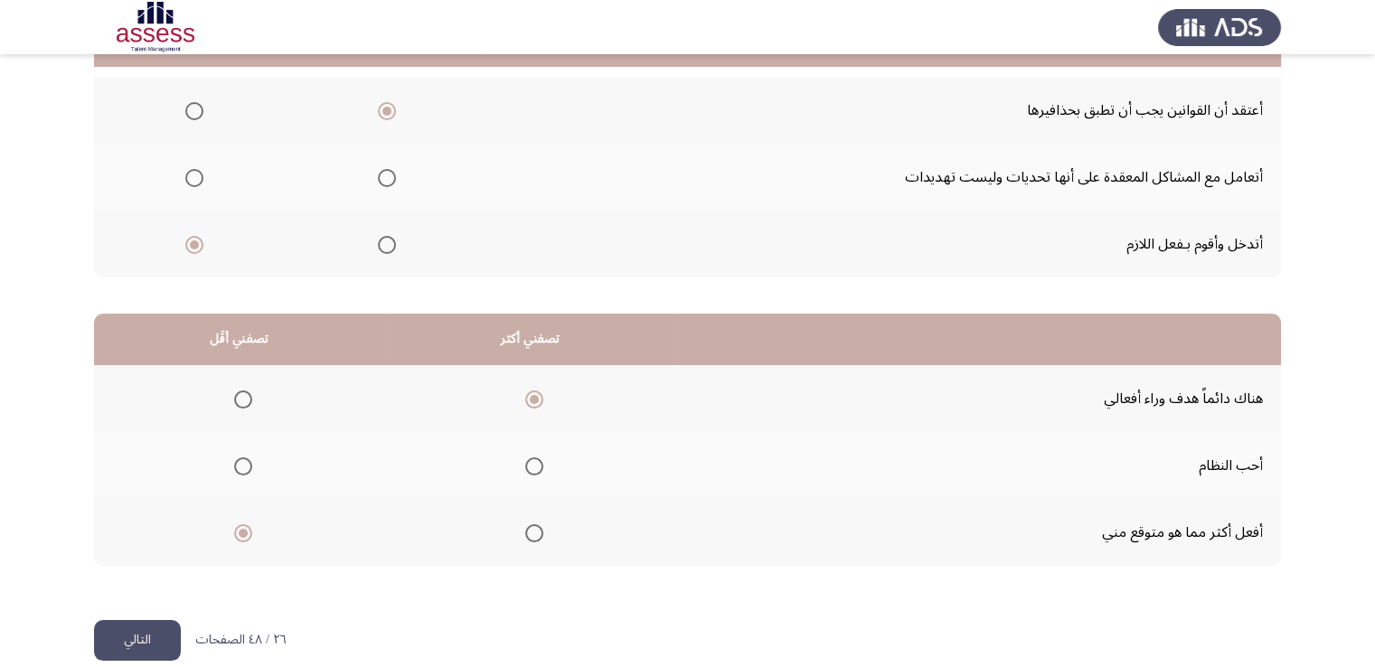
scroll to position [243, 0]
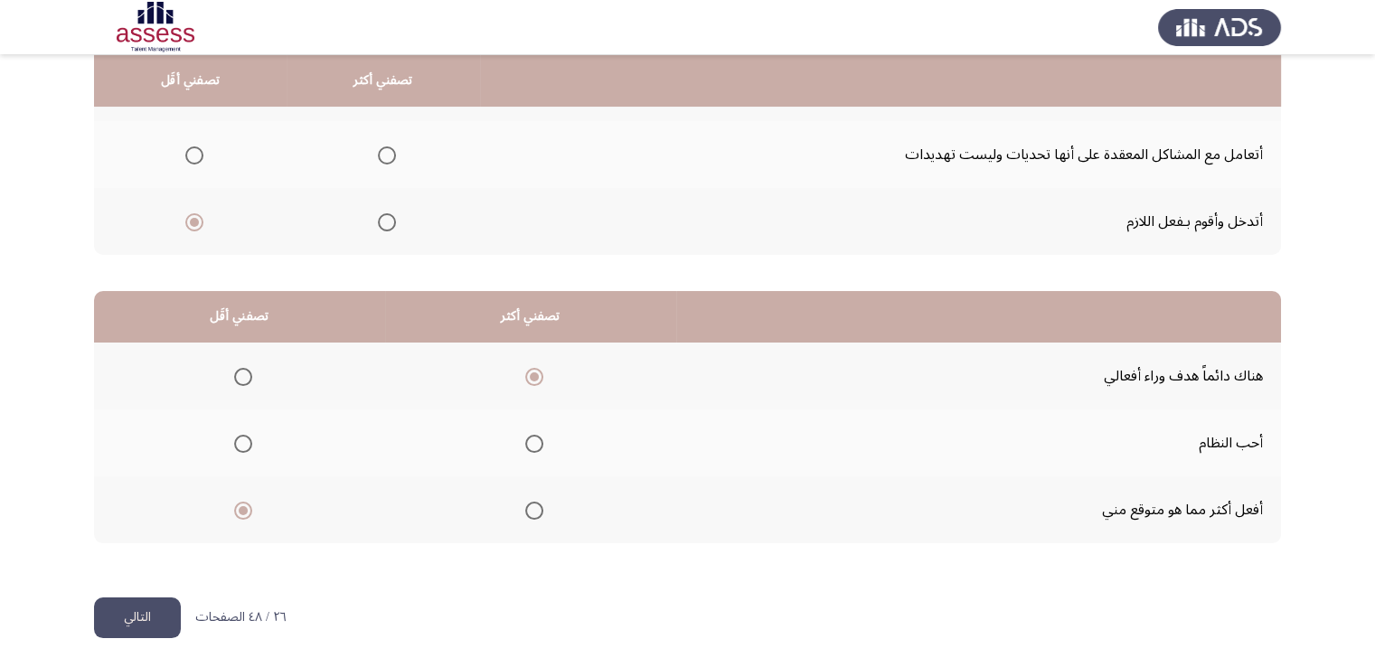
click at [149, 623] on button "التالي" at bounding box center [137, 618] width 87 height 41
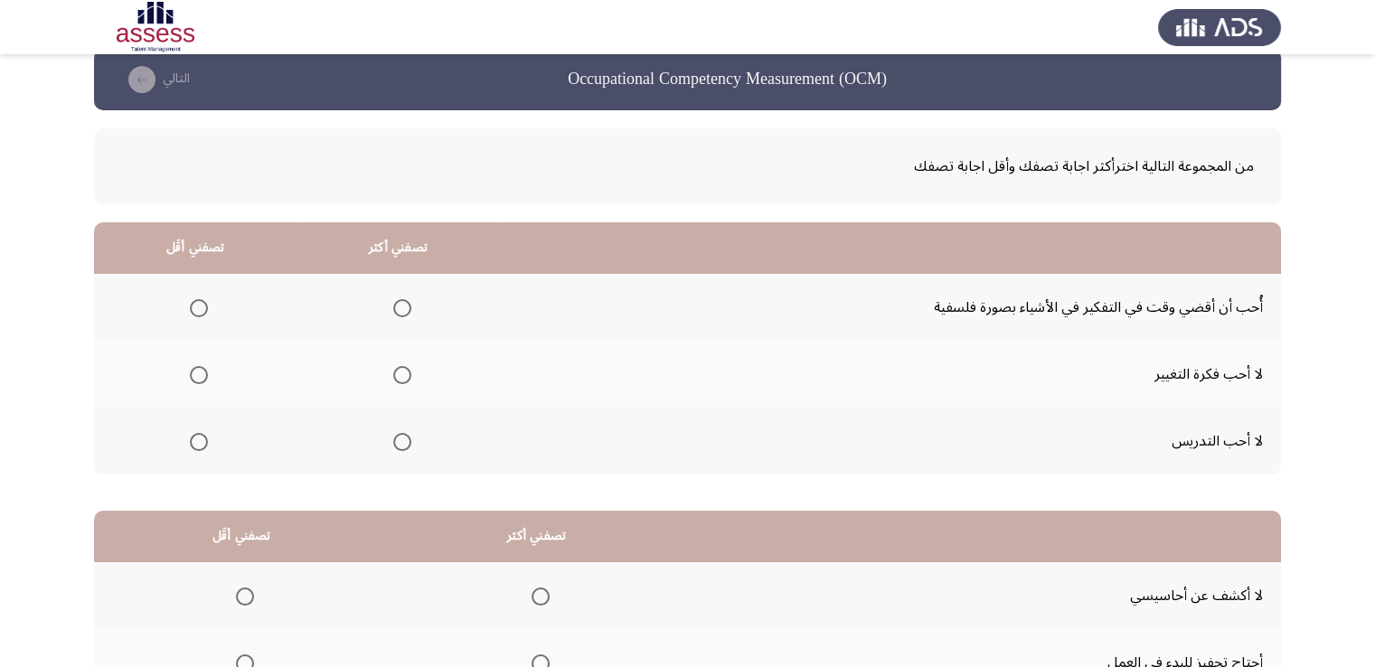
scroll to position [90, 0]
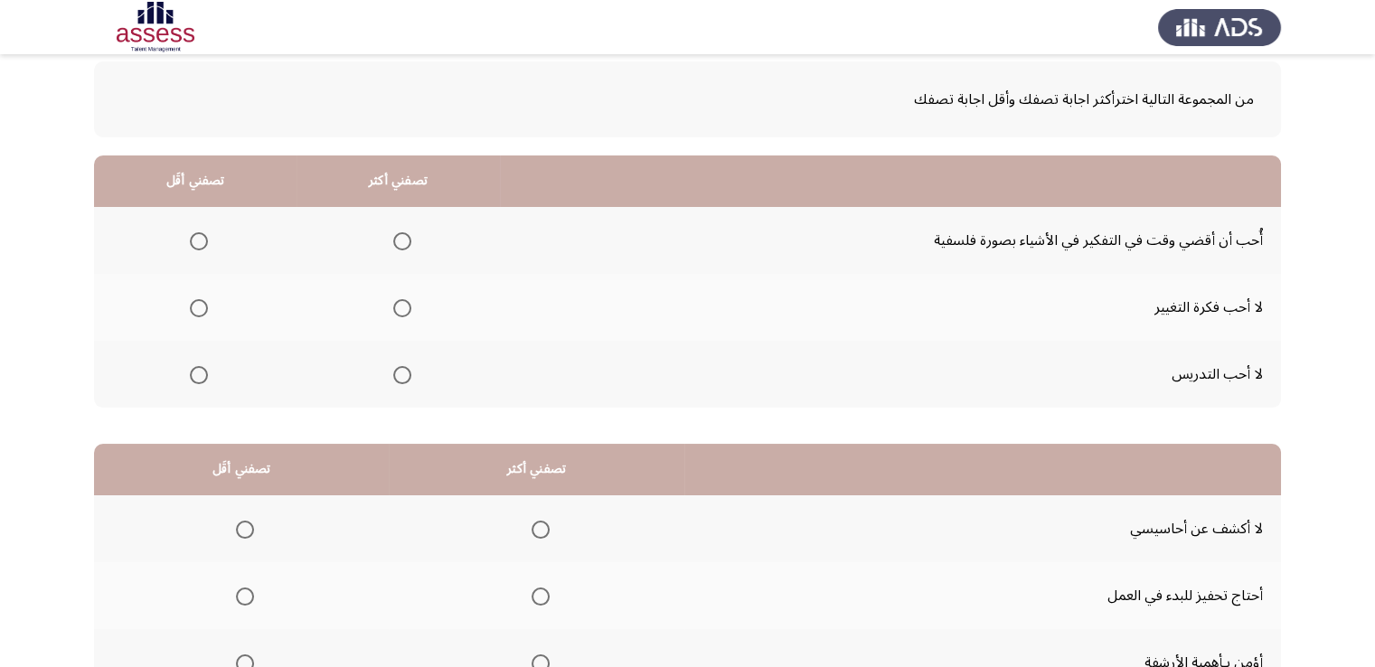
click at [200, 381] on span "Select an option" at bounding box center [199, 375] width 18 height 18
click at [200, 381] on input "Select an option" at bounding box center [199, 375] width 18 height 18
click at [397, 238] on span "Select an option" at bounding box center [402, 241] width 18 height 18
click at [397, 238] on input "Select an option" at bounding box center [402, 241] width 18 height 18
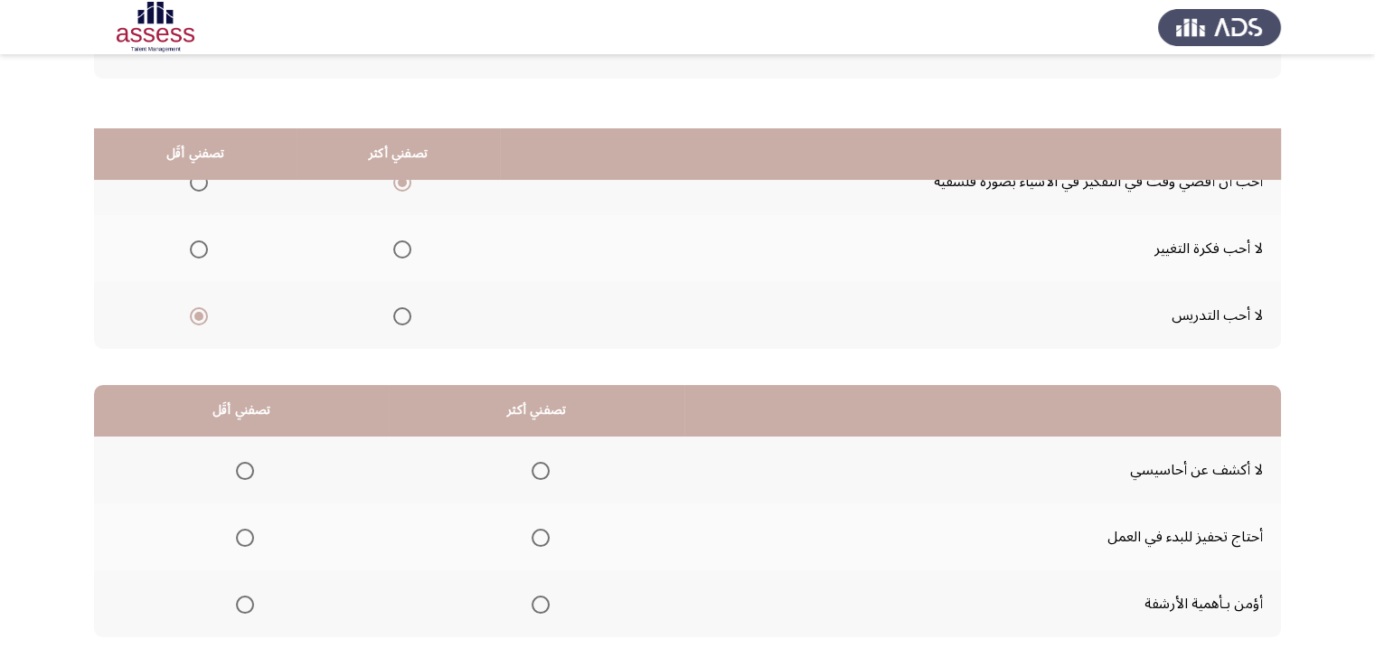
scroll to position [243, 0]
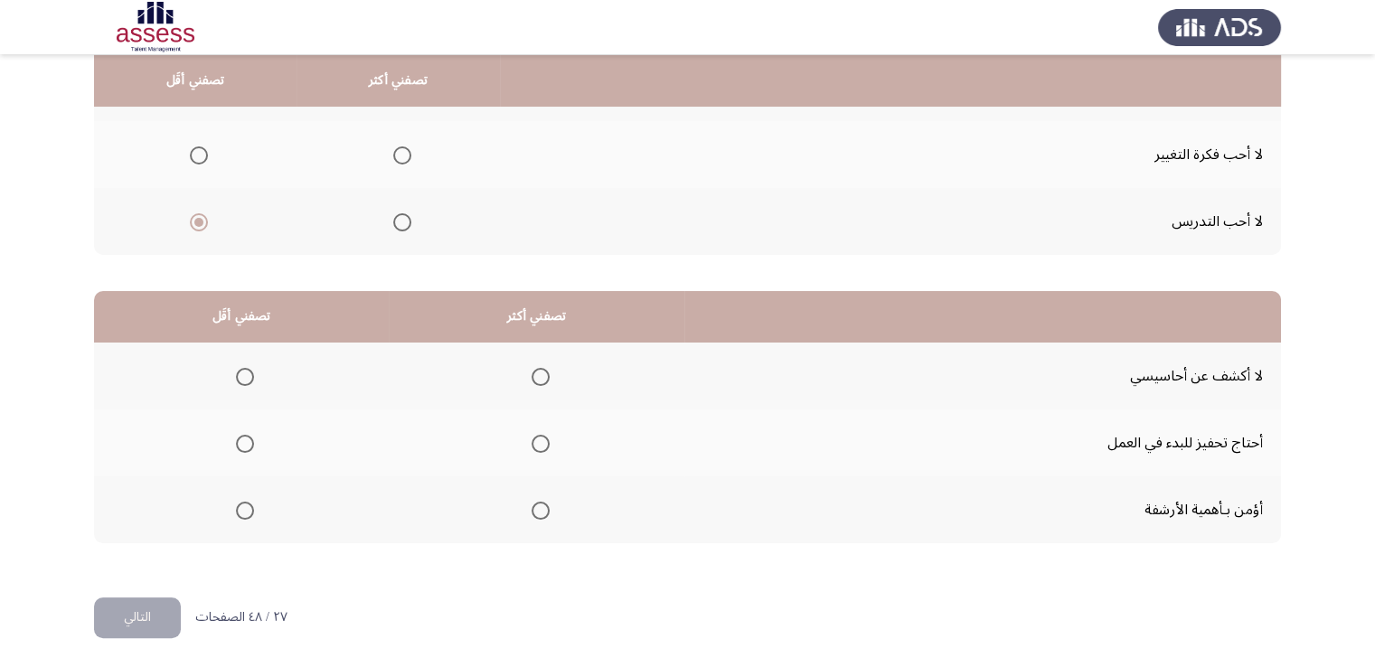
click at [247, 373] on span "Select an option" at bounding box center [245, 377] width 18 height 18
click at [247, 373] on input "Select an option" at bounding box center [245, 377] width 18 height 18
click at [532, 440] on span "Select an option" at bounding box center [541, 444] width 18 height 18
click at [532, 440] on input "Select an option" at bounding box center [541, 444] width 18 height 18
click at [164, 608] on button "التالي" at bounding box center [137, 618] width 87 height 41
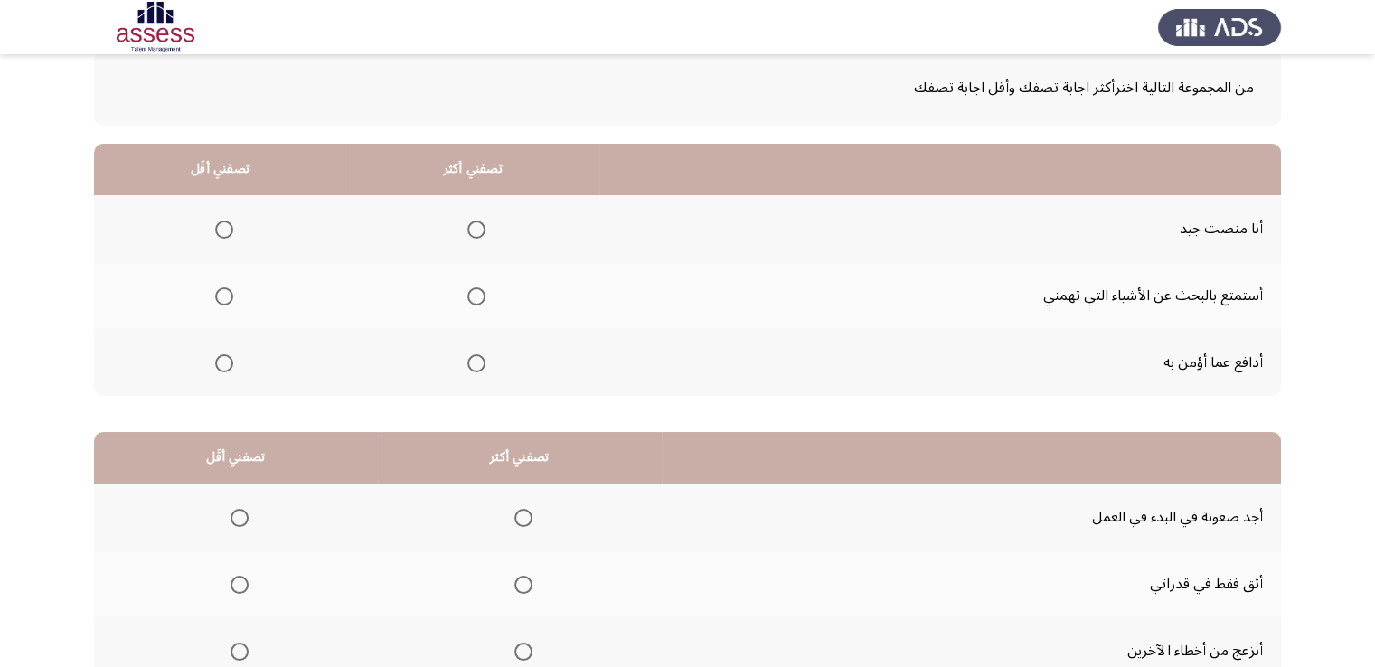
scroll to position [181, 0]
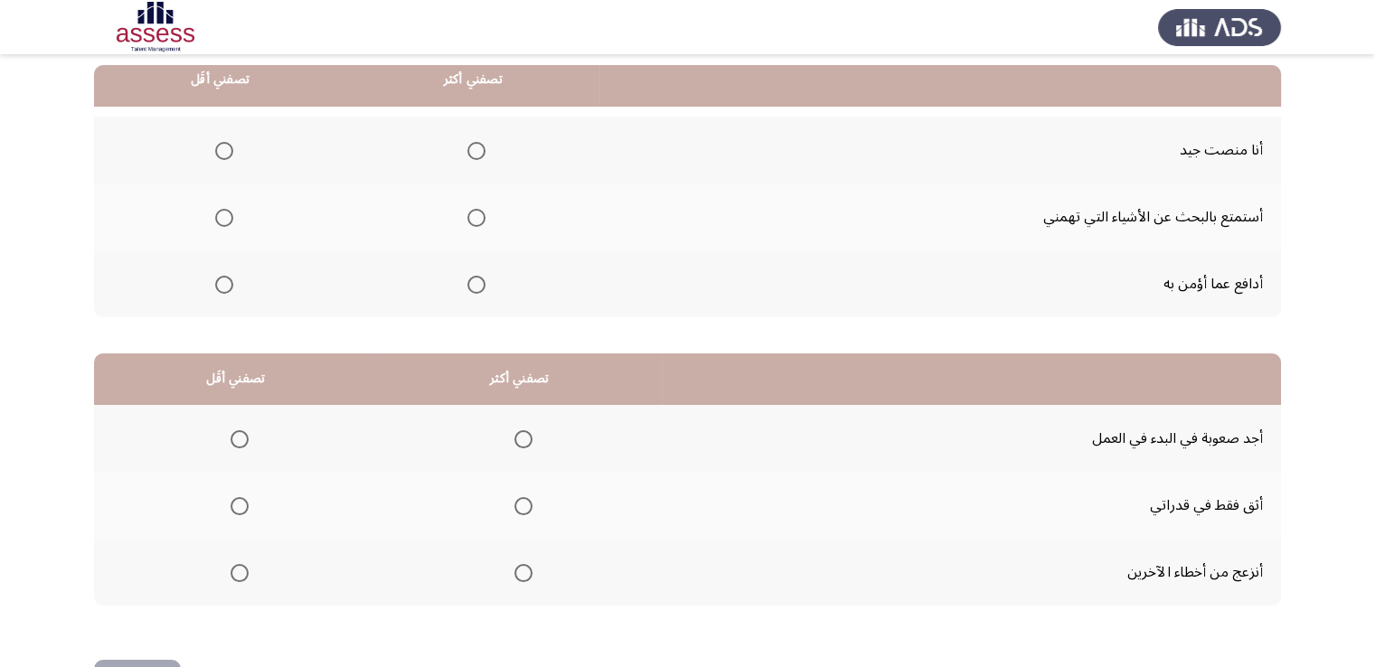
click at [468, 148] on span "Select an option" at bounding box center [476, 151] width 18 height 18
click at [468, 148] on input "Select an option" at bounding box center [476, 151] width 18 height 18
click at [224, 219] on span "Select an option" at bounding box center [224, 218] width 18 height 18
click at [224, 219] on input "Select an option" at bounding box center [224, 218] width 18 height 18
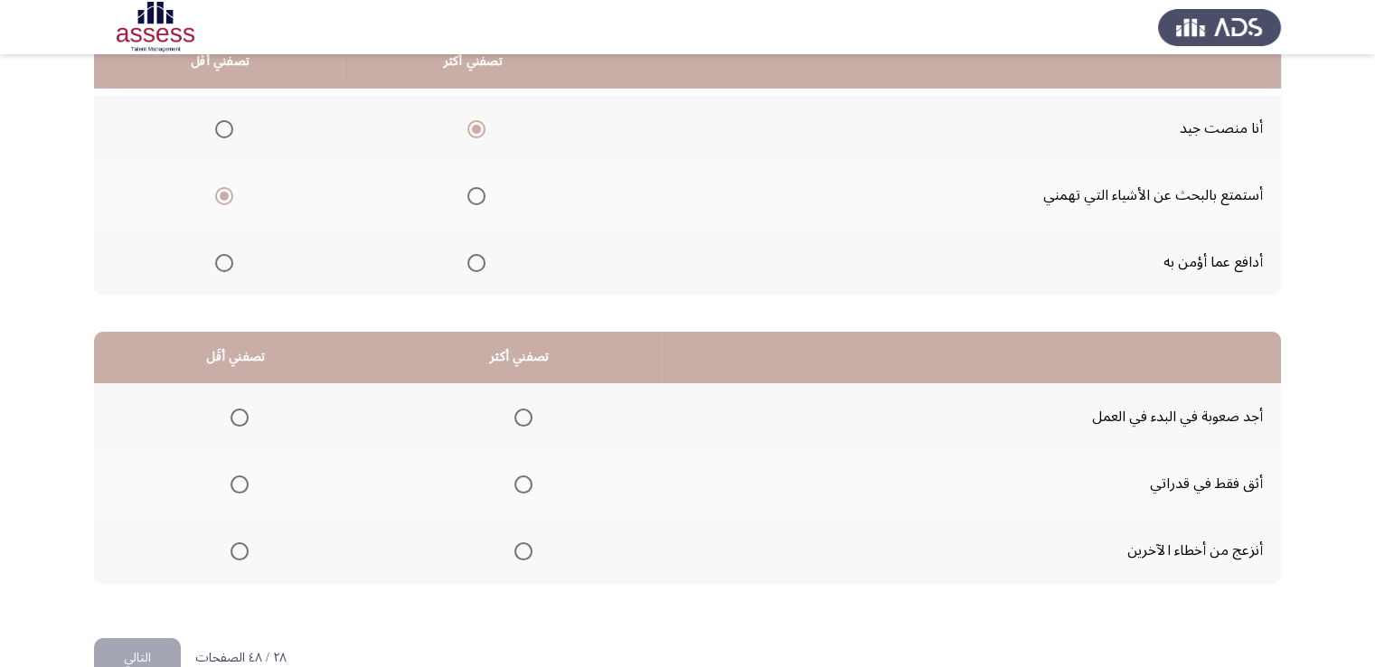
scroll to position [243, 0]
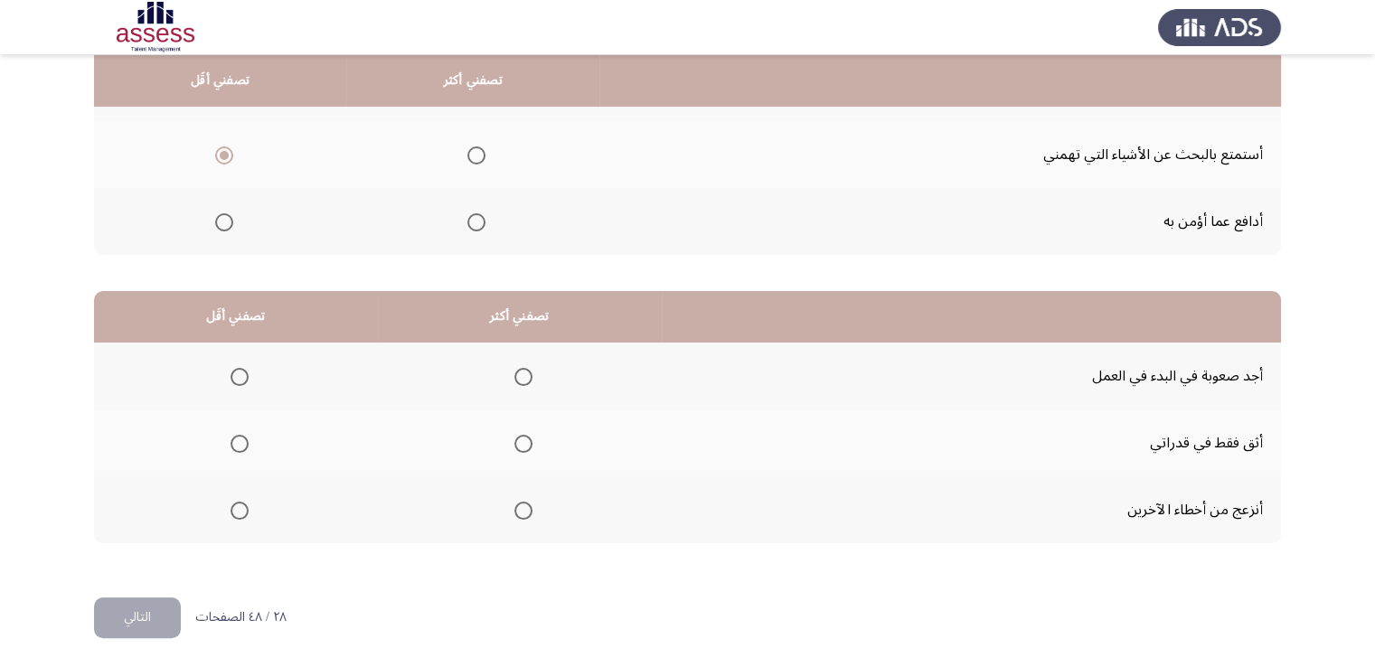
click at [239, 373] on span "Select an option" at bounding box center [240, 377] width 18 height 18
click at [239, 373] on input "Select an option" at bounding box center [240, 377] width 18 height 18
click at [523, 505] on span "Select an option" at bounding box center [523, 511] width 18 height 18
click at [523, 505] on input "Select an option" at bounding box center [523, 511] width 18 height 18
click at [149, 622] on button "التالي" at bounding box center [137, 618] width 87 height 41
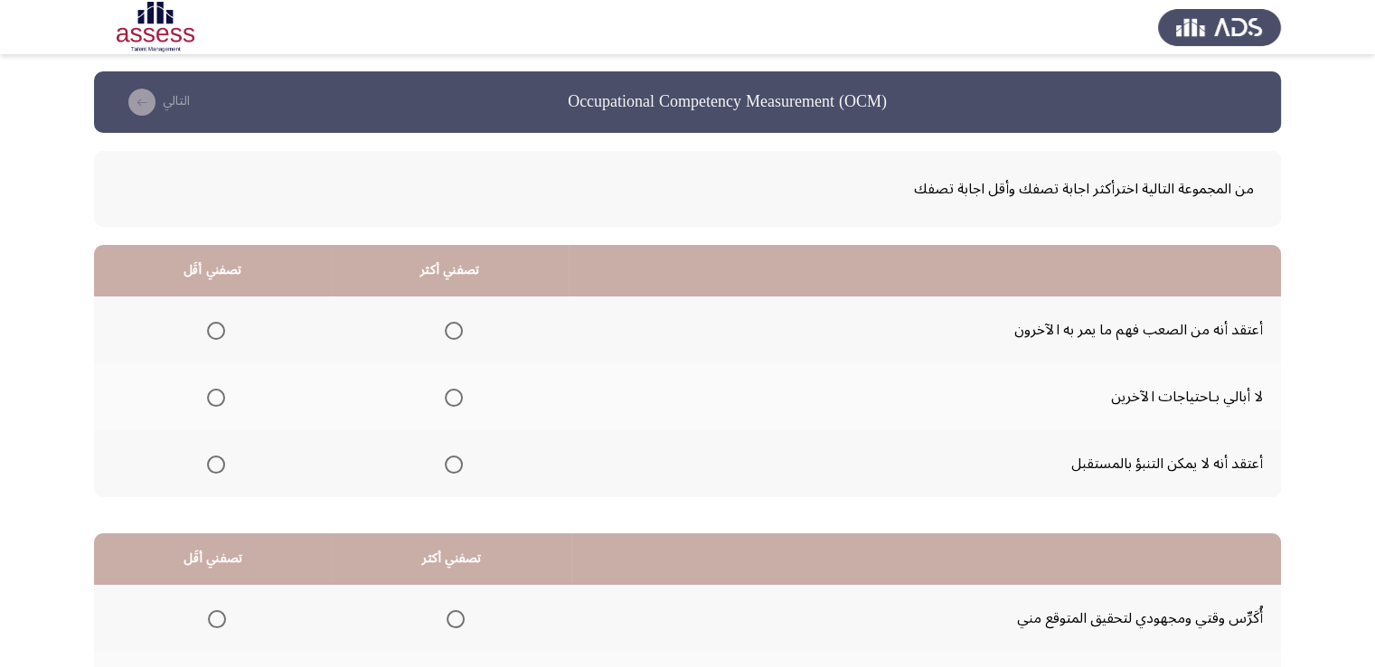
scroll to position [181, 0]
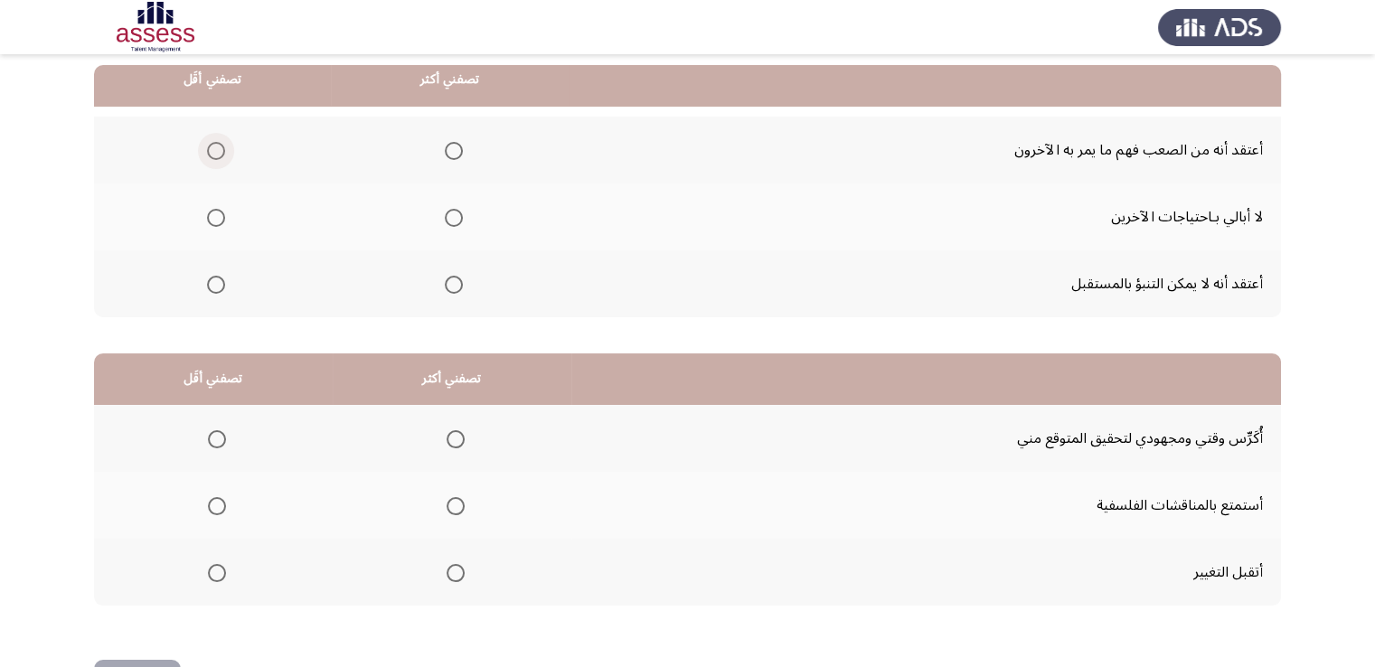
click at [213, 142] on span "Select an option" at bounding box center [216, 151] width 18 height 18
click at [213, 142] on input "Select an option" at bounding box center [216, 151] width 18 height 18
click at [451, 283] on span "Select an option" at bounding box center [454, 285] width 18 height 18
click at [451, 283] on input "Select an option" at bounding box center [454, 285] width 18 height 18
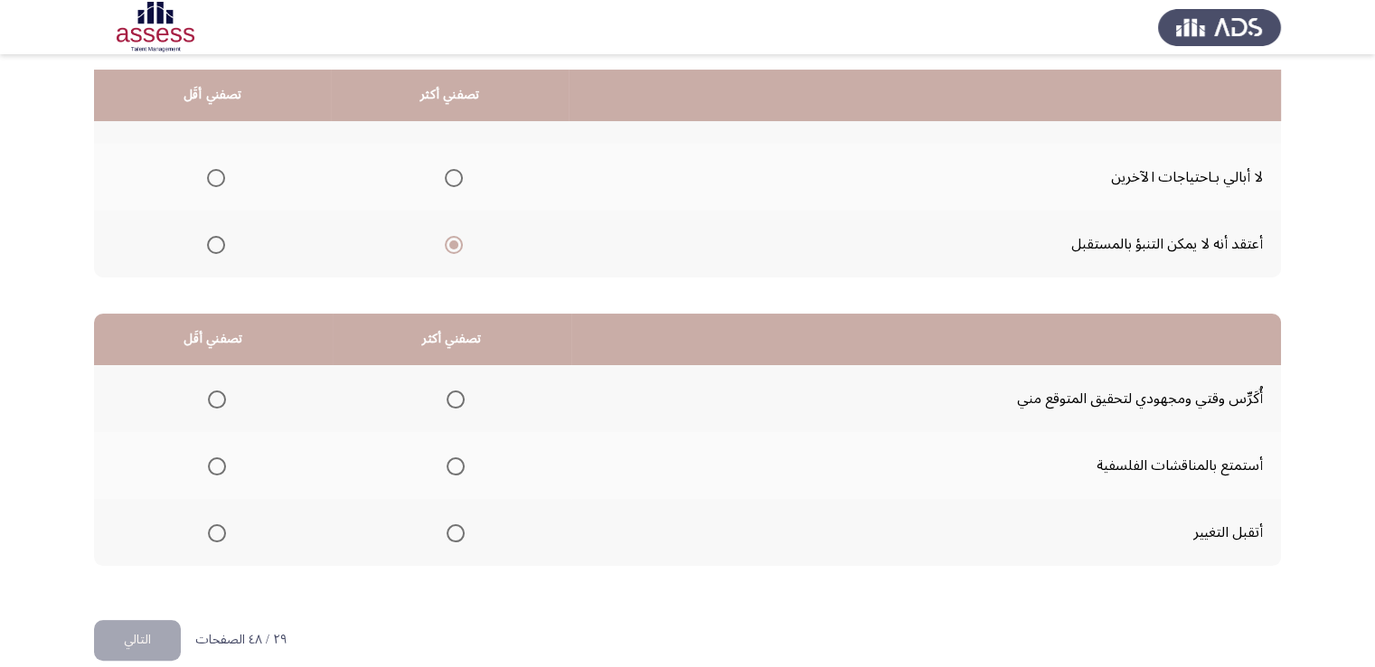
scroll to position [243, 0]
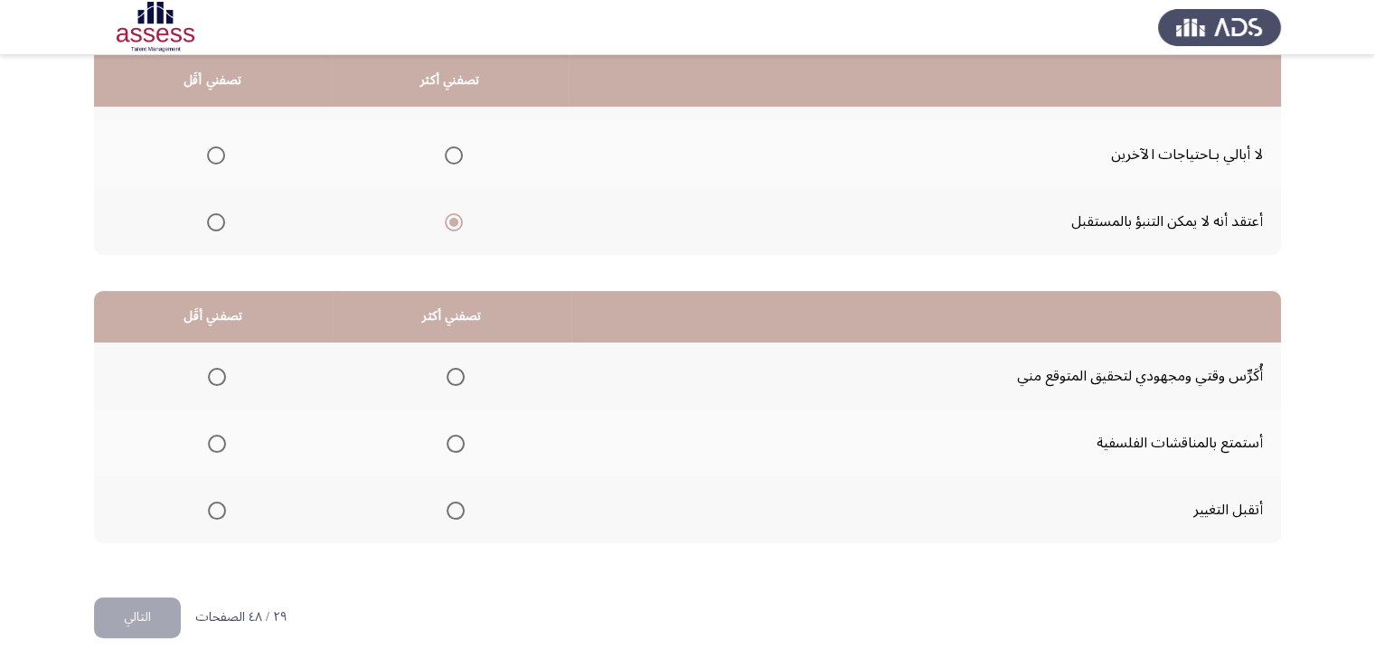
click at [457, 374] on span "Select an option" at bounding box center [456, 377] width 18 height 18
click at [457, 374] on input "Select an option" at bounding box center [456, 377] width 18 height 18
click at [216, 438] on span "Select an option" at bounding box center [217, 444] width 18 height 18
click at [216, 438] on input "Select an option" at bounding box center [217, 444] width 18 height 18
click at [127, 612] on button "التالي" at bounding box center [137, 618] width 87 height 41
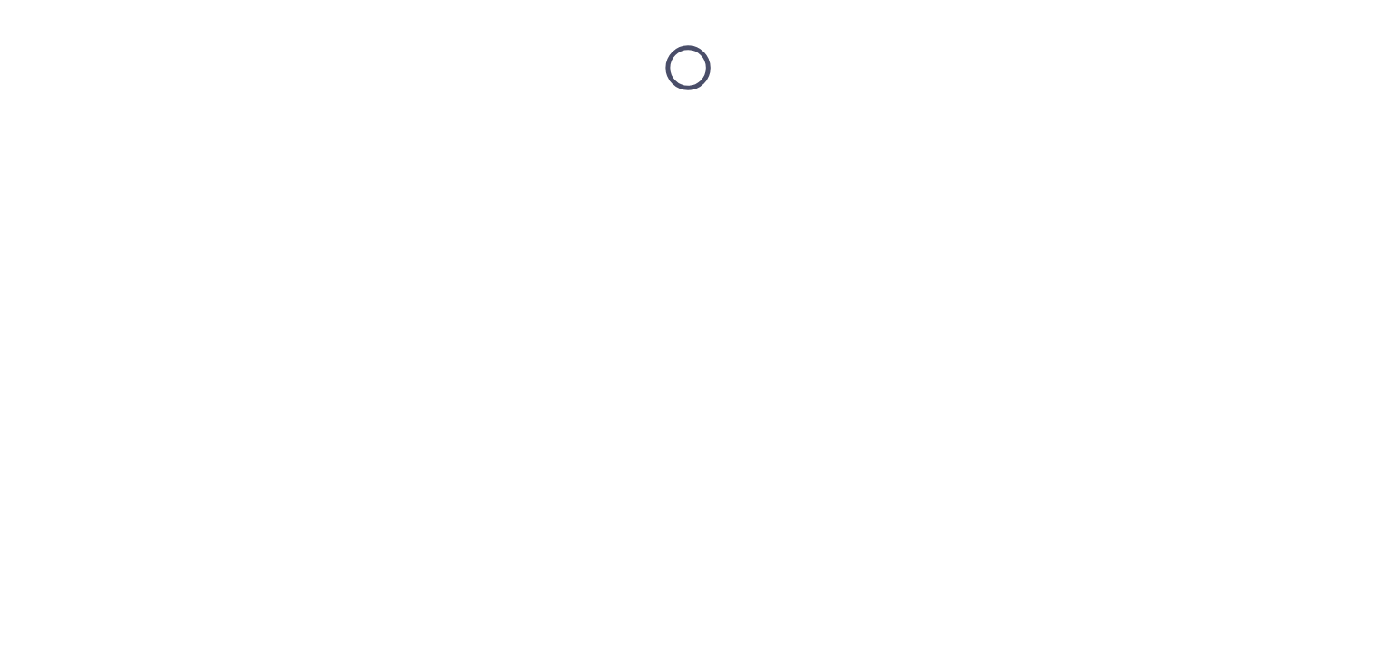
scroll to position [0, 0]
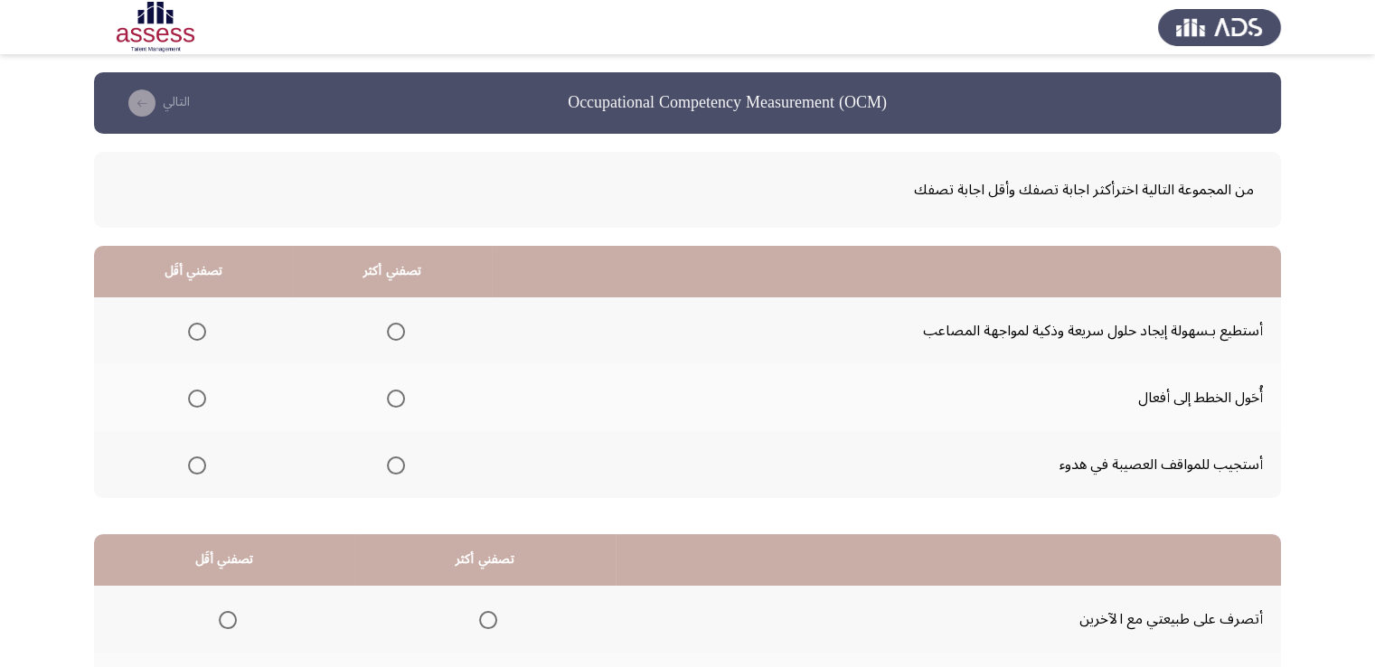
click at [389, 463] on span "Select an option" at bounding box center [396, 466] width 18 height 18
click at [389, 463] on input "Select an option" at bounding box center [396, 466] width 18 height 18
click at [195, 322] on mat-radio-button "Select an option" at bounding box center [193, 331] width 25 height 19
click at [191, 395] on span "Select an option" at bounding box center [197, 399] width 18 height 18
click at [191, 395] on input "Select an option" at bounding box center [197, 399] width 18 height 18
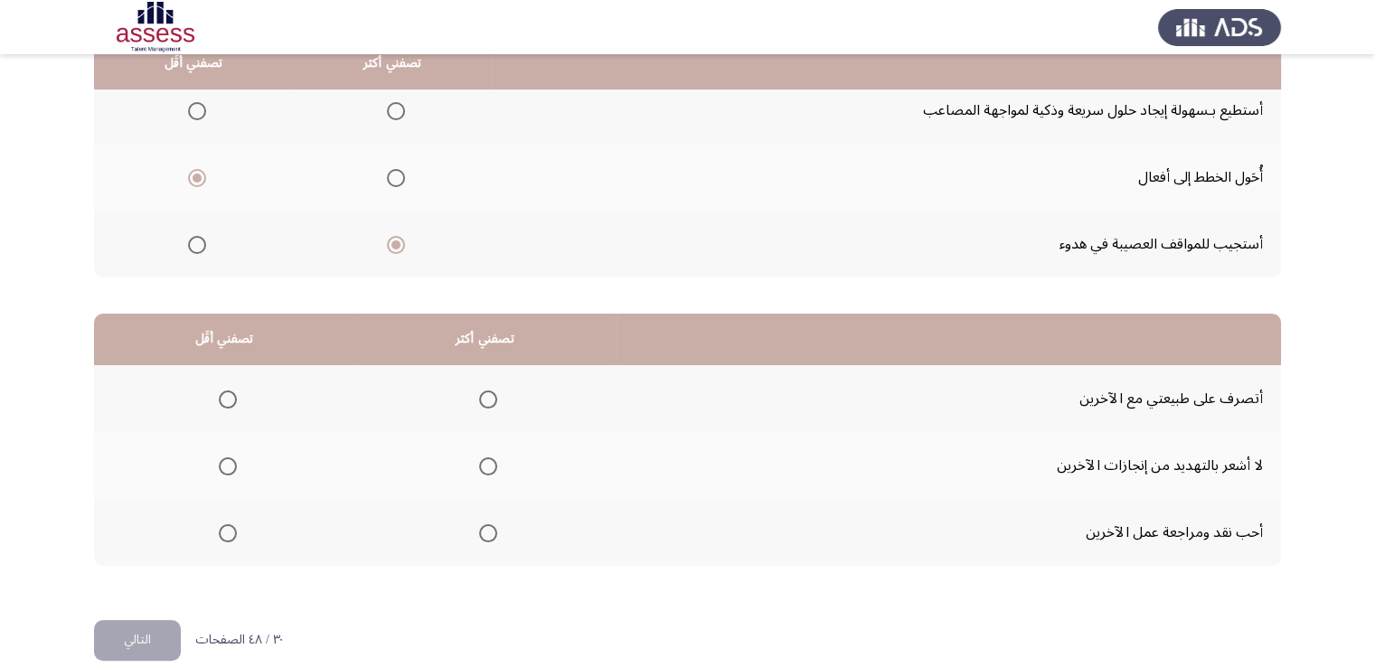
scroll to position [243, 0]
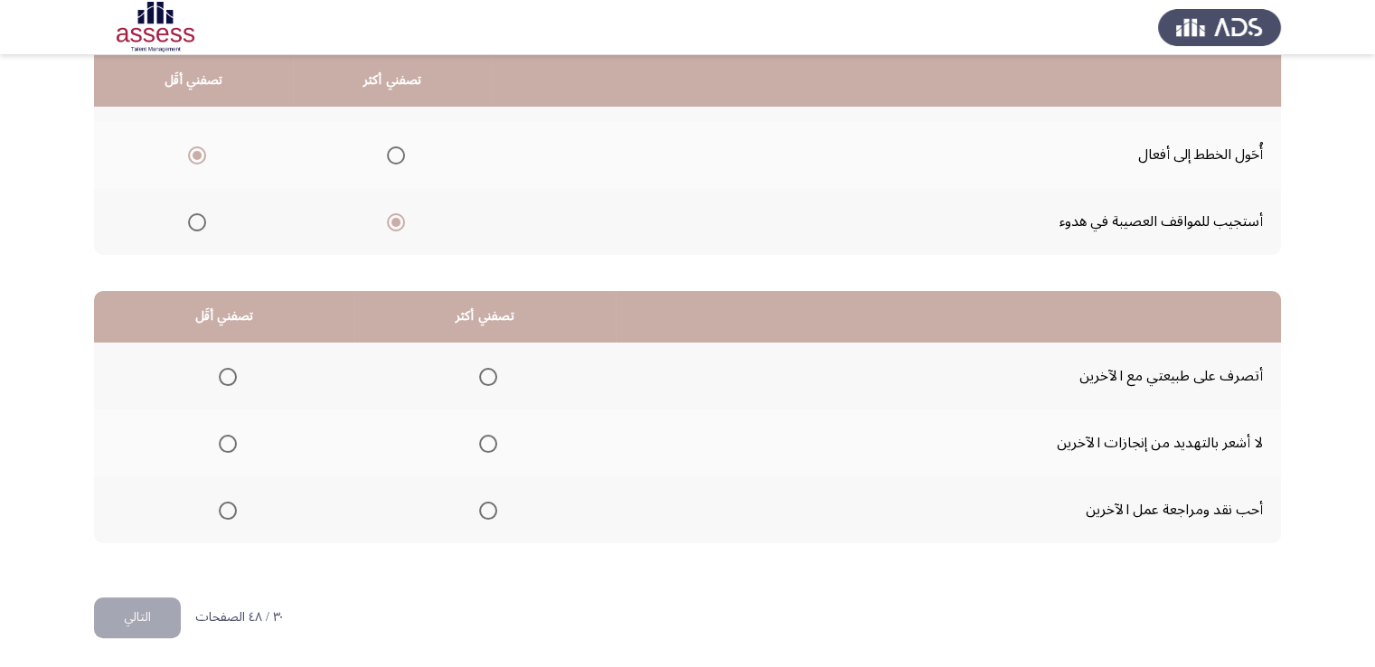
click at [228, 370] on span "Select an option" at bounding box center [228, 377] width 18 height 18
click at [228, 370] on input "Select an option" at bounding box center [228, 377] width 18 height 18
click at [485, 439] on span "Select an option" at bounding box center [488, 444] width 18 height 18
click at [485, 439] on input "Select an option" at bounding box center [488, 444] width 18 height 18
click at [164, 601] on button "التالي" at bounding box center [137, 618] width 87 height 41
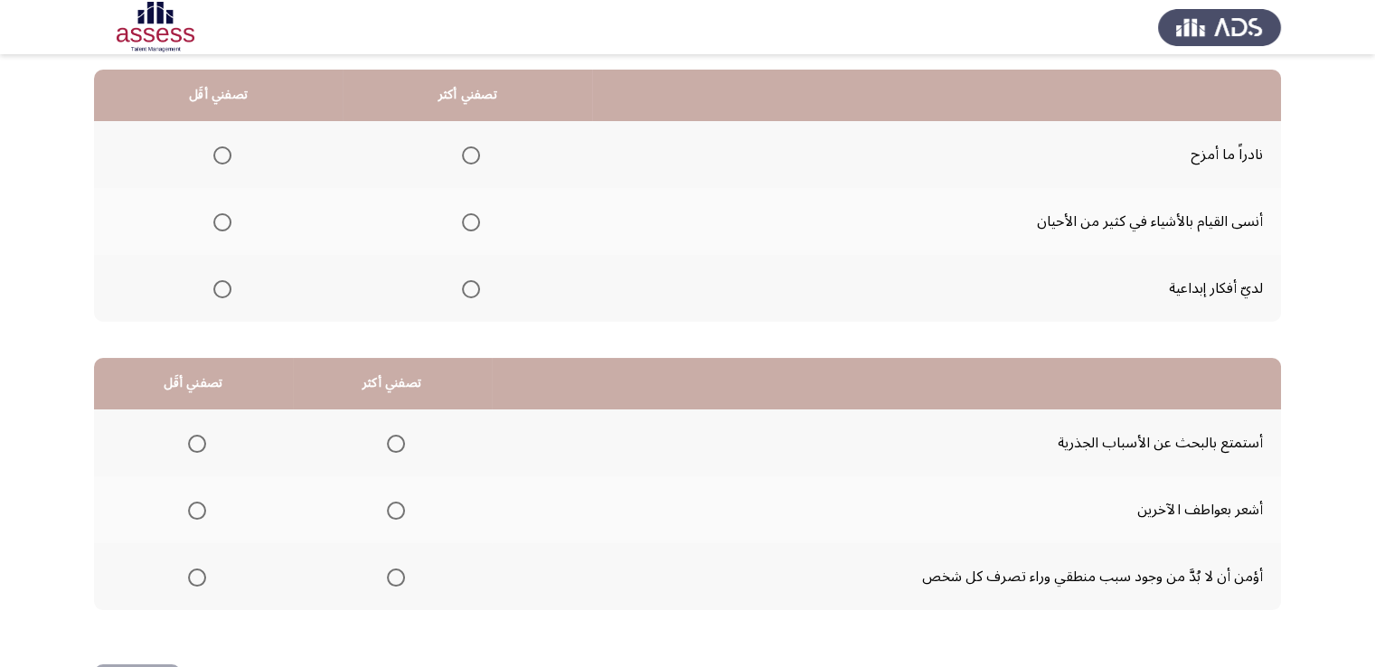
scroll to position [181, 0]
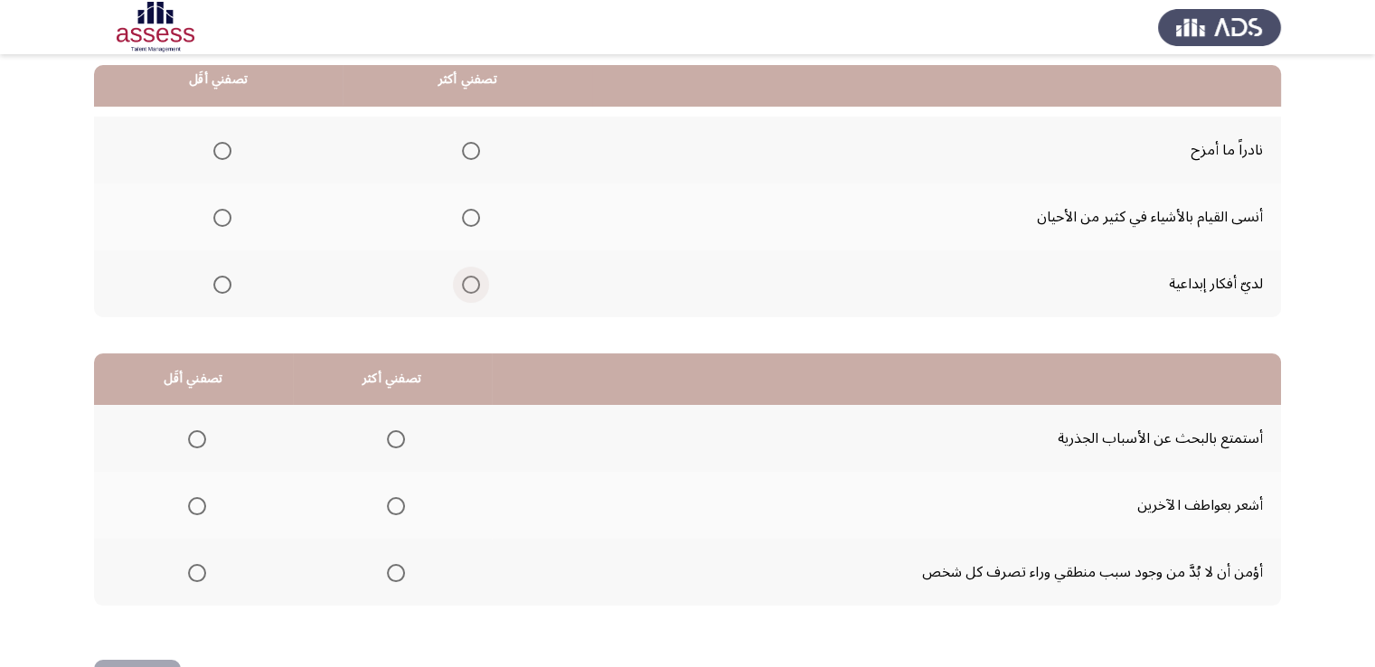
click at [462, 279] on span "Select an option" at bounding box center [471, 285] width 18 height 18
click at [462, 279] on input "Select an option" at bounding box center [471, 285] width 18 height 18
click at [222, 212] on span "Select an option" at bounding box center [222, 218] width 18 height 18
click at [222, 212] on input "Select an option" at bounding box center [222, 218] width 18 height 18
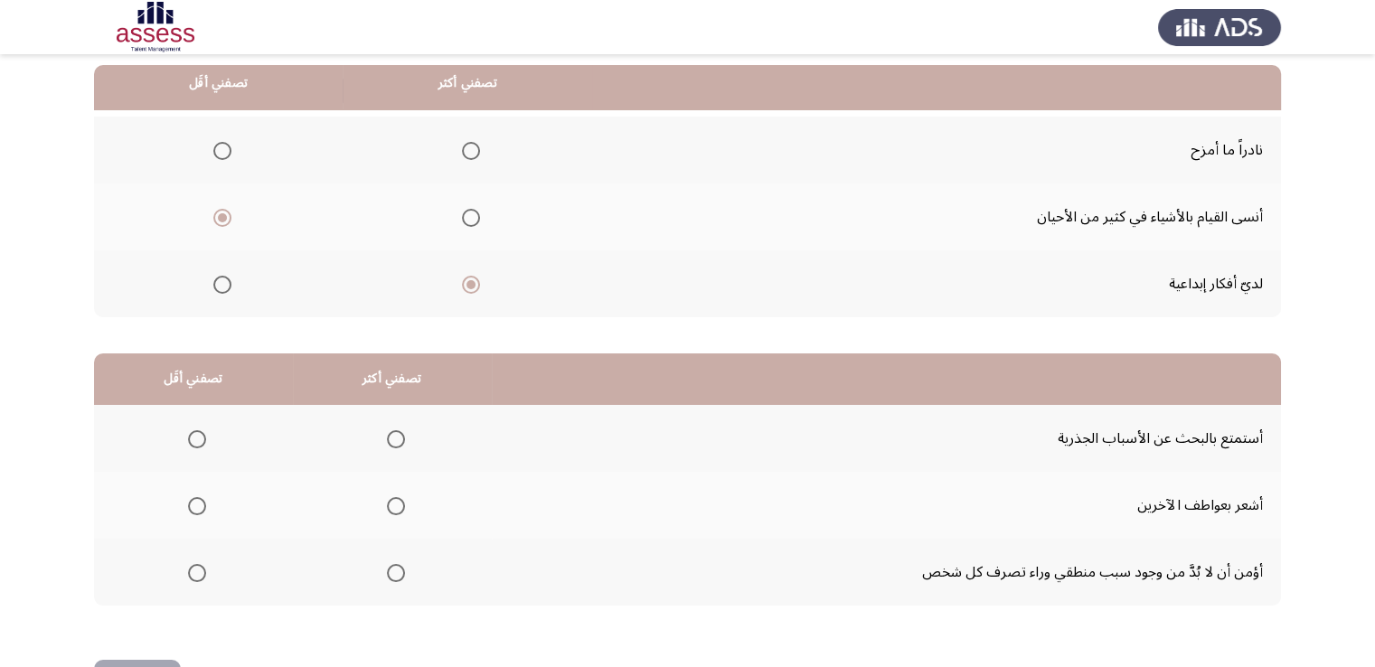
scroll to position [243, 0]
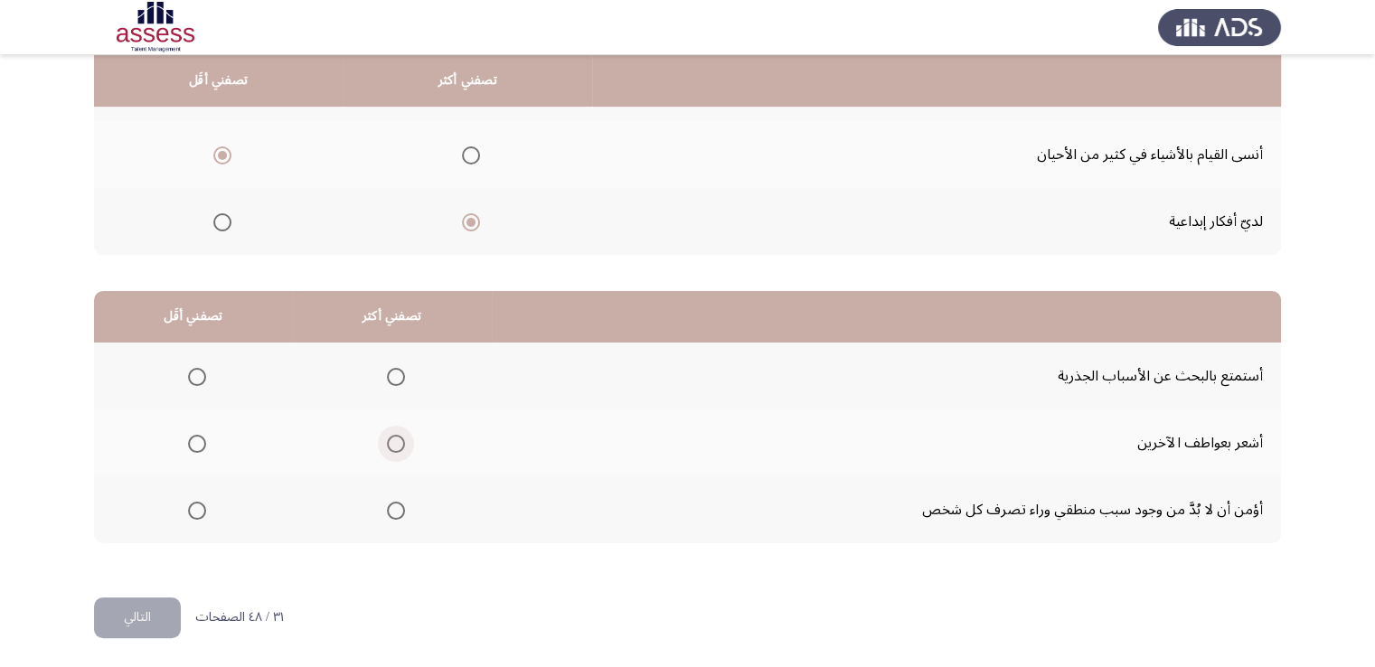
click at [395, 438] on span "Select an option" at bounding box center [396, 444] width 18 height 18
click at [395, 438] on input "Select an option" at bounding box center [396, 444] width 18 height 18
click at [202, 373] on span "Select an option" at bounding box center [197, 377] width 18 height 18
click at [202, 373] on input "Select an option" at bounding box center [197, 377] width 18 height 18
click at [154, 598] on button "التالي" at bounding box center [137, 618] width 87 height 41
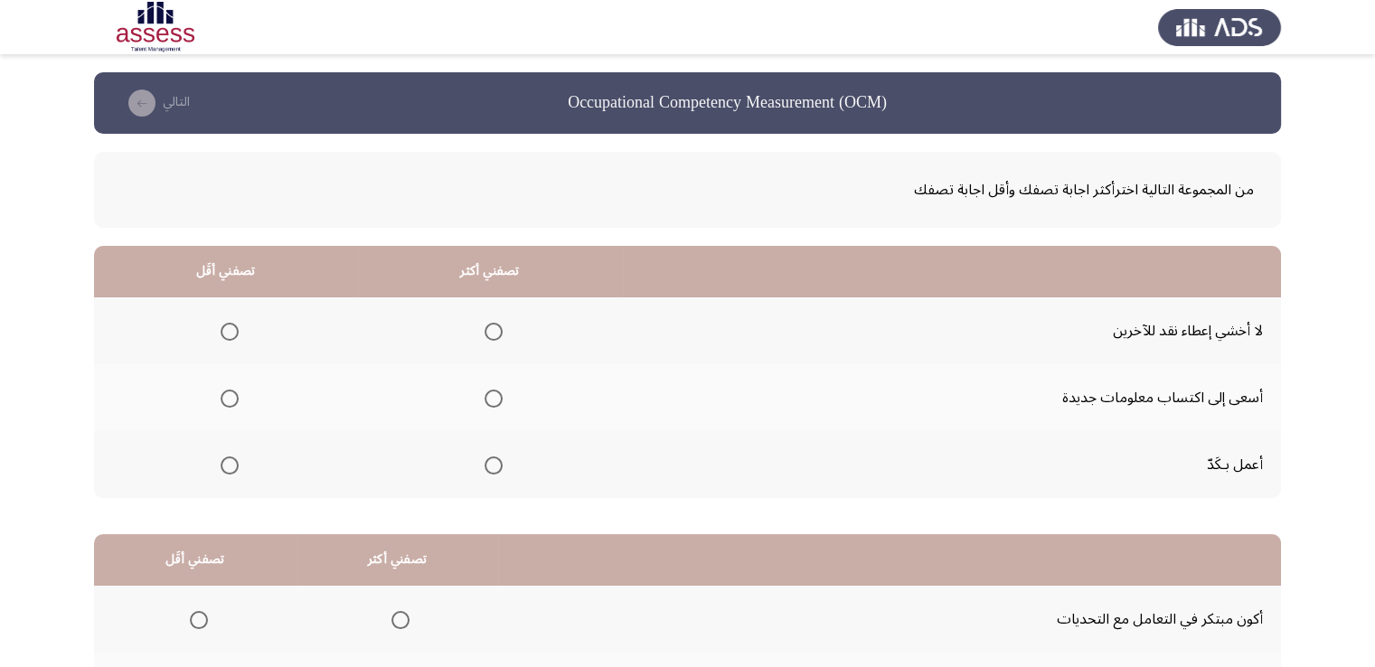
scroll to position [90, 0]
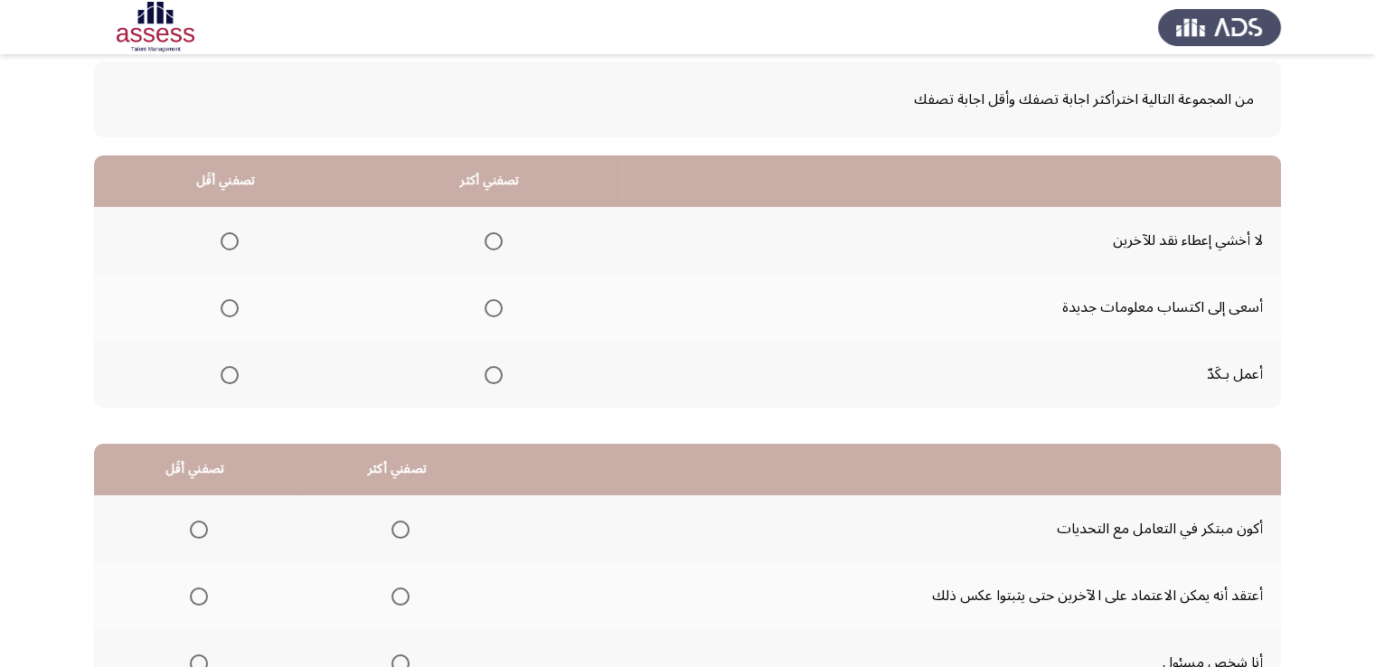
click at [488, 377] on span "Select an option" at bounding box center [494, 375] width 18 height 18
click at [488, 377] on input "Select an option" at bounding box center [494, 375] width 18 height 18
click at [489, 299] on span "Select an option" at bounding box center [494, 308] width 18 height 18
click at [489, 299] on input "Select an option" at bounding box center [494, 308] width 18 height 18
click at [225, 240] on span "Select an option" at bounding box center [230, 241] width 18 height 18
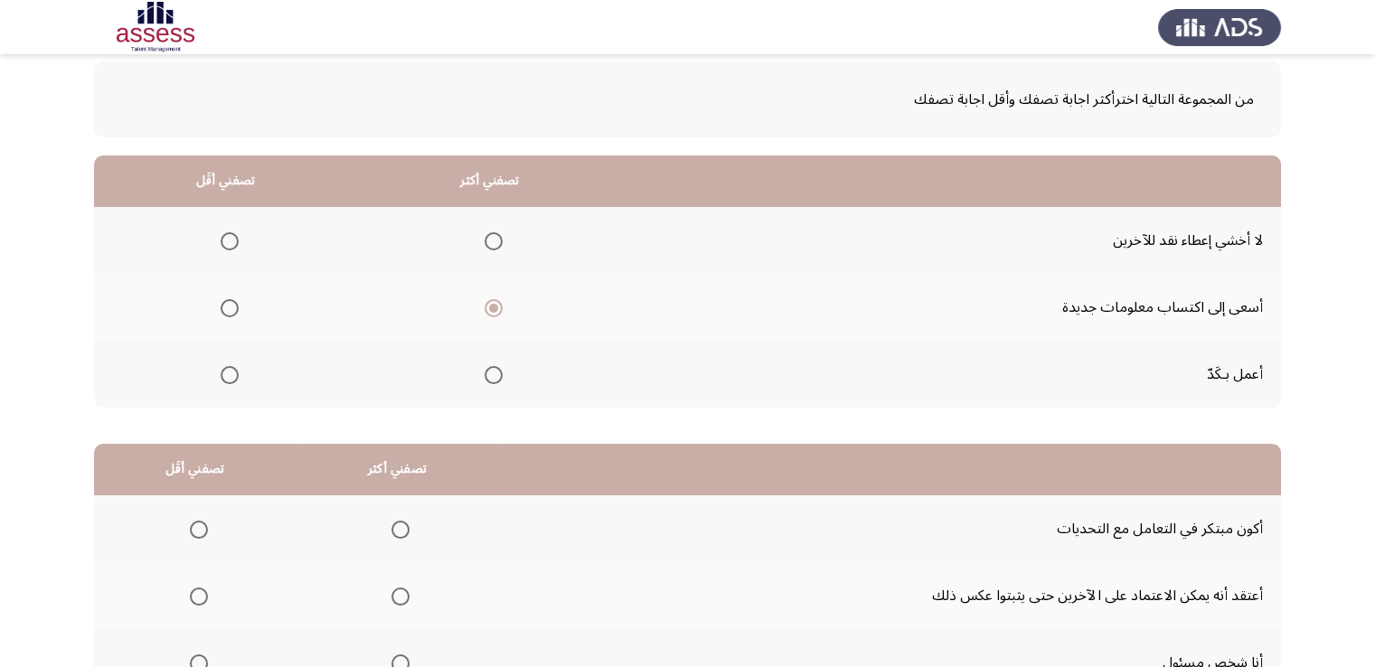
click at [225, 240] on input "Select an option" at bounding box center [230, 241] width 18 height 18
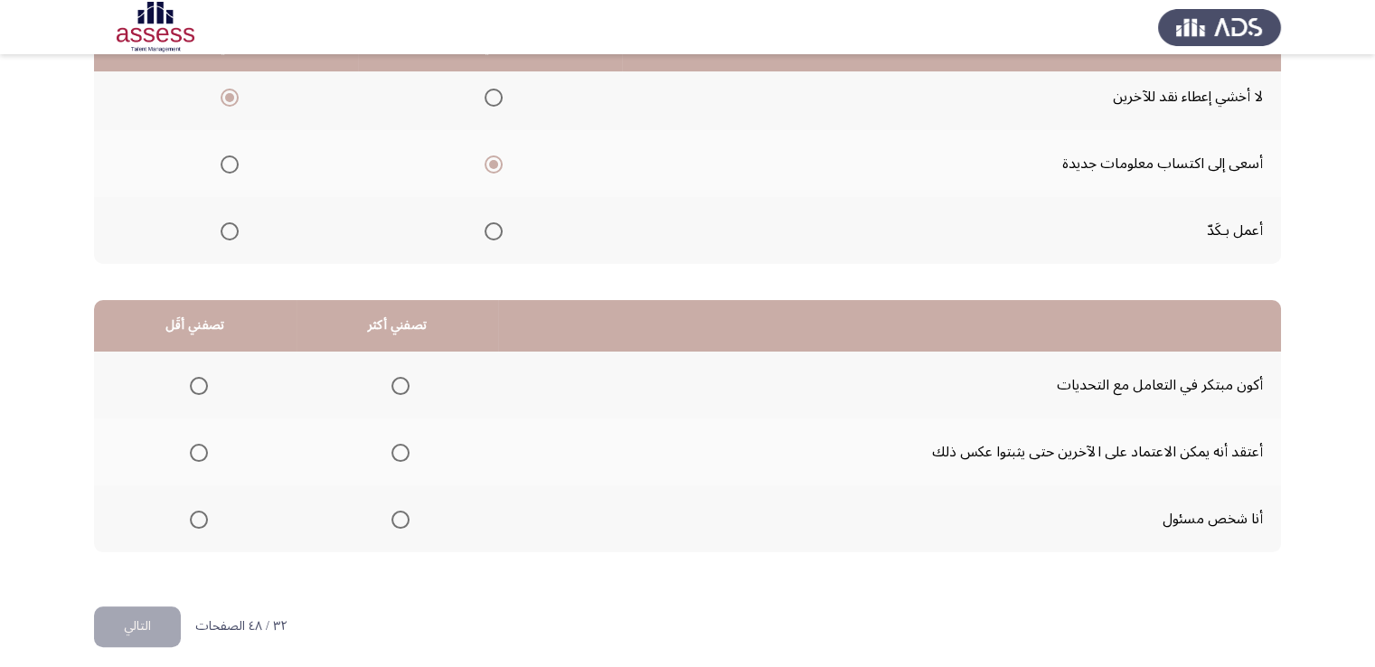
scroll to position [243, 0]
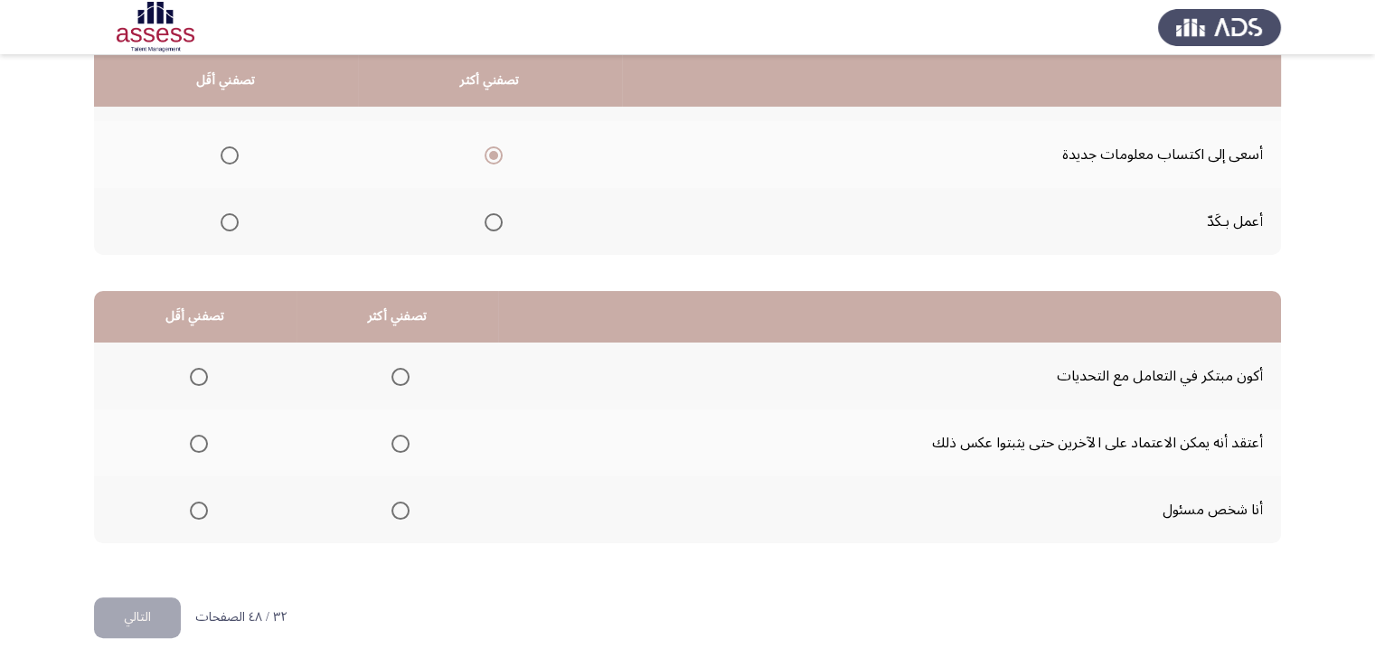
click at [398, 374] on span "Select an option" at bounding box center [400, 377] width 18 height 18
click at [398, 374] on input "Select an option" at bounding box center [400, 377] width 18 height 18
click at [396, 504] on span "Select an option" at bounding box center [400, 511] width 18 height 18
click at [396, 504] on input "Select an option" at bounding box center [400, 511] width 18 height 18
click at [195, 445] on span "Select an option" at bounding box center [199, 444] width 18 height 18
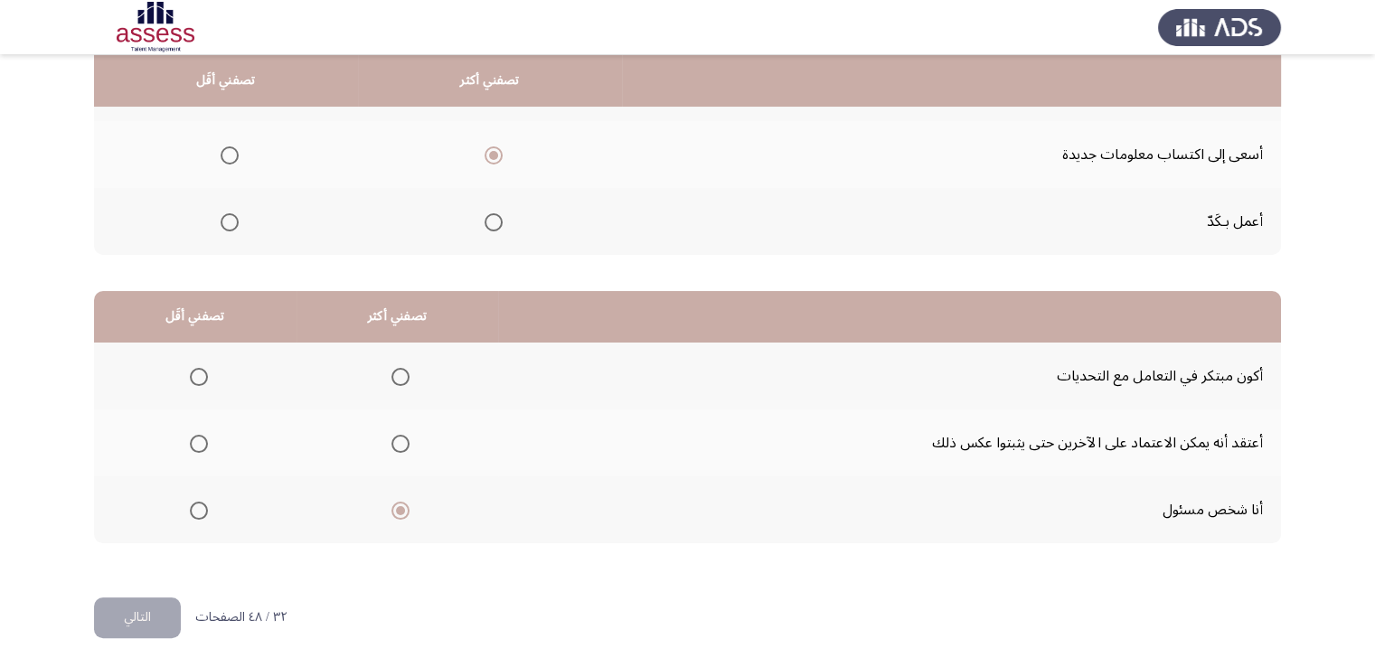
click at [195, 445] on input "Select an option" at bounding box center [199, 444] width 18 height 18
click at [150, 605] on button "التالي" at bounding box center [137, 618] width 87 height 41
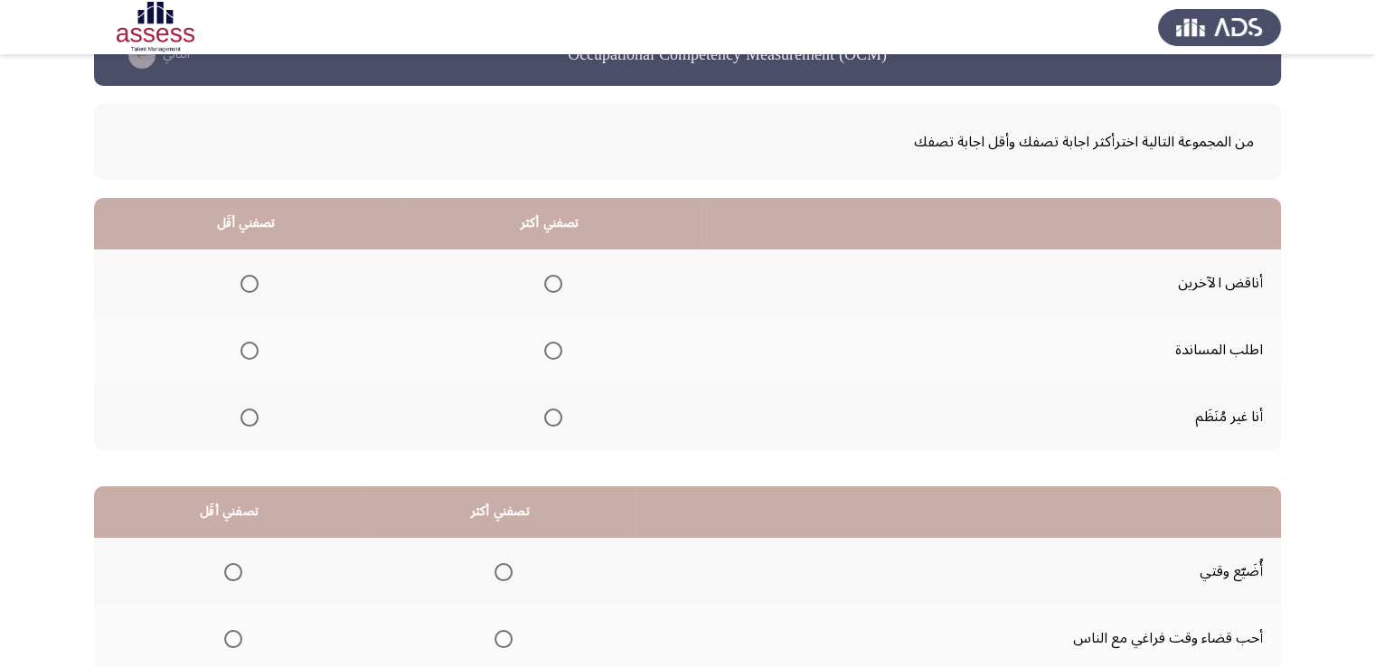
scroll to position [90, 0]
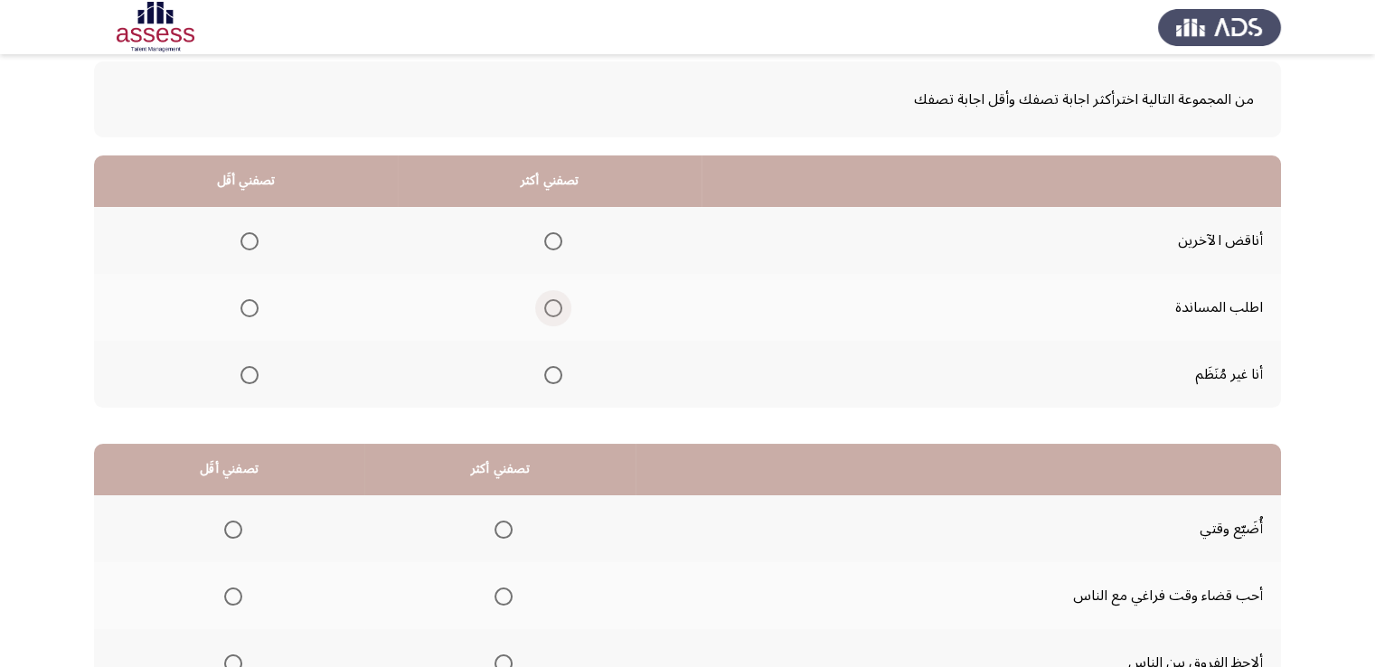
click at [557, 302] on span "Select an option" at bounding box center [553, 308] width 18 height 18
click at [557, 302] on input "Select an option" at bounding box center [553, 308] width 18 height 18
click at [243, 370] on span "Select an option" at bounding box center [249, 375] width 18 height 18
click at [243, 370] on input "Select an option" at bounding box center [249, 375] width 18 height 18
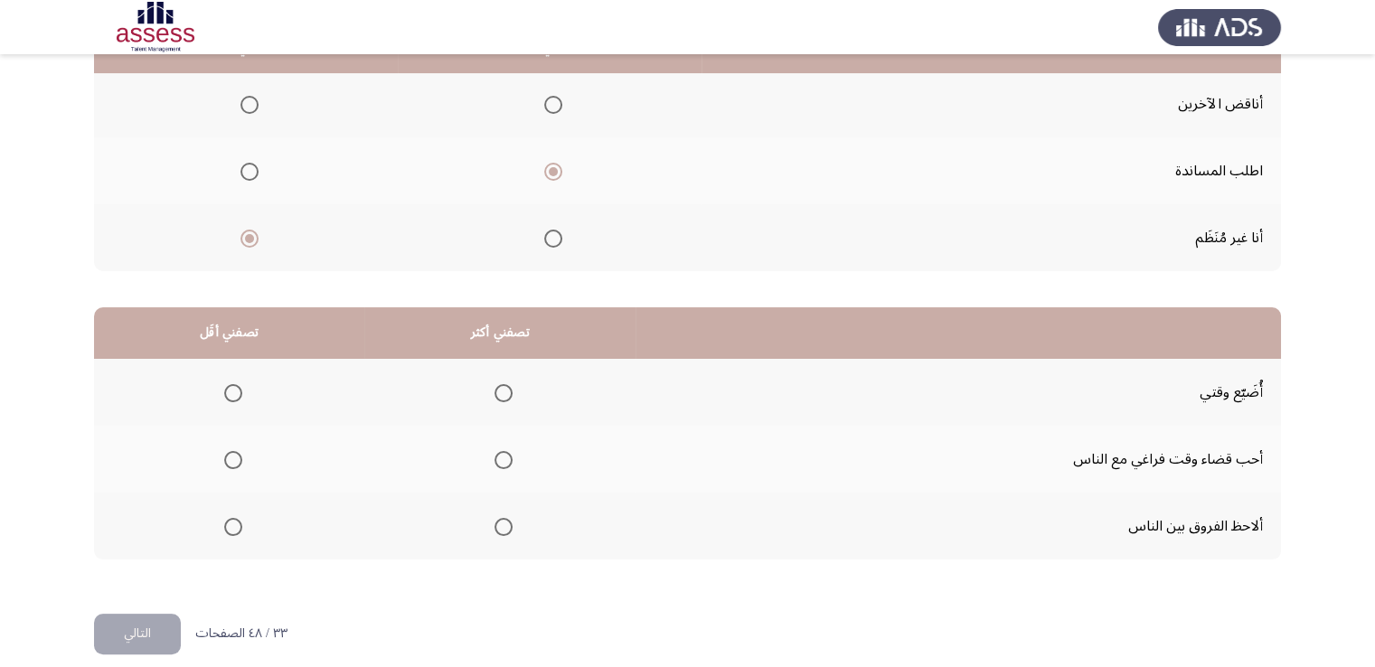
scroll to position [243, 0]
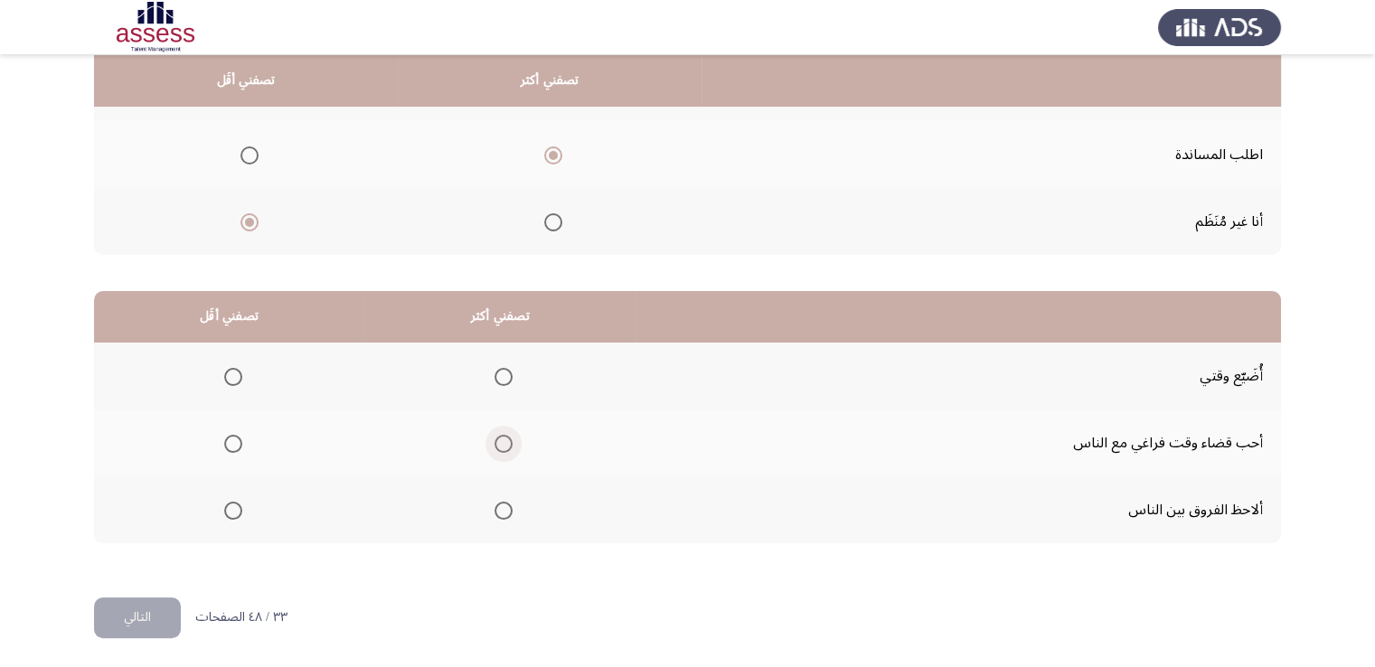
click at [503, 437] on span "Select an option" at bounding box center [503, 444] width 18 height 18
click at [503, 437] on input "Select an option" at bounding box center [503, 444] width 18 height 18
click at [235, 372] on span "Select an option" at bounding box center [233, 377] width 18 height 18
click at [235, 372] on input "Select an option" at bounding box center [233, 377] width 18 height 18
click at [151, 611] on button "التالي" at bounding box center [137, 618] width 87 height 41
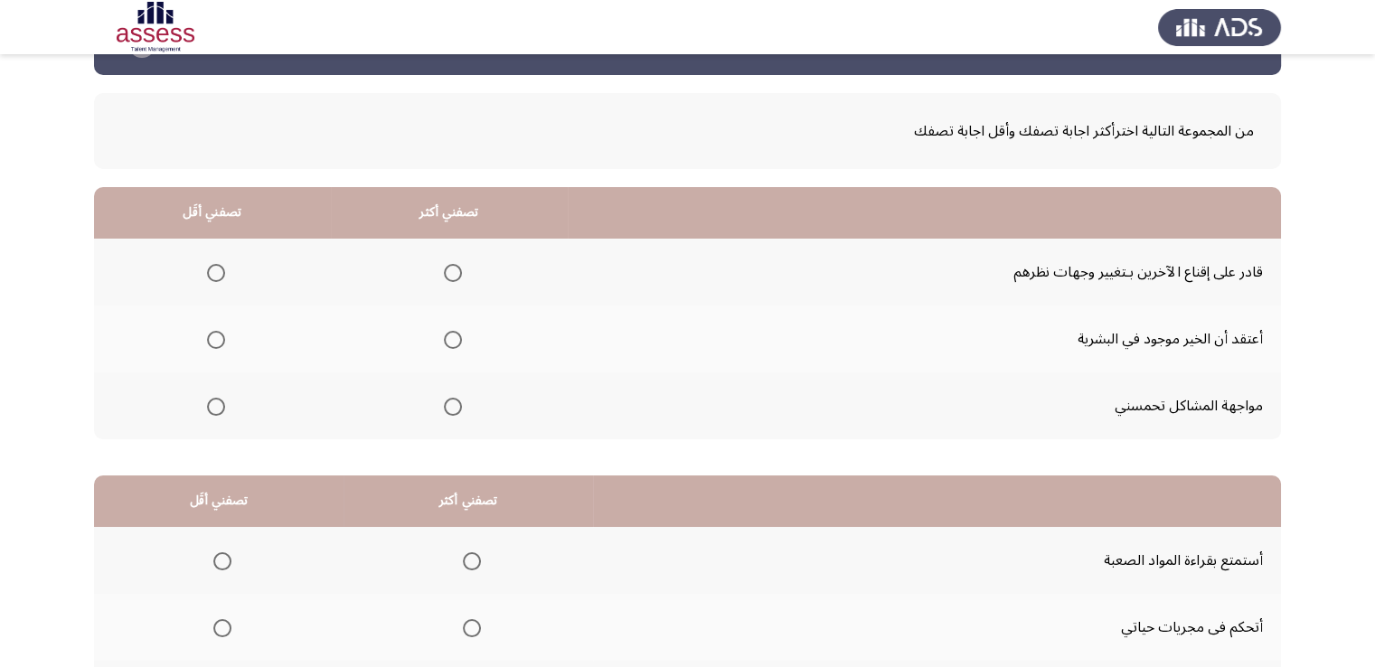
scroll to position [90, 0]
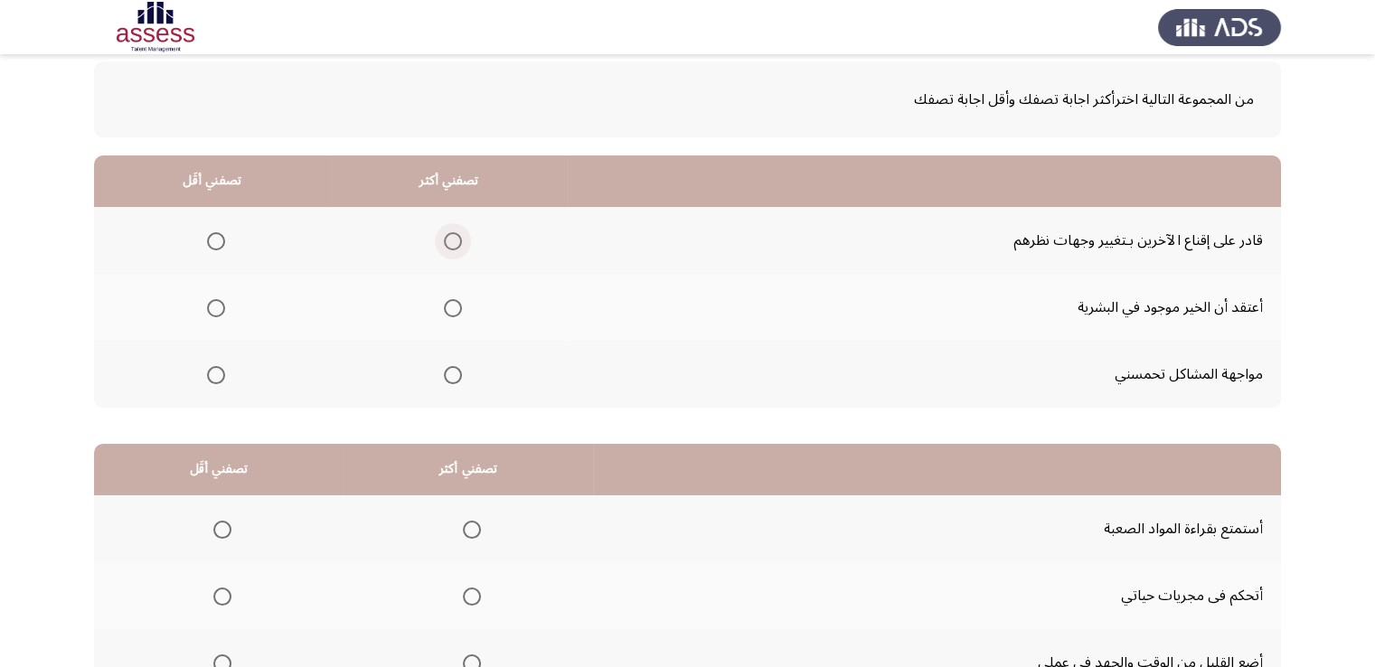
click at [448, 234] on span "Select an option" at bounding box center [453, 241] width 18 height 18
click at [448, 234] on input "Select an option" at bounding box center [453, 241] width 18 height 18
click at [211, 313] on span "Select an option" at bounding box center [216, 308] width 18 height 18
click at [211, 313] on input "Select an option" at bounding box center [216, 308] width 18 height 18
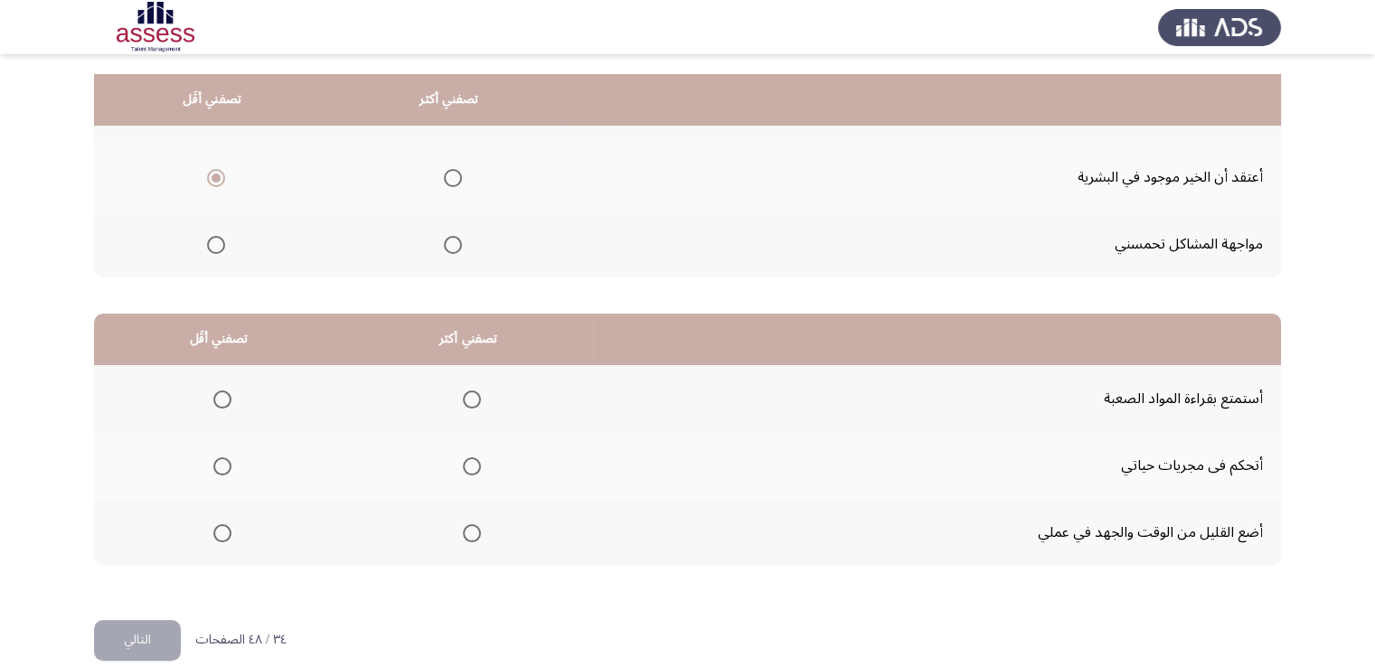
scroll to position [243, 0]
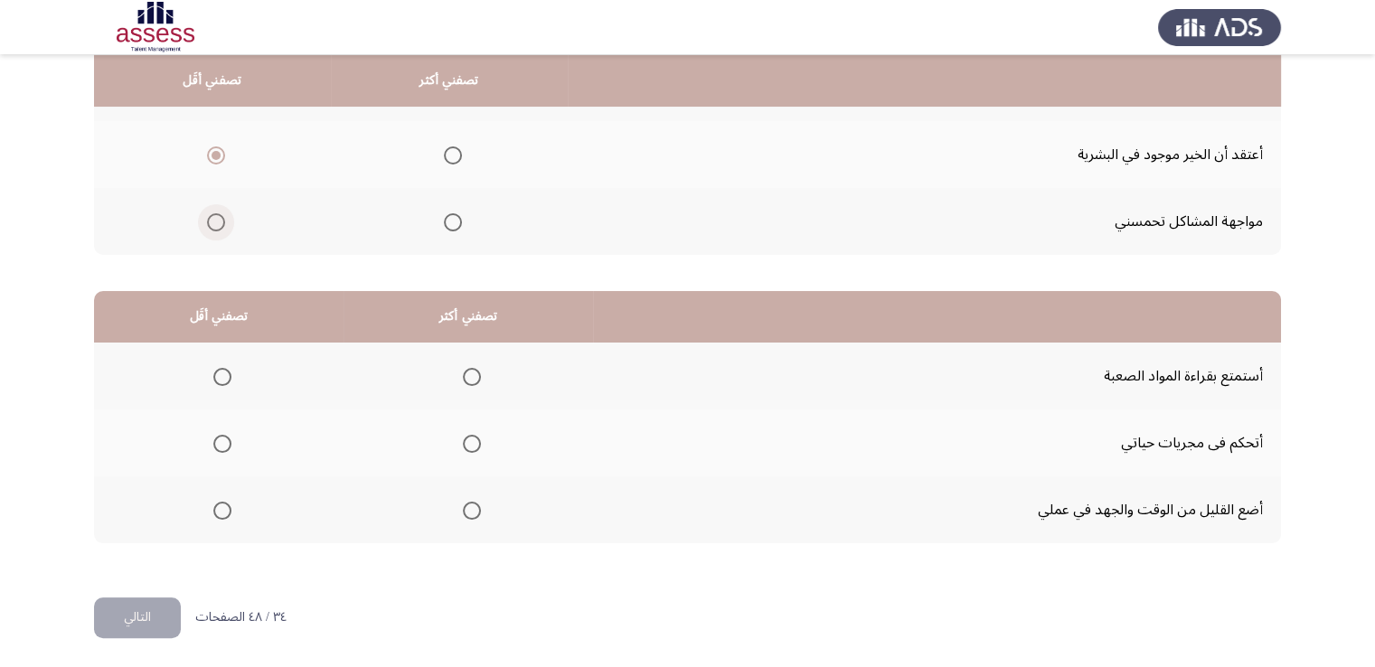
click at [207, 223] on span "Select an option" at bounding box center [216, 222] width 18 height 18
click at [207, 223] on input "Select an option" at bounding box center [216, 222] width 18 height 18
click at [222, 373] on span "Select an option" at bounding box center [222, 377] width 18 height 18
click at [222, 373] on input "Select an option" at bounding box center [222, 377] width 18 height 18
click at [472, 447] on span "Select an option" at bounding box center [472, 444] width 18 height 18
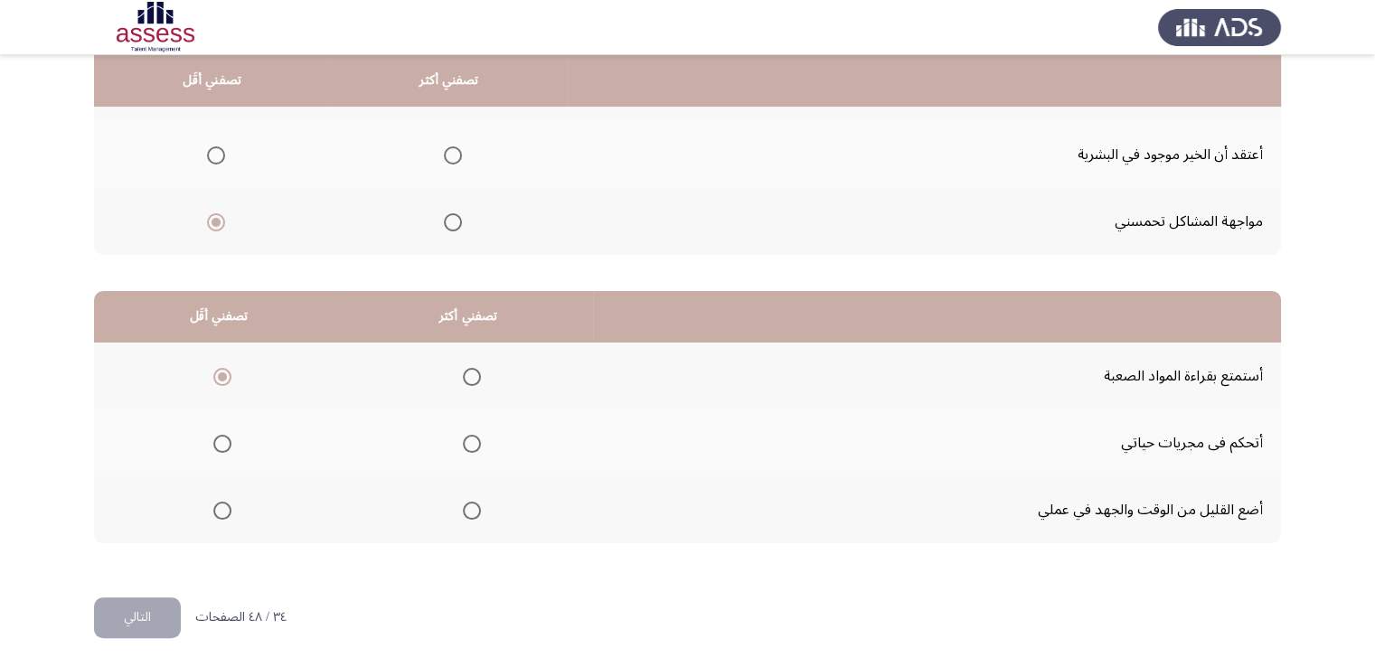
click at [472, 447] on input "Select an option" at bounding box center [472, 444] width 18 height 18
click at [174, 617] on button "التالي" at bounding box center [137, 618] width 87 height 41
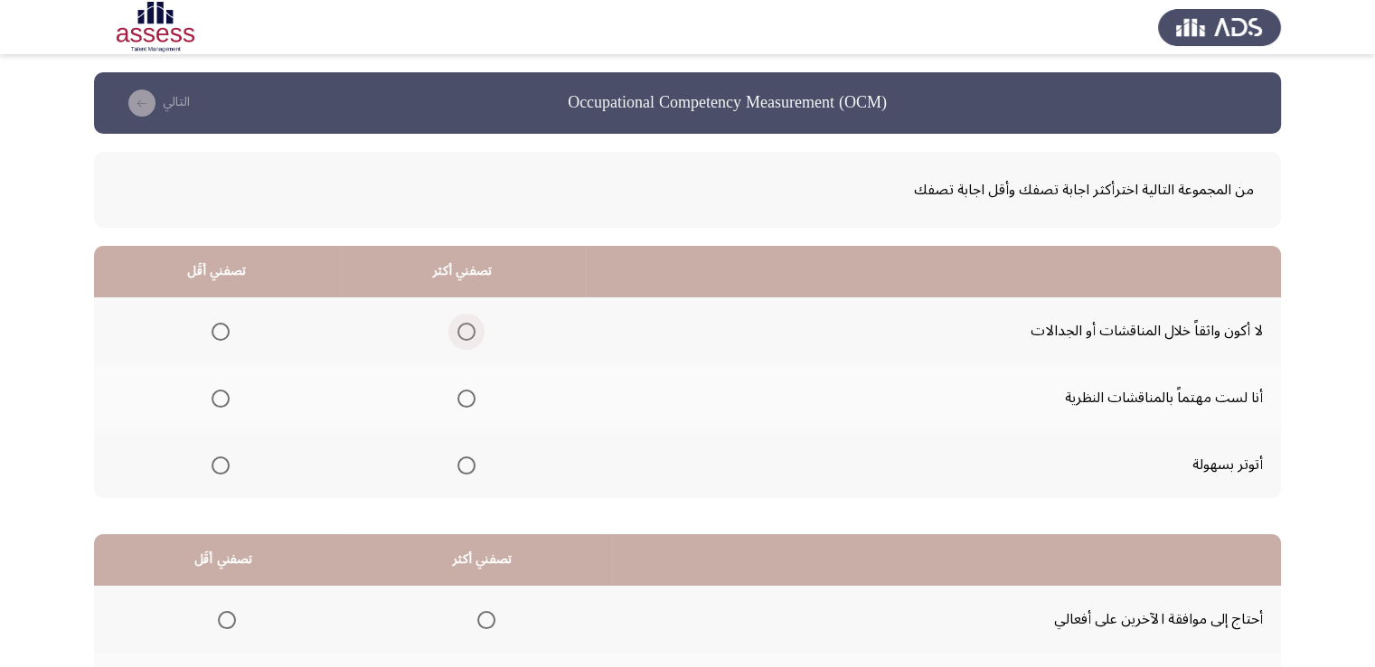
click at [459, 326] on span "Select an option" at bounding box center [466, 332] width 18 height 18
click at [459, 326] on input "Select an option" at bounding box center [466, 332] width 18 height 18
click at [219, 460] on span "Select an option" at bounding box center [221, 466] width 18 height 18
click at [219, 460] on input "Select an option" at bounding box center [221, 466] width 18 height 18
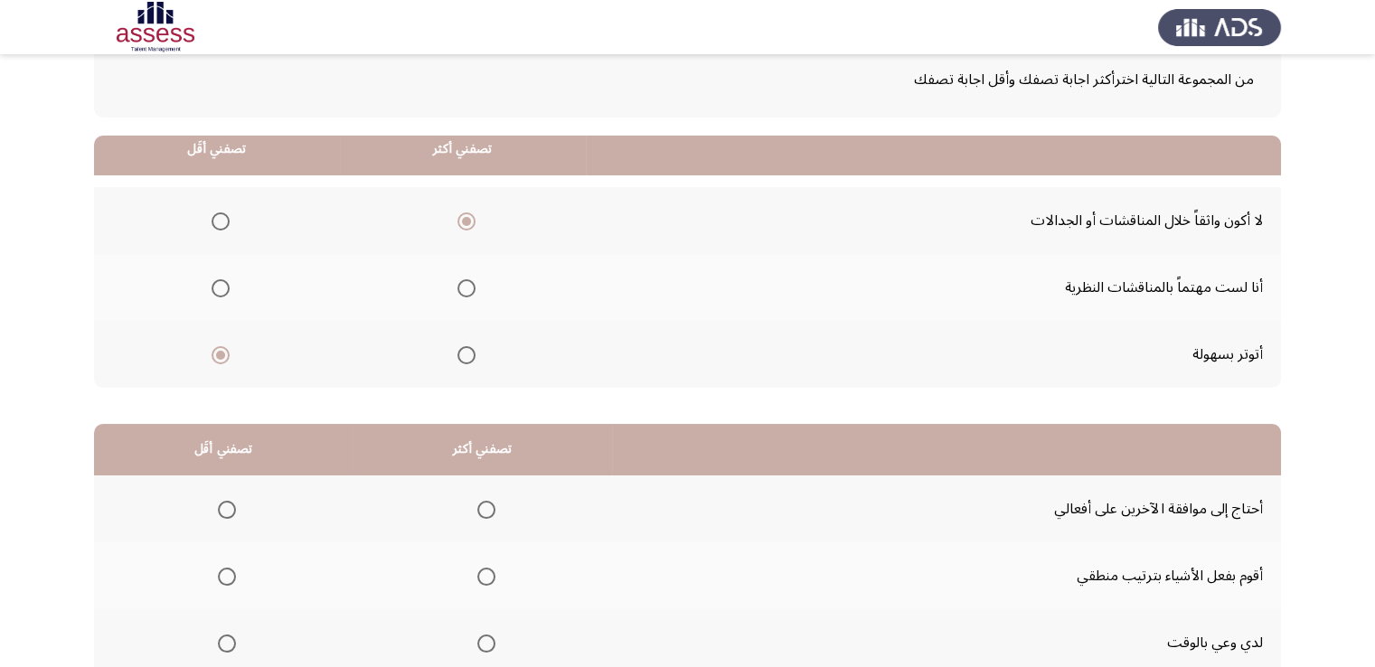
scroll to position [181, 0]
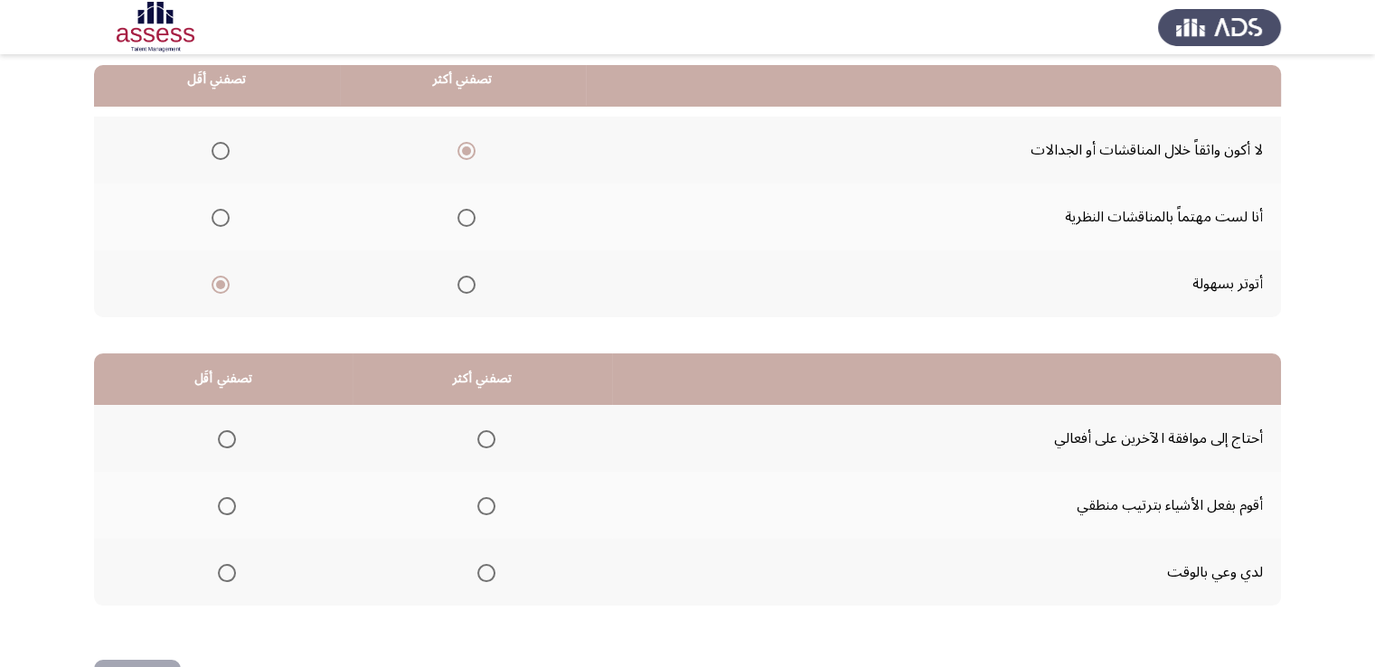
click at [486, 568] on span "Select an option" at bounding box center [486, 573] width 18 height 18
click at [486, 568] on input "Select an option" at bounding box center [486, 573] width 18 height 18
click at [221, 504] on span "Select an option" at bounding box center [227, 506] width 18 height 18
click at [221, 504] on input "Select an option" at bounding box center [227, 506] width 18 height 18
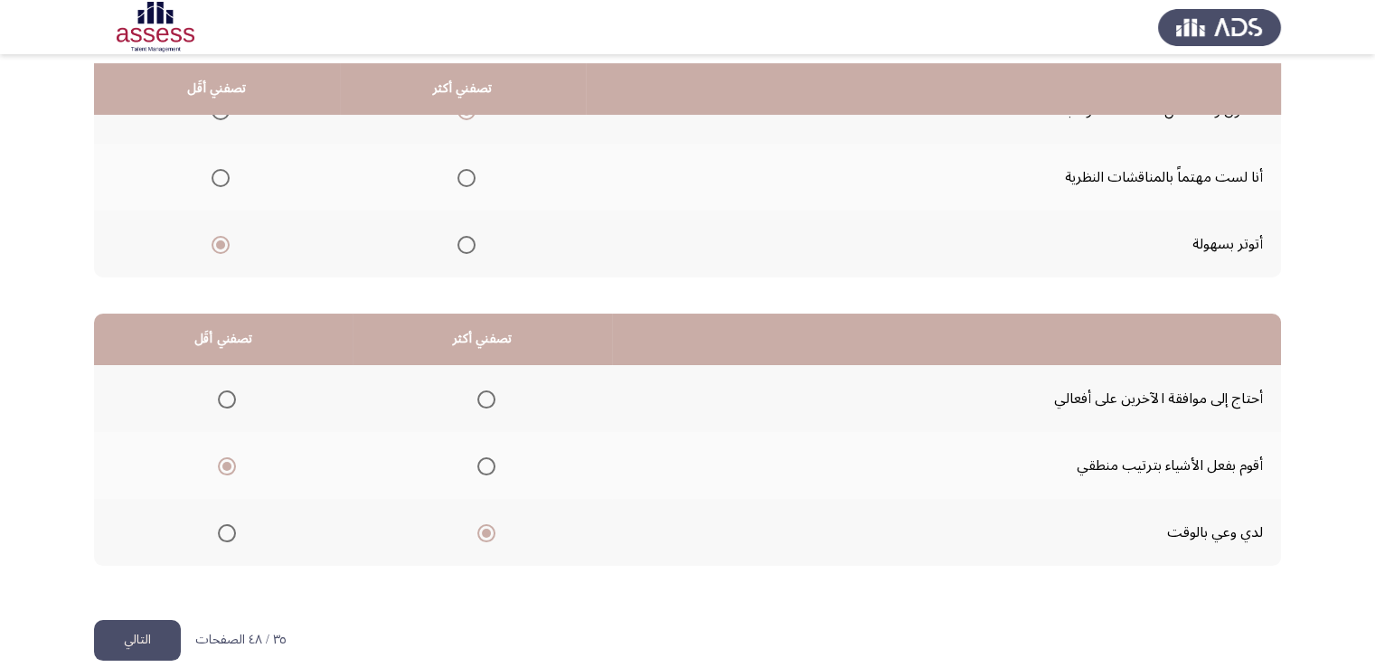
scroll to position [243, 0]
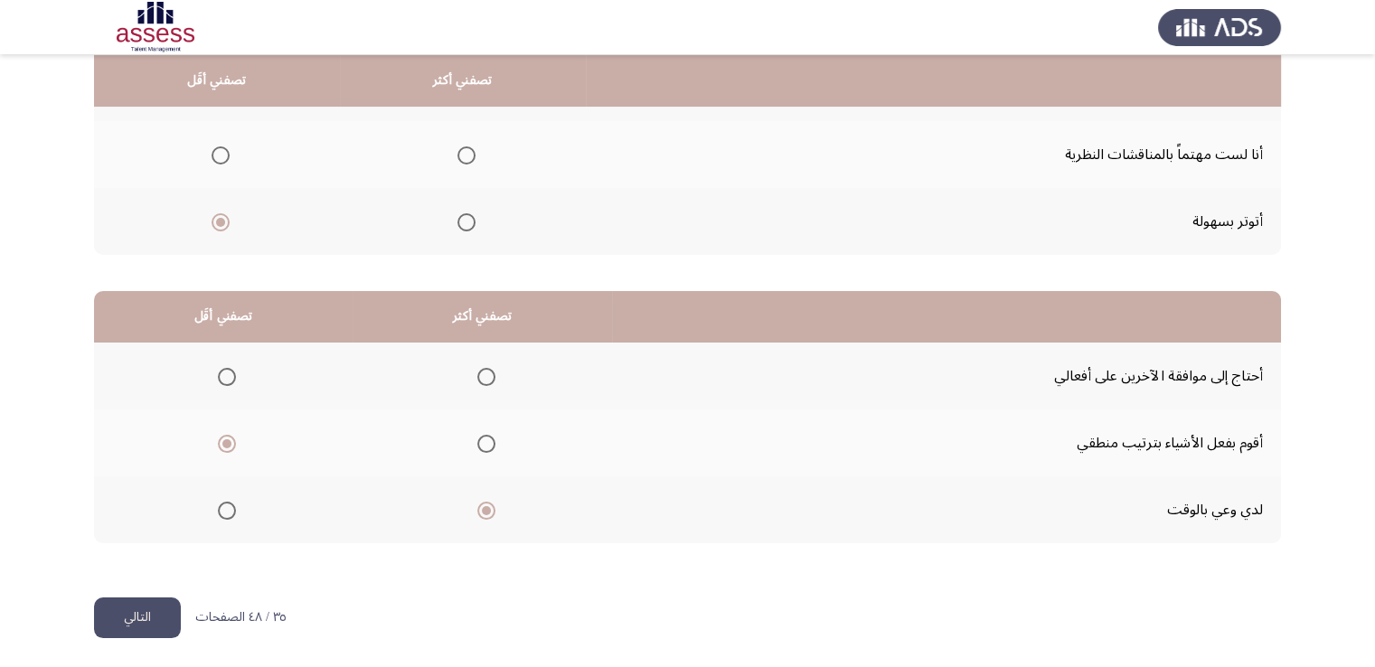
click at [160, 616] on button "التالي" at bounding box center [137, 618] width 87 height 41
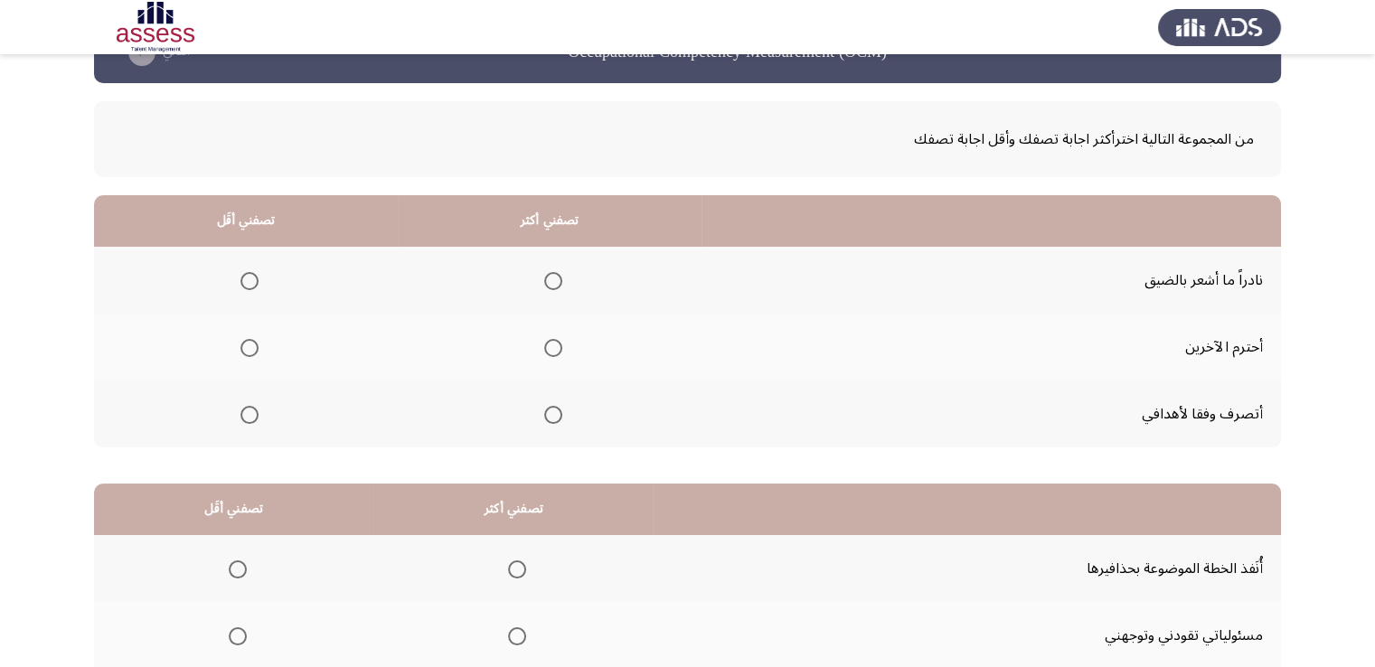
scroll to position [90, 0]
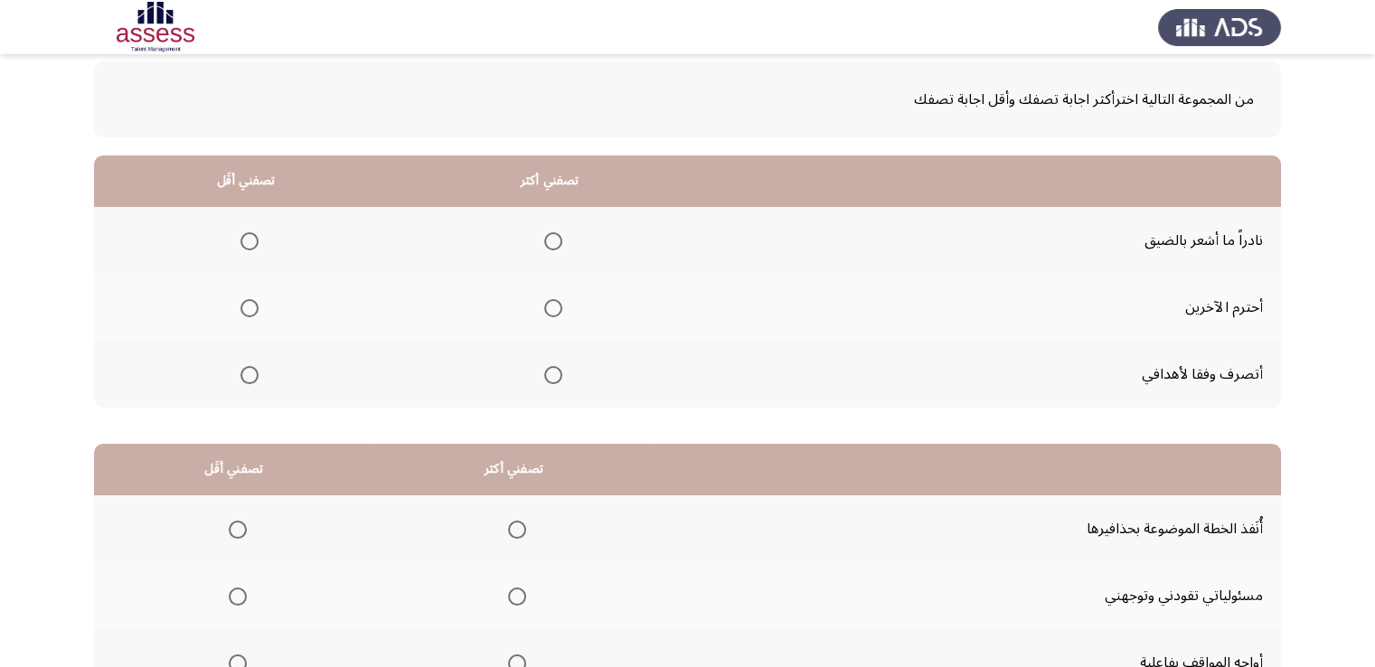
click at [551, 308] on span "Select an option" at bounding box center [553, 308] width 18 height 18
click at [551, 308] on input "Select an option" at bounding box center [553, 308] width 18 height 18
click at [248, 232] on span "Select an option" at bounding box center [249, 241] width 18 height 18
click at [248, 232] on input "Select an option" at bounding box center [249, 241] width 18 height 18
click at [250, 372] on span "Select an option" at bounding box center [249, 375] width 18 height 18
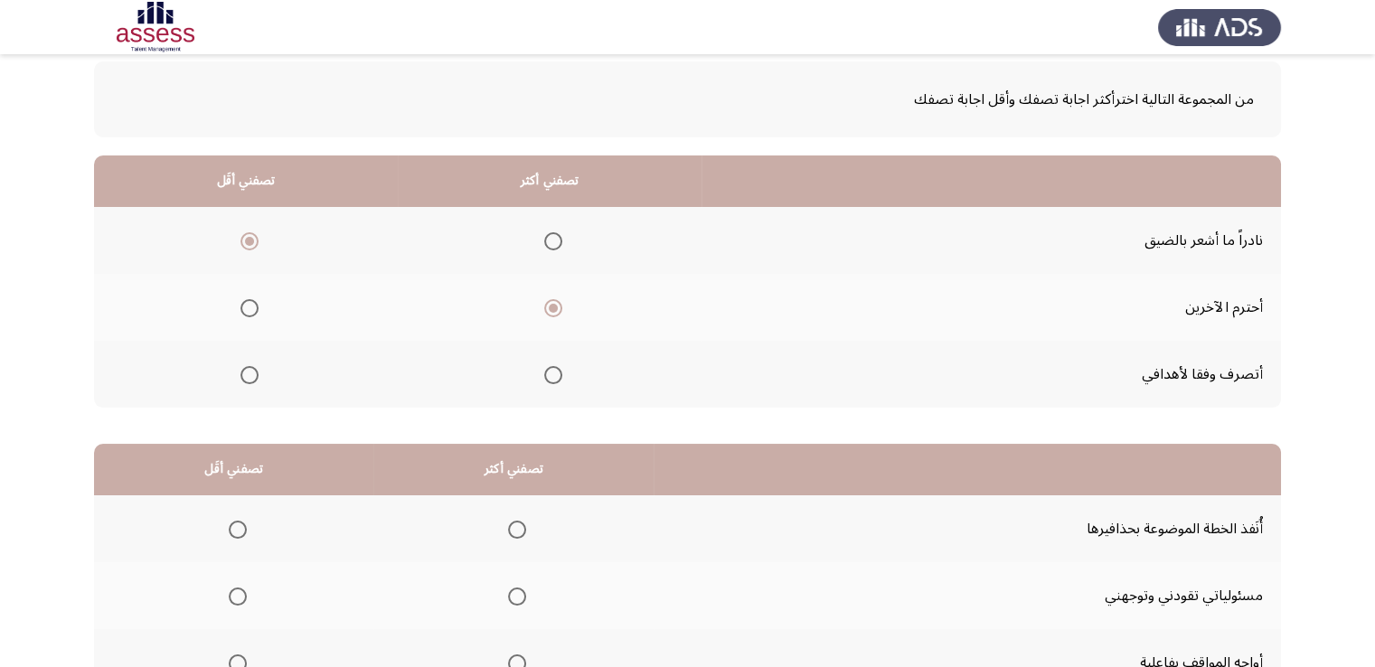
click at [250, 372] on input "Select an option" at bounding box center [249, 375] width 18 height 18
click at [251, 237] on span "Select an option" at bounding box center [249, 241] width 18 height 18
click at [251, 237] on input "Select an option" at bounding box center [249, 241] width 18 height 18
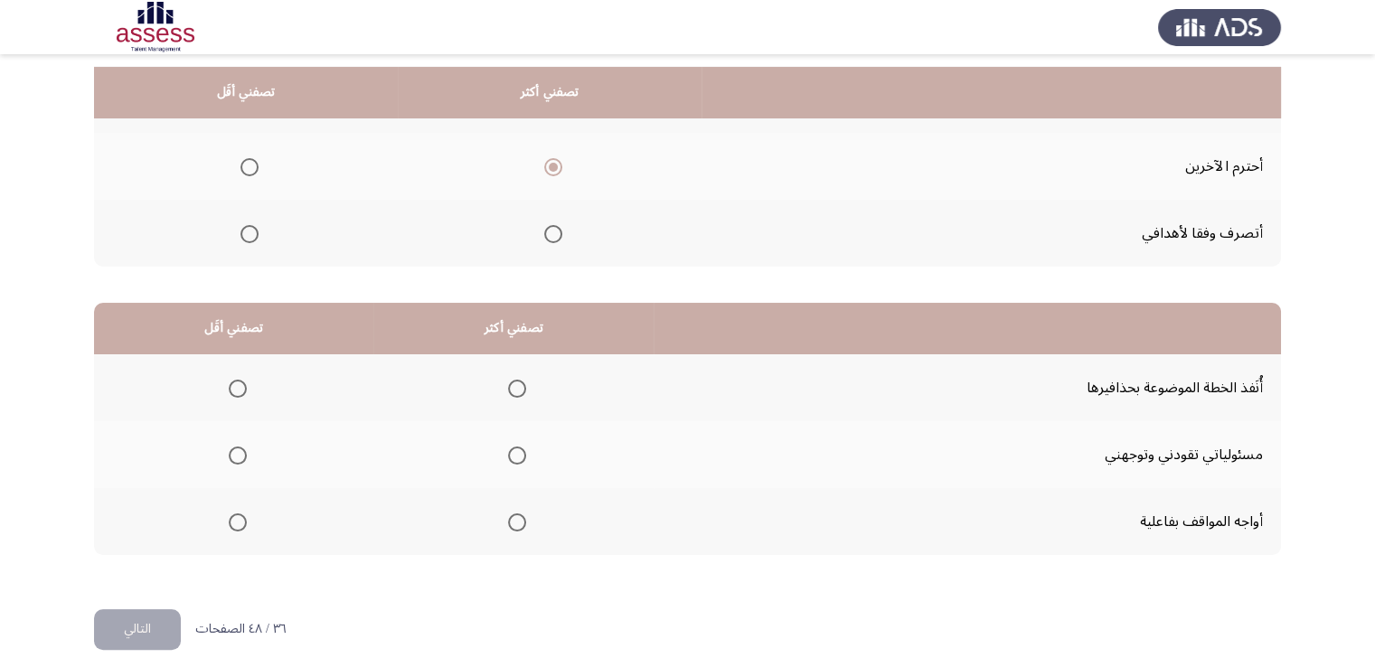
scroll to position [243, 0]
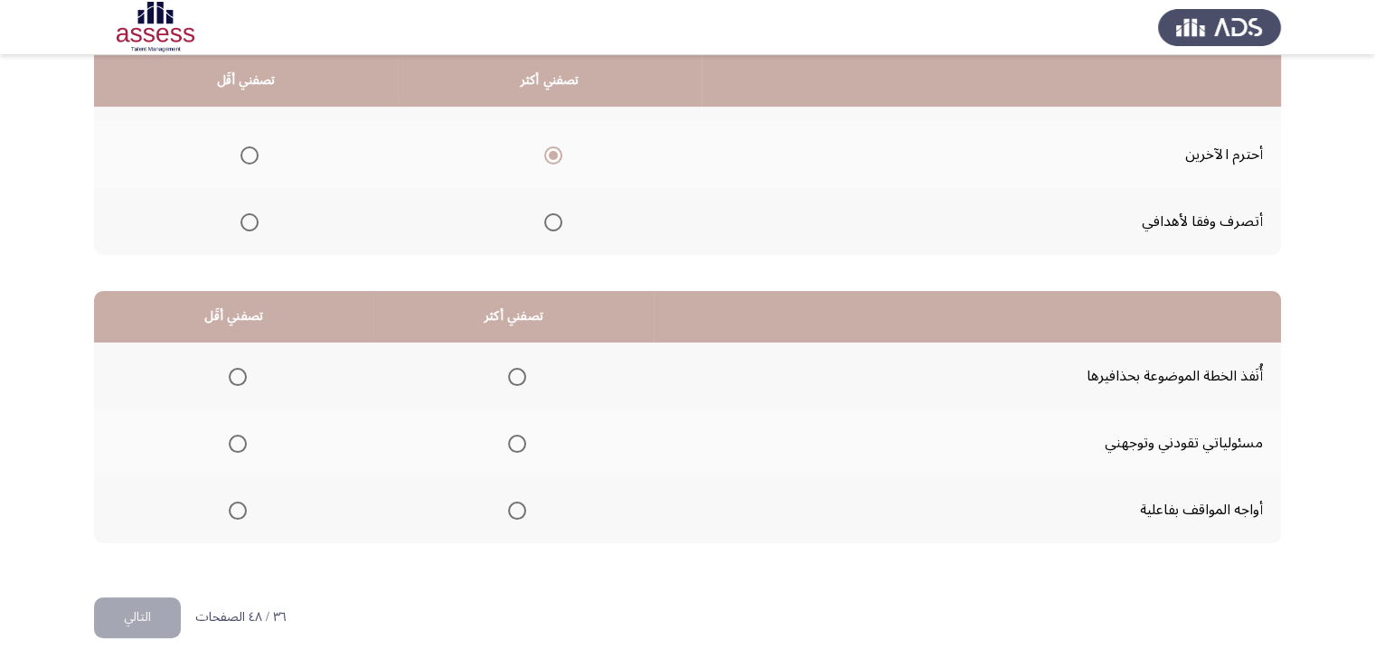
click at [253, 213] on span "Select an option" at bounding box center [249, 222] width 18 height 18
click at [253, 213] on input "Select an option" at bounding box center [249, 222] width 18 height 18
click at [237, 372] on span "Select an option" at bounding box center [238, 377] width 18 height 18
click at [237, 372] on input "Select an option" at bounding box center [238, 377] width 18 height 18
click at [508, 504] on span "Select an option" at bounding box center [517, 511] width 18 height 18
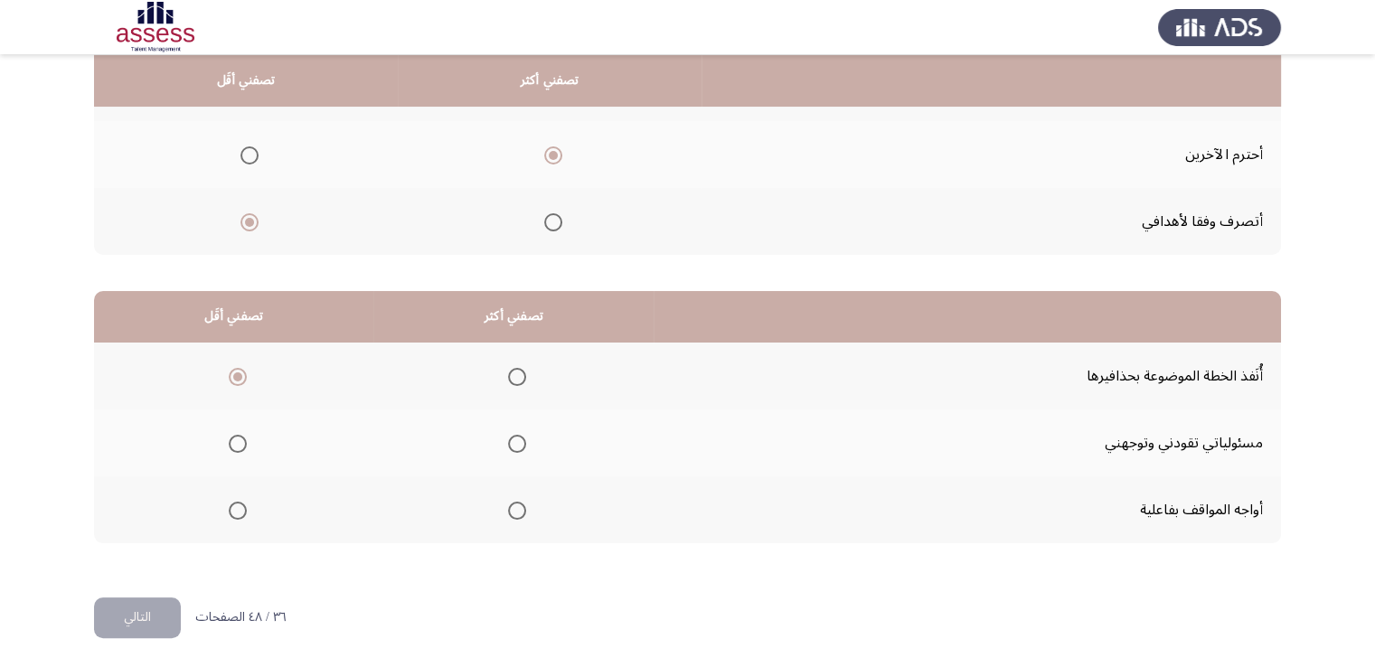
click at [508, 504] on input "Select an option" at bounding box center [517, 511] width 18 height 18
click at [151, 611] on button "التالي" at bounding box center [137, 618] width 87 height 41
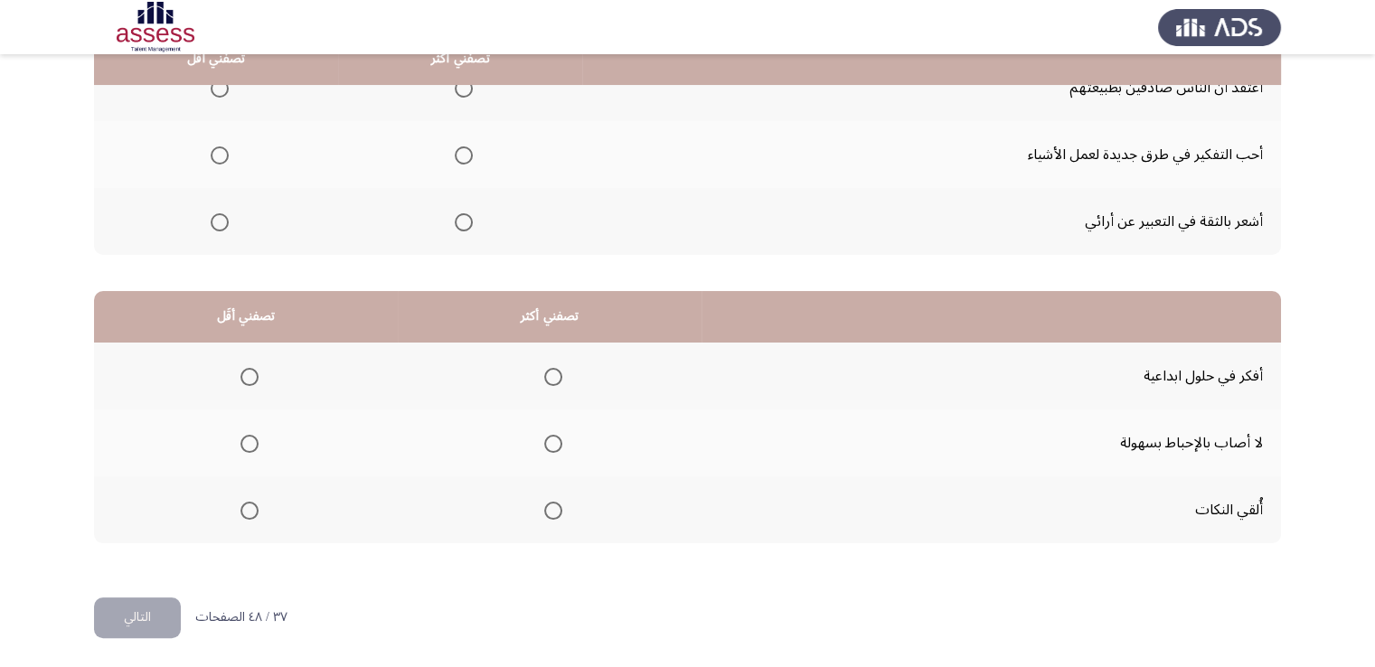
scroll to position [153, 0]
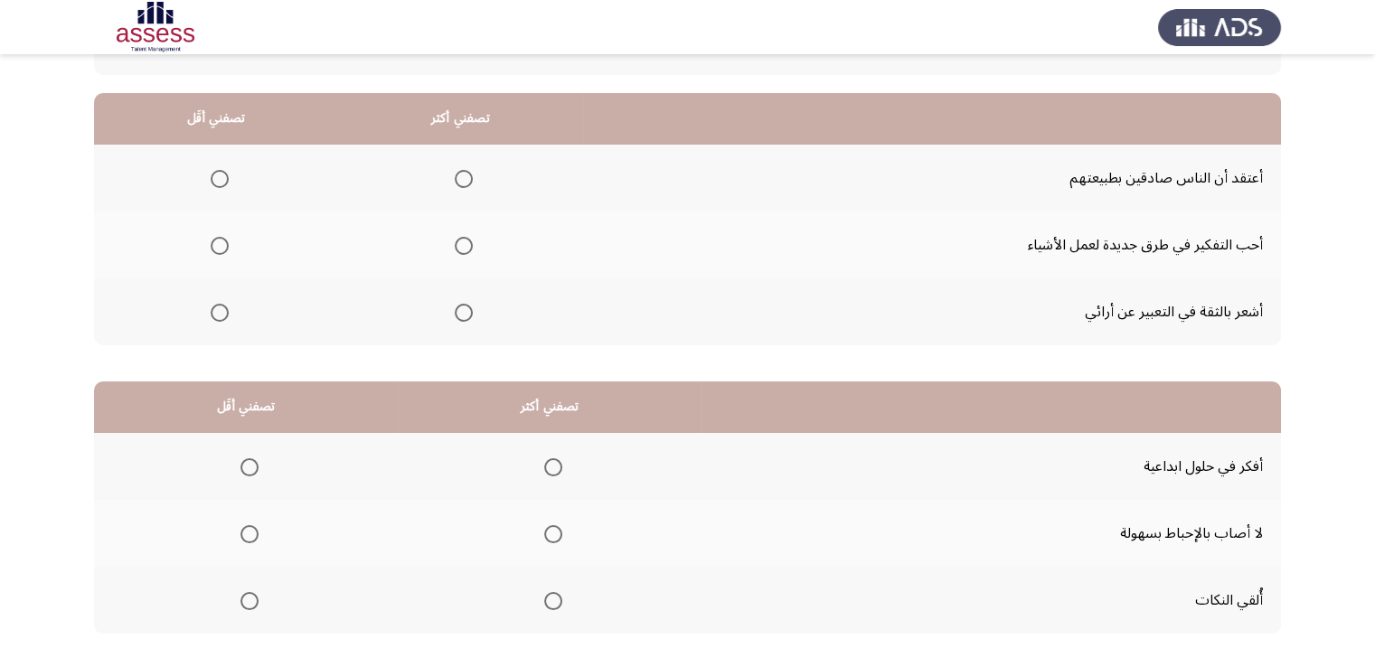
click at [211, 174] on span "Select an option" at bounding box center [220, 179] width 18 height 18
click at [211, 174] on input "Select an option" at bounding box center [220, 179] width 18 height 18
click at [461, 243] on span "Select an option" at bounding box center [464, 246] width 18 height 18
click at [461, 243] on input "Select an option" at bounding box center [464, 246] width 18 height 18
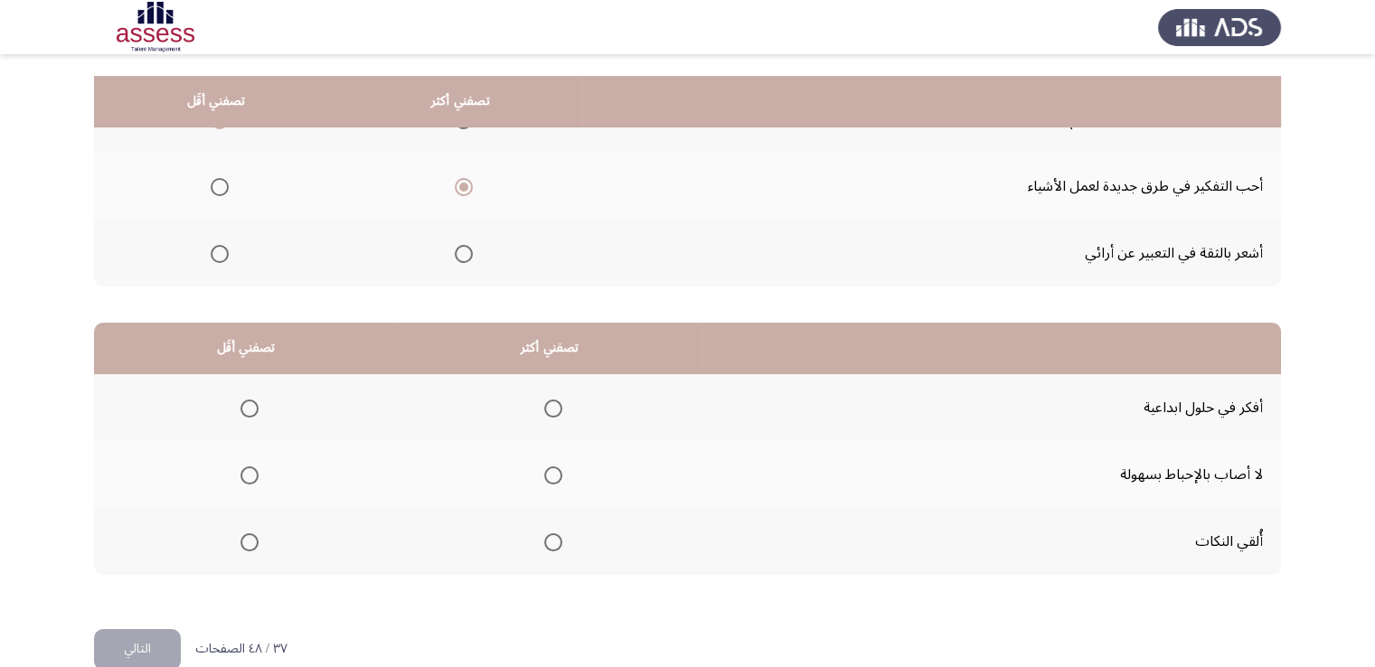
scroll to position [243, 0]
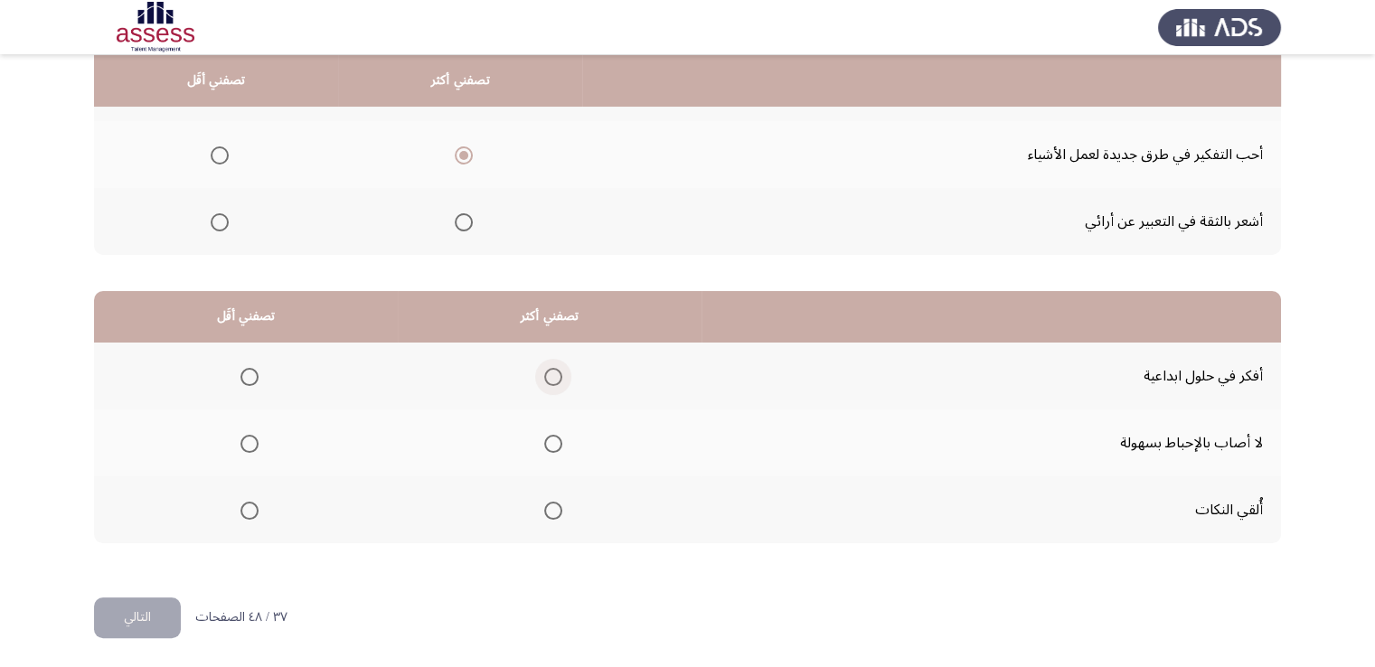
click at [548, 372] on span "Select an option" at bounding box center [553, 377] width 18 height 18
click at [548, 372] on input "Select an option" at bounding box center [553, 377] width 18 height 18
click at [250, 442] on span "Select an option" at bounding box center [249, 444] width 18 height 18
click at [250, 442] on input "Select an option" at bounding box center [249, 444] width 18 height 18
click at [244, 502] on span "Select an option" at bounding box center [249, 511] width 18 height 18
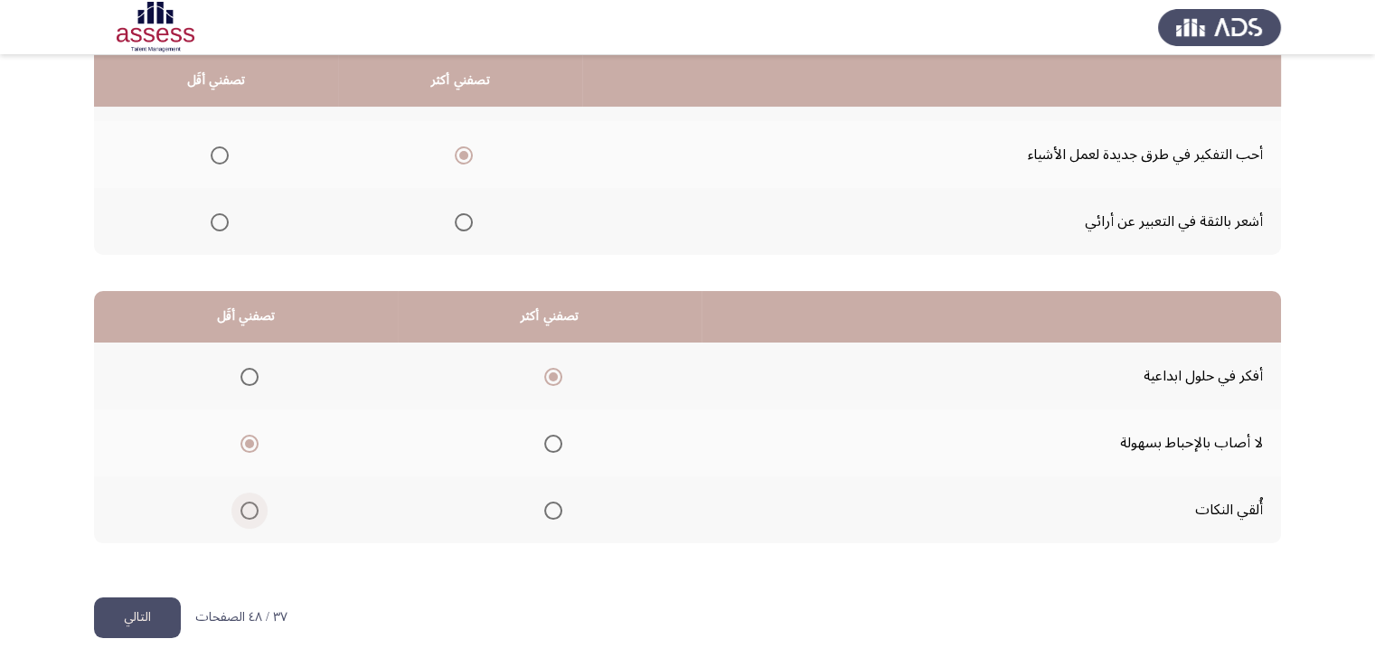
click at [244, 502] on input "Select an option" at bounding box center [249, 511] width 18 height 18
click at [140, 613] on button "التالي" at bounding box center [137, 618] width 87 height 41
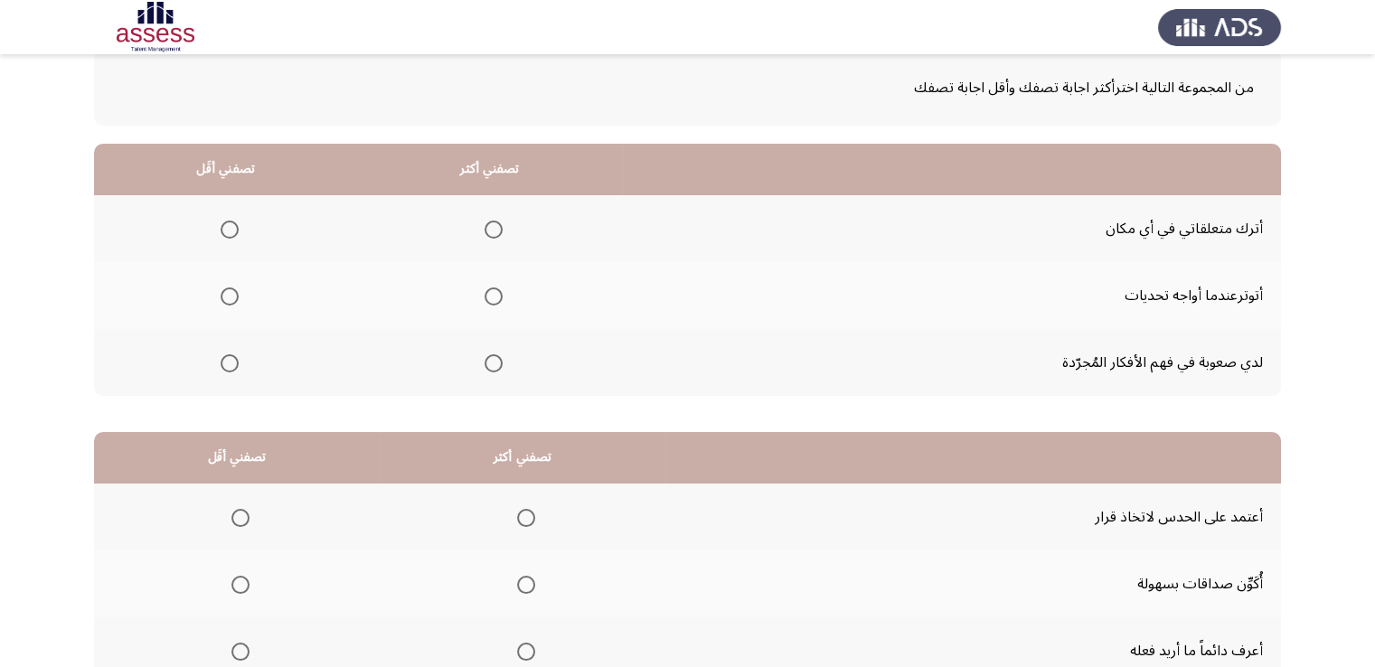
scroll to position [181, 0]
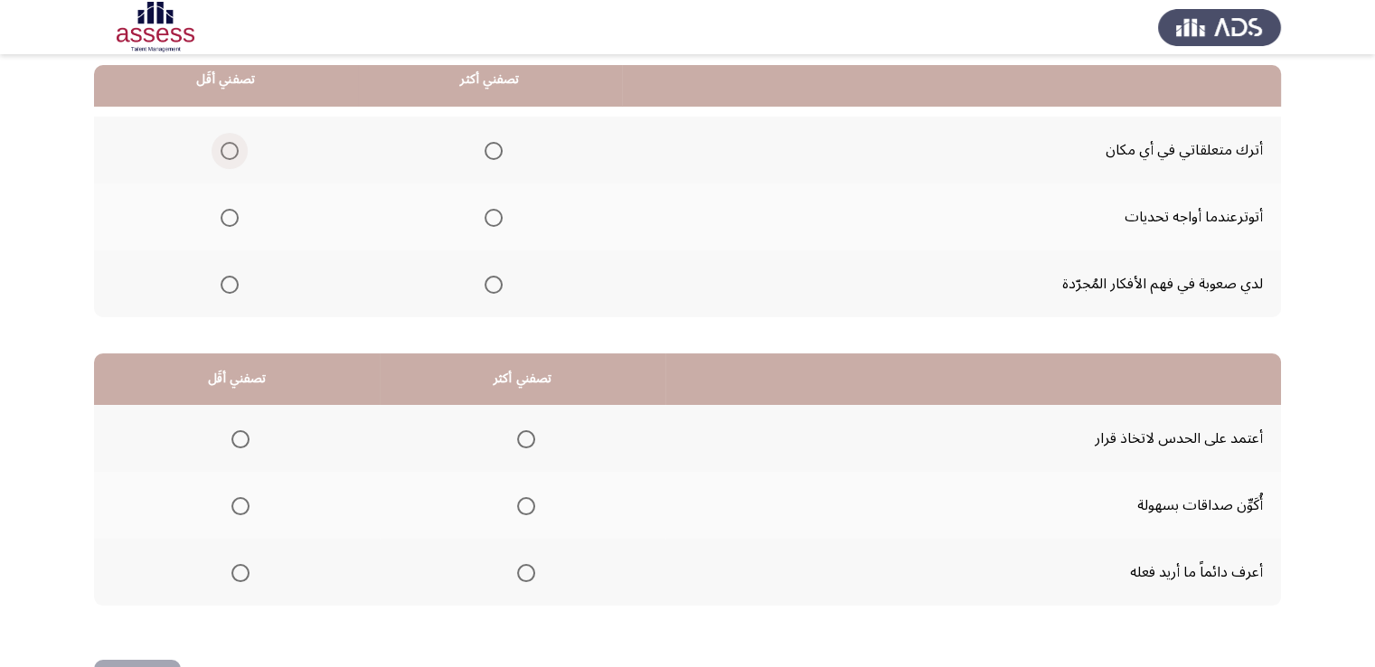
click at [231, 149] on span "Select an option" at bounding box center [230, 151] width 18 height 18
click at [231, 149] on input "Select an option" at bounding box center [230, 151] width 18 height 18
click at [489, 283] on span "Select an option" at bounding box center [494, 285] width 18 height 18
click at [489, 283] on input "Select an option" at bounding box center [494, 285] width 18 height 18
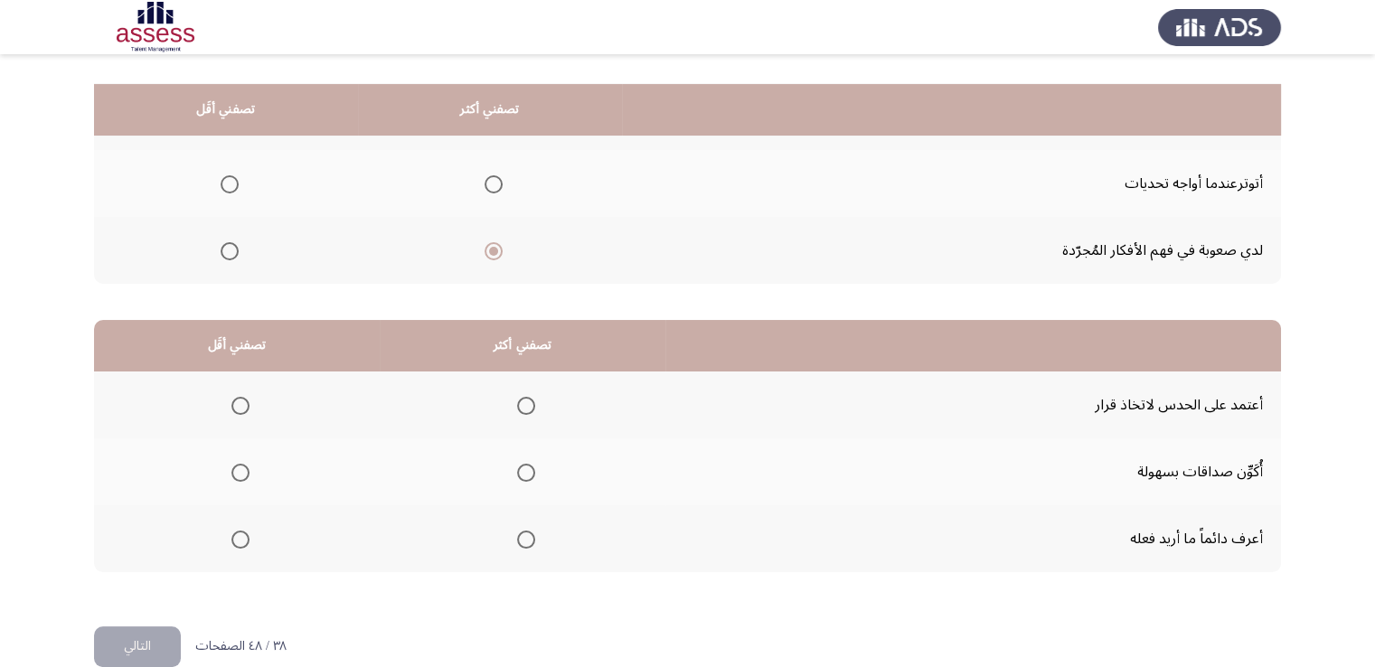
scroll to position [243, 0]
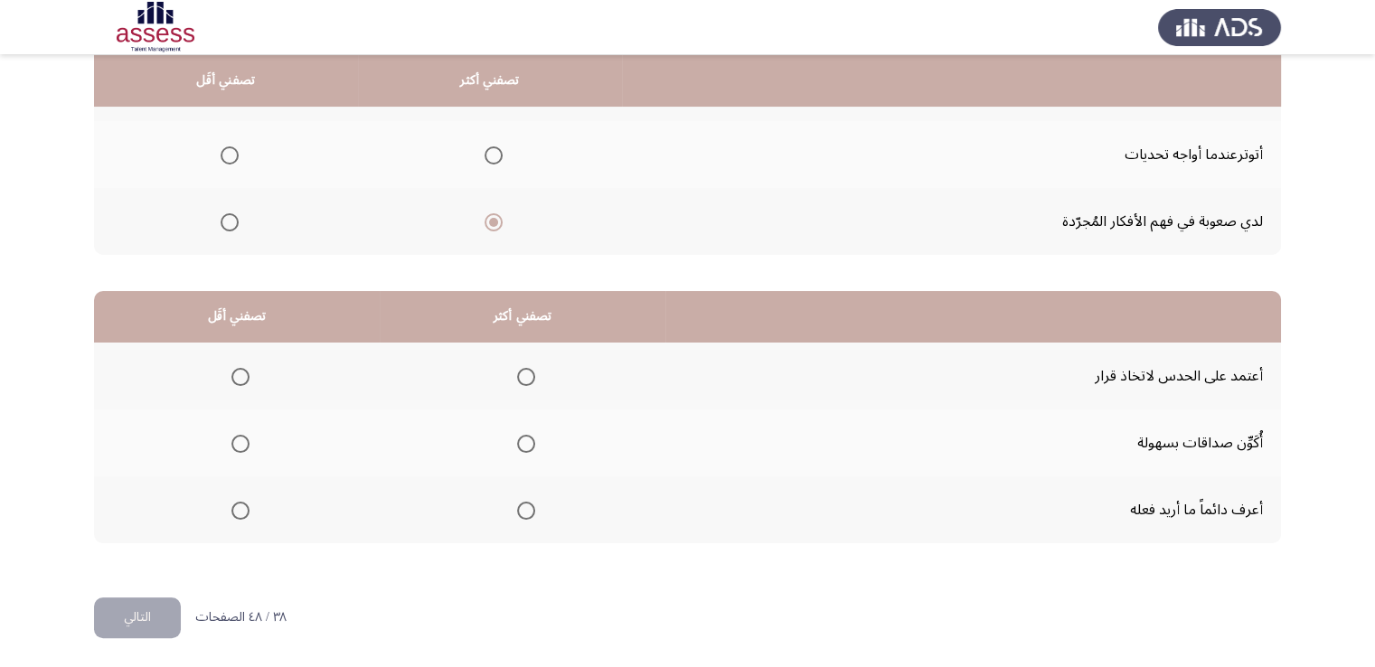
click at [523, 508] on span "Select an option" at bounding box center [526, 511] width 18 height 18
click at [523, 508] on input "Select an option" at bounding box center [526, 511] width 18 height 18
click at [239, 374] on span "Select an option" at bounding box center [240, 377] width 18 height 18
click at [239, 374] on input "Select an option" at bounding box center [240, 377] width 18 height 18
click at [151, 604] on button "التالي" at bounding box center [137, 618] width 87 height 41
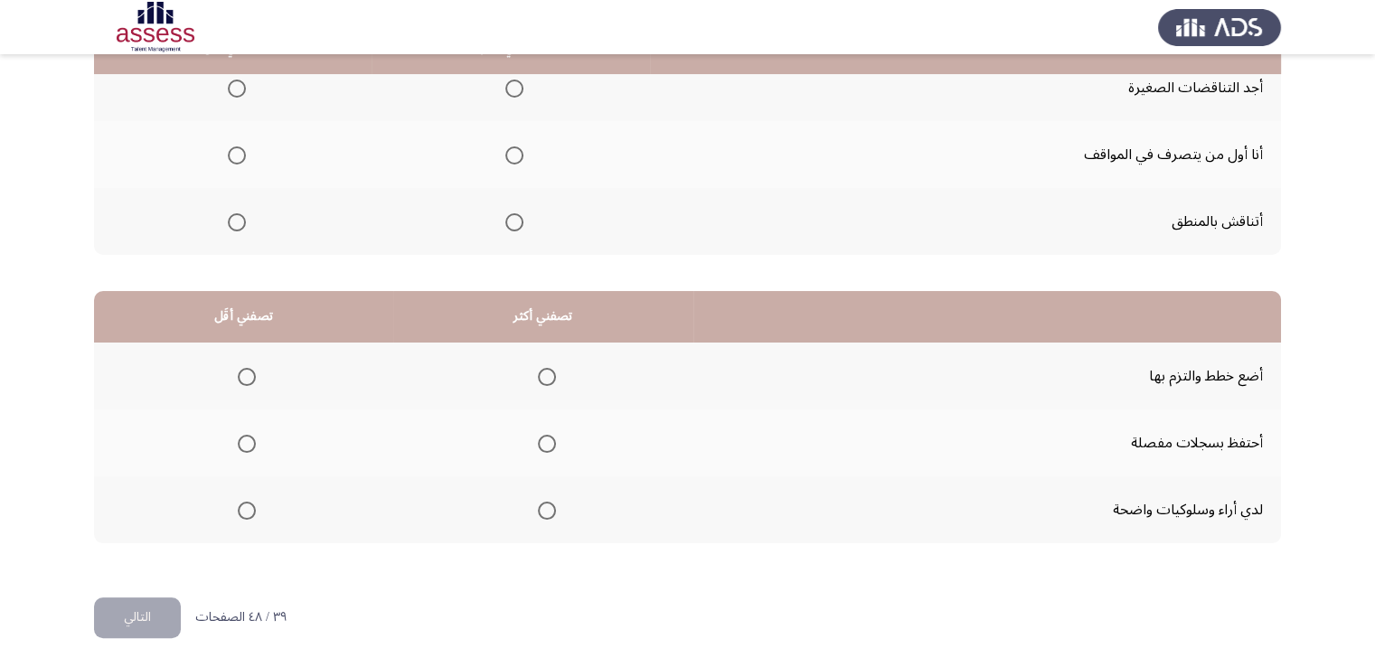
scroll to position [62, 0]
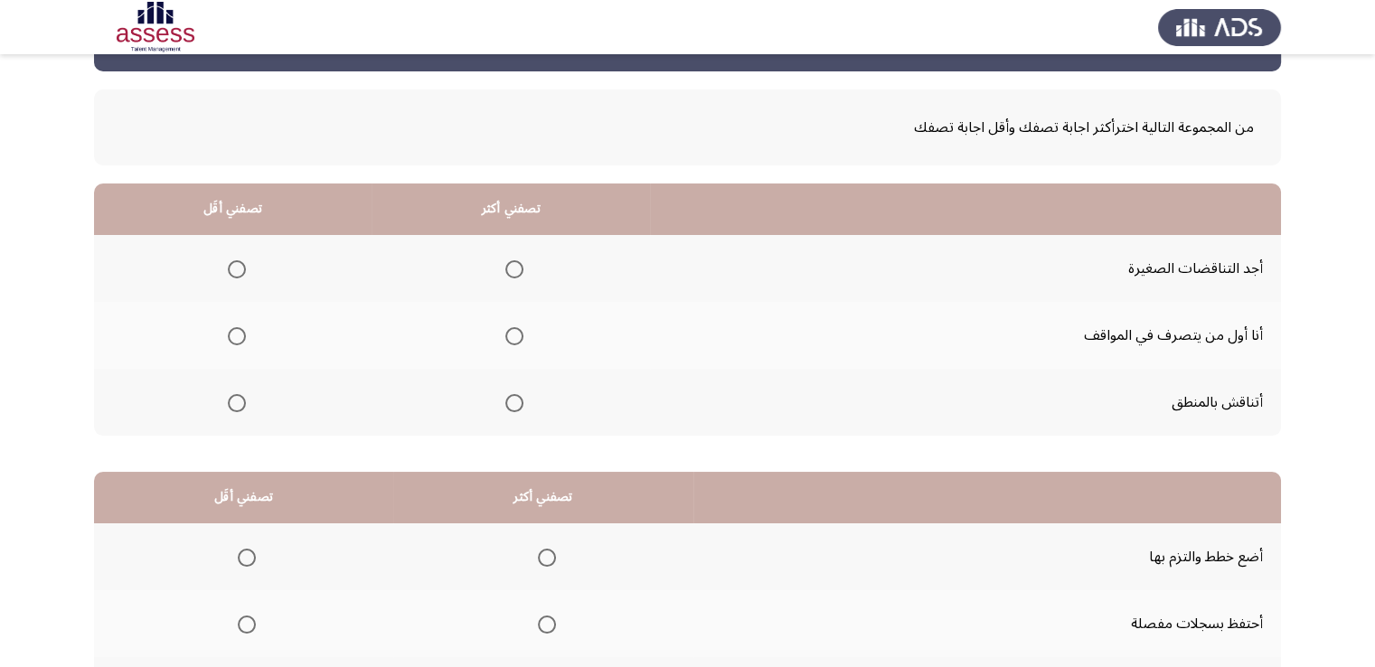
click at [510, 334] on span "Select an option" at bounding box center [514, 336] width 18 height 18
click at [510, 334] on input "Select an option" at bounding box center [514, 336] width 18 height 18
click at [237, 266] on span "Select an option" at bounding box center [237, 269] width 18 height 18
click at [237, 266] on input "Select an option" at bounding box center [237, 269] width 18 height 18
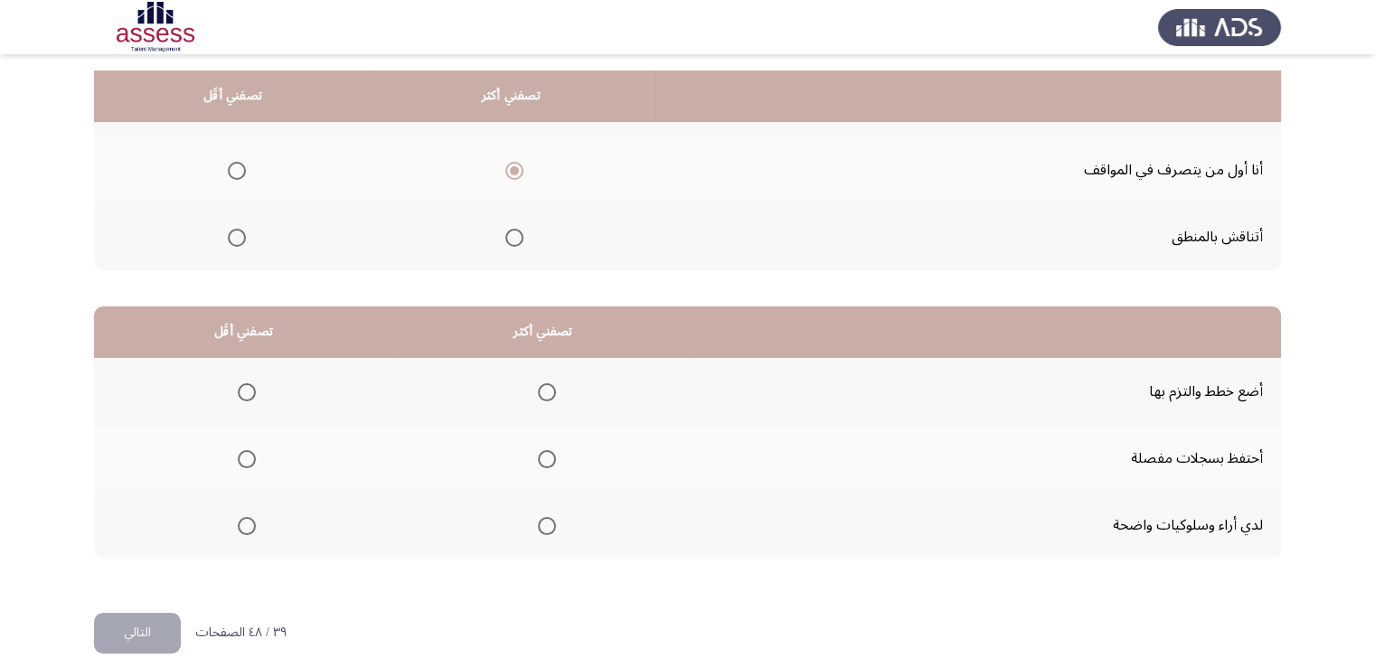
scroll to position [243, 0]
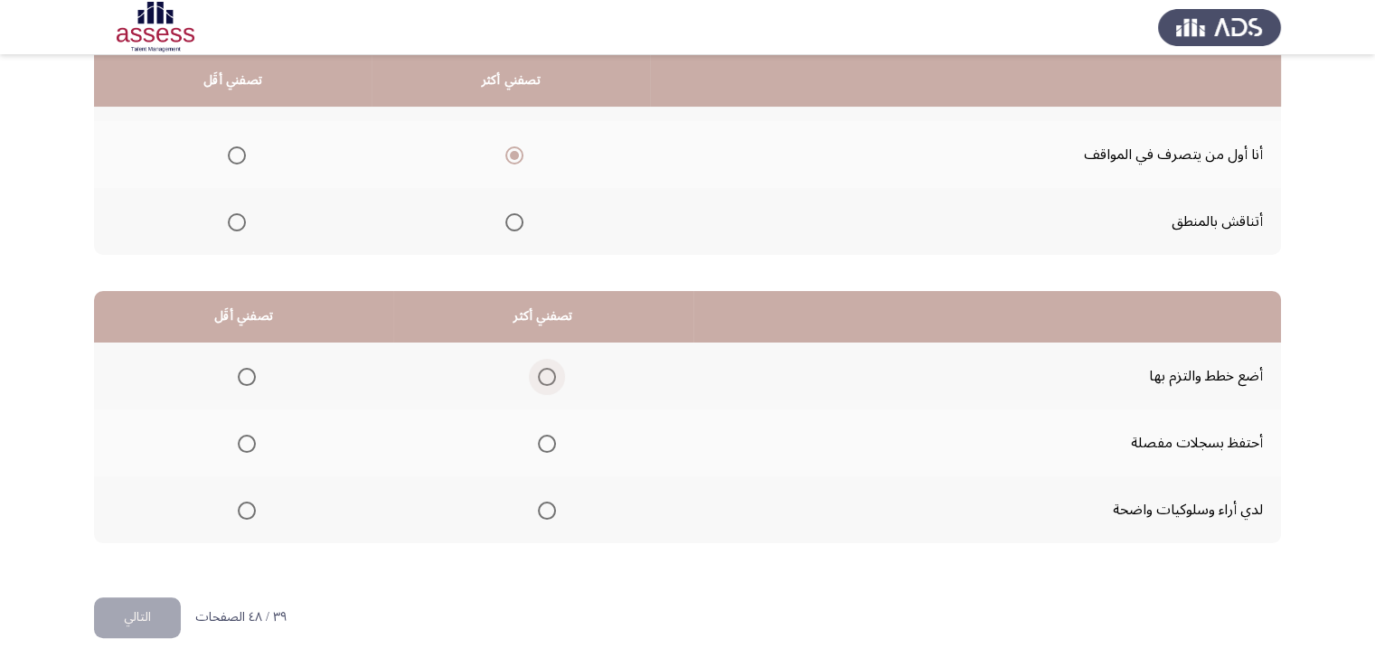
click at [539, 376] on span "Select an option" at bounding box center [547, 377] width 18 height 18
click at [539, 376] on input "Select an option" at bounding box center [547, 377] width 18 height 18
click at [245, 435] on span "Select an option" at bounding box center [247, 444] width 18 height 18
click at [245, 435] on input "Select an option" at bounding box center [247, 444] width 18 height 18
click at [150, 608] on button "التالي" at bounding box center [137, 618] width 87 height 41
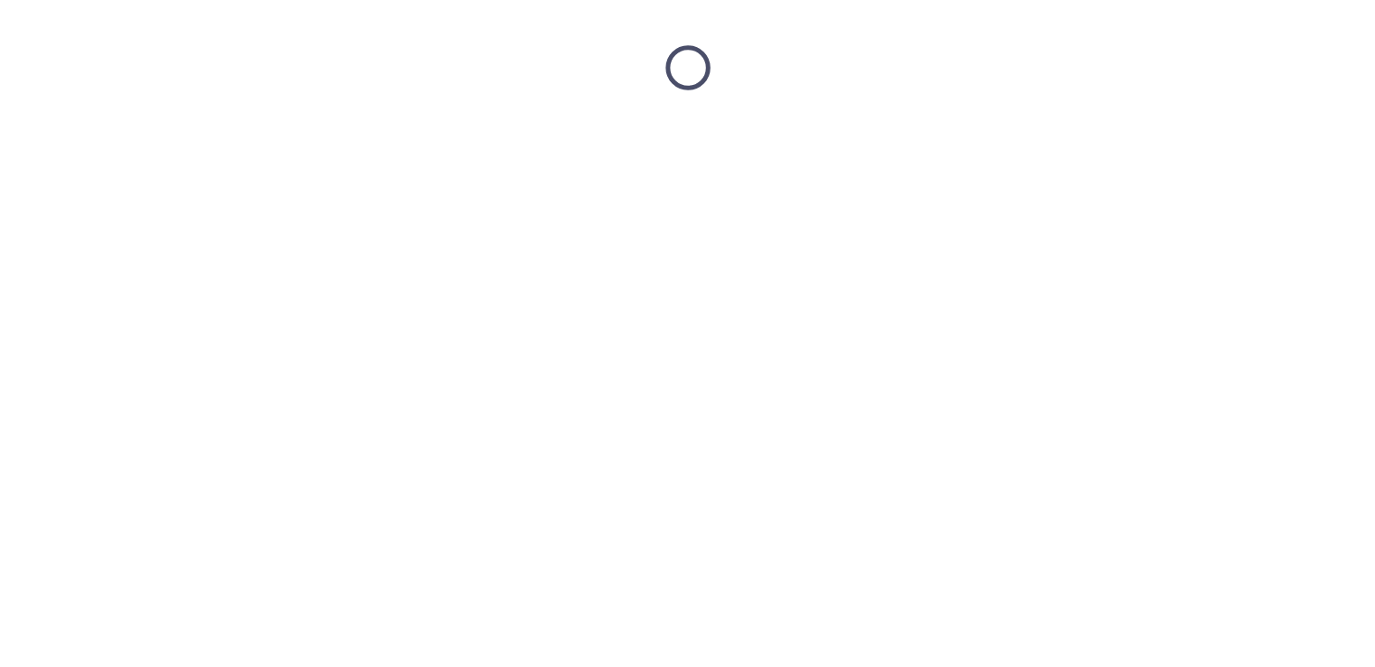
scroll to position [0, 0]
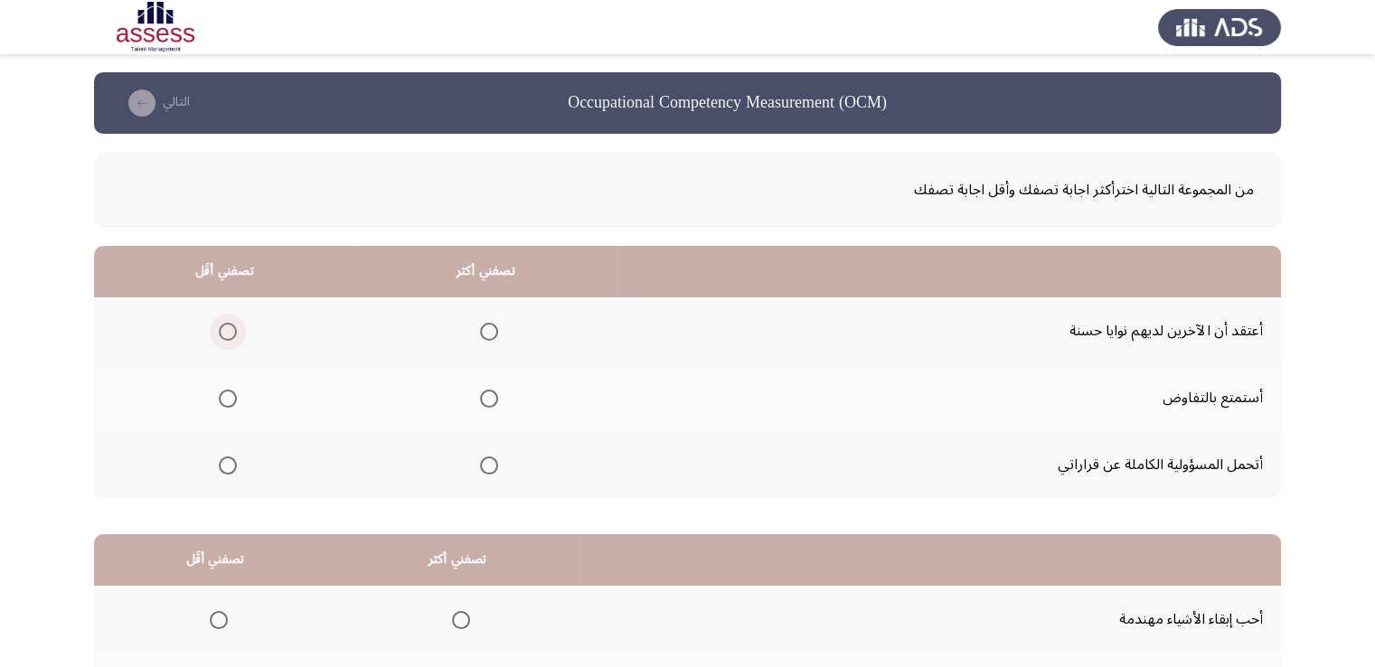
click at [233, 331] on span "Select an option" at bounding box center [228, 332] width 18 height 18
click at [233, 331] on input "Select an option" at bounding box center [228, 332] width 18 height 18
click at [494, 465] on span "Select an option" at bounding box center [489, 466] width 18 height 18
click at [494, 465] on input "Select an option" at bounding box center [489, 466] width 18 height 18
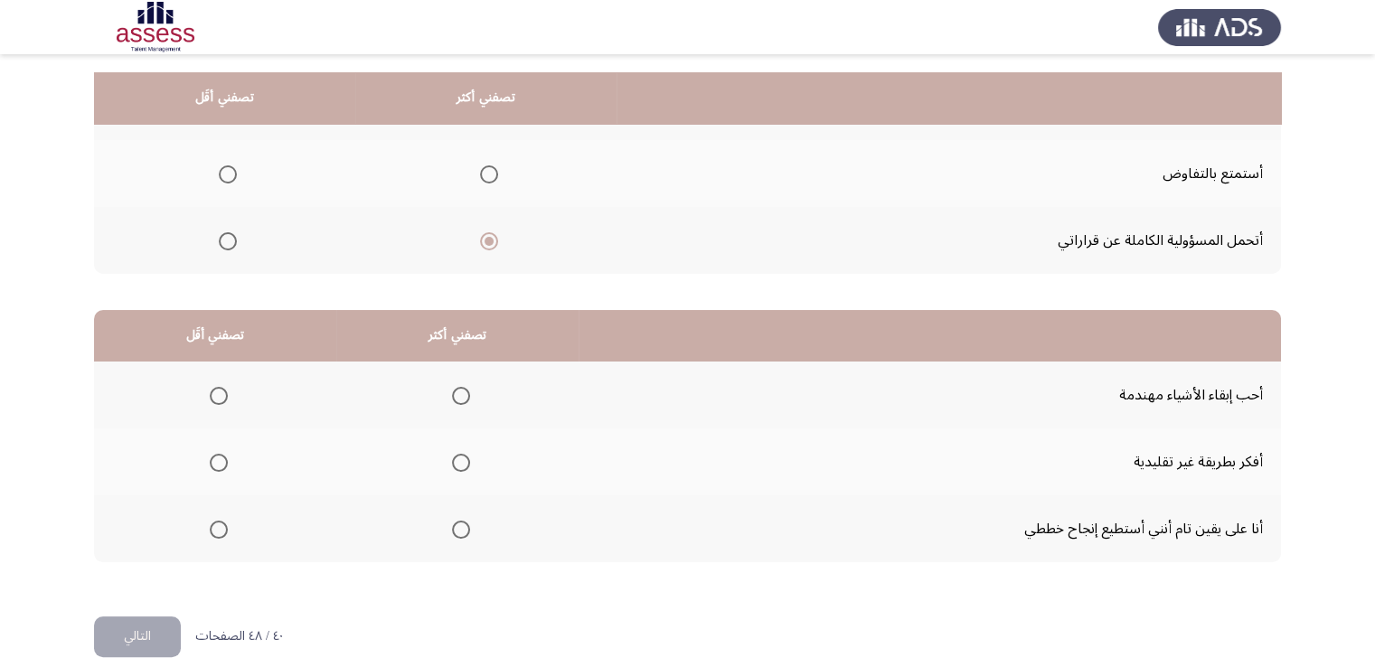
scroll to position [243, 0]
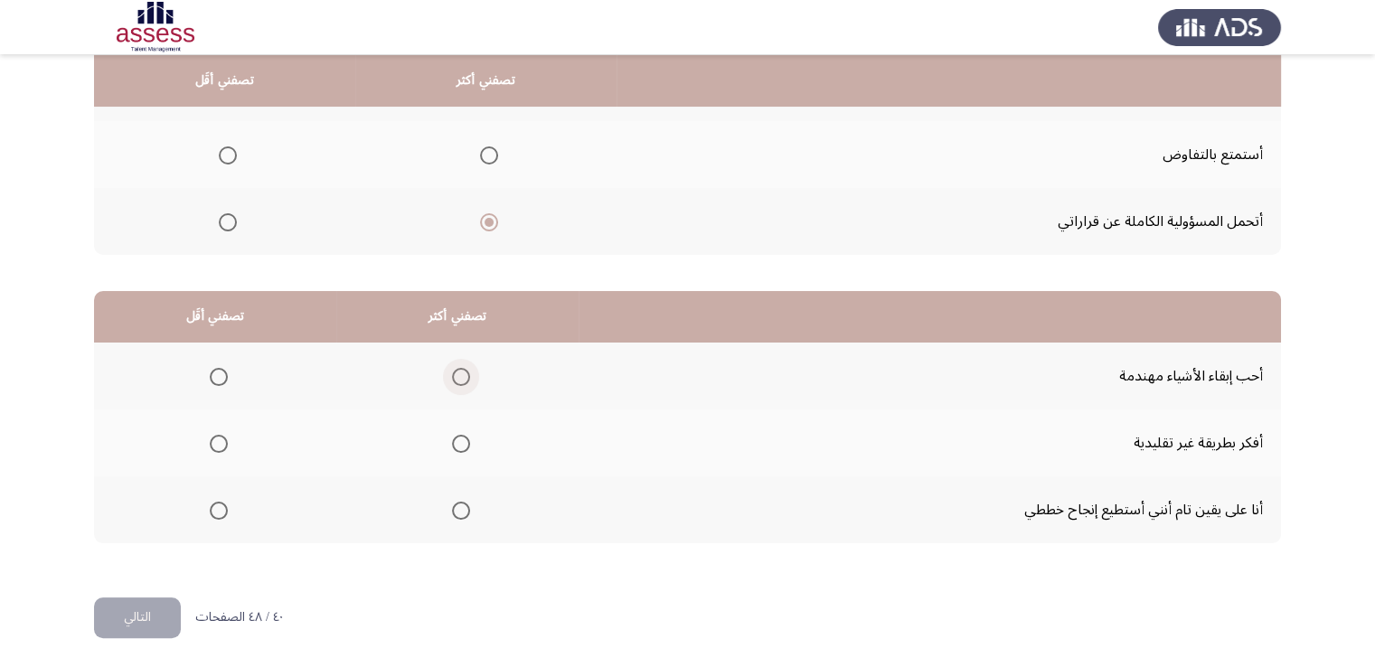
click at [456, 372] on span "Select an option" at bounding box center [461, 377] width 18 height 18
click at [456, 372] on input "Select an option" at bounding box center [461, 377] width 18 height 18
click at [222, 509] on span "Select an option" at bounding box center [219, 511] width 18 height 18
click at [222, 509] on input "Select an option" at bounding box center [219, 511] width 18 height 18
click at [160, 607] on button "التالي" at bounding box center [137, 618] width 87 height 41
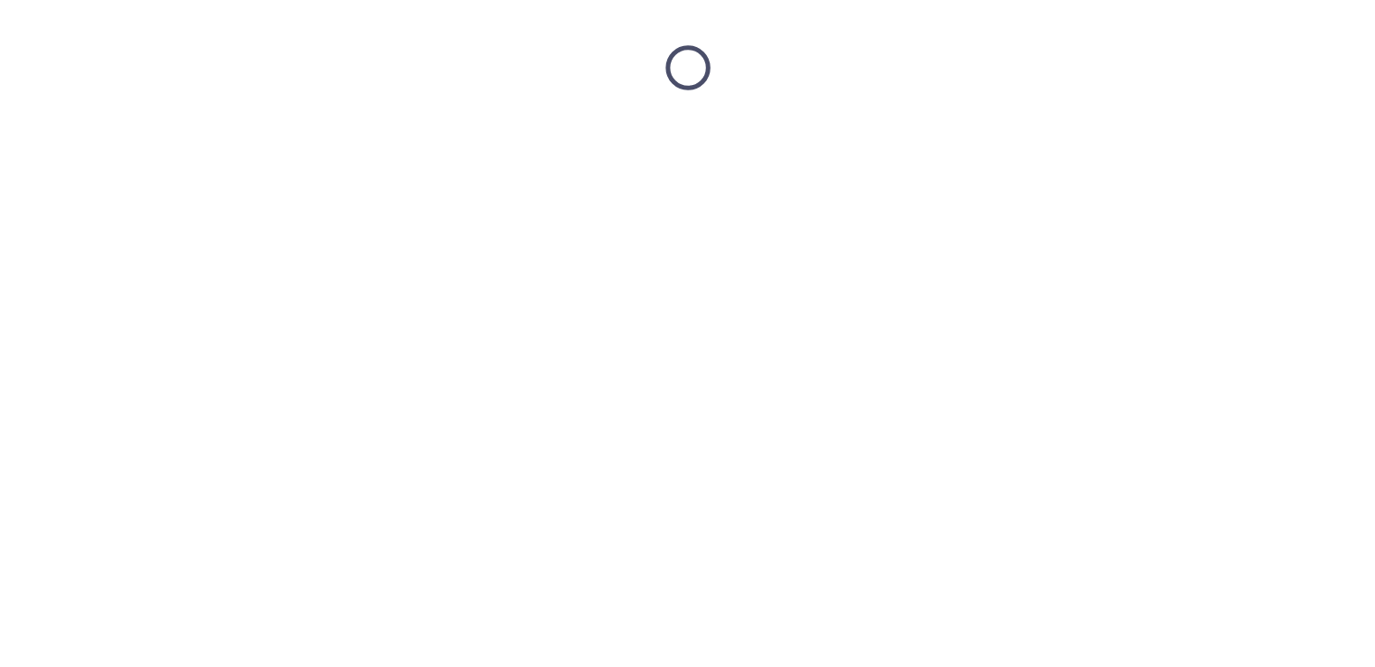
scroll to position [0, 0]
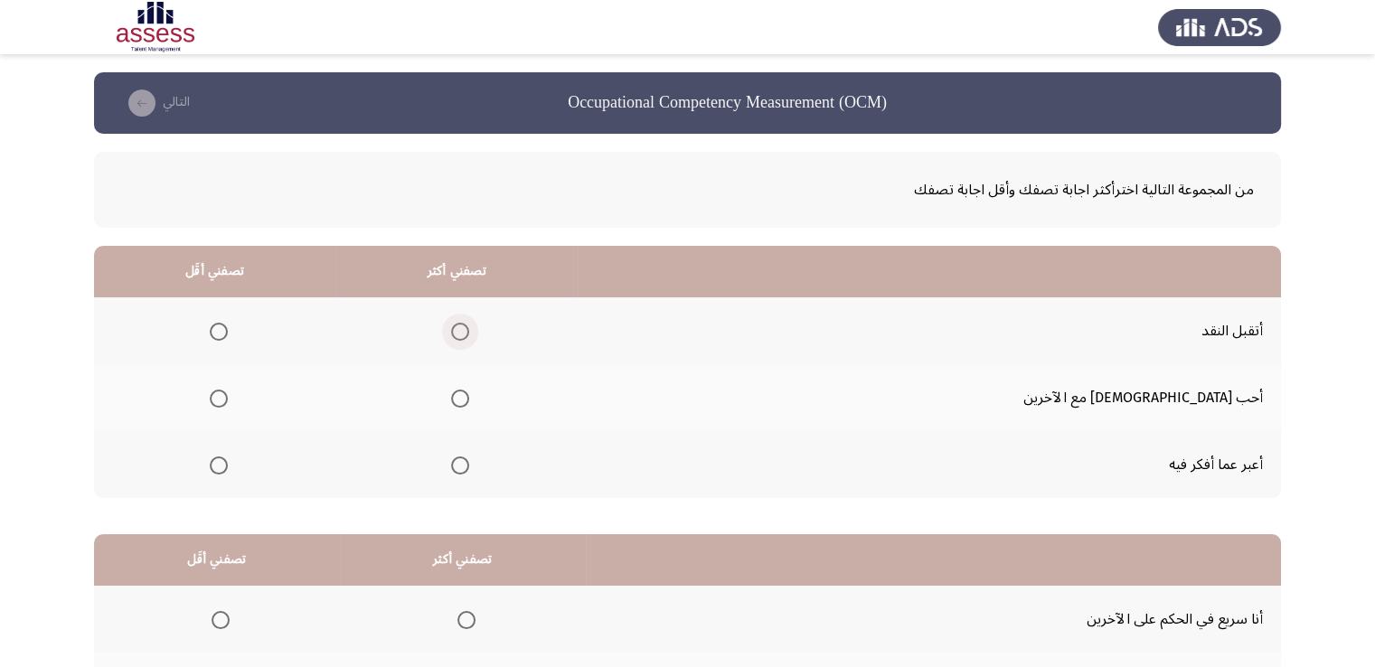
click at [469, 327] on span "Select an option" at bounding box center [460, 332] width 18 height 18
click at [469, 327] on input "Select an option" at bounding box center [460, 332] width 18 height 18
click at [228, 457] on span "Select an option" at bounding box center [219, 466] width 18 height 18
click at [228, 457] on input "Select an option" at bounding box center [219, 466] width 18 height 18
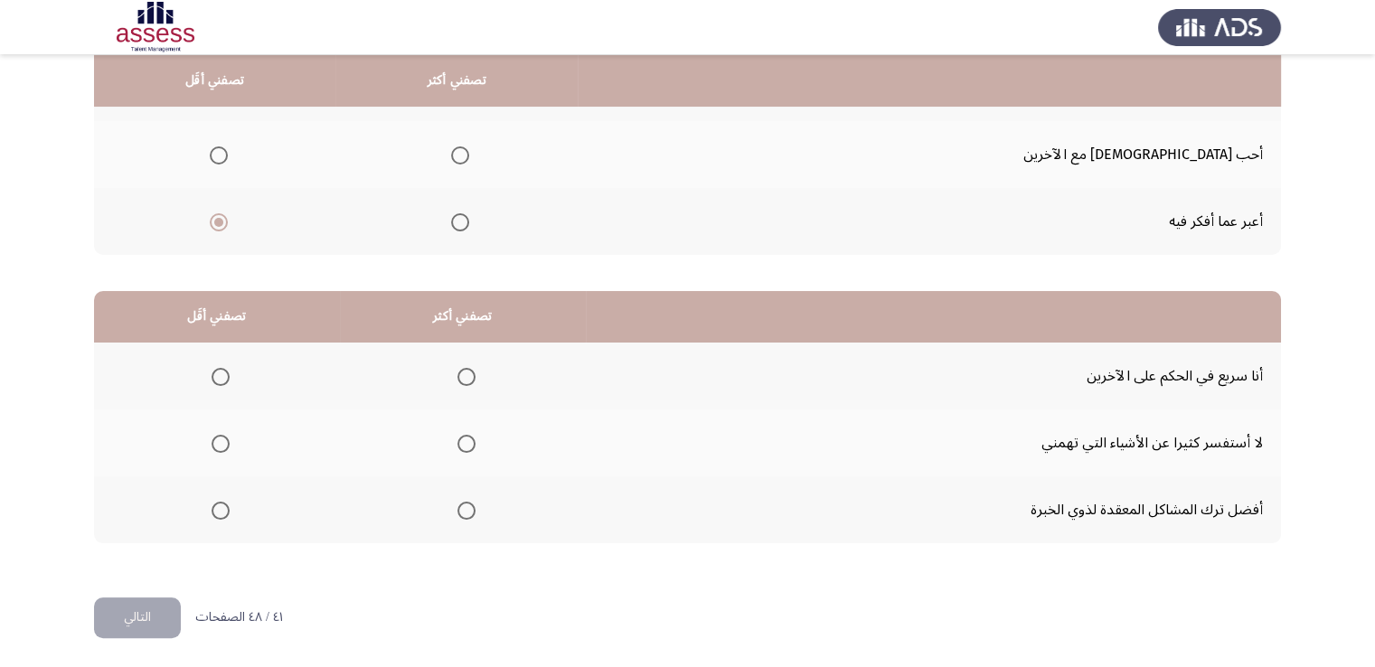
click at [219, 377] on span "Select an option" at bounding box center [221, 377] width 18 height 18
click at [219, 377] on input "Select an option" at bounding box center [221, 377] width 18 height 18
click at [221, 438] on span "Select an option" at bounding box center [221, 444] width 18 height 18
click at [221, 438] on input "Select an option" at bounding box center [221, 444] width 18 height 18
click at [162, 582] on div "من المجموعة التالية اخترأكثر اجابة تصفك وأقل اجابة تصفك تصفني أكثر تصفني أقَل أ…" at bounding box center [687, 244] width 1187 height 707
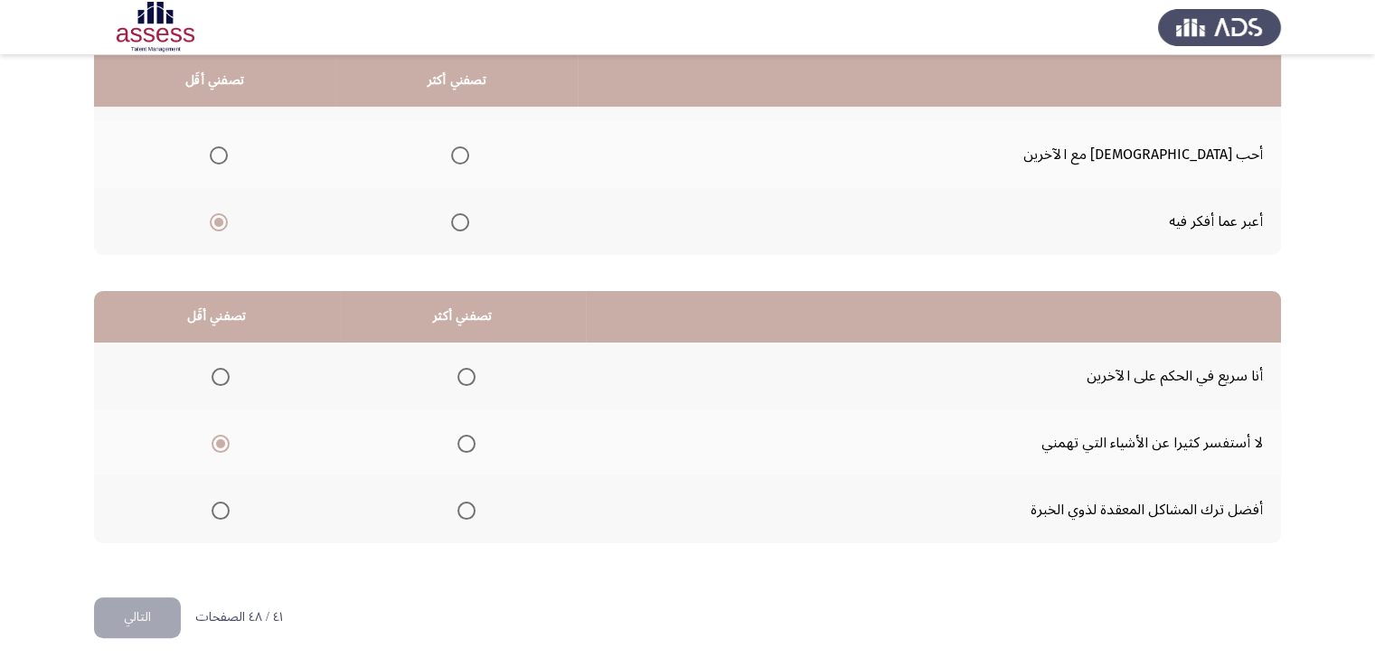
click at [152, 621] on button "التالي" at bounding box center [137, 618] width 87 height 41
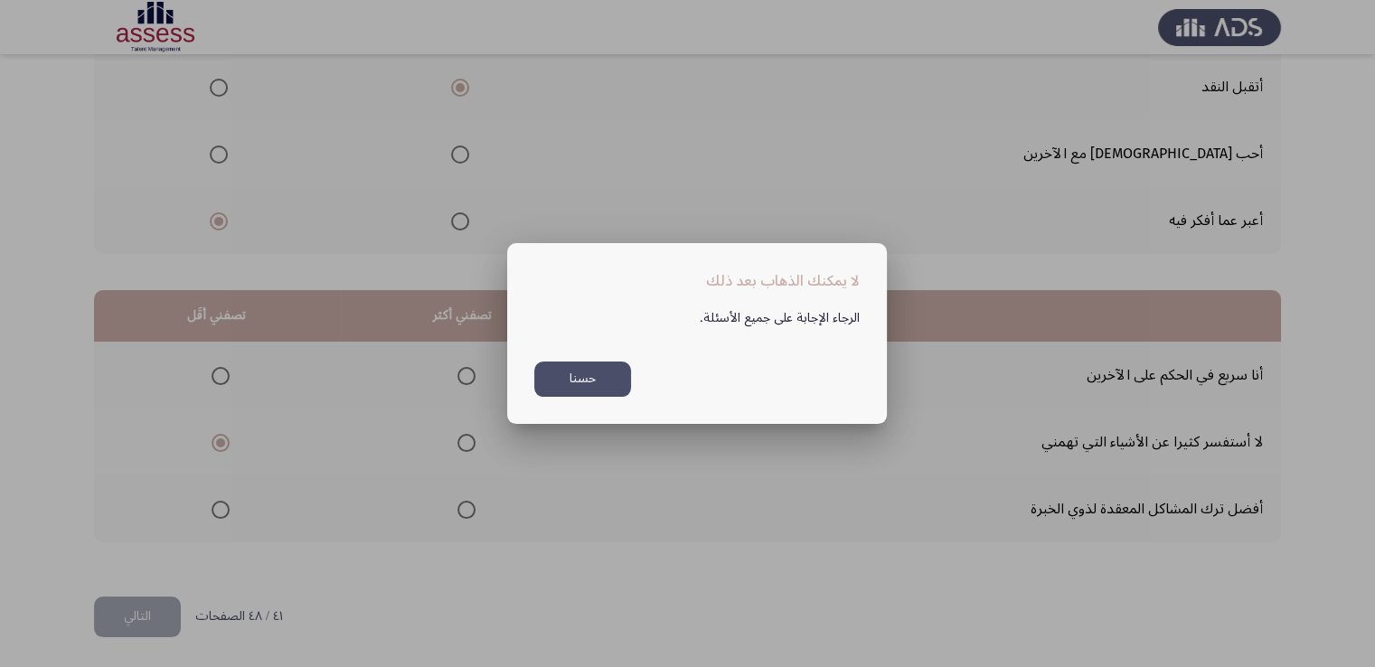
click at [603, 381] on button "حسنا" at bounding box center [582, 379] width 97 height 35
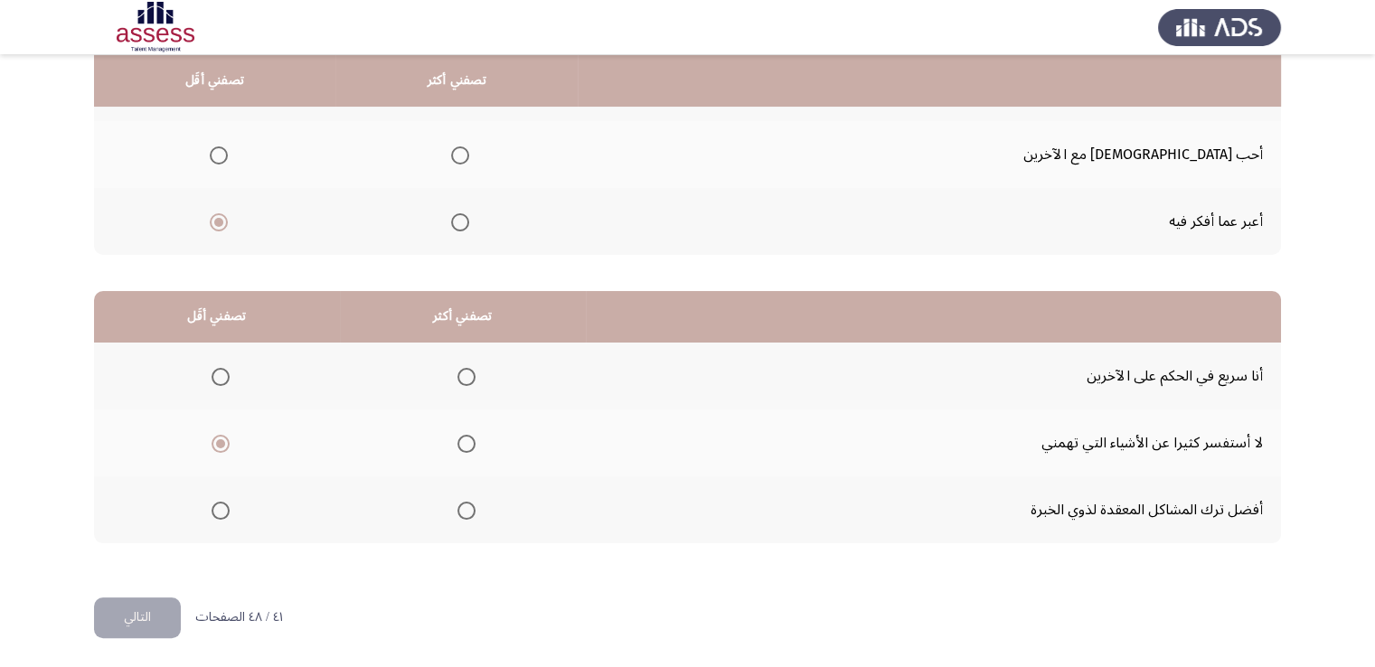
click at [462, 373] on span "Select an option" at bounding box center [466, 377] width 18 height 18
click at [462, 373] on input "Select an option" at bounding box center [466, 377] width 18 height 18
click at [153, 618] on button "التالي" at bounding box center [137, 618] width 87 height 41
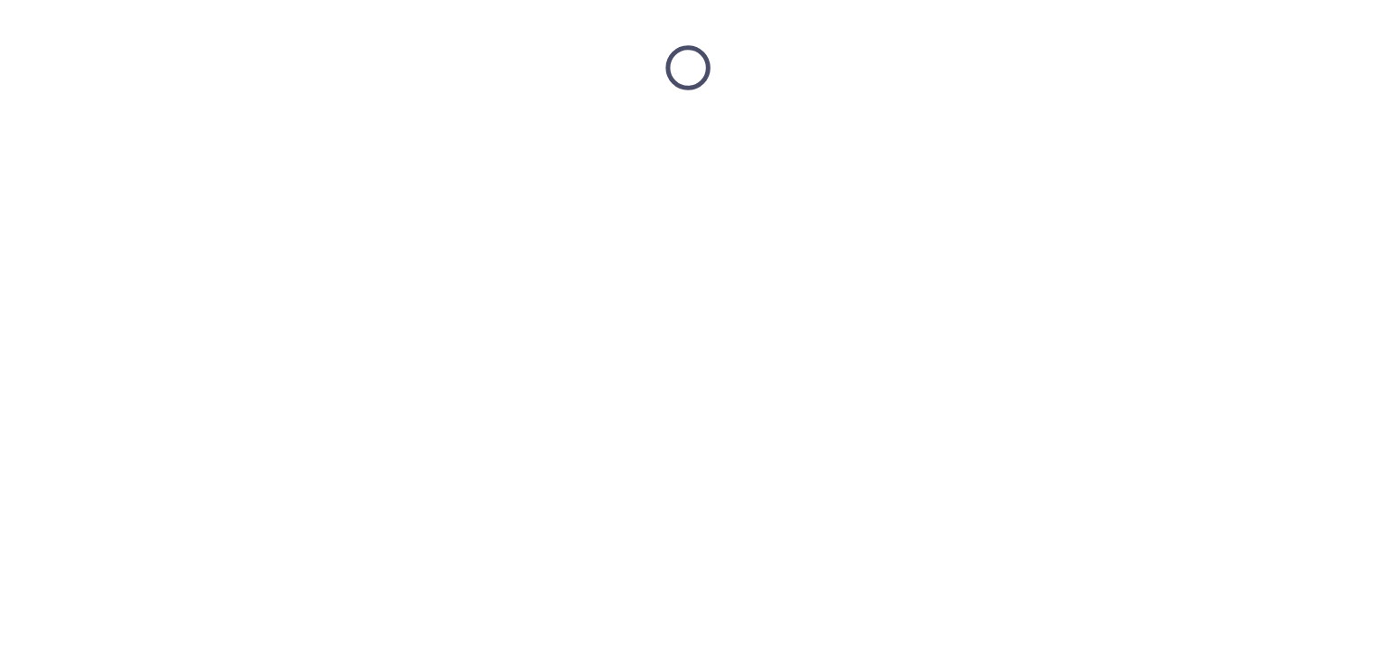
scroll to position [0, 0]
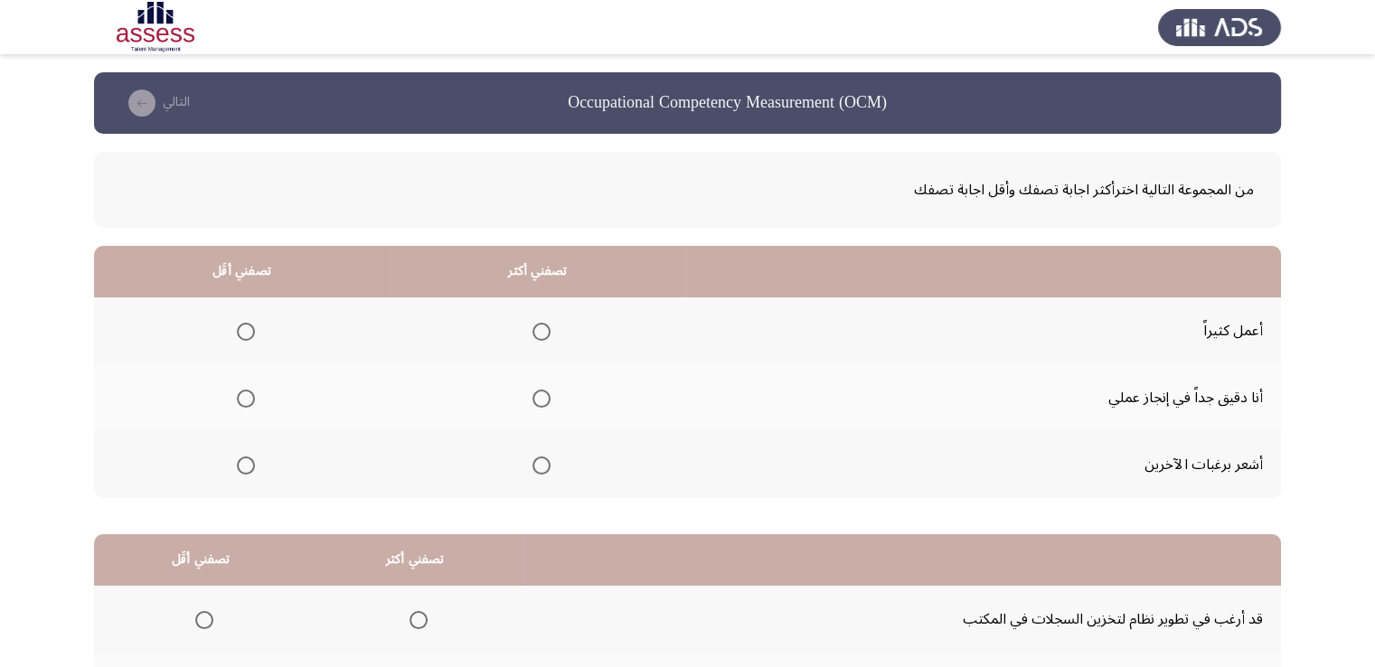
click at [532, 395] on span "Select an option" at bounding box center [541, 399] width 18 height 18
click at [532, 395] on input "Select an option" at bounding box center [541, 399] width 18 height 18
click at [532, 329] on span "Select an option" at bounding box center [541, 332] width 18 height 18
click at [532, 329] on input "Select an option" at bounding box center [541, 332] width 18 height 18
click at [539, 399] on span "Select an option" at bounding box center [541, 399] width 18 height 18
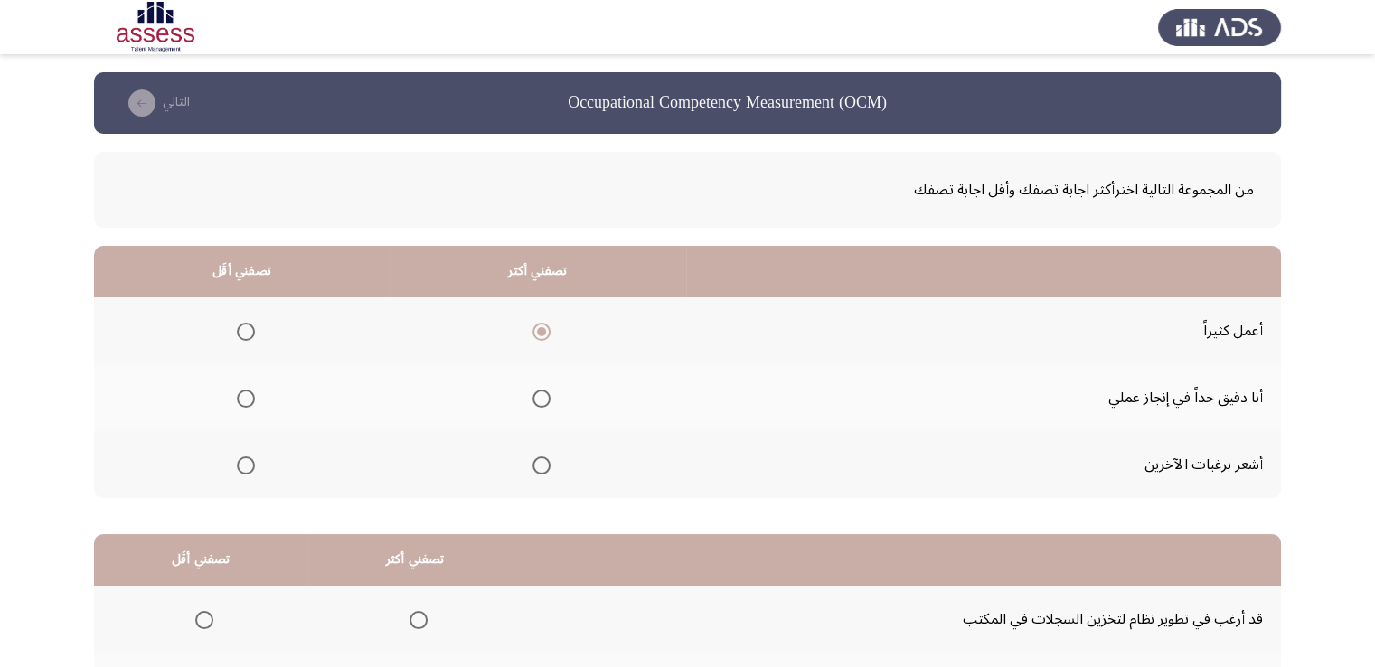
click at [539, 399] on input "Select an option" at bounding box center [541, 399] width 18 height 18
click at [249, 330] on span "Select an option" at bounding box center [246, 332] width 18 height 18
click at [249, 330] on input "Select an option" at bounding box center [246, 332] width 18 height 18
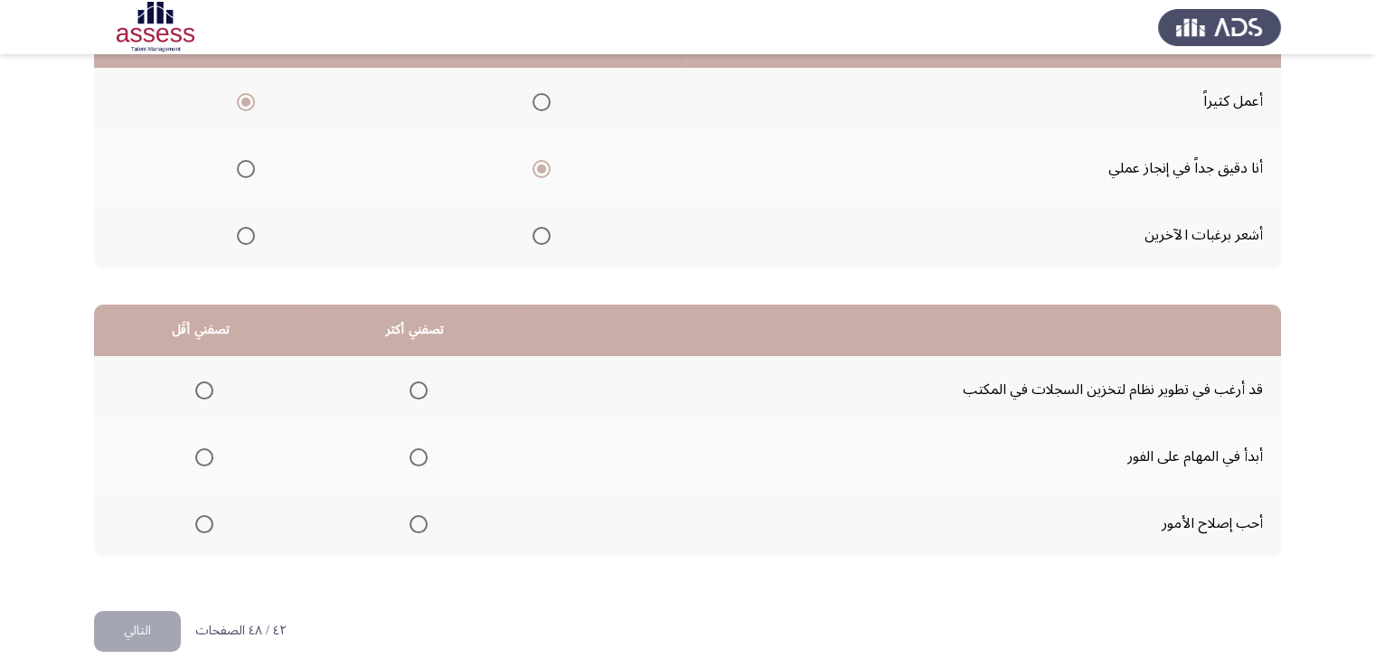
scroll to position [243, 0]
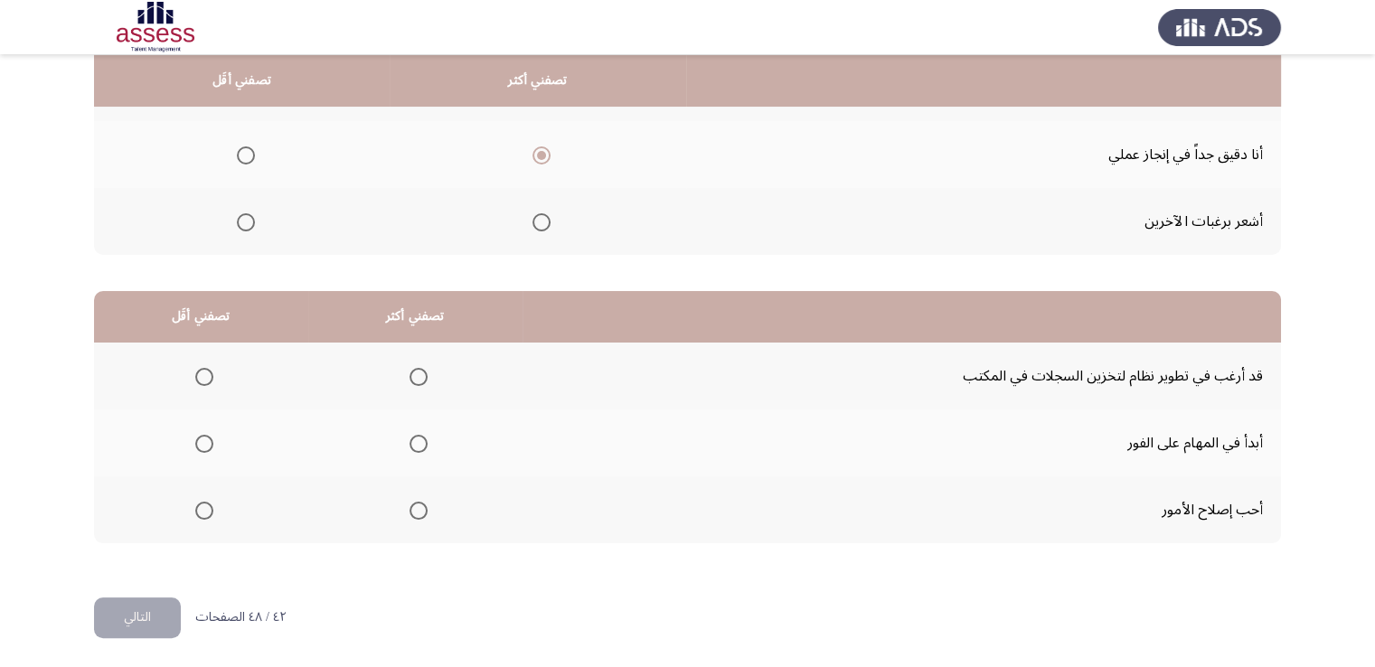
click at [410, 509] on span "Select an option" at bounding box center [419, 511] width 18 height 18
click at [410, 509] on input "Select an option" at bounding box center [419, 511] width 18 height 18
click at [201, 442] on span "Select an option" at bounding box center [204, 444] width 18 height 18
click at [201, 442] on input "Select an option" at bounding box center [204, 444] width 18 height 18
click at [147, 614] on button "التالي" at bounding box center [137, 618] width 87 height 41
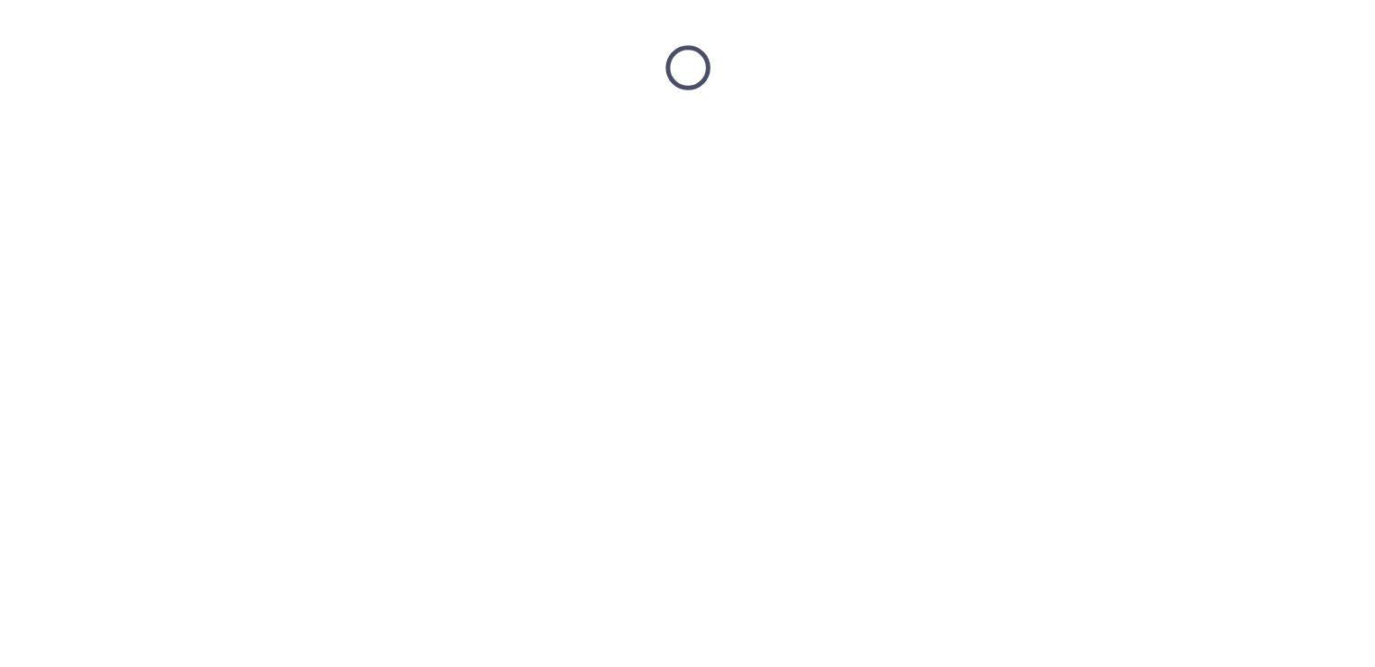
scroll to position [0, 0]
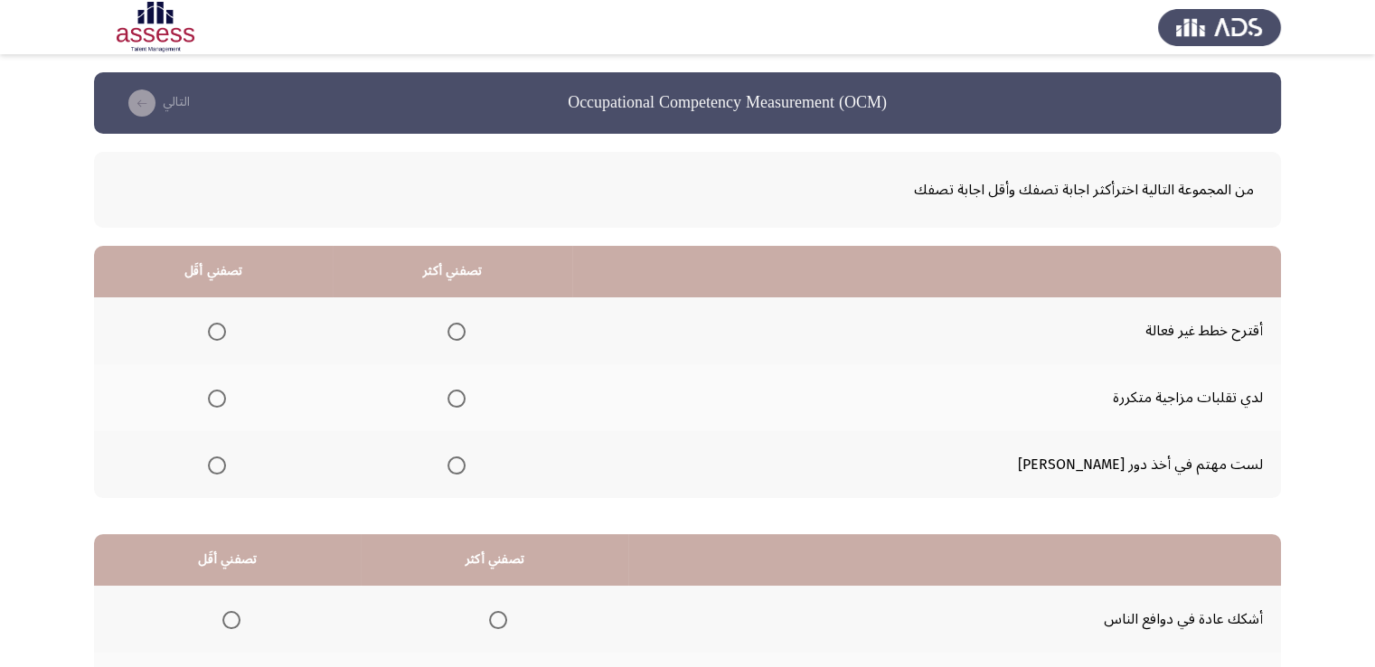
click at [226, 334] on span "Select an option" at bounding box center [217, 332] width 18 height 18
click at [226, 334] on input "Select an option" at bounding box center [217, 332] width 18 height 18
click at [466, 460] on span "Select an option" at bounding box center [456, 466] width 18 height 18
click at [466, 460] on input "Select an option" at bounding box center [456, 466] width 18 height 18
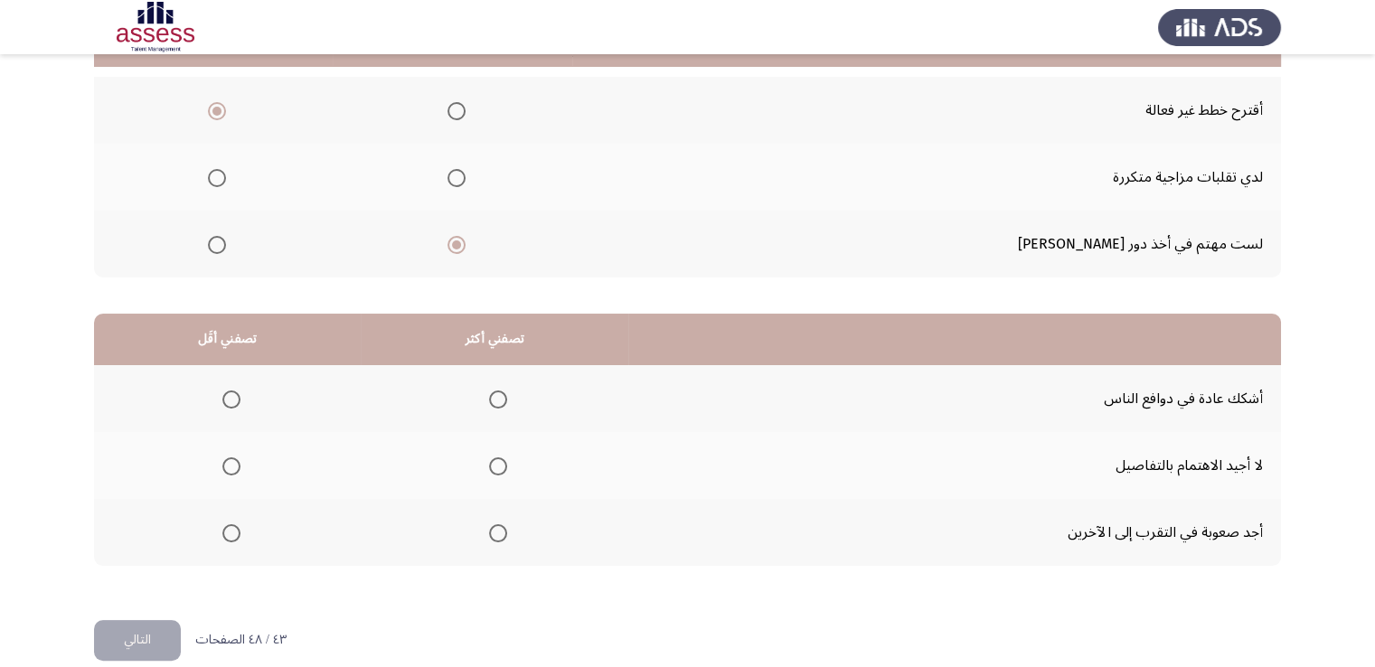
scroll to position [243, 0]
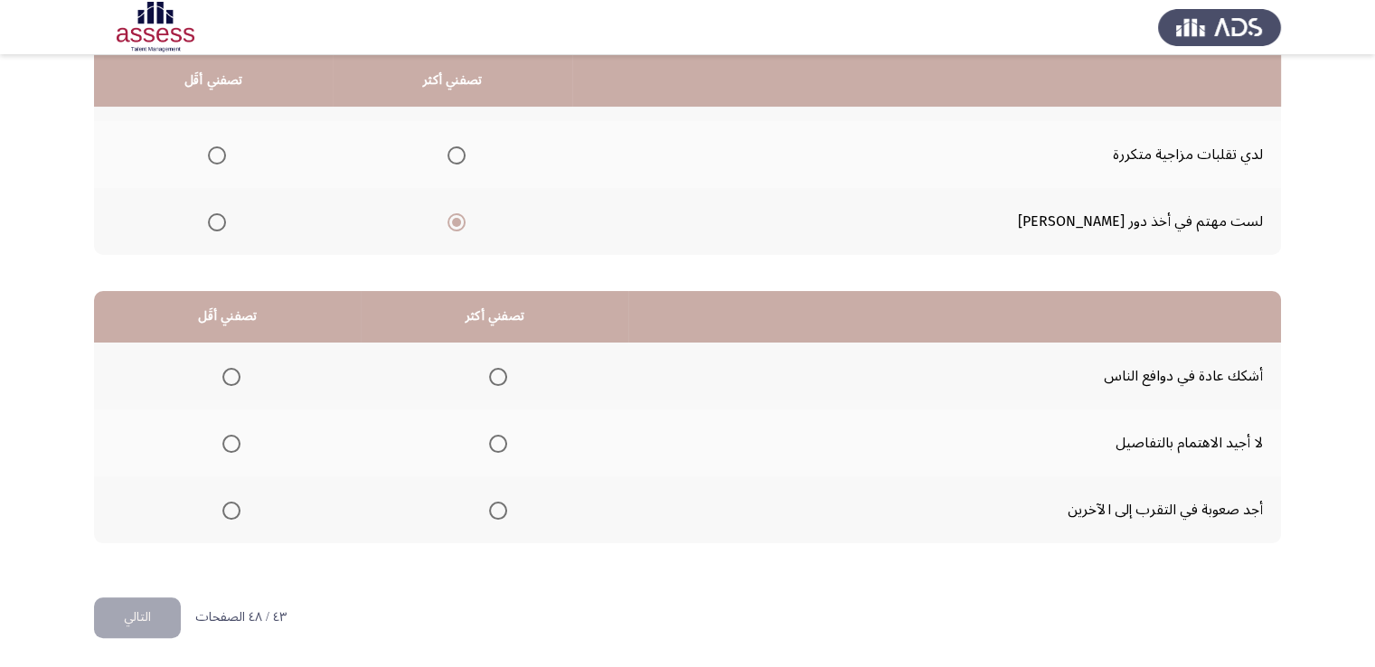
click at [228, 373] on span "Select an option" at bounding box center [231, 377] width 18 height 18
click at [228, 373] on input "Select an option" at bounding box center [231, 377] width 18 height 18
drag, startPoint x: 506, startPoint y: 457, endPoint x: 494, endPoint y: 464, distance: 13.8
click at [493, 440] on span "Select an option" at bounding box center [498, 444] width 18 height 18
click at [493, 440] on input "Select an option" at bounding box center [498, 444] width 18 height 18
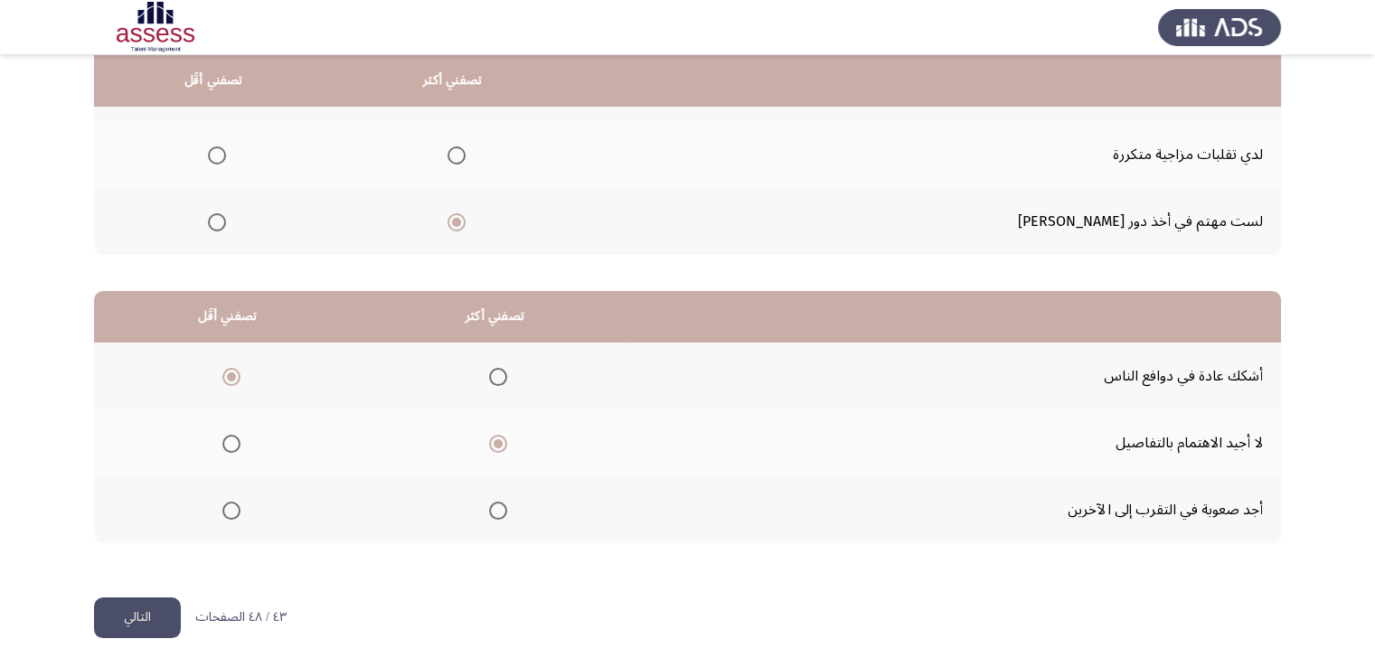
click at [162, 609] on button "التالي" at bounding box center [137, 618] width 87 height 41
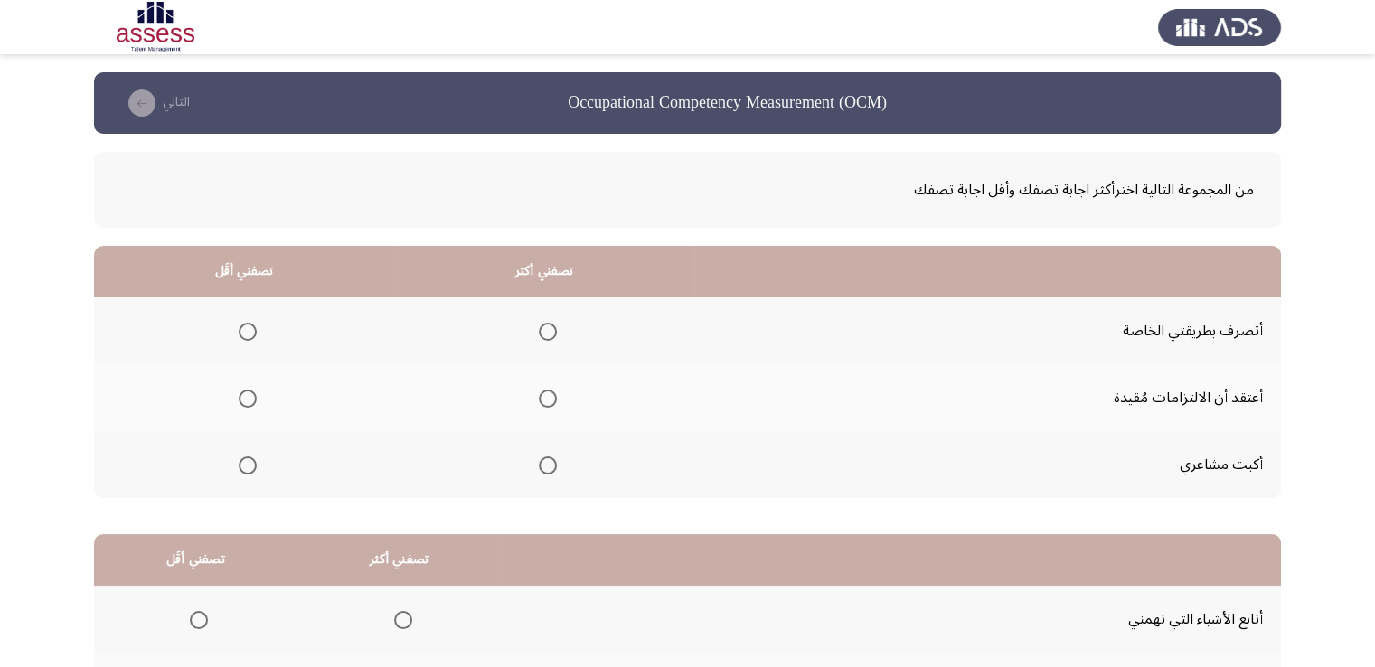
click at [546, 461] on span "Select an option" at bounding box center [548, 466] width 18 height 18
click at [546, 461] on input "Select an option" at bounding box center [548, 466] width 18 height 18
click at [247, 395] on span "Select an option" at bounding box center [248, 399] width 18 height 18
click at [247, 395] on input "Select an option" at bounding box center [248, 399] width 18 height 18
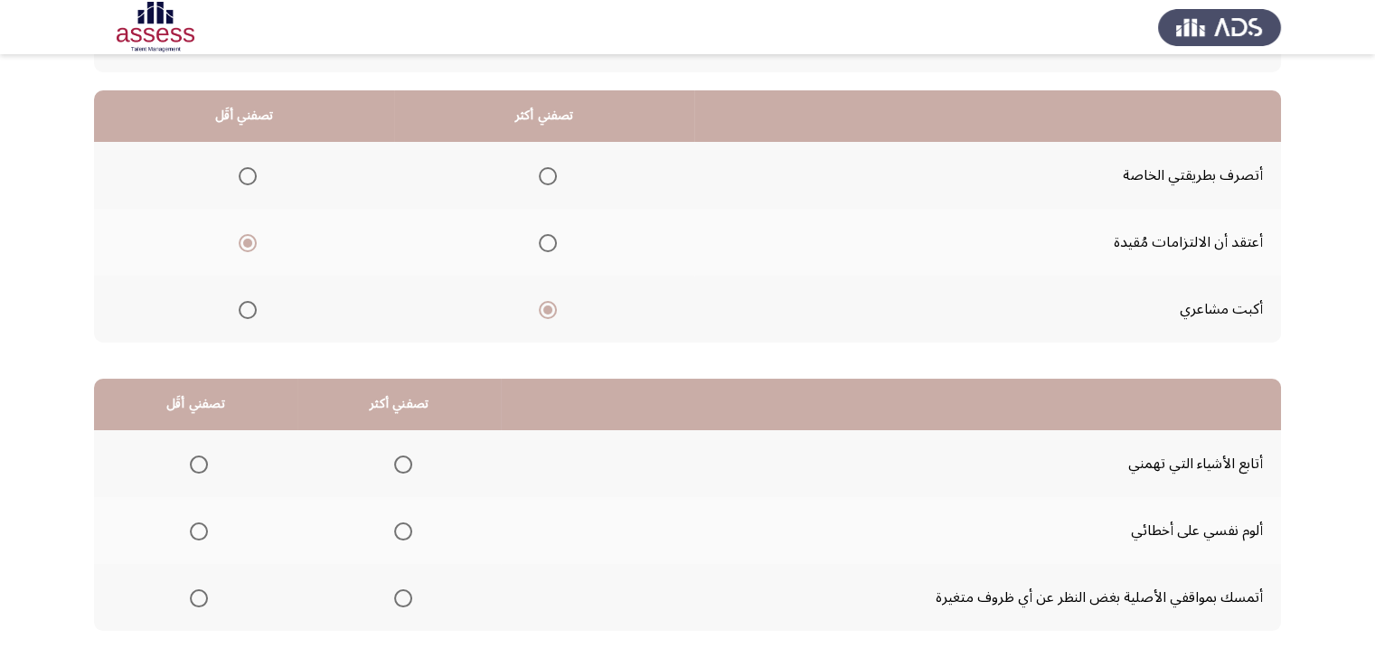
scroll to position [62, 0]
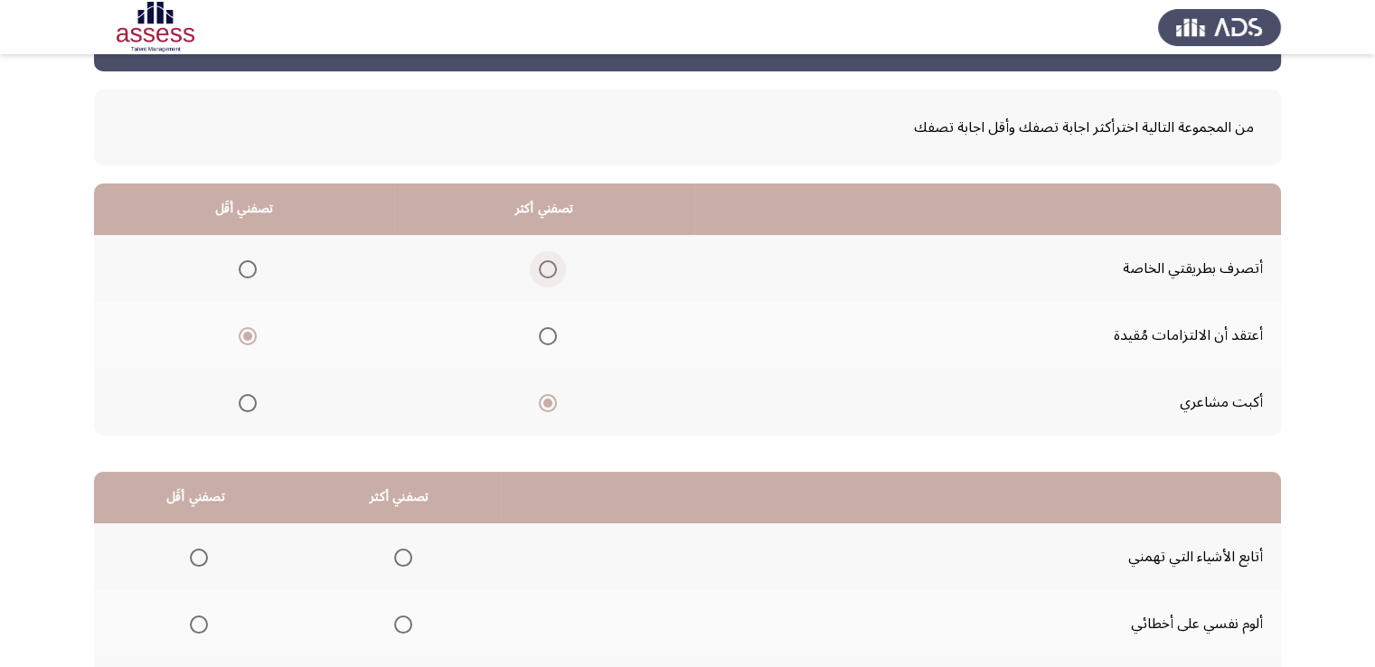
click at [558, 261] on th at bounding box center [544, 268] width 300 height 67
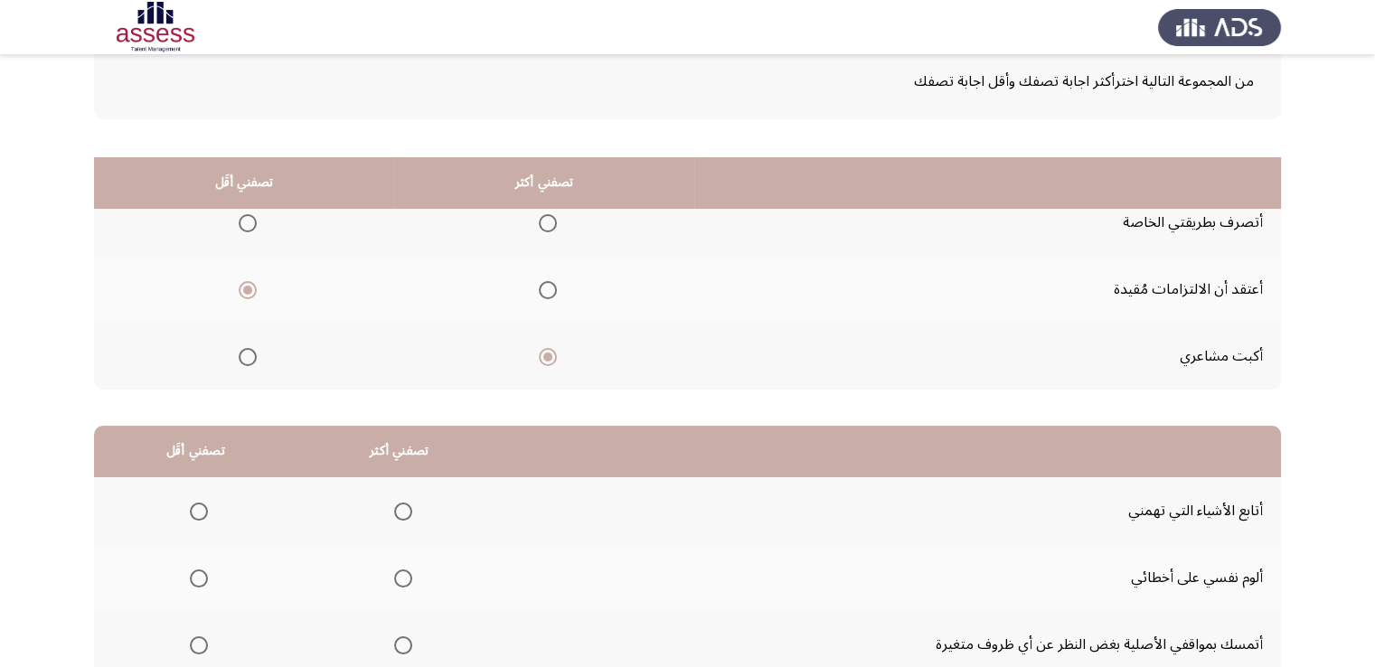
scroll to position [0, 0]
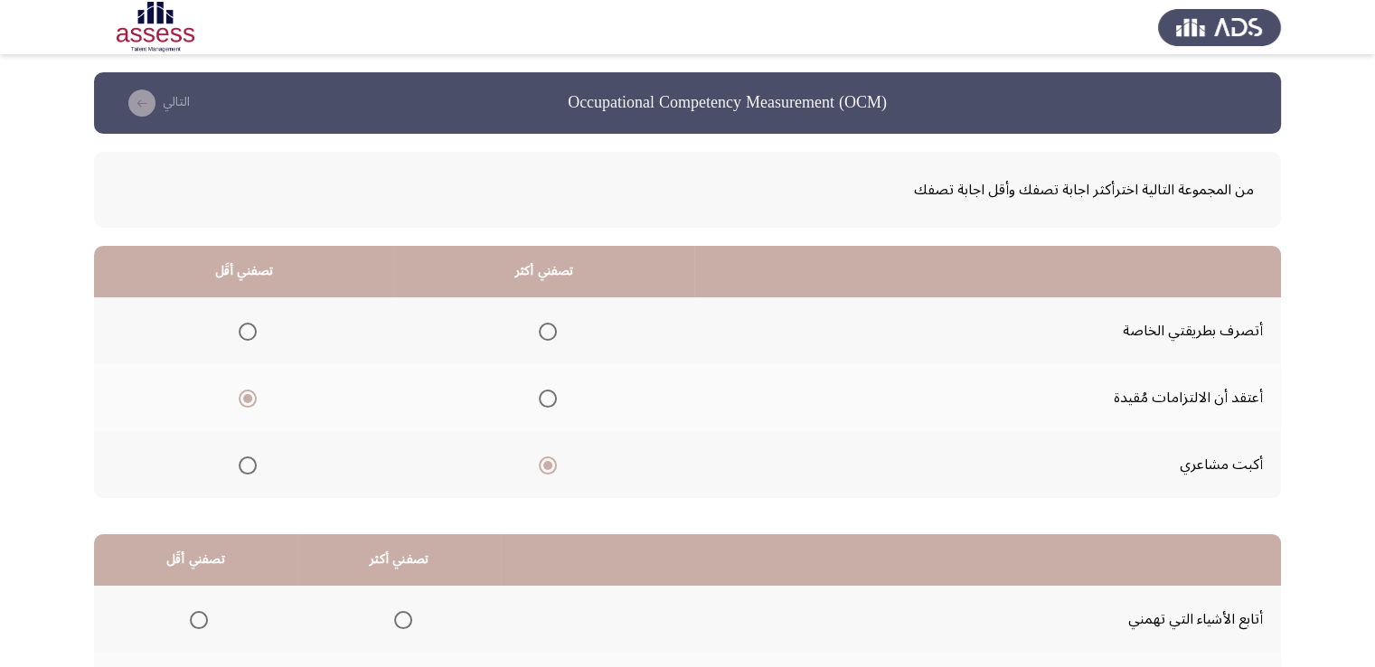
click at [543, 334] on span "Select an option" at bounding box center [548, 332] width 18 height 18
click at [543, 334] on input "Select an option" at bounding box center [548, 332] width 18 height 18
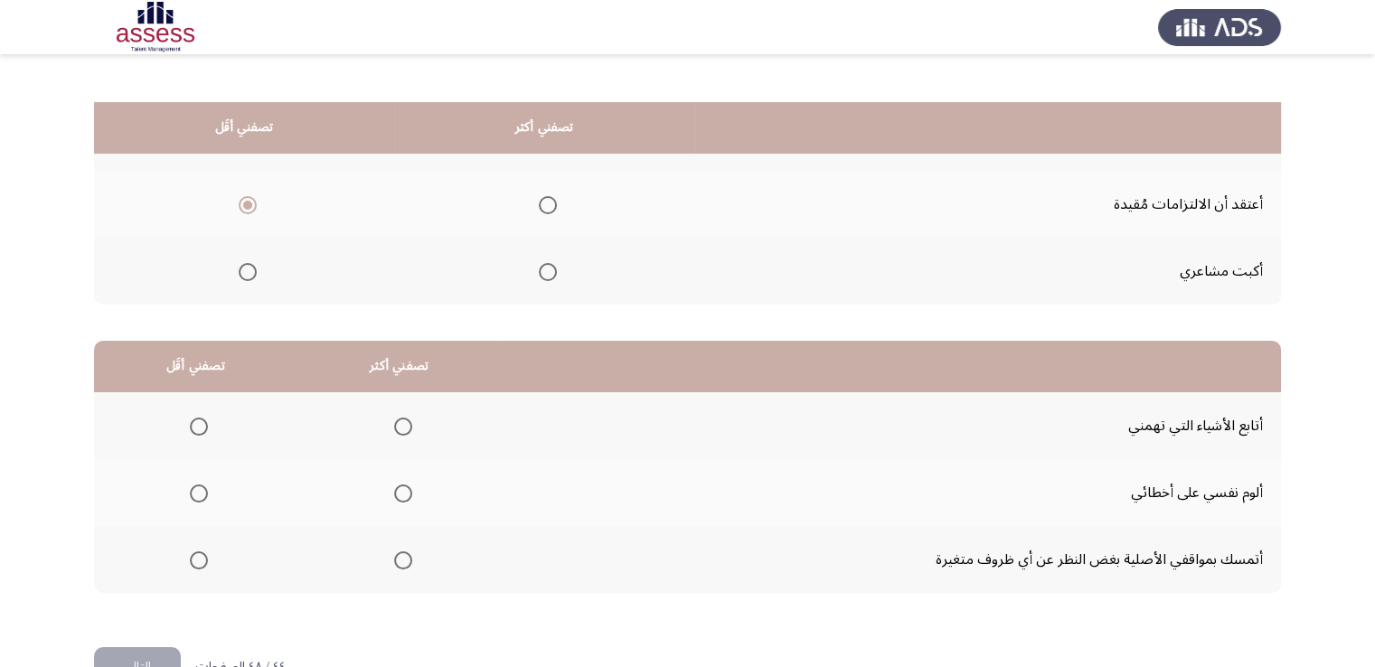
scroll to position [243, 0]
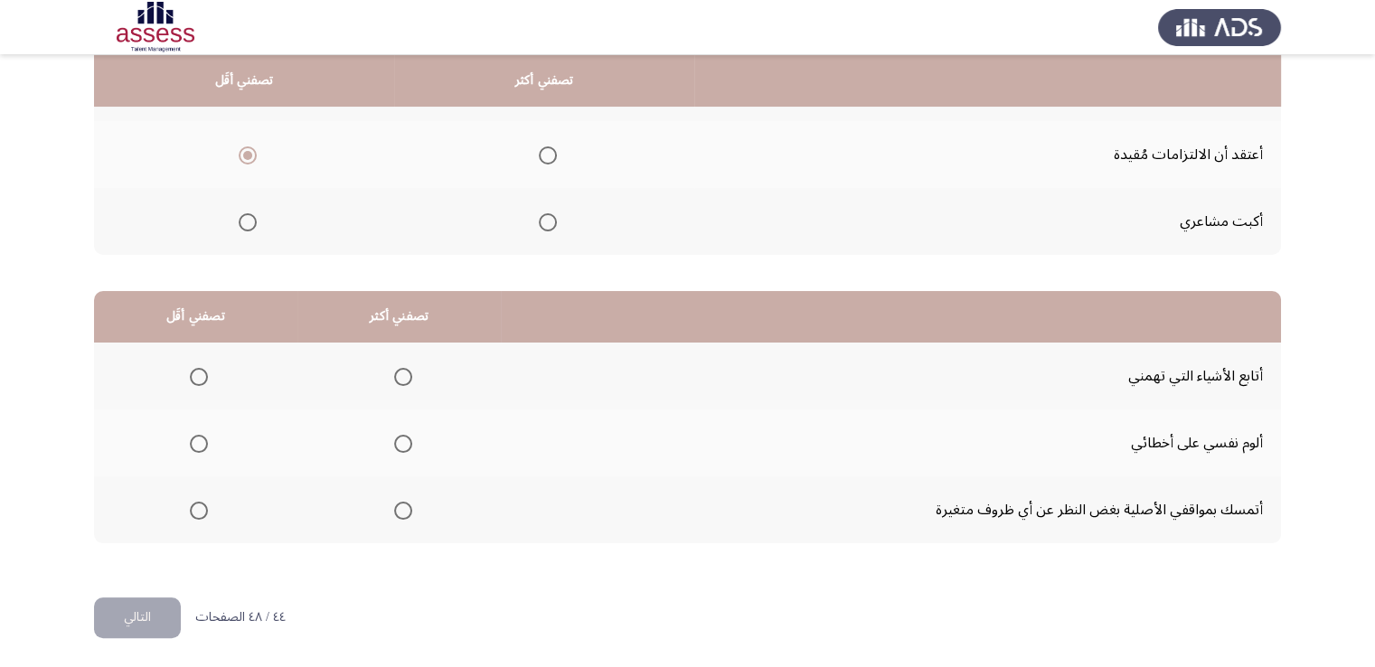
click at [553, 218] on span "Select an option" at bounding box center [548, 222] width 18 height 18
click at [553, 218] on input "Select an option" at bounding box center [548, 222] width 18 height 18
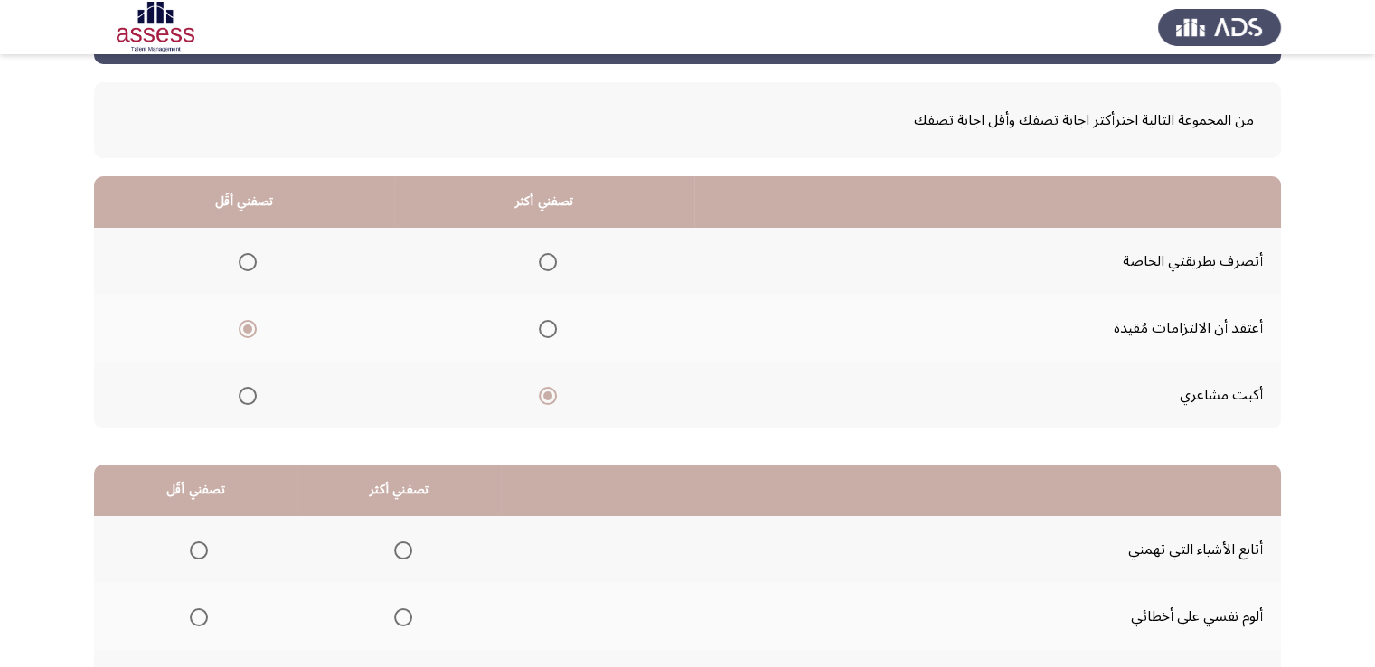
scroll to position [0, 0]
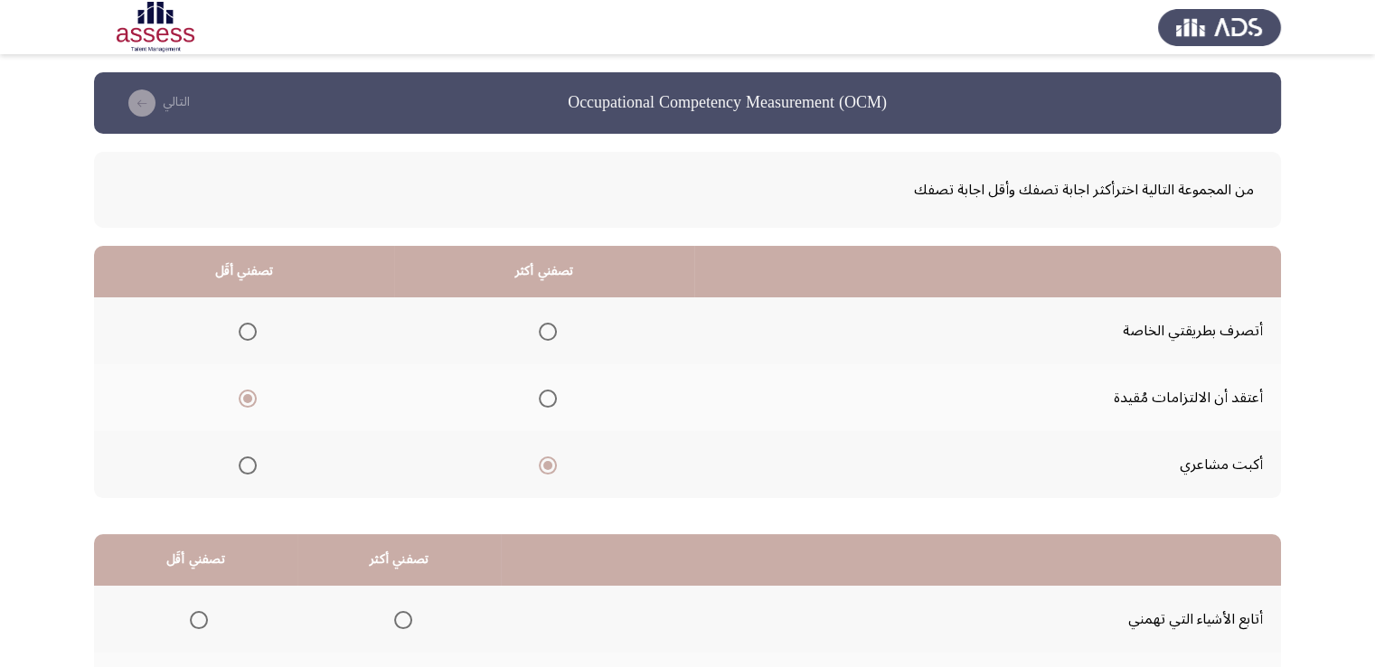
click at [250, 334] on span "Select an option" at bounding box center [248, 332] width 18 height 18
click at [250, 334] on input "Select an option" at bounding box center [248, 332] width 18 height 18
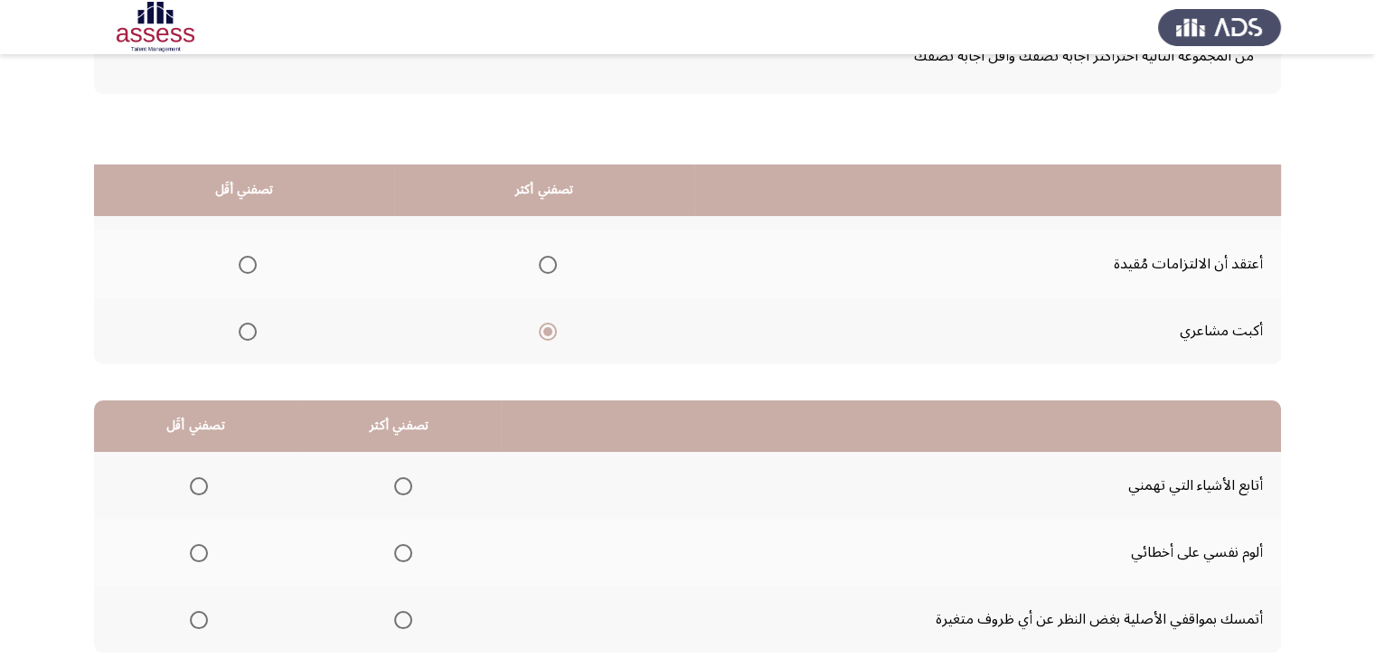
scroll to position [243, 0]
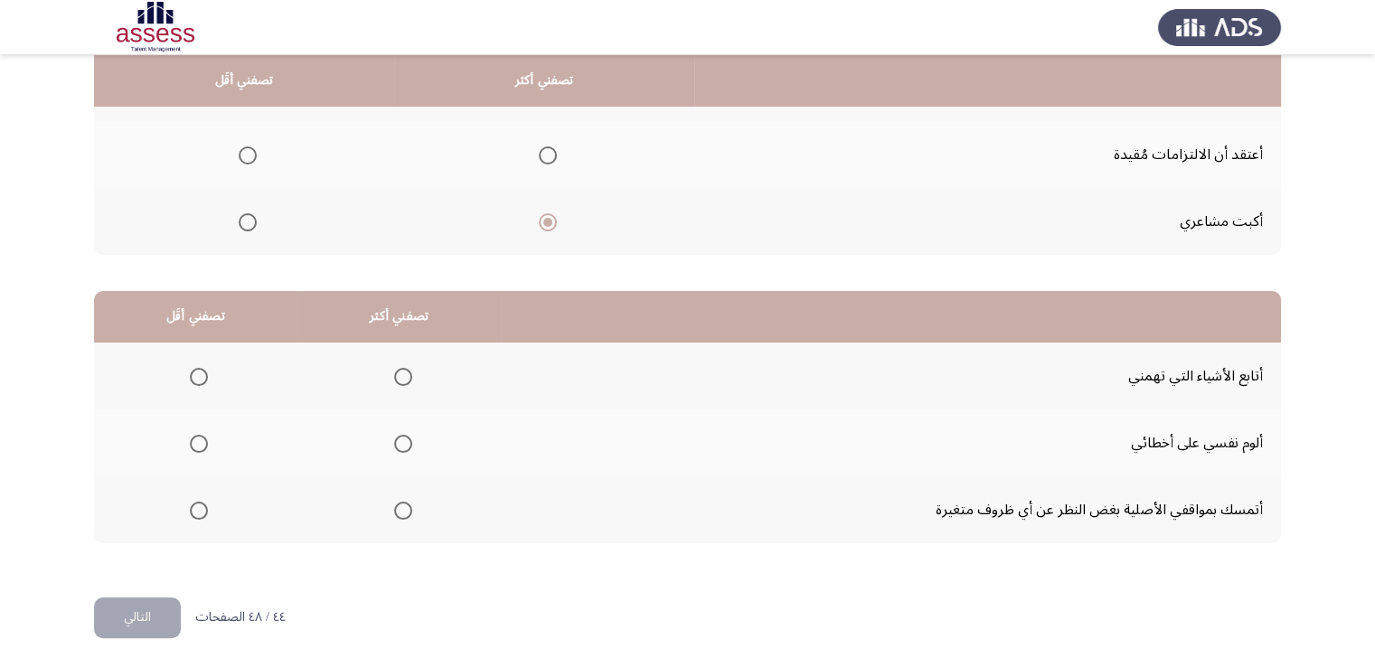
click at [402, 368] on span "Select an option" at bounding box center [403, 377] width 18 height 18
click at [402, 368] on input "Select an option" at bounding box center [403, 377] width 18 height 18
click at [202, 507] on span "Select an option" at bounding box center [199, 511] width 18 height 18
click at [202, 507] on input "Select an option" at bounding box center [199, 511] width 18 height 18
click at [145, 608] on button "التالي" at bounding box center [137, 618] width 87 height 41
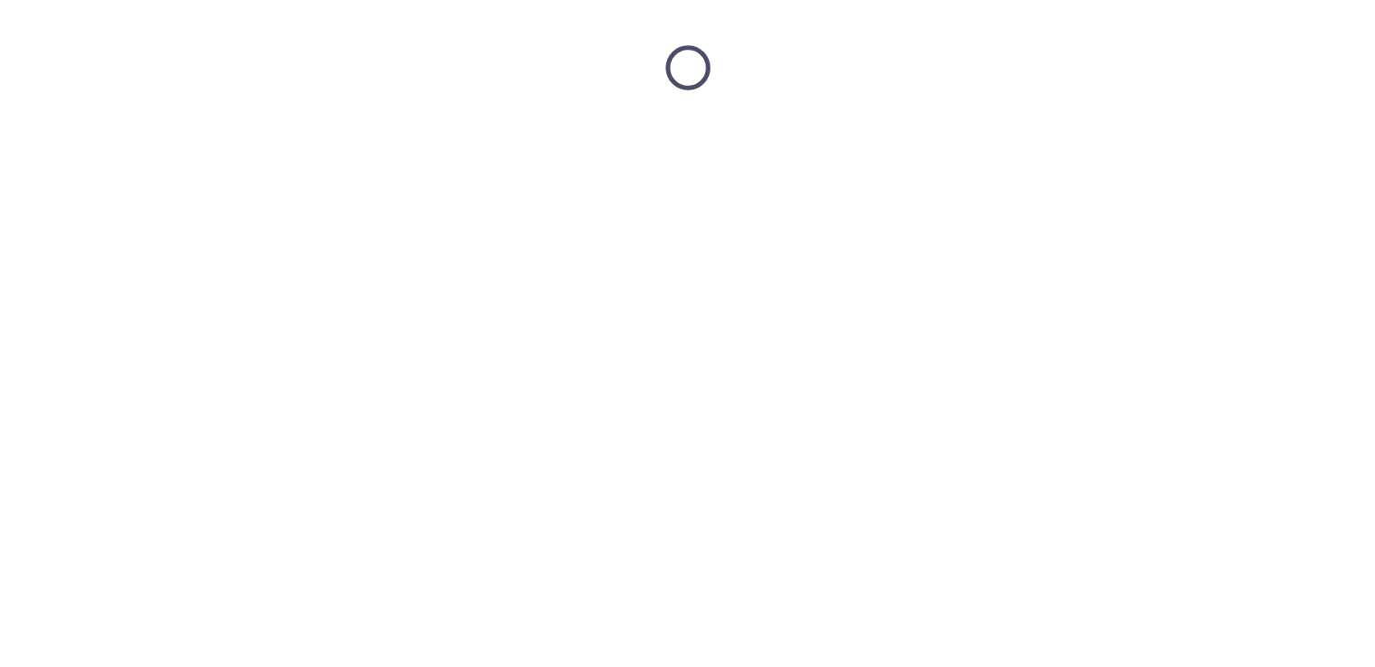
scroll to position [0, 0]
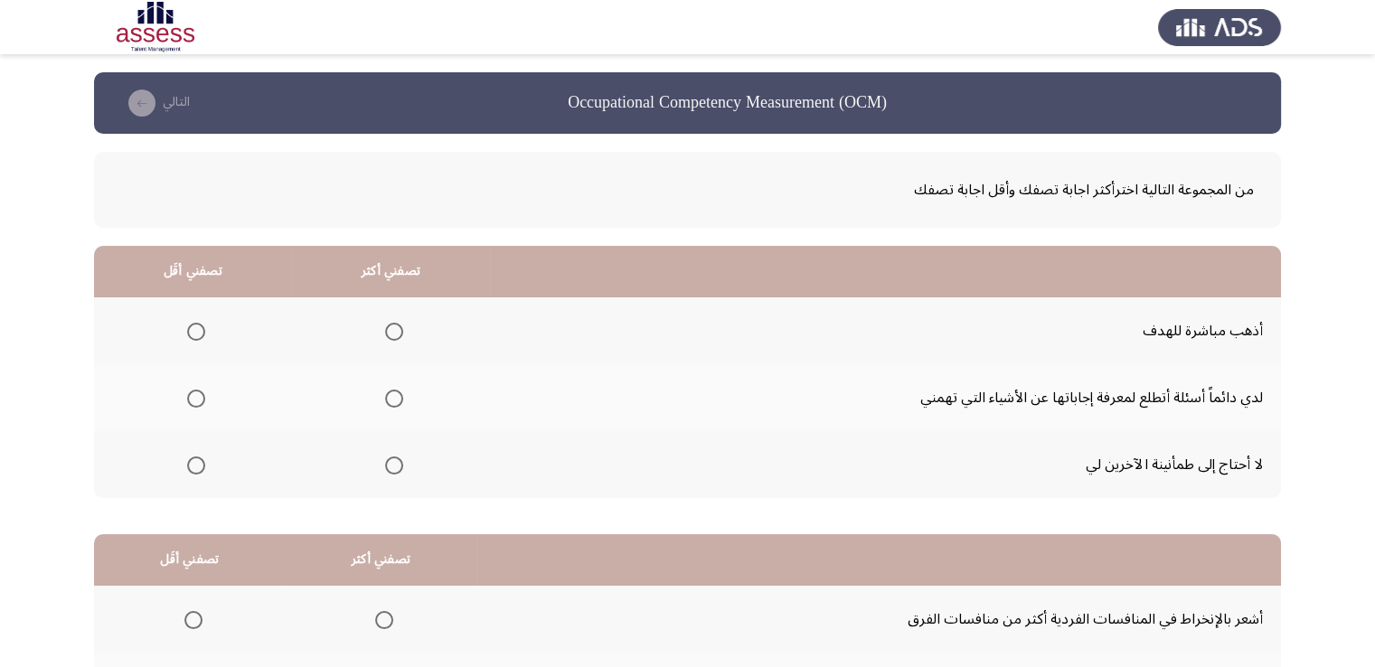
click at [391, 463] on span "Select an option" at bounding box center [394, 466] width 18 height 18
click at [391, 463] on input "Select an option" at bounding box center [394, 466] width 18 height 18
click at [204, 402] on span "Select an option" at bounding box center [196, 399] width 18 height 18
click at [204, 402] on input "Select an option" at bounding box center [196, 399] width 18 height 18
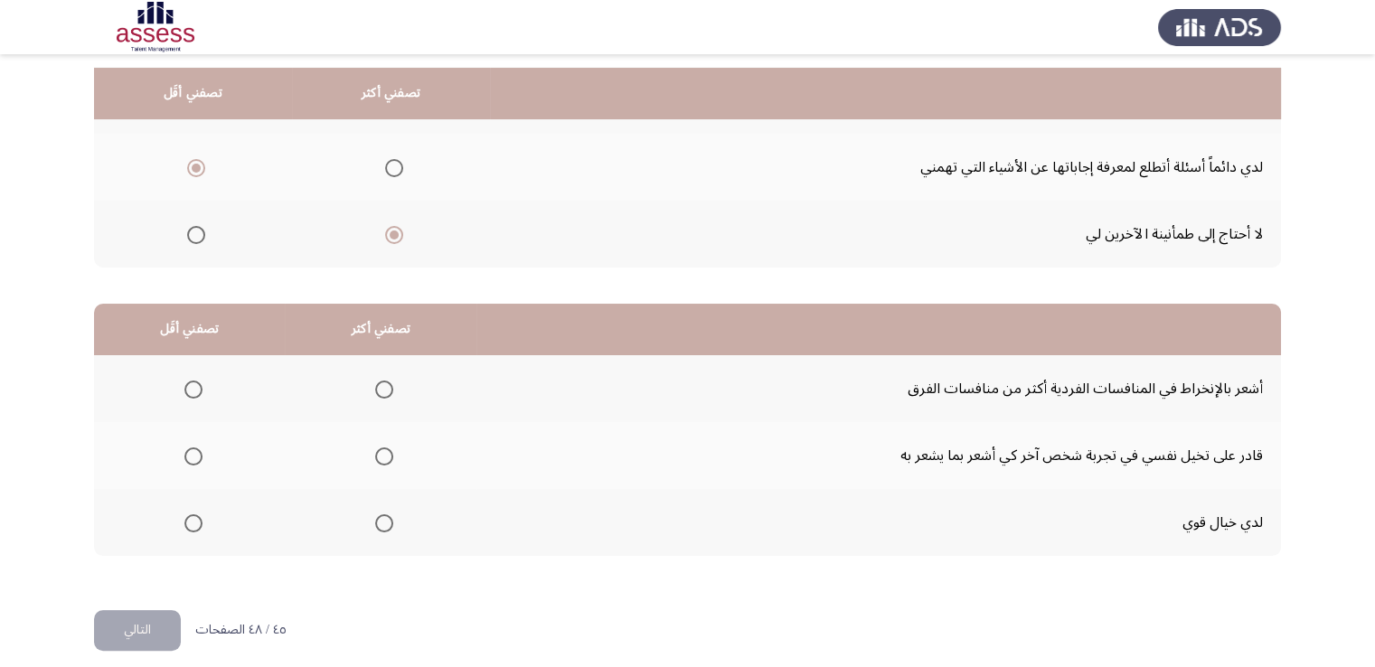
scroll to position [243, 0]
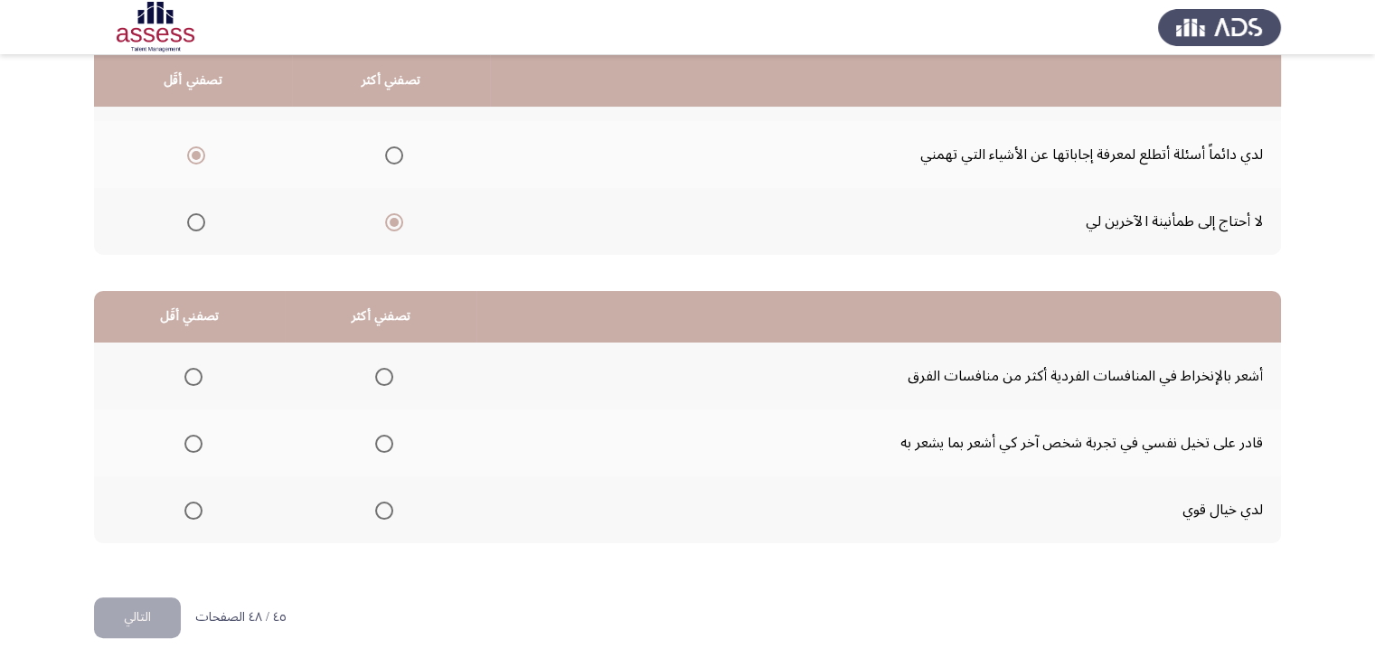
click at [191, 373] on span "Select an option" at bounding box center [193, 377] width 18 height 18
click at [191, 373] on input "Select an option" at bounding box center [193, 377] width 18 height 18
click at [198, 440] on span "Select an option" at bounding box center [193, 444] width 18 height 18
click at [198, 440] on input "Select an option" at bounding box center [193, 444] width 18 height 18
click at [191, 363] on mat-radio-group "Select an option" at bounding box center [189, 376] width 25 height 31
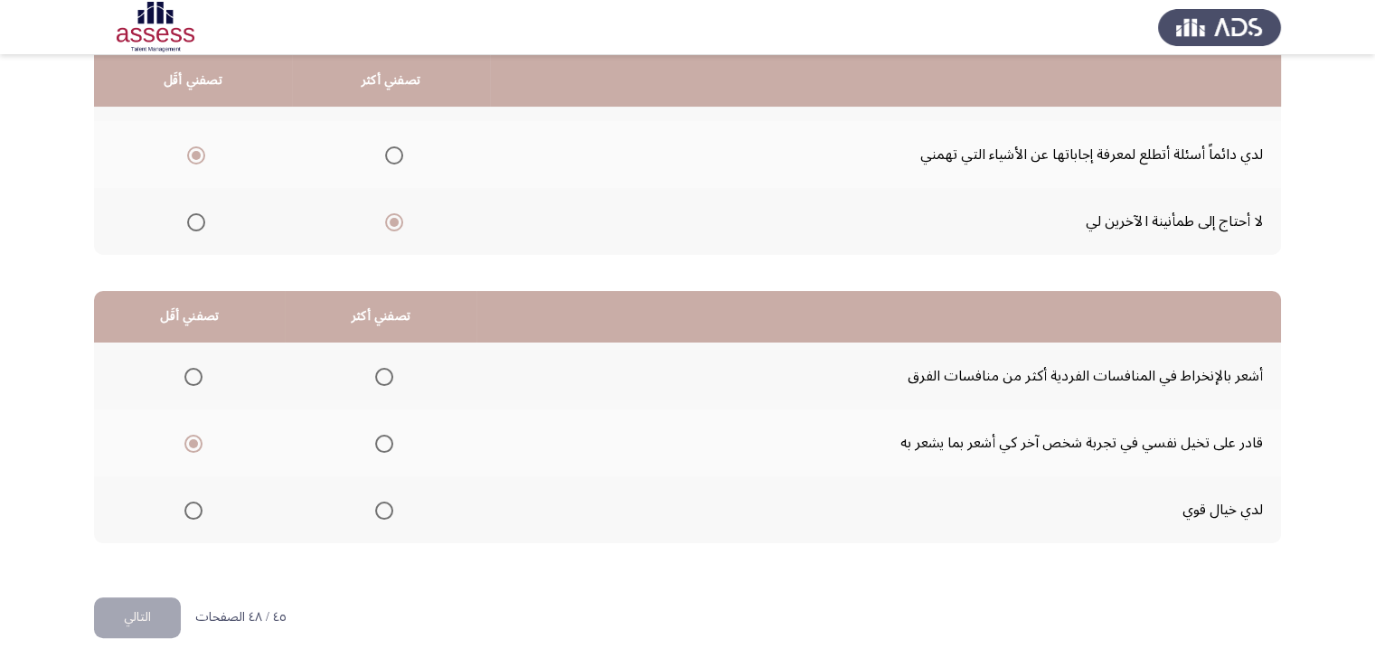
click at [184, 374] on span "Select an option" at bounding box center [193, 377] width 18 height 18
click at [184, 374] on input "Select an option" at bounding box center [193, 377] width 18 height 18
click at [379, 506] on span "Select an option" at bounding box center [384, 511] width 18 height 18
click at [379, 506] on input "Select an option" at bounding box center [384, 511] width 18 height 18
click at [142, 608] on button "التالي" at bounding box center [137, 618] width 87 height 41
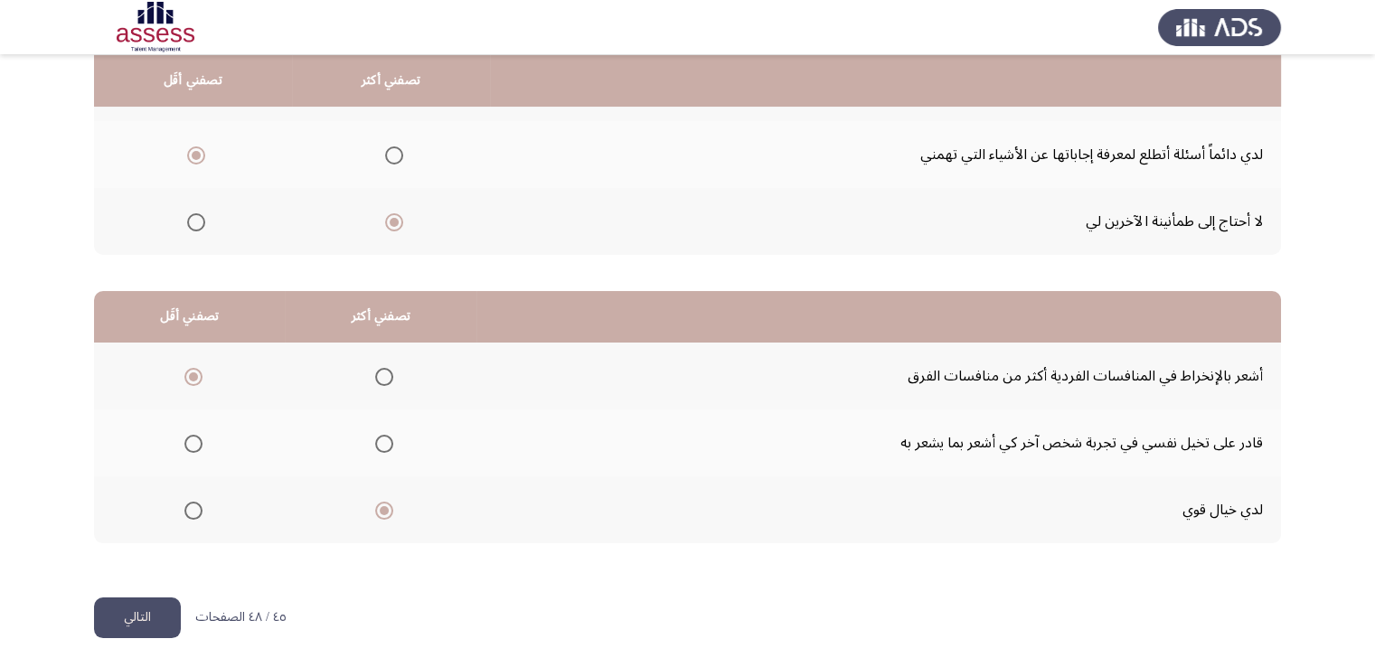
scroll to position [0, 0]
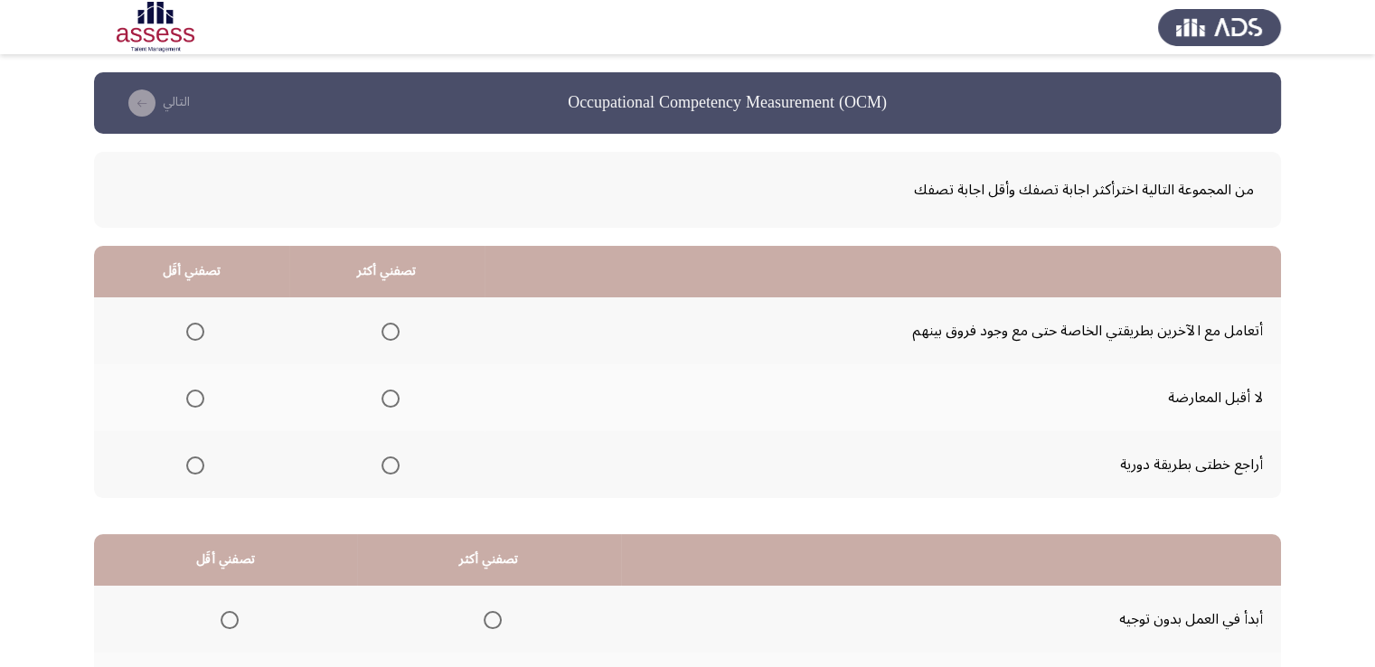
click at [199, 395] on span "Select an option" at bounding box center [195, 399] width 18 height 18
click at [199, 395] on input "Select an option" at bounding box center [195, 399] width 18 height 18
click at [389, 471] on span "Select an option" at bounding box center [390, 466] width 18 height 18
click at [389, 471] on input "Select an option" at bounding box center [390, 466] width 18 height 18
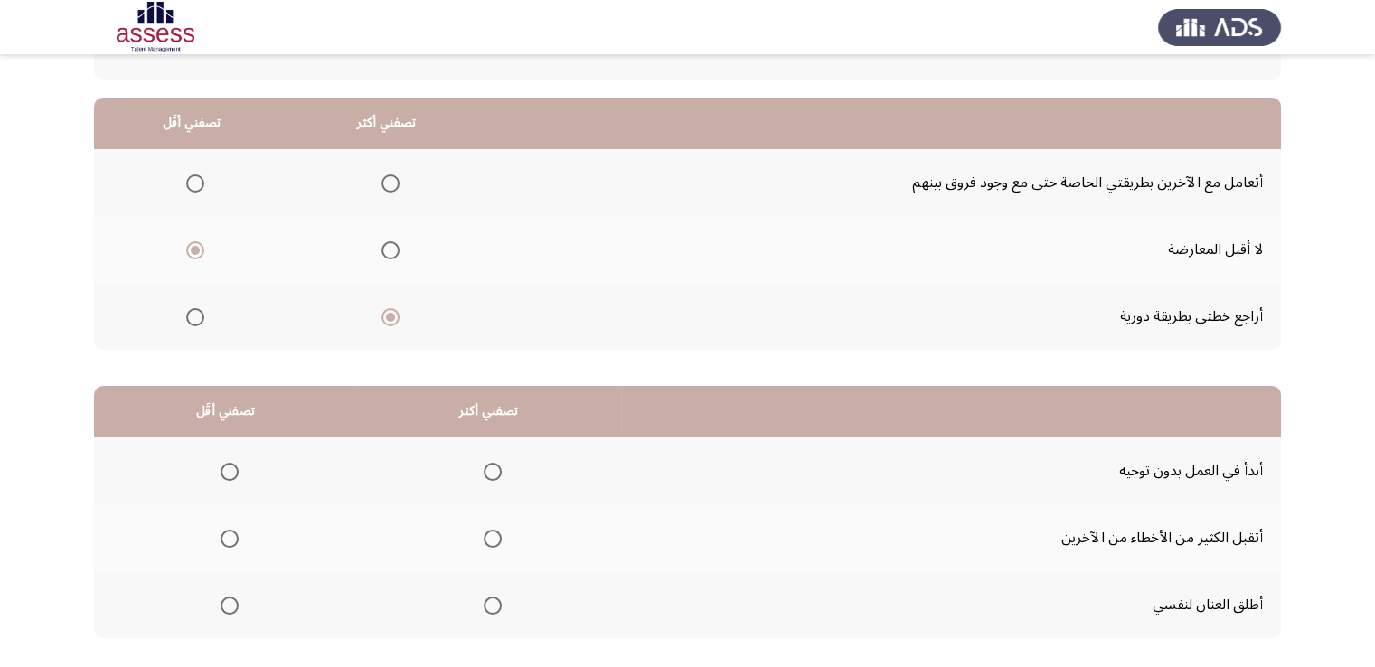
scroll to position [181, 0]
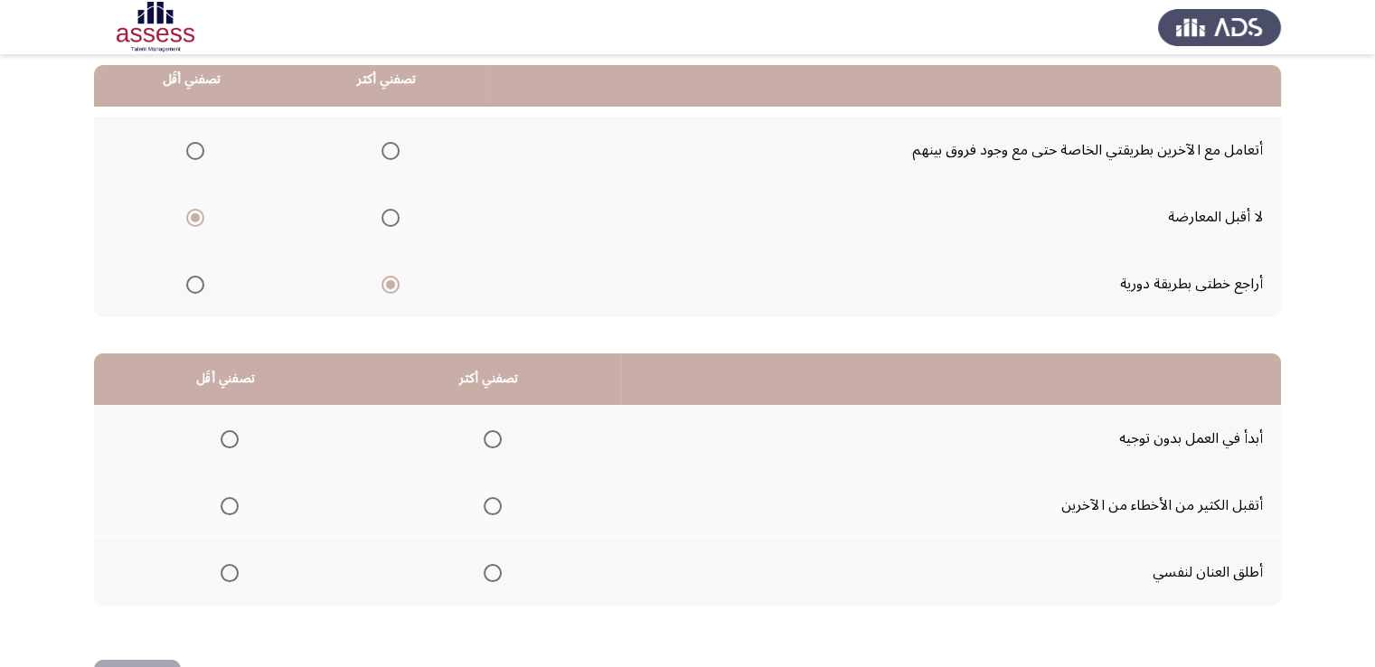
click at [232, 502] on span "Select an option" at bounding box center [230, 506] width 18 height 18
click at [232, 502] on input "Select an option" at bounding box center [230, 506] width 18 height 18
click at [491, 438] on span "Select an option" at bounding box center [493, 439] width 18 height 18
click at [491, 438] on input "Select an option" at bounding box center [493, 439] width 18 height 18
click at [489, 567] on span "Select an option" at bounding box center [493, 573] width 18 height 18
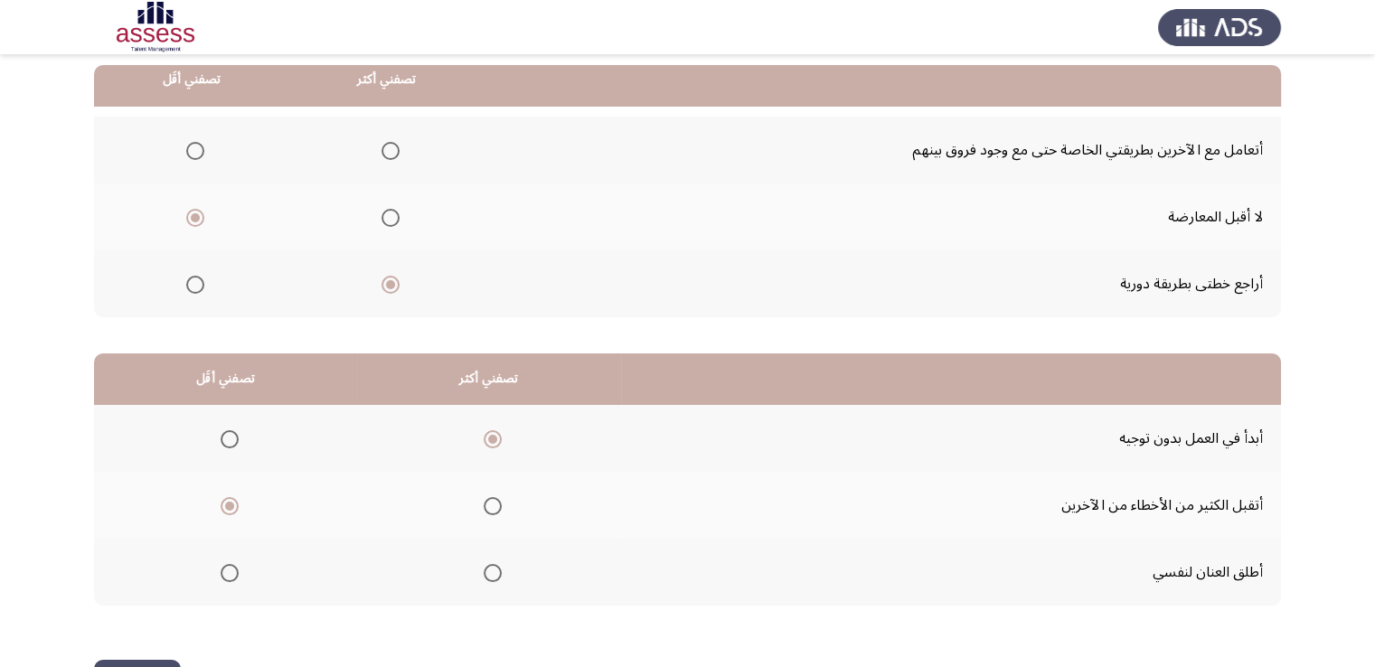
click at [489, 567] on input "Select an option" at bounding box center [493, 573] width 18 height 18
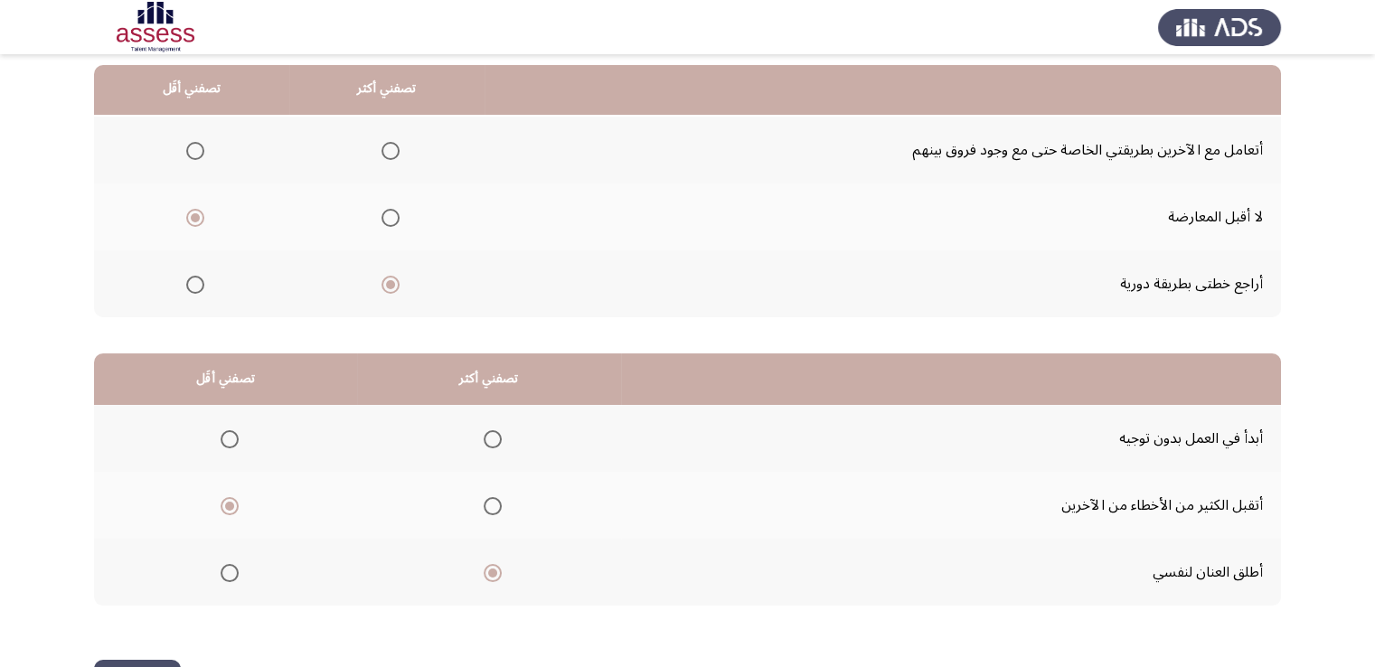
scroll to position [243, 0]
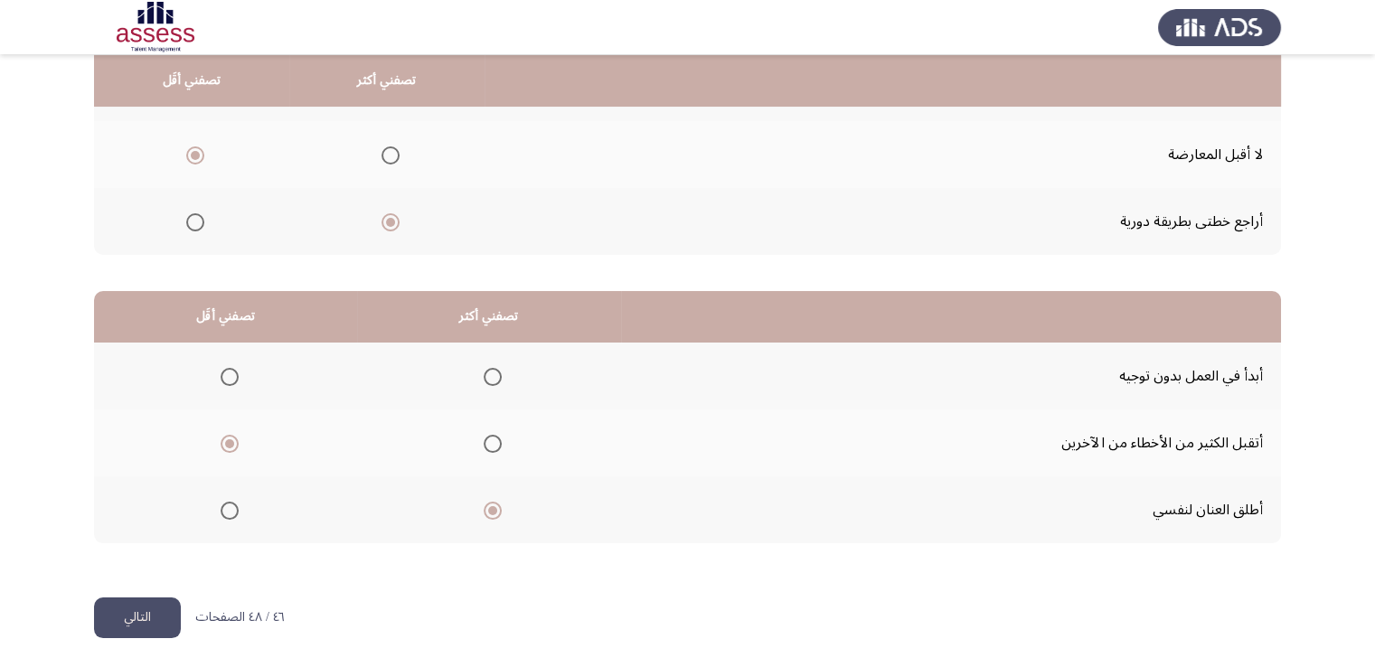
click at [158, 615] on button "التالي" at bounding box center [137, 618] width 87 height 41
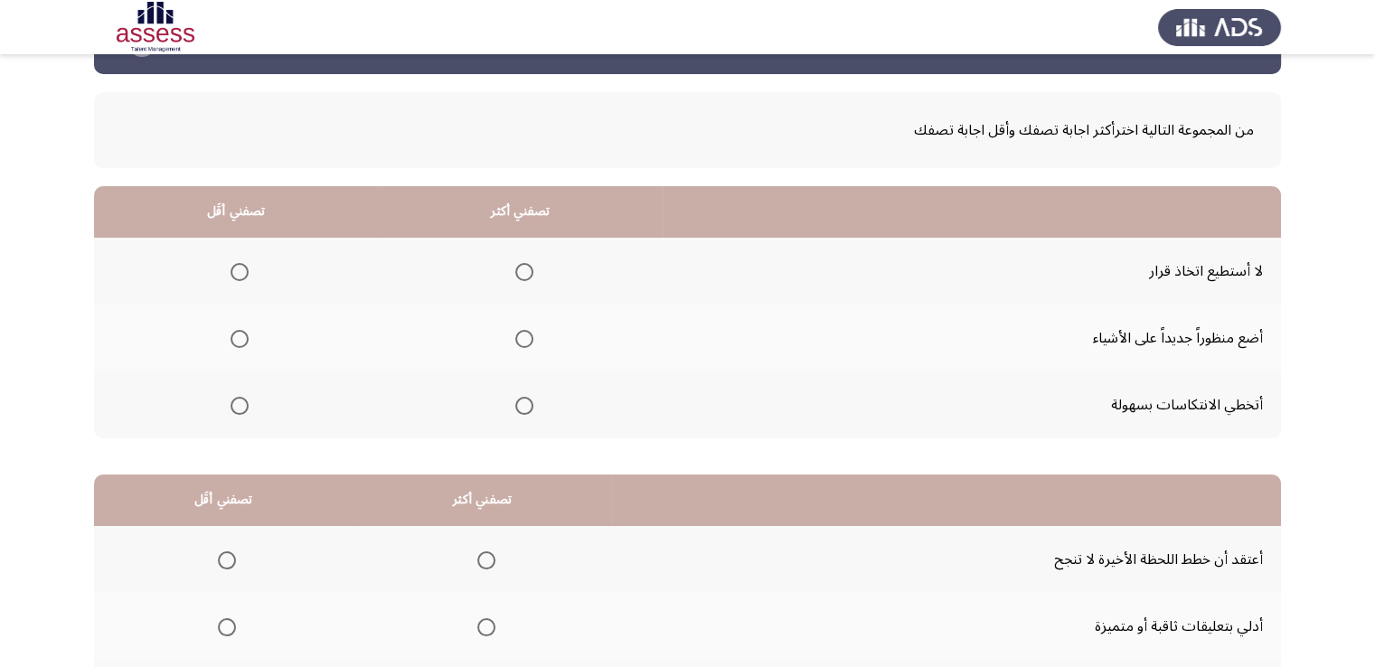
scroll to position [90, 0]
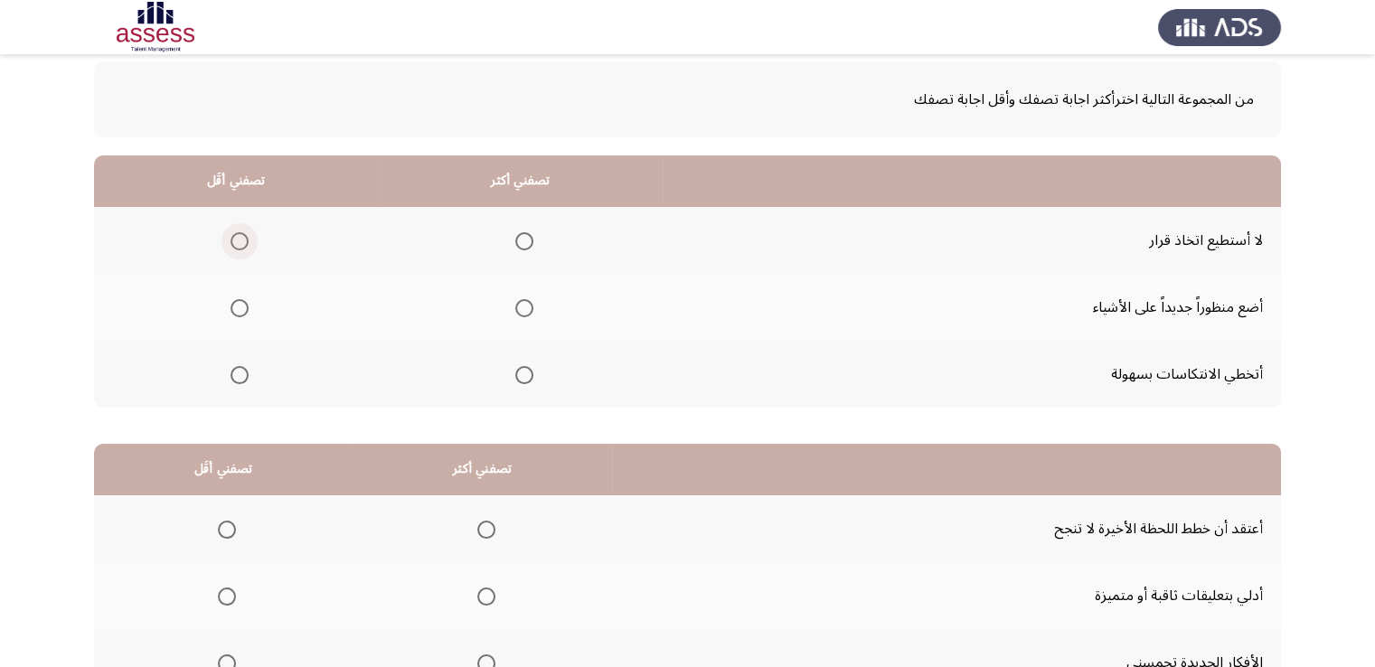
click at [239, 234] on span "Select an option" at bounding box center [240, 241] width 18 height 18
click at [239, 234] on input "Select an option" at bounding box center [240, 241] width 18 height 18
click at [519, 304] on span "Select an option" at bounding box center [524, 308] width 18 height 18
click at [519, 304] on input "Select an option" at bounding box center [524, 308] width 18 height 18
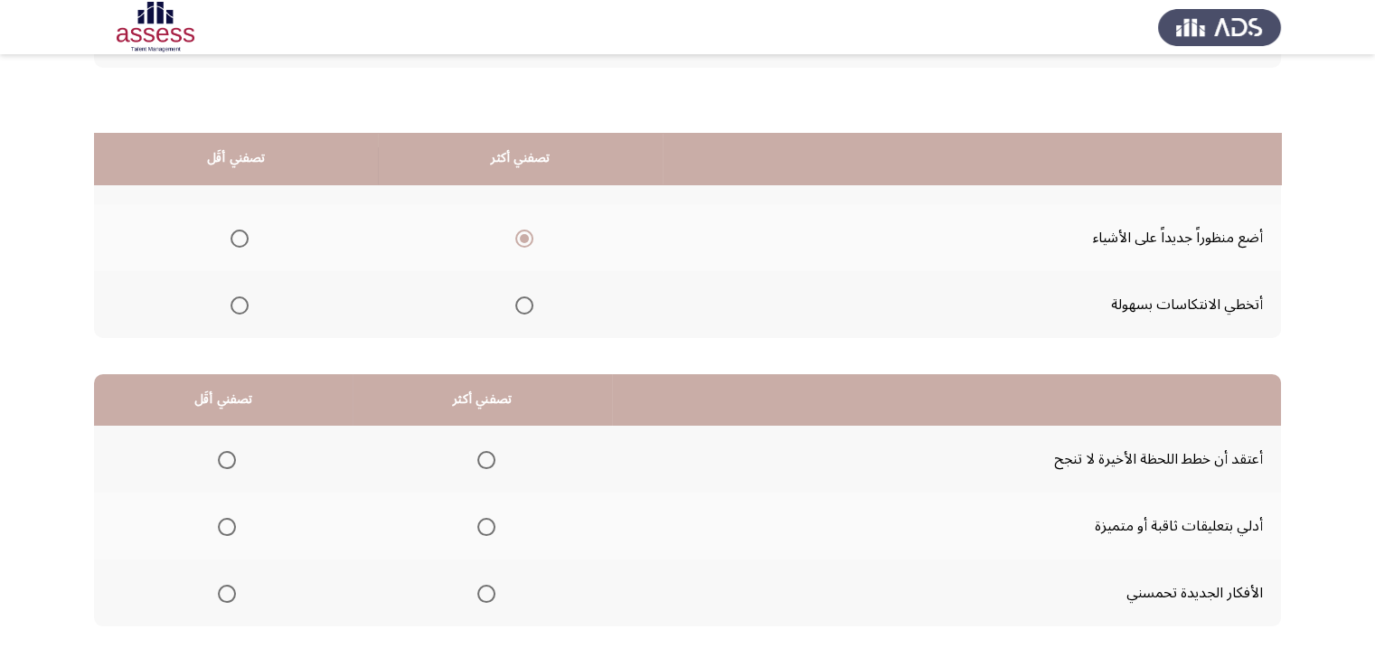
scroll to position [243, 0]
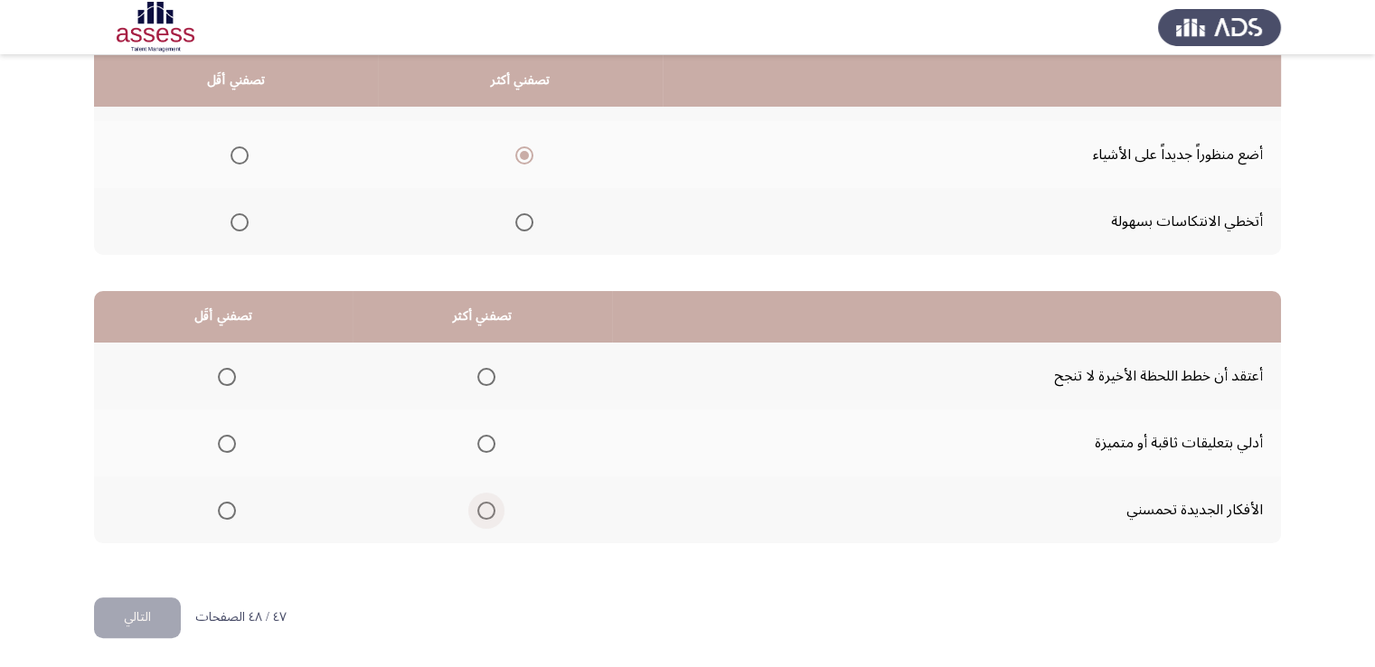
click at [478, 502] on span "Select an option" at bounding box center [486, 511] width 18 height 18
click at [478, 502] on input "Select an option" at bounding box center [486, 511] width 18 height 18
click at [221, 438] on span "Select an option" at bounding box center [227, 444] width 18 height 18
click at [221, 438] on input "Select an option" at bounding box center [227, 444] width 18 height 18
click at [157, 608] on button "التالي" at bounding box center [137, 618] width 87 height 41
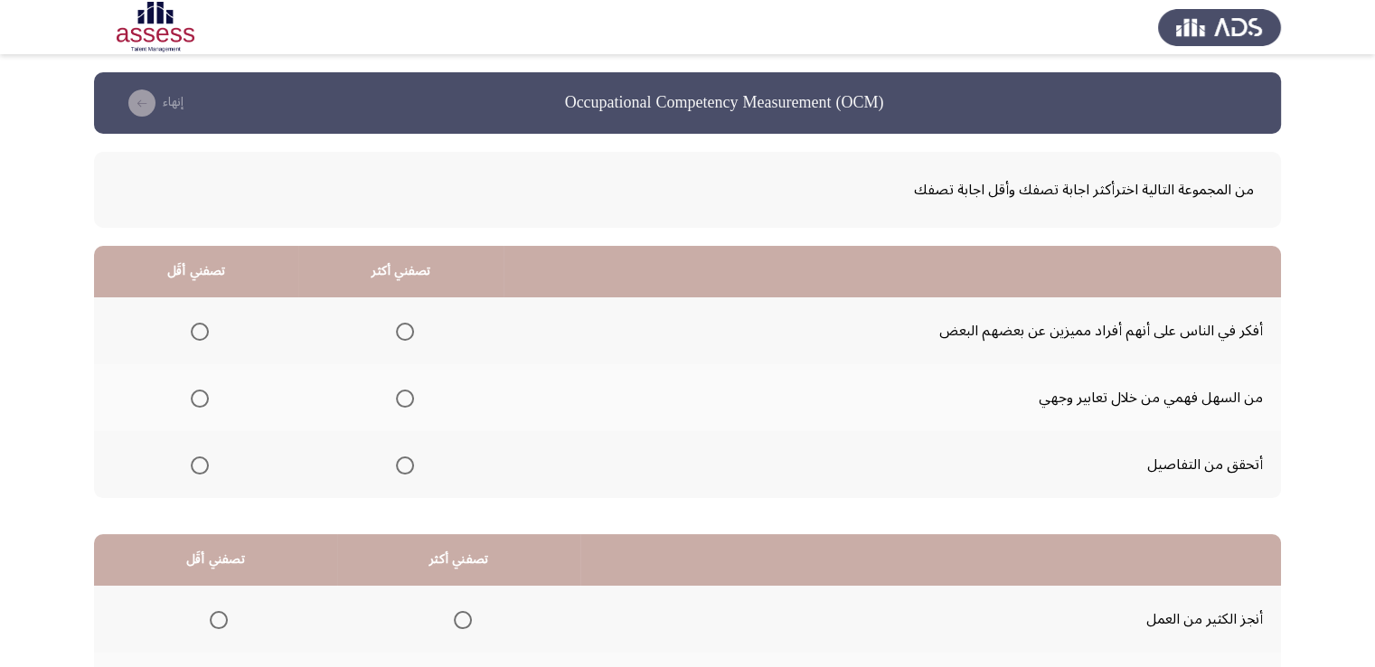
scroll to position [90, 0]
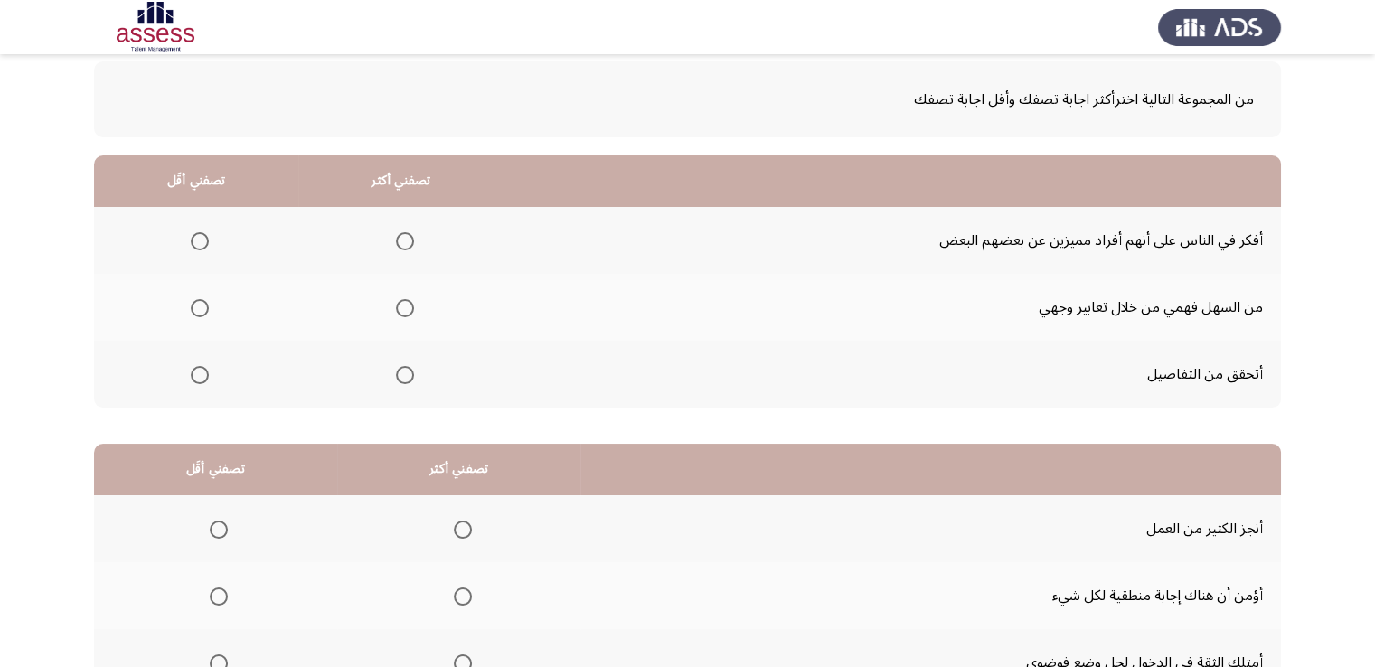
click at [202, 307] on span "Select an option" at bounding box center [200, 308] width 18 height 18
click at [202, 307] on input "Select an option" at bounding box center [200, 308] width 18 height 18
click at [406, 372] on span "Select an option" at bounding box center [405, 375] width 18 height 18
click at [406, 372] on input "Select an option" at bounding box center [405, 375] width 18 height 18
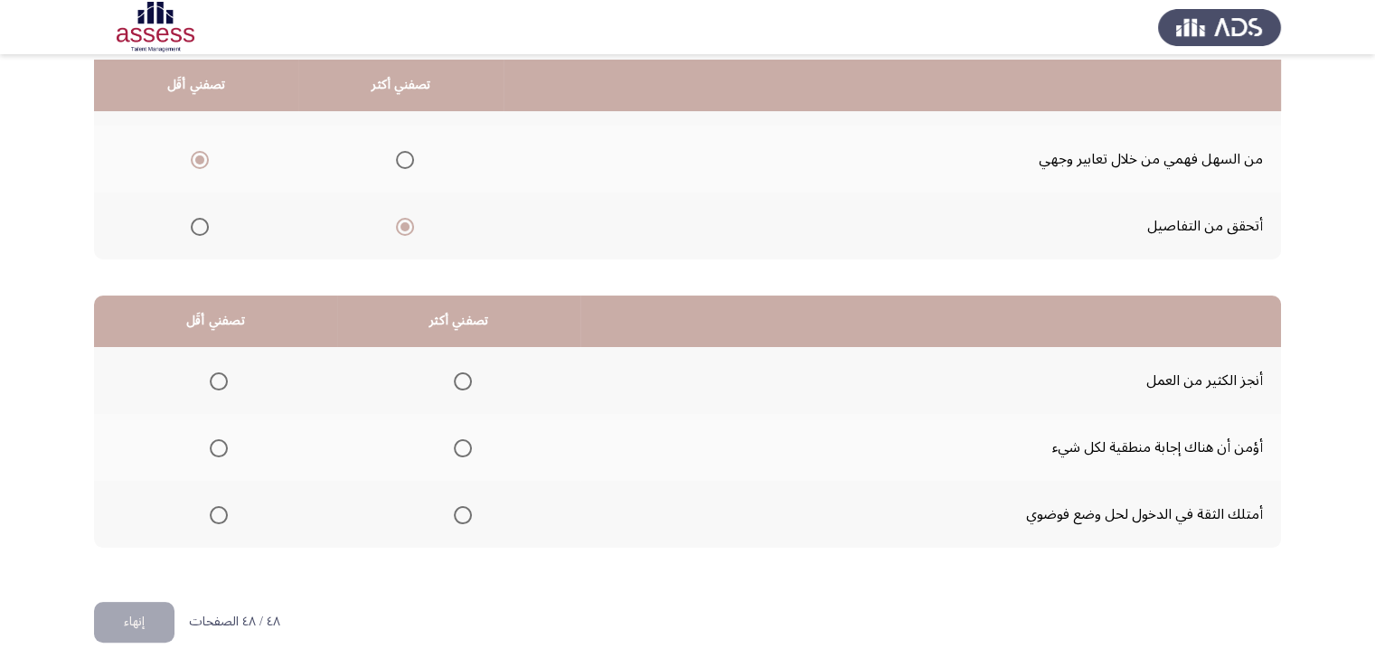
scroll to position [243, 0]
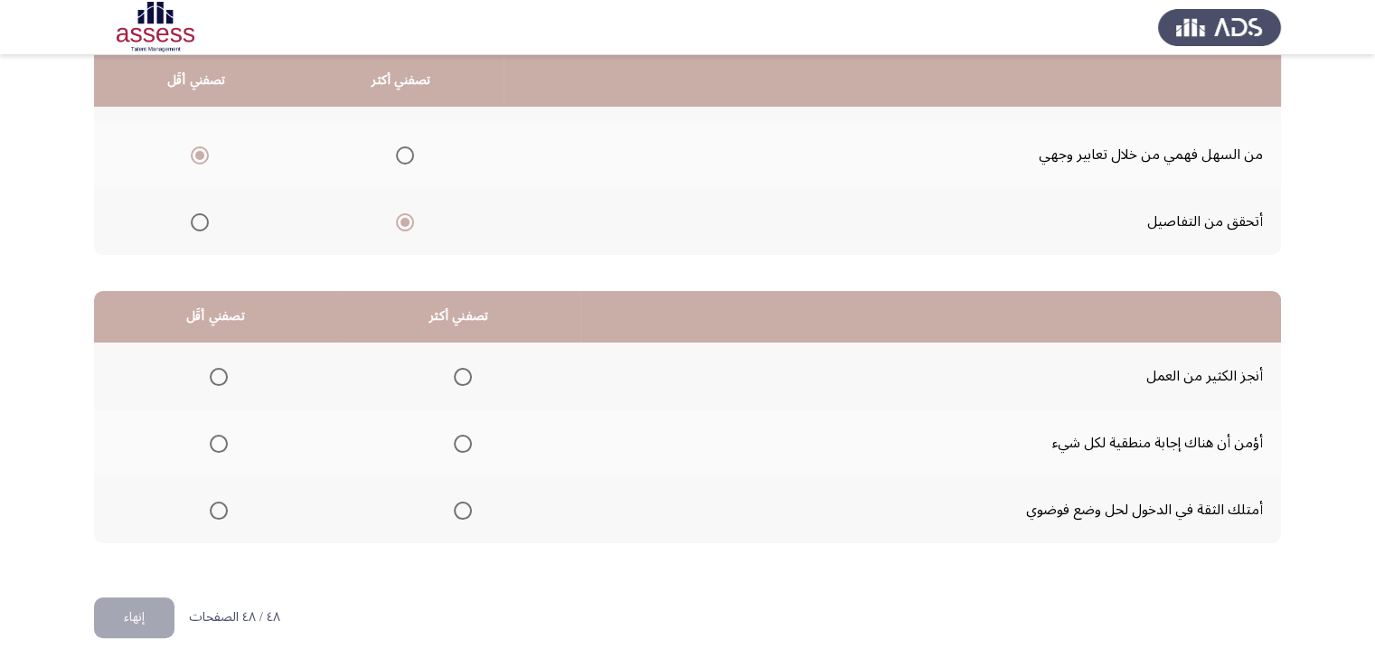
click at [457, 377] on span "Select an option" at bounding box center [463, 377] width 18 height 18
click at [457, 377] on input "Select an option" at bounding box center [463, 377] width 18 height 18
click at [459, 505] on span "Select an option" at bounding box center [463, 511] width 18 height 18
click at [459, 505] on input "Select an option" at bounding box center [463, 511] width 18 height 18
click at [223, 435] on span "Select an option" at bounding box center [219, 444] width 18 height 18
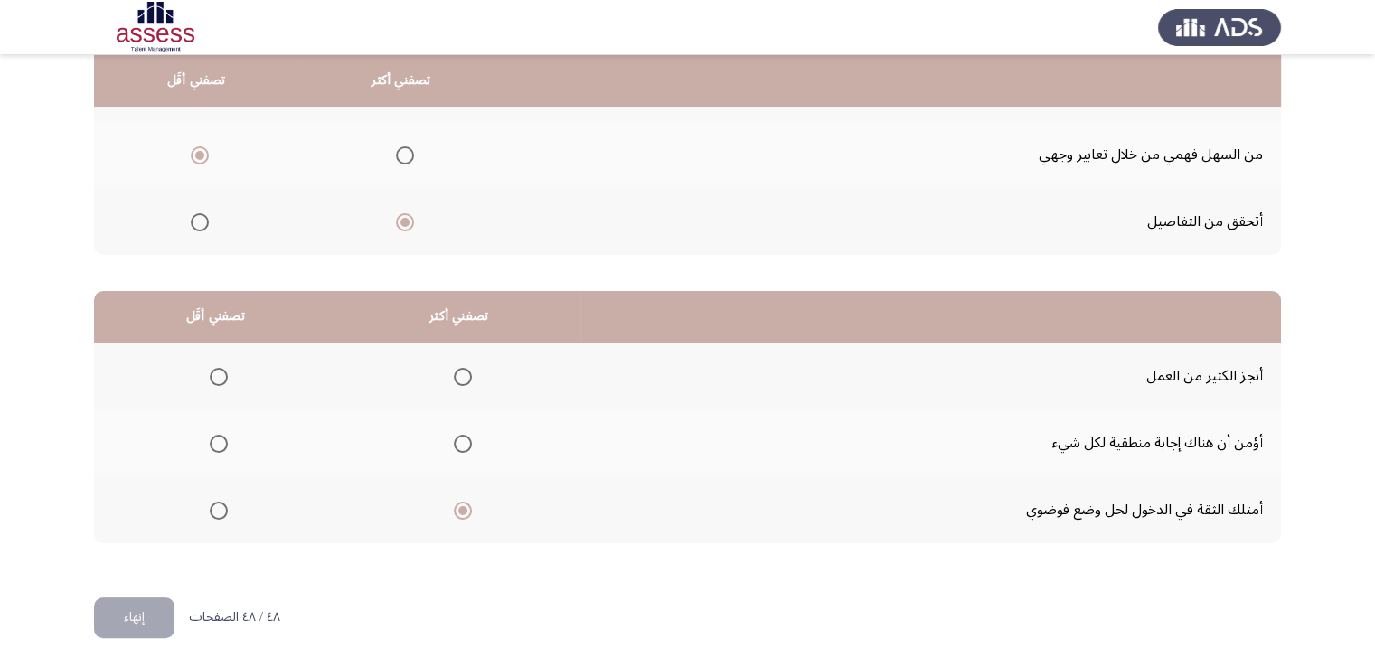
click at [223, 435] on input "Select an option" at bounding box center [219, 444] width 18 height 18
click at [134, 619] on button "إنهاء" at bounding box center [134, 618] width 80 height 41
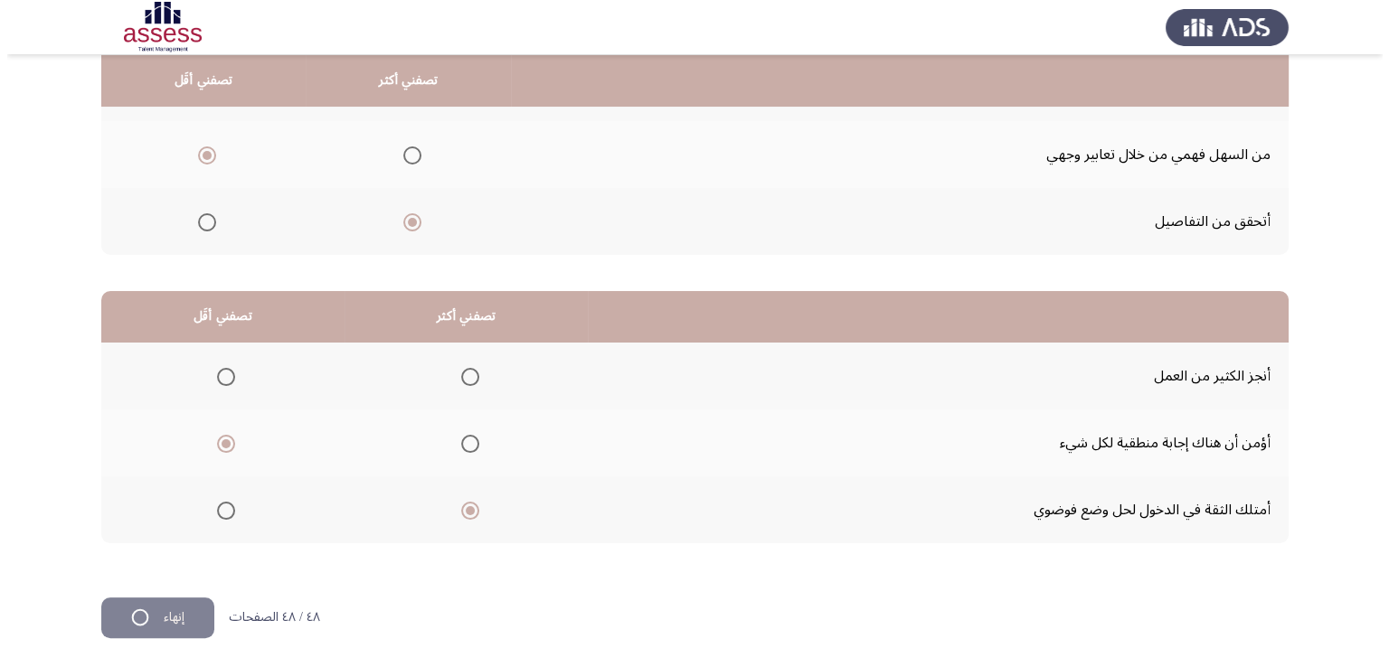
scroll to position [0, 0]
